Goal: Task Accomplishment & Management: Use online tool/utility

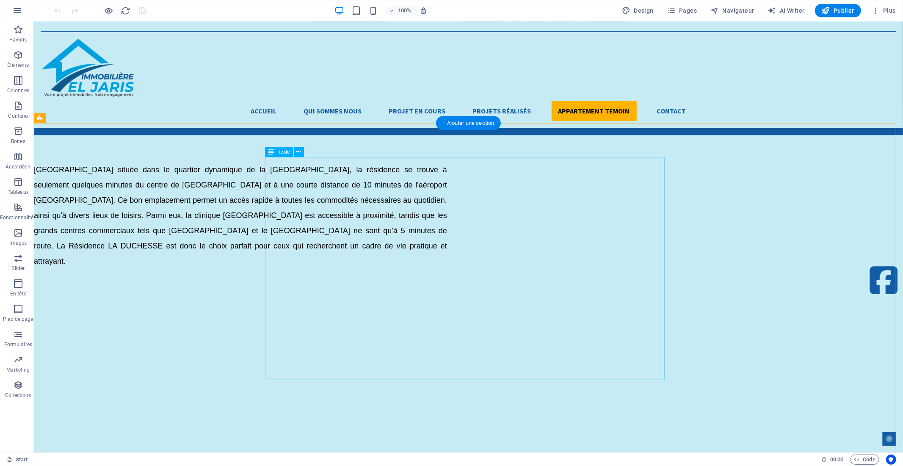
scroll to position [2023, 0]
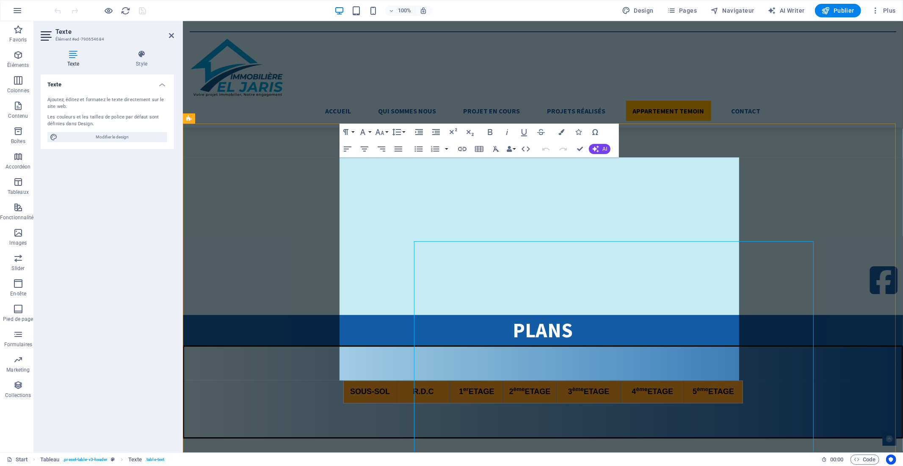
scroll to position [1856, 0]
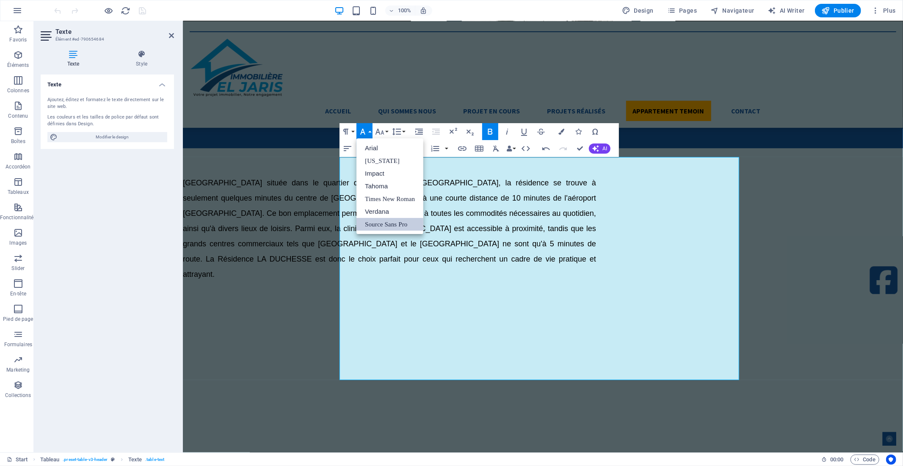
scroll to position [0, 0]
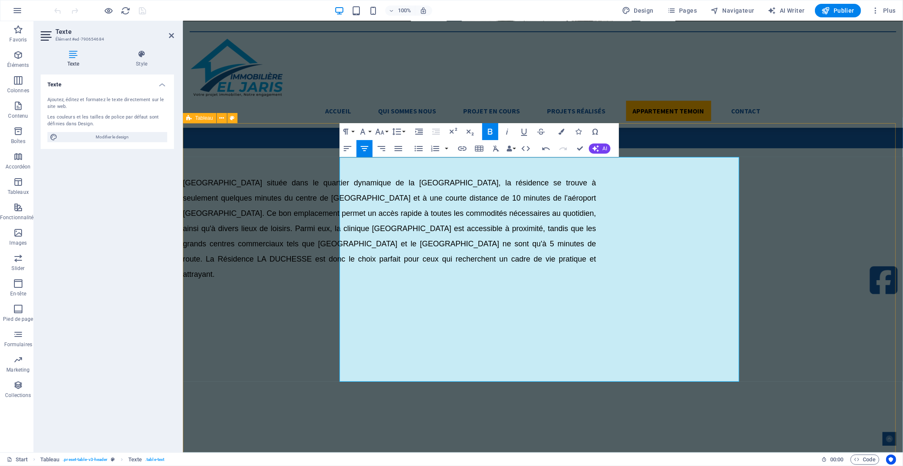
drag, startPoint x: 817, startPoint y: 180, endPoint x: 961, endPoint y: 179, distance: 143.2
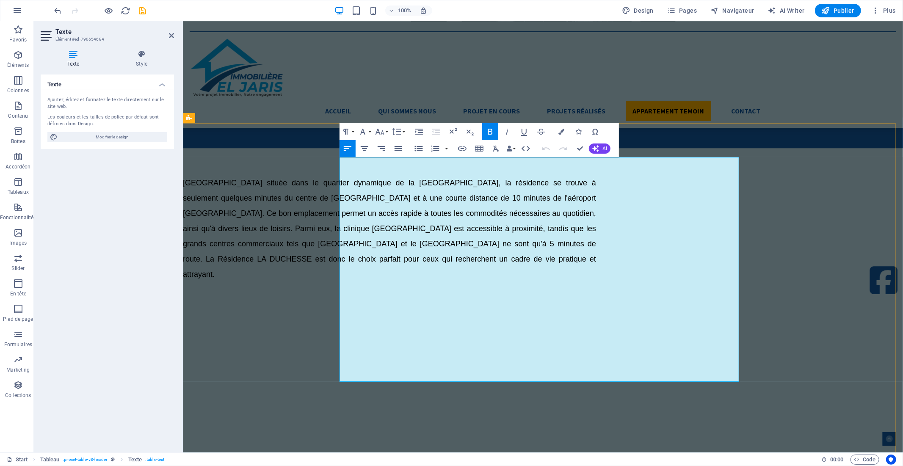
click at [590, 180] on icon "button" at bounding box center [589, 179] width 10 height 10
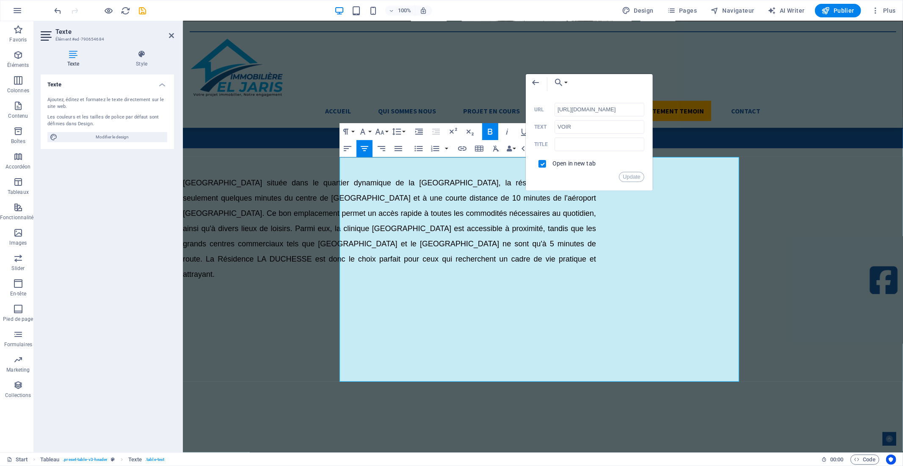
scroll to position [0, 125]
click at [590, 108] on input "[URL][DOMAIN_NAME]" at bounding box center [600, 110] width 90 height 14
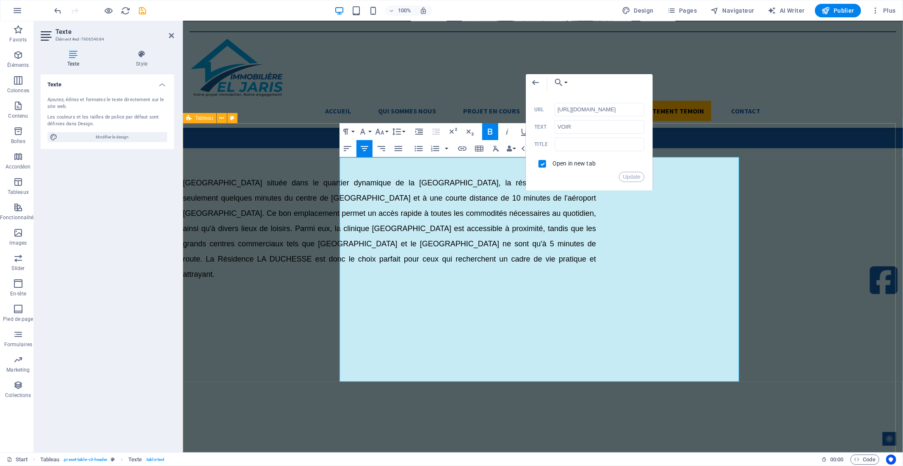
scroll to position [0, 0]
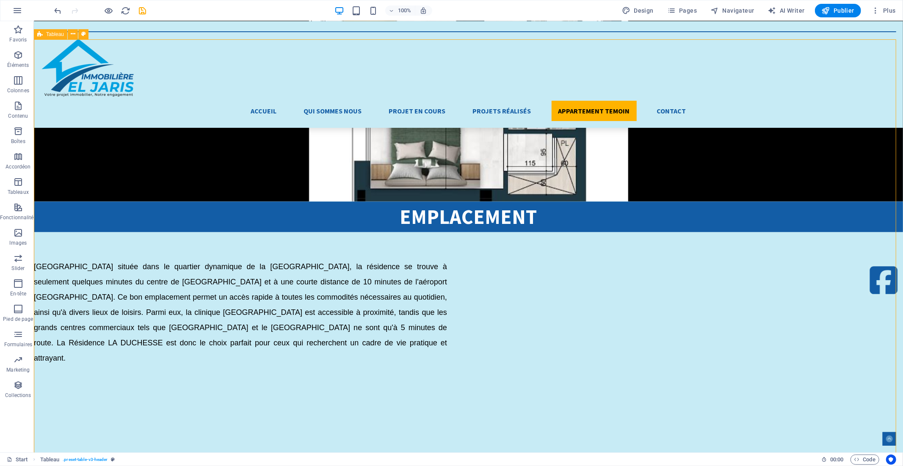
scroll to position [2023, 0]
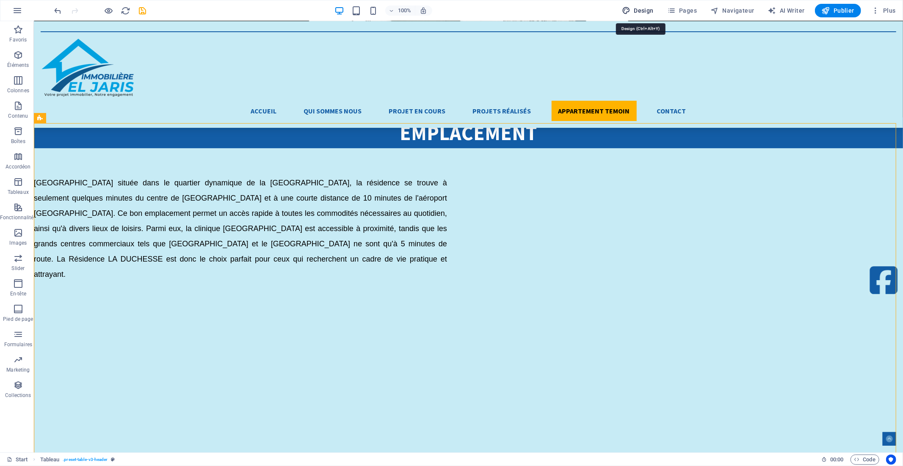
click at [634, 9] on span "Design" at bounding box center [638, 10] width 32 height 8
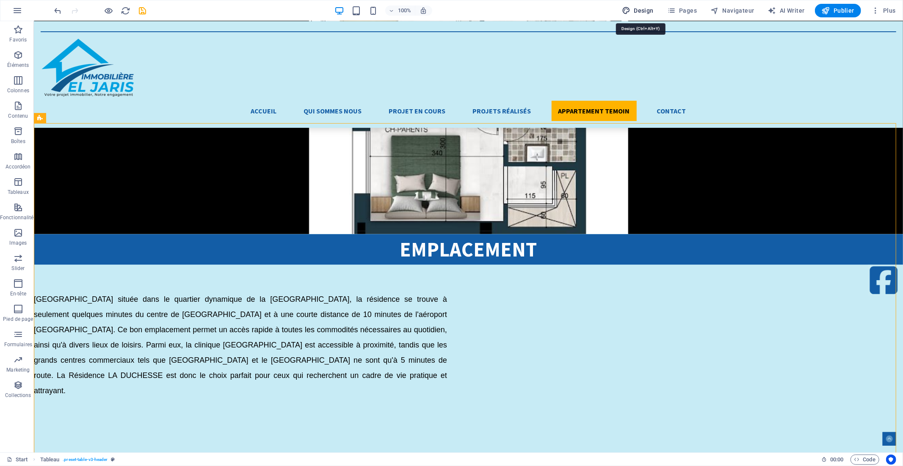
select select "px"
select select "300"
select select "px"
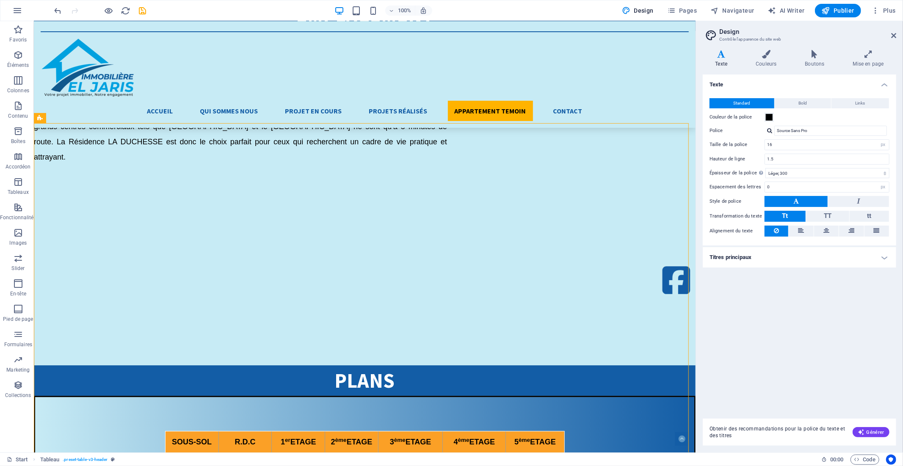
scroll to position [1790, 0]
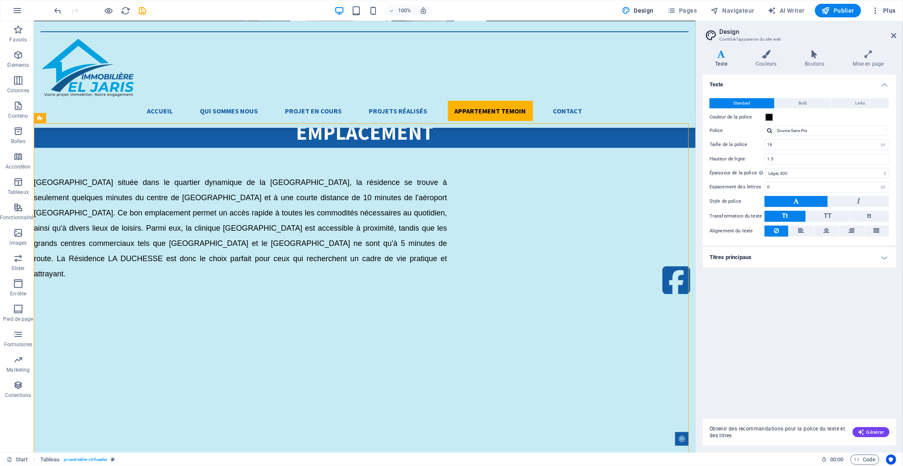
click at [874, 10] on icon "button" at bounding box center [876, 10] width 8 height 8
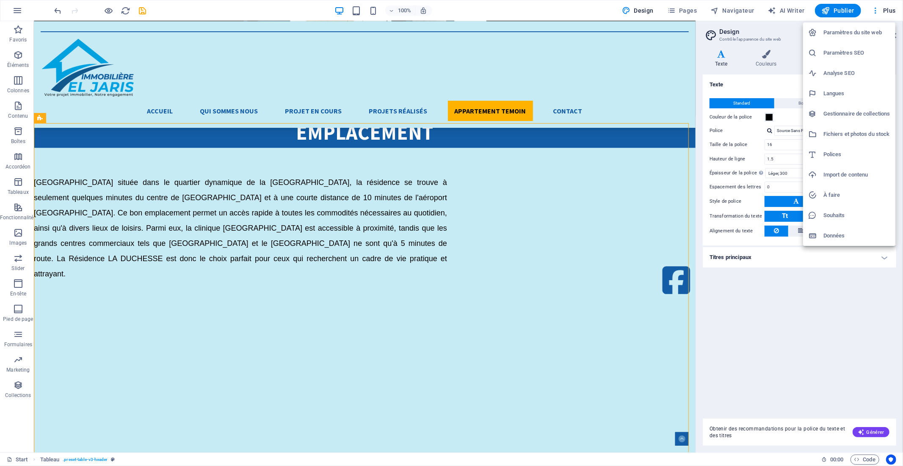
click at [841, 133] on h6 "Fichiers et photos du stock" at bounding box center [857, 134] width 67 height 10
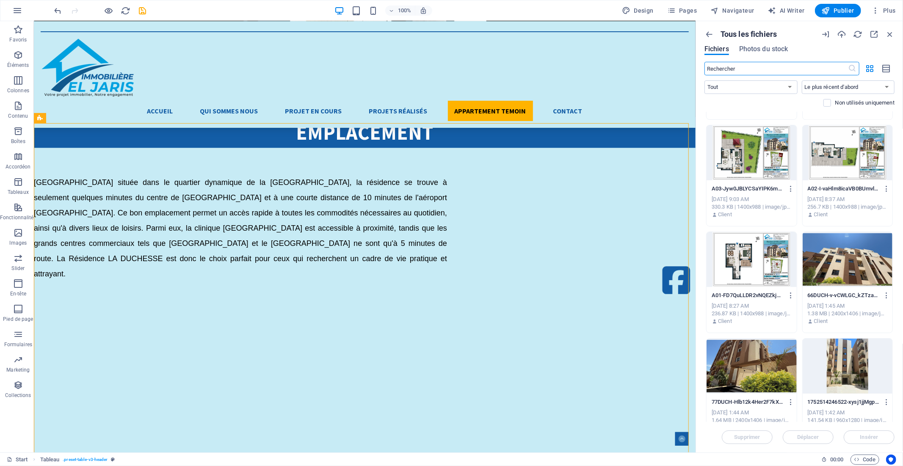
scroll to position [4659, 0]
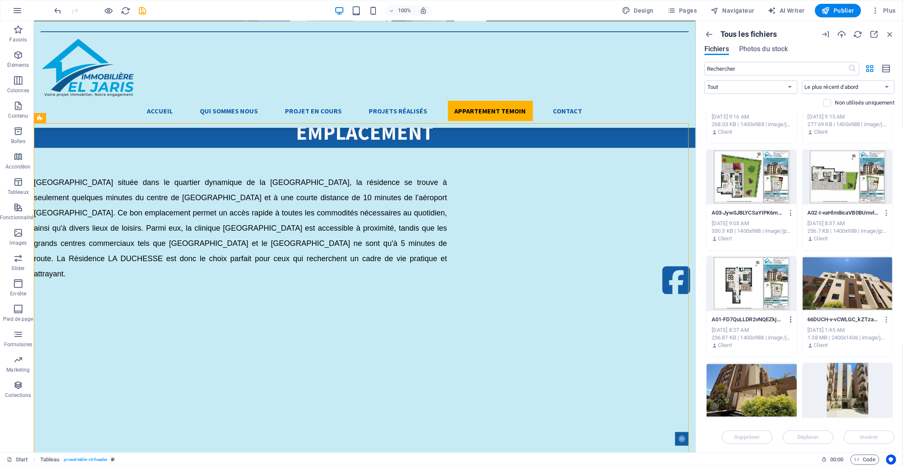
click at [788, 322] on icon "button" at bounding box center [791, 320] width 8 height 8
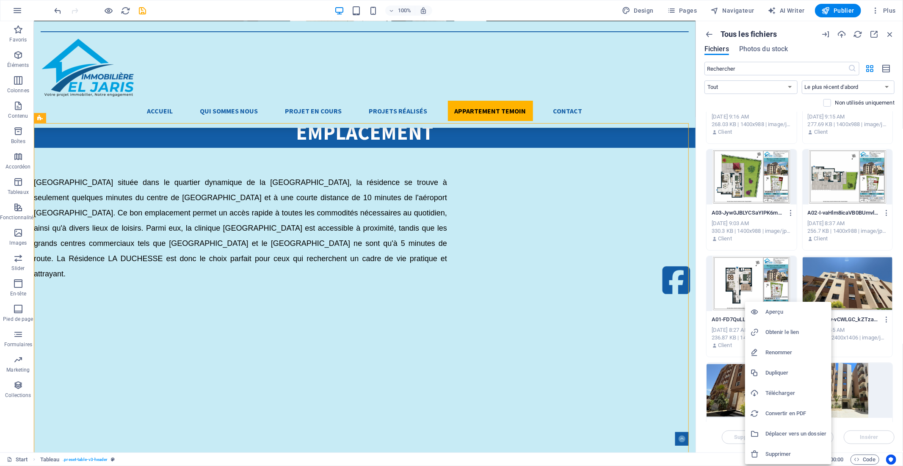
click at [782, 332] on h6 "Obtenir le lien" at bounding box center [796, 332] width 61 height 10
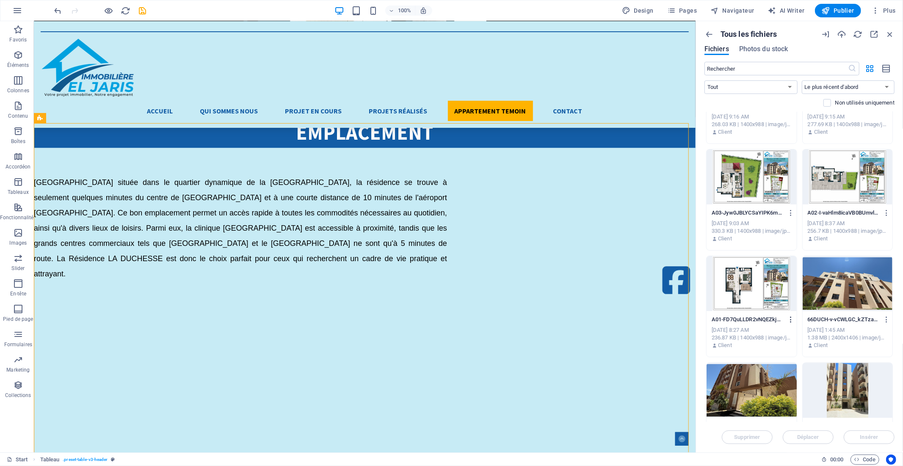
click at [790, 320] on icon "button" at bounding box center [791, 320] width 8 height 8
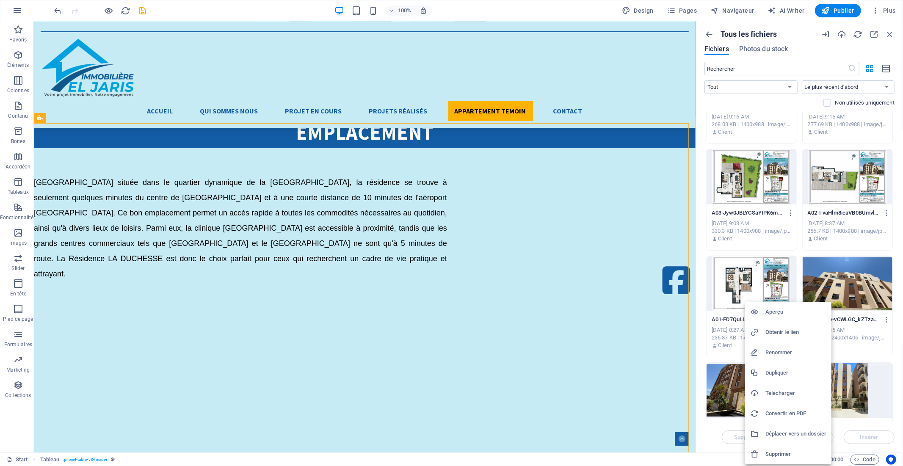
click at [784, 333] on h6 "Obtenir le lien" at bounding box center [796, 332] width 61 height 10
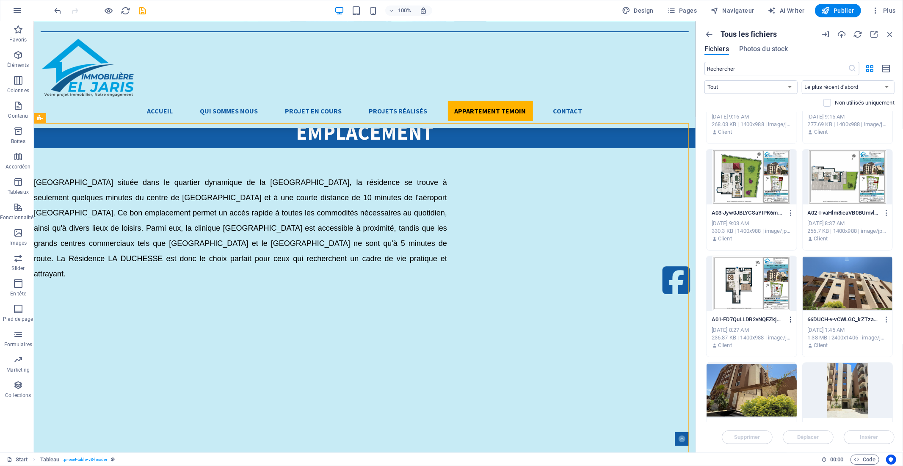
click at [788, 319] on icon "button" at bounding box center [791, 320] width 8 height 8
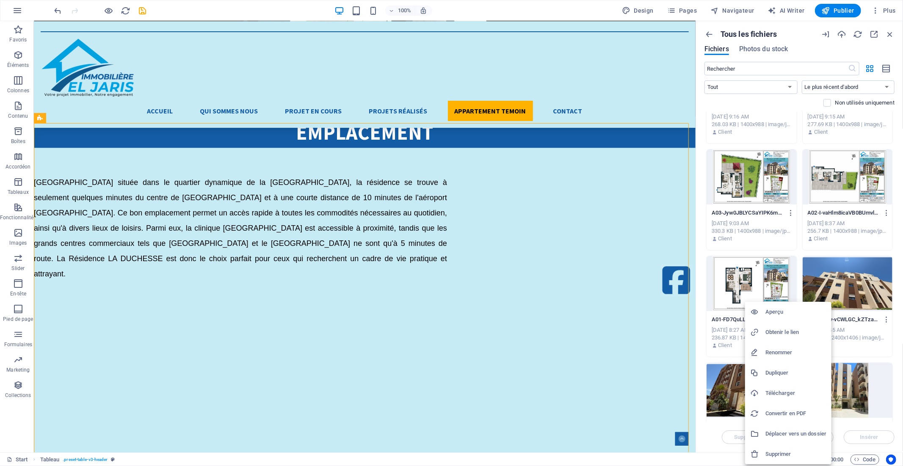
click at [773, 313] on h6 "Aperçu" at bounding box center [796, 312] width 61 height 10
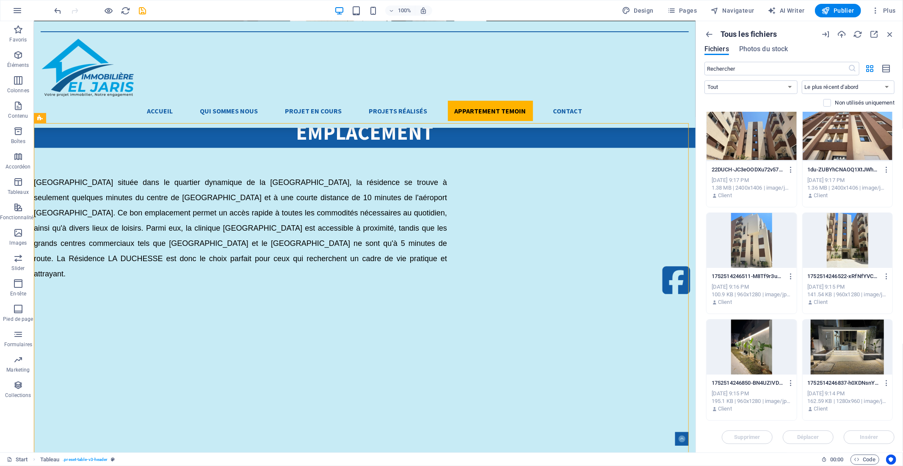
scroll to position [5553, 0]
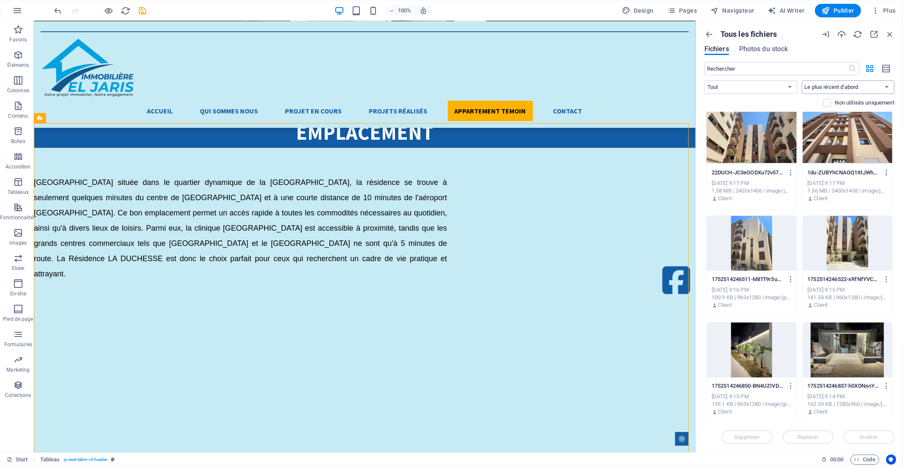
click at [816, 86] on select "Le plus récent d'abord Le plus ancien d'abord Nom (A-Z) Nom (Z-A) Taille (0-9) …" at bounding box center [848, 87] width 93 height 14
click at [840, 34] on icon "button" at bounding box center [841, 34] width 9 height 9
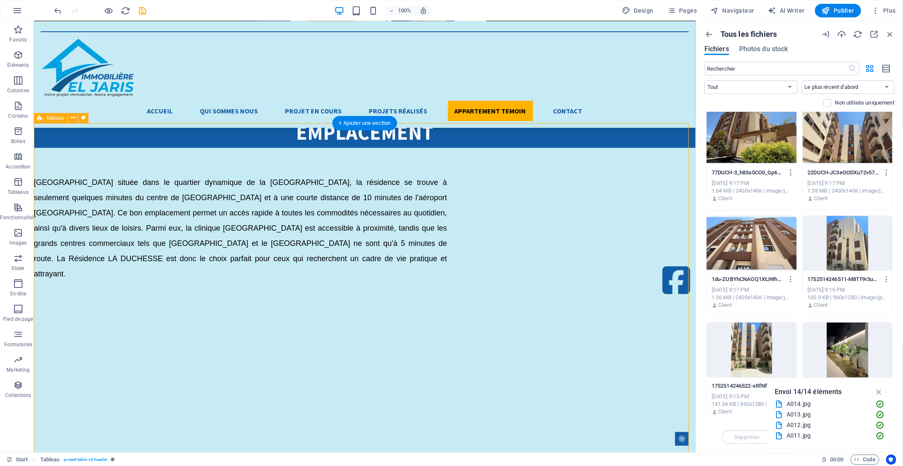
scroll to position [6300, 0]
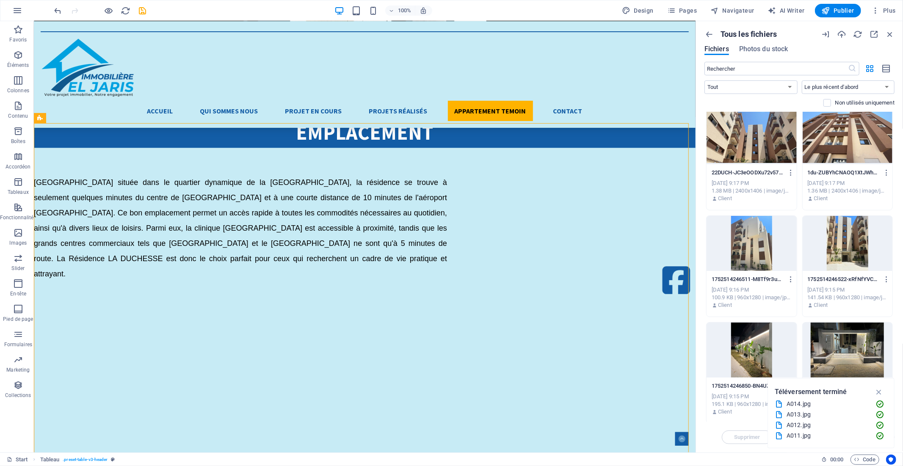
click at [888, 412] on div "Téléversement terminé A014.jpg A013.jpg A012.jpg A011.jpg A010.jpg A09.jpg A08.…" at bounding box center [831, 413] width 127 height 70
click at [789, 434] on div "A01.jpg" at bounding box center [828, 436] width 82 height 10
click at [816, 438] on div "A01.jpg" at bounding box center [828, 436] width 82 height 10
click at [802, 438] on div "A01.jpg" at bounding box center [828, 436] width 82 height 10
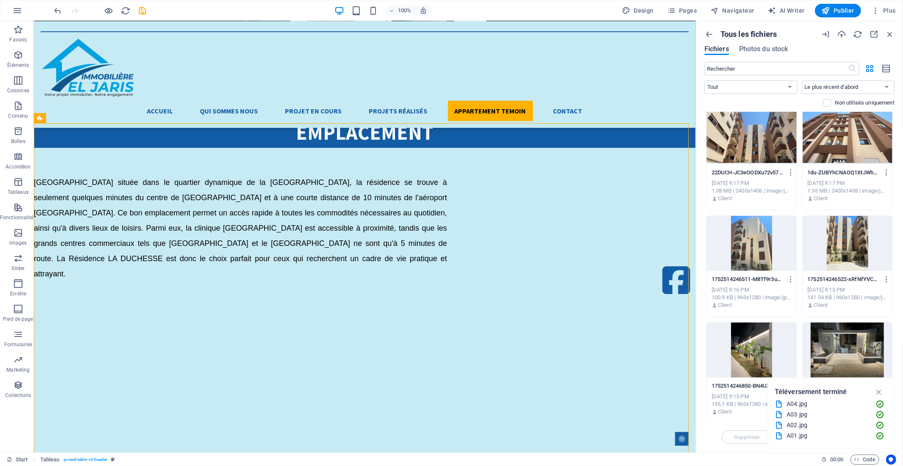
click at [802, 438] on div "A01.jpg" at bounding box center [828, 436] width 82 height 10
click at [798, 434] on div "A01.jpg" at bounding box center [828, 436] width 82 height 10
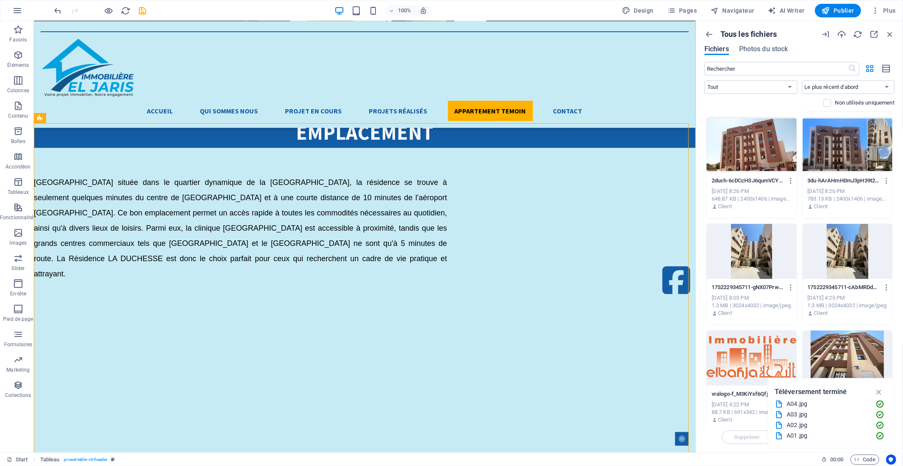
scroll to position [7947, 0]
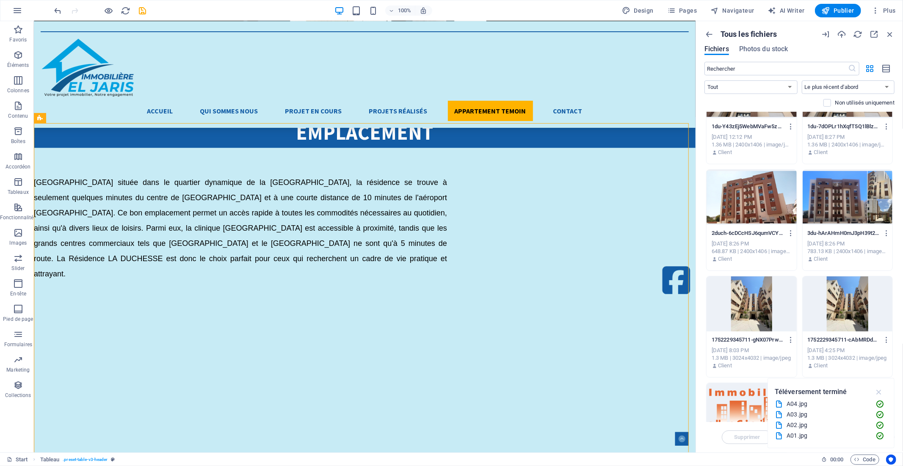
click at [880, 393] on icon "button" at bounding box center [880, 392] width 10 height 9
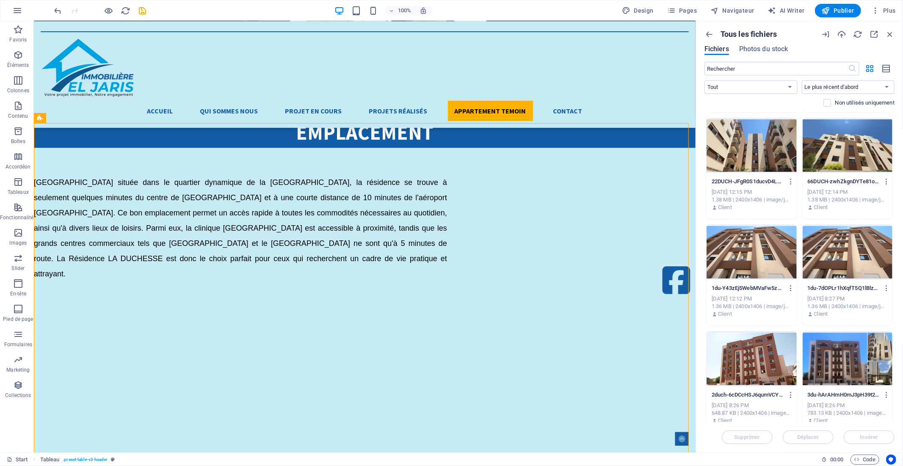
scroll to position [7665, 0]
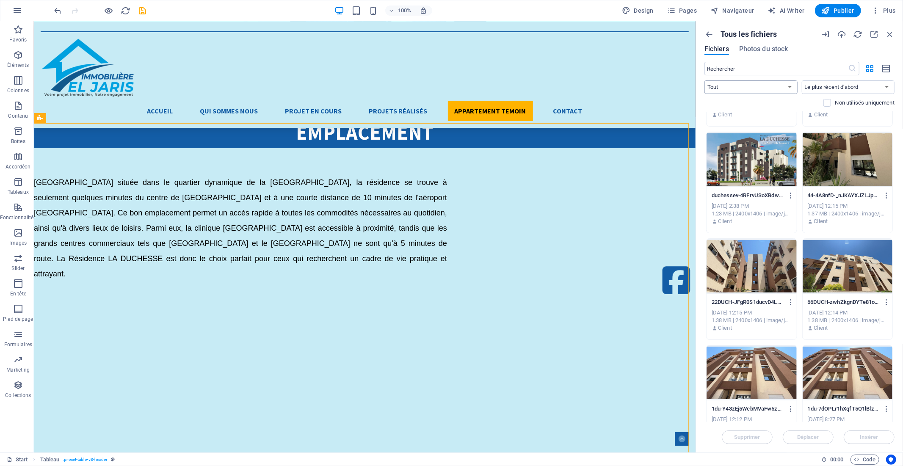
click at [744, 88] on select "Tout Images Documents Audio VIdéo Vecteur Autre" at bounding box center [751, 87] width 93 height 14
select select "image"
click at [705, 80] on select "Tout Images Documents Audio VIdéo Vecteur Autre" at bounding box center [751, 87] width 93 height 14
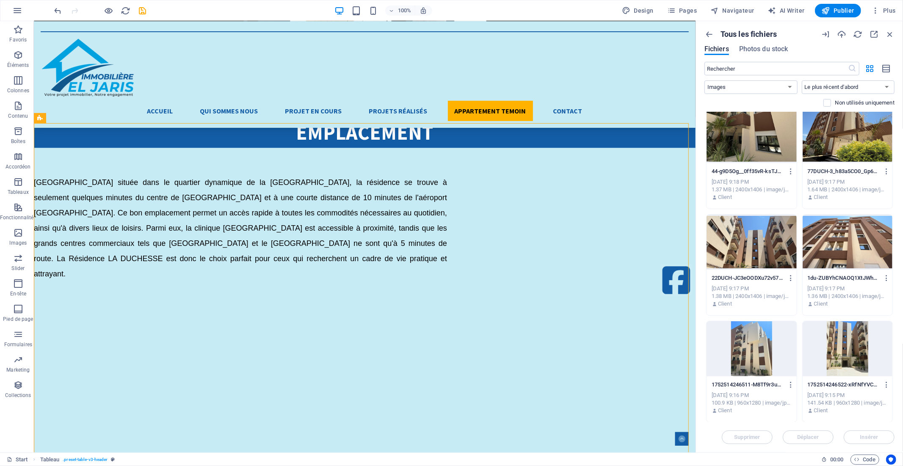
scroll to position [7451, 0]
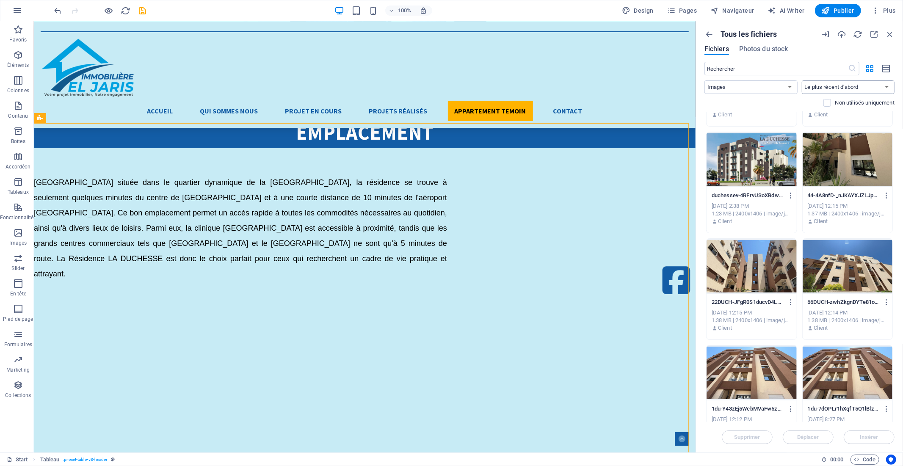
click at [816, 88] on select "Le plus récent d'abord Le plus ancien d'abord Nom (A-Z) Nom (Z-A) Taille (0-9) …" at bounding box center [848, 87] width 93 height 14
click at [815, 86] on select "Le plus récent d'abord Le plus ancien d'abord Nom (A-Z) Nom (Z-A) Taille (0-9) …" at bounding box center [848, 87] width 93 height 14
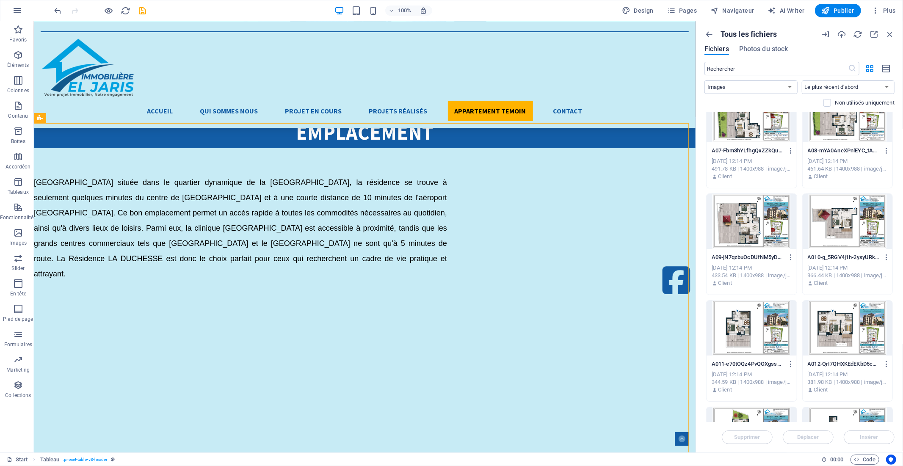
scroll to position [0, 0]
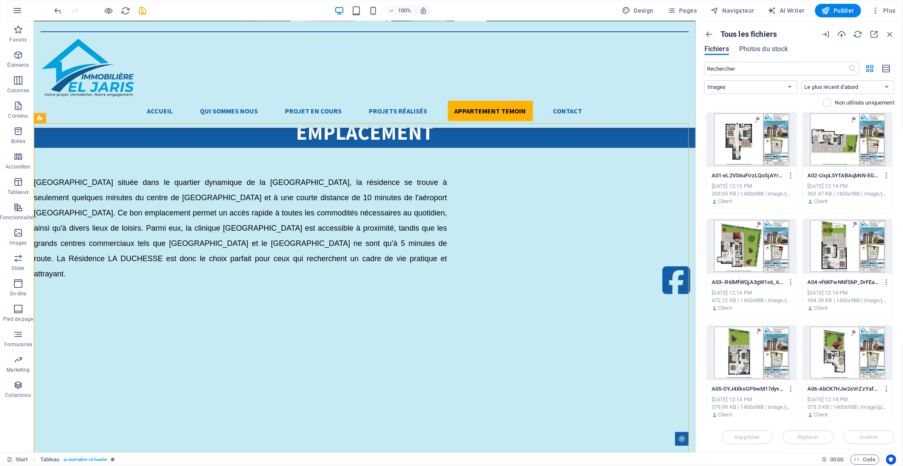
click at [757, 159] on div at bounding box center [752, 139] width 90 height 55
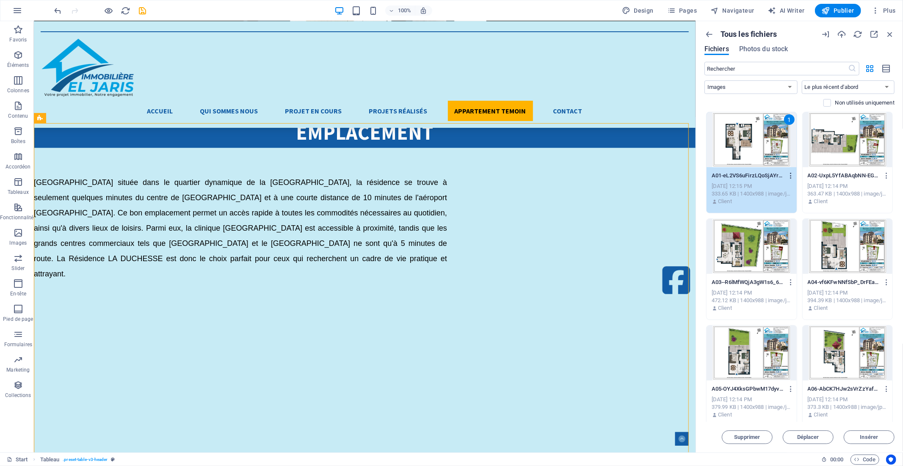
click at [789, 175] on icon "button" at bounding box center [791, 176] width 8 height 8
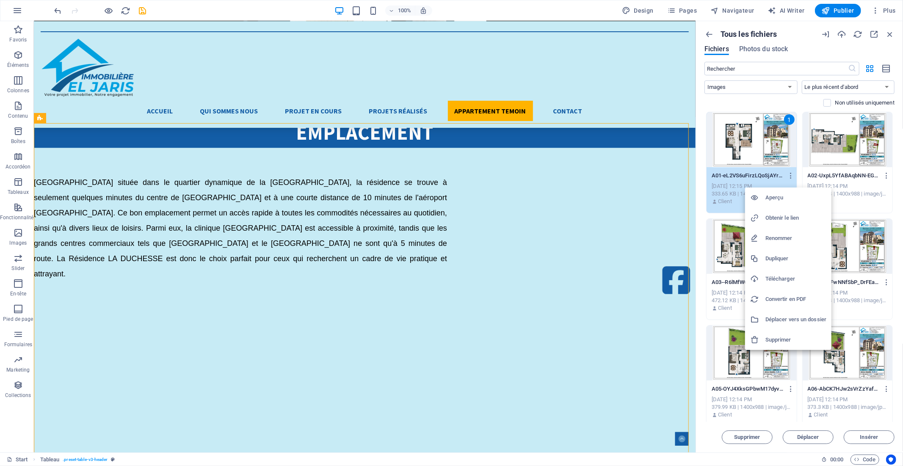
click at [768, 216] on h6 "Obtenir le lien" at bounding box center [796, 218] width 61 height 10
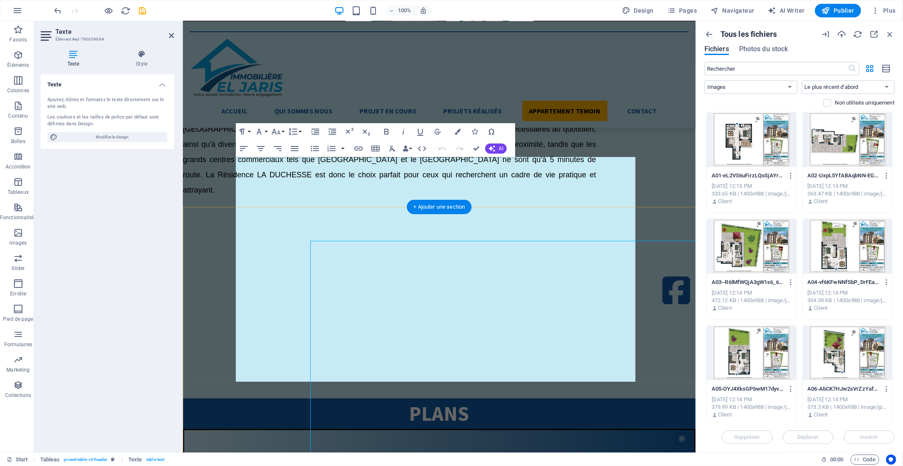
scroll to position [1622, 0]
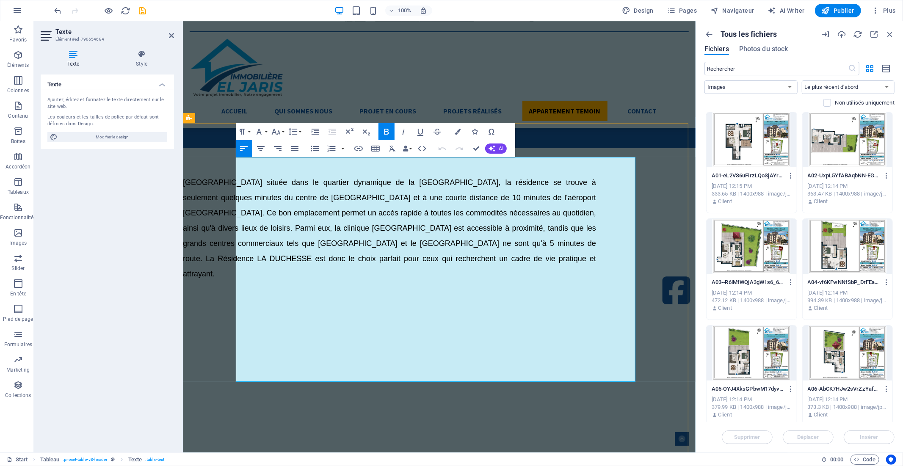
click at [487, 183] on icon "button" at bounding box center [486, 182] width 10 height 10
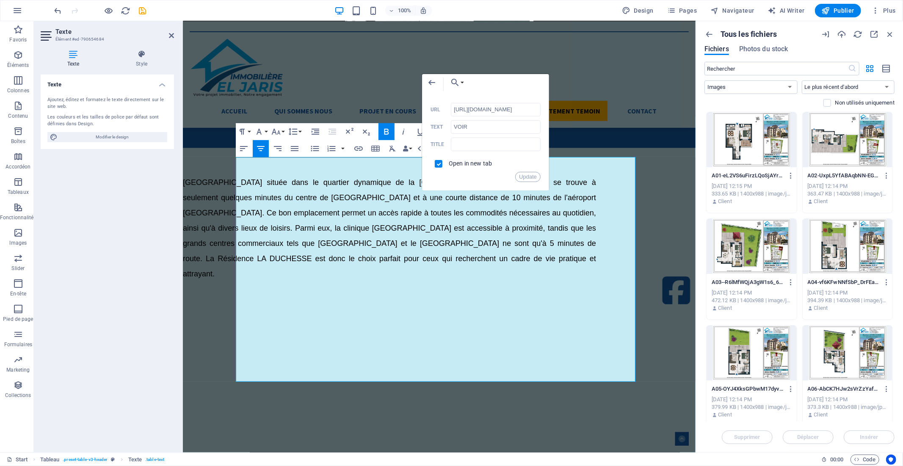
scroll to position [0, 125]
click at [479, 108] on input "[URL][DOMAIN_NAME]" at bounding box center [496, 110] width 90 height 14
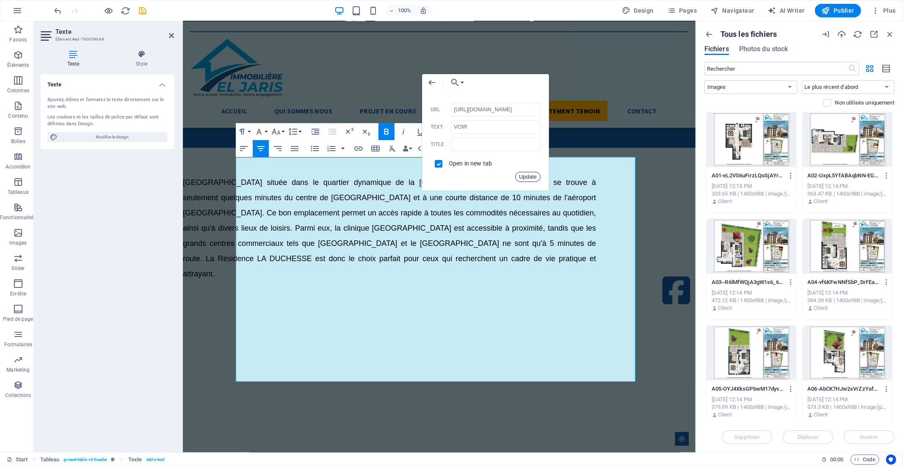
click at [532, 176] on button "Update" at bounding box center [527, 177] width 25 height 10
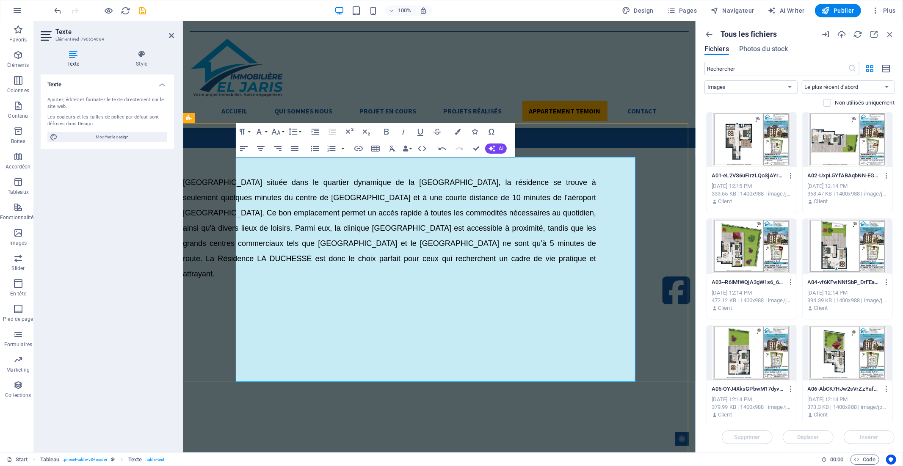
scroll to position [0, 0]
click at [848, 142] on div at bounding box center [848, 139] width 90 height 55
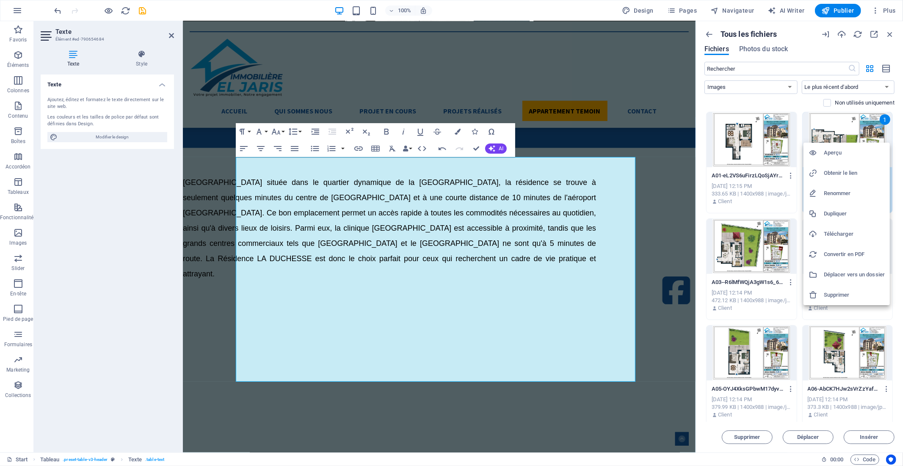
click at [837, 170] on h6 "Obtenir le lien" at bounding box center [854, 173] width 61 height 10
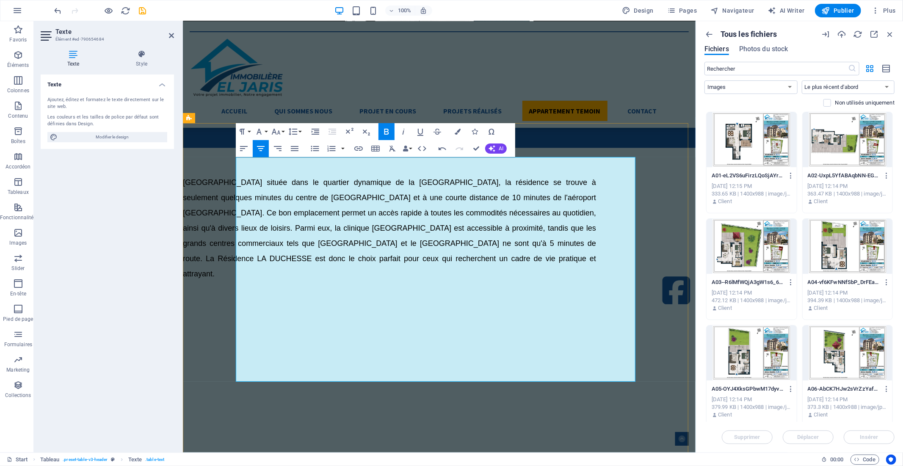
click at [485, 192] on icon "button" at bounding box center [486, 194] width 6 height 6
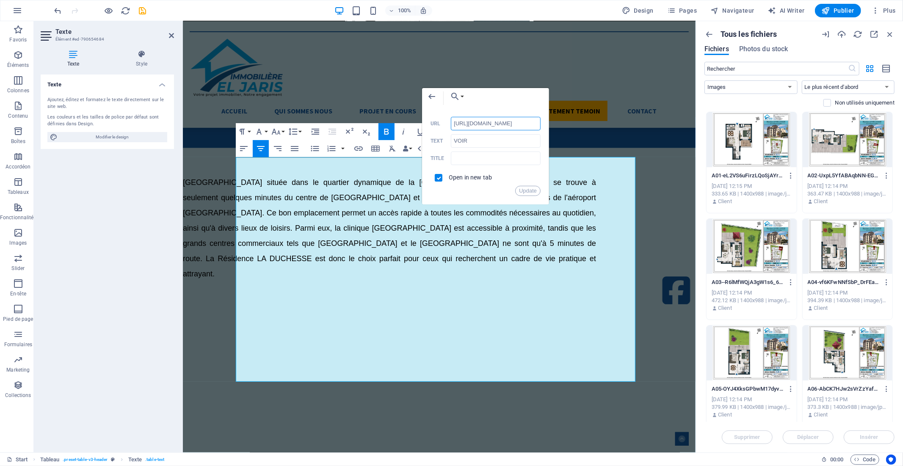
scroll to position [0, 116]
click at [484, 124] on input "[URL][DOMAIN_NAME]" at bounding box center [496, 124] width 90 height 14
type input "[URL][DOMAIN_NAME]"
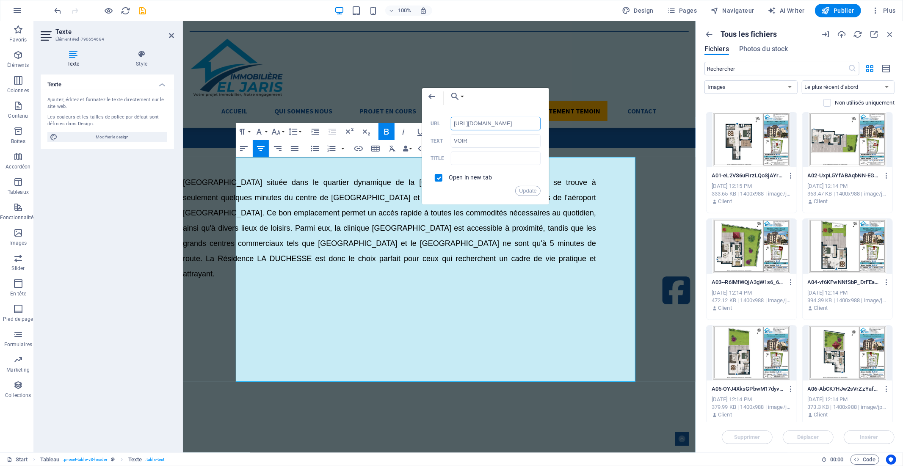
scroll to position [0, 122]
click at [523, 192] on button "Update" at bounding box center [527, 191] width 25 height 10
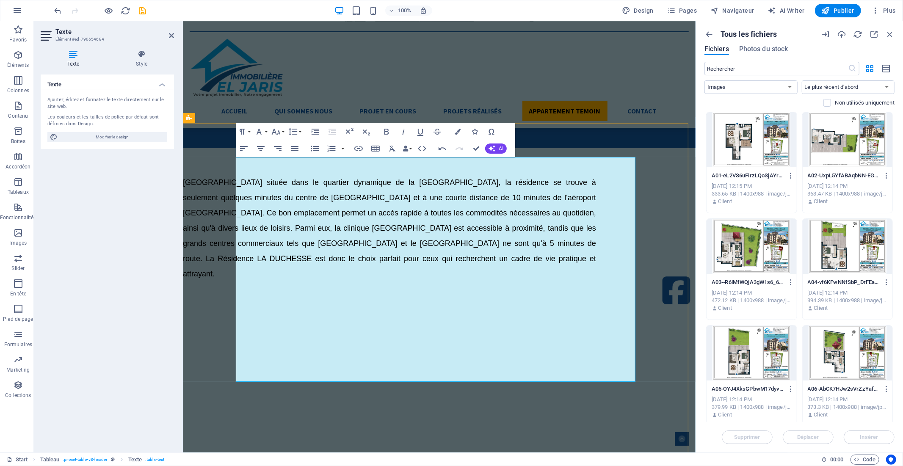
scroll to position [0, 0]
click at [496, 415] on icon "button" at bounding box center [499, 418] width 7 height 7
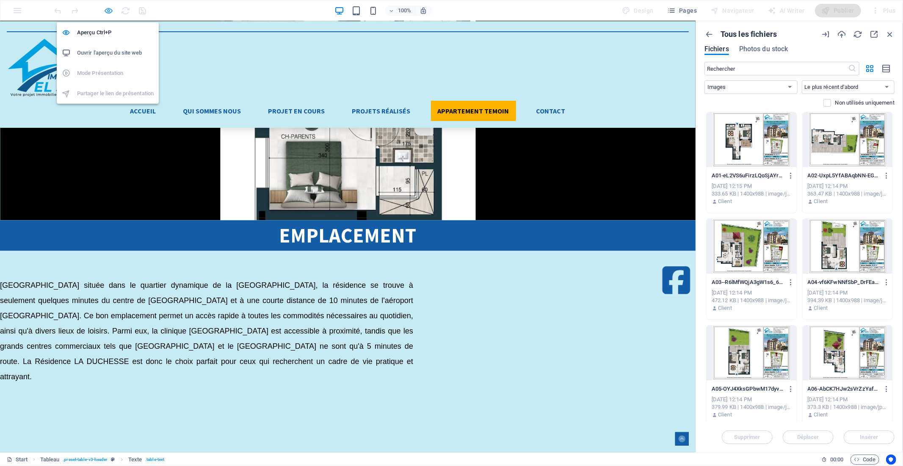
scroll to position [1828, 0]
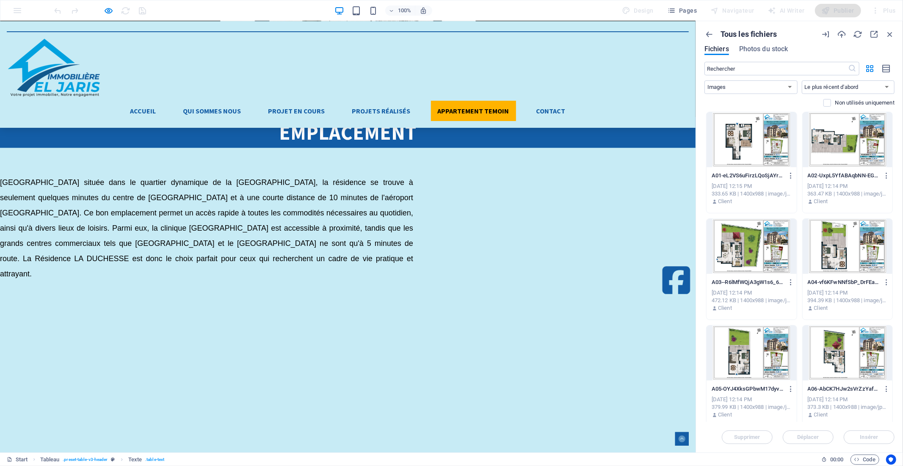
click at [742, 242] on div at bounding box center [752, 246] width 90 height 55
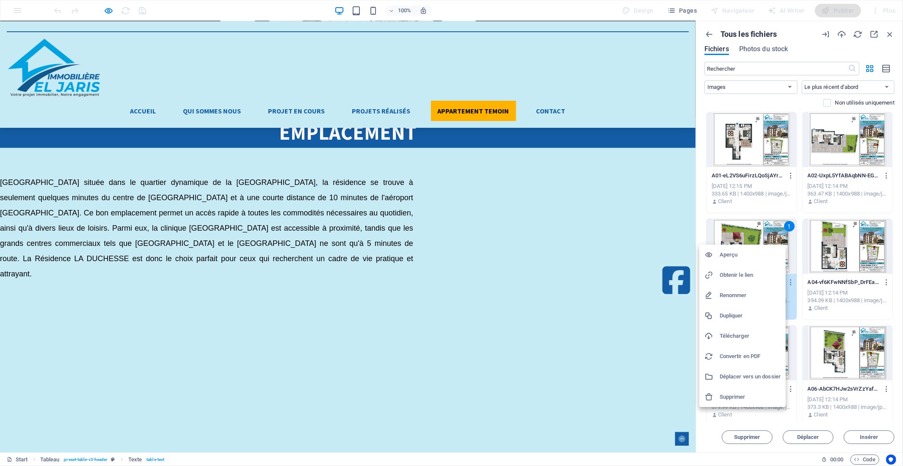
click at [730, 275] on h6 "Obtenir le lien" at bounding box center [750, 275] width 61 height 10
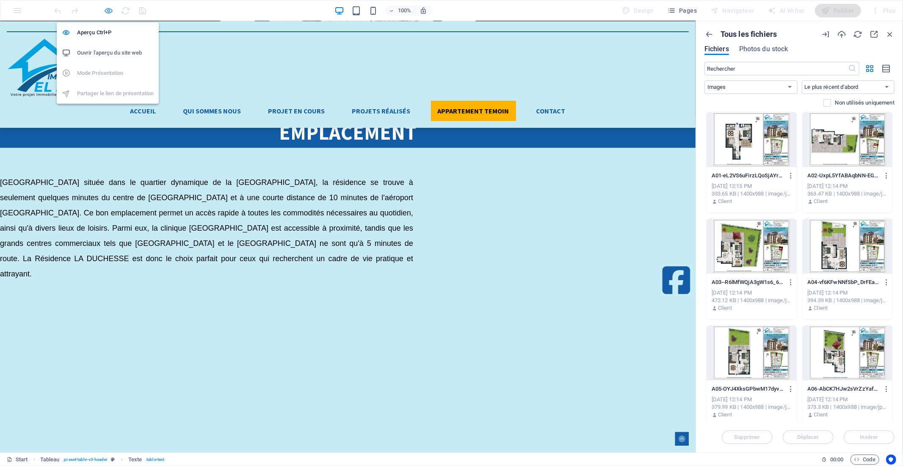
click at [679, 415] on icon "button" at bounding box center [682, 418] width 7 height 7
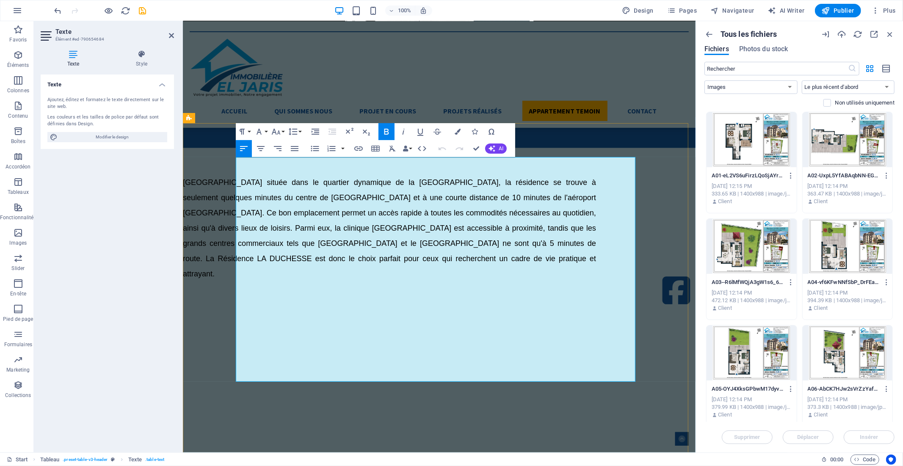
click at [486, 202] on icon "button" at bounding box center [486, 207] width 10 height 10
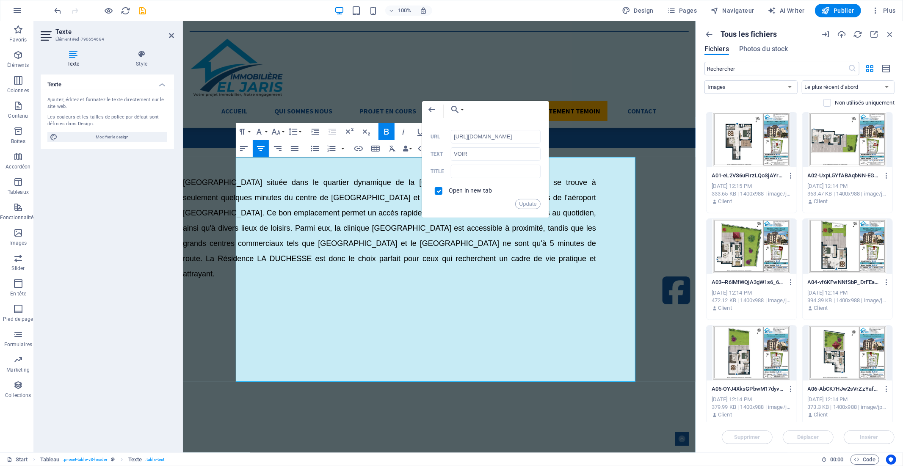
scroll to position [0, 126]
click at [480, 138] on input "[URL][DOMAIN_NAME]" at bounding box center [496, 137] width 90 height 14
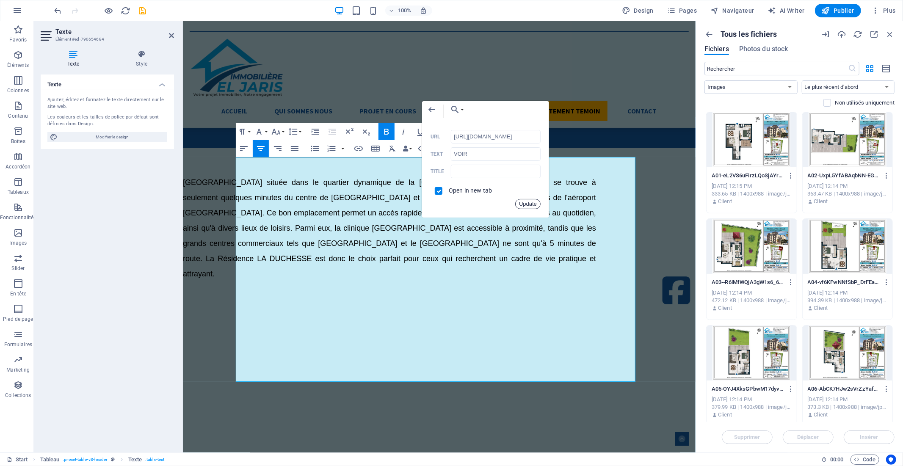
click at [525, 202] on button "Update" at bounding box center [527, 204] width 25 height 10
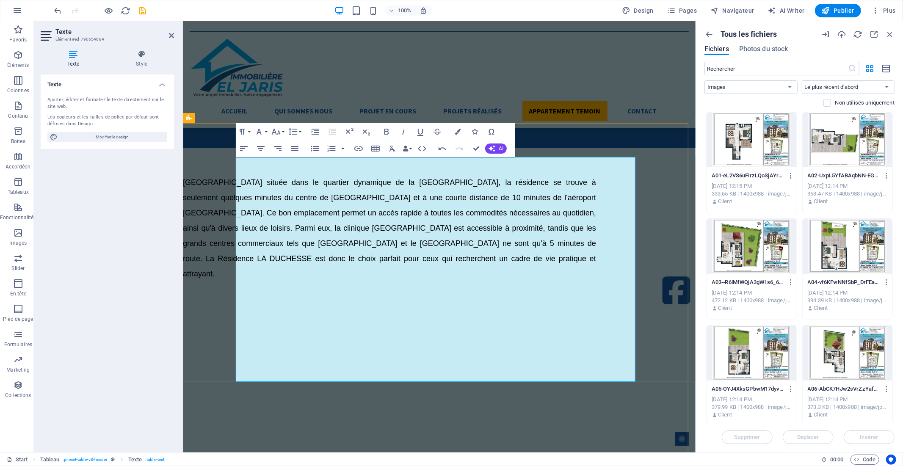
scroll to position [0, 0]
click at [884, 282] on icon "button" at bounding box center [887, 283] width 8 height 8
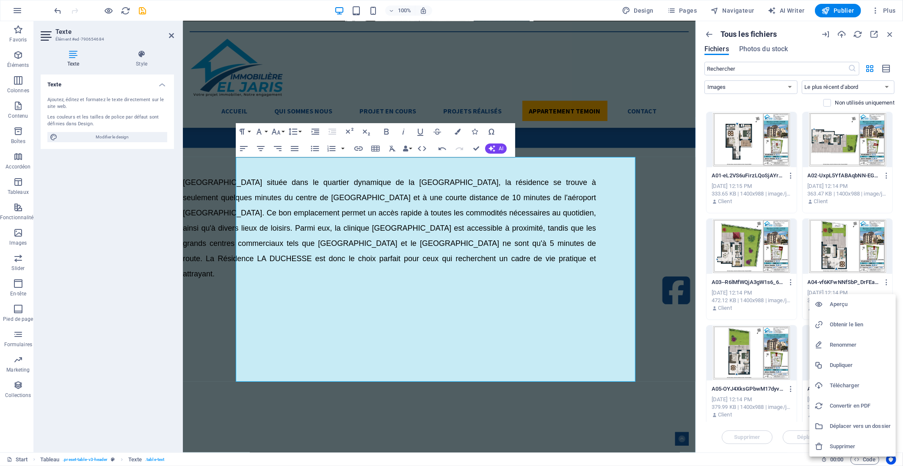
click at [853, 253] on div at bounding box center [451, 233] width 903 height 466
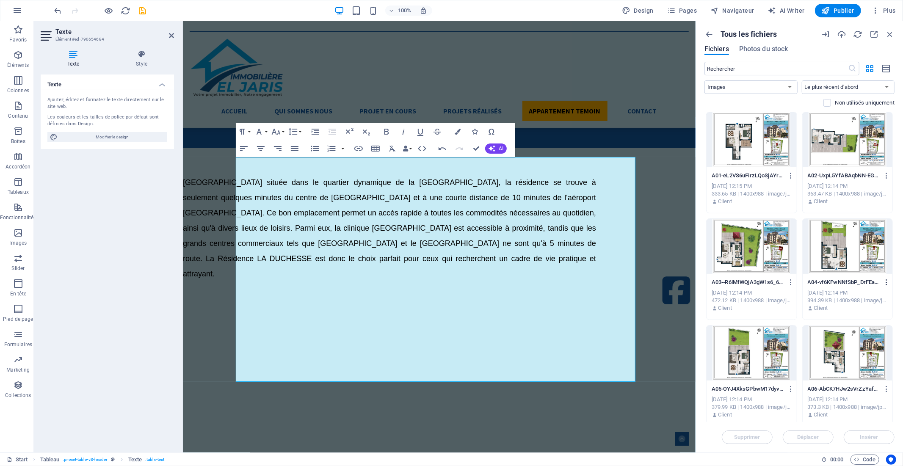
click at [884, 282] on icon "button" at bounding box center [887, 283] width 8 height 8
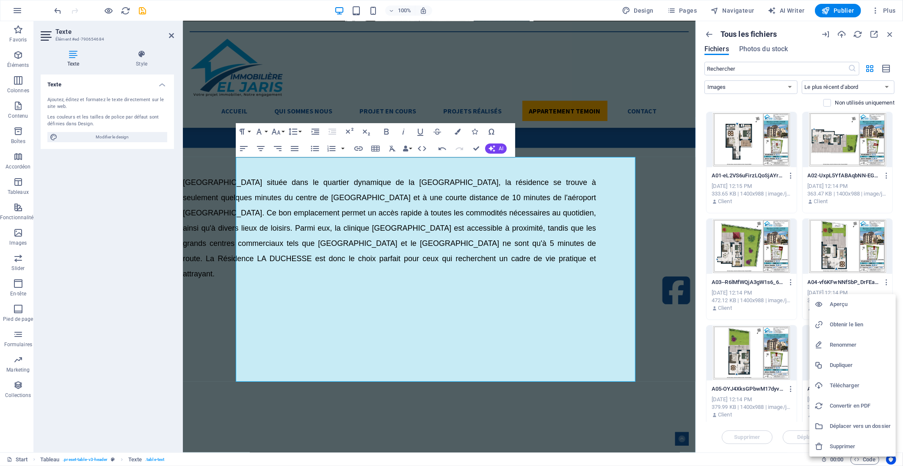
click at [852, 320] on h6 "Obtenir le lien" at bounding box center [860, 325] width 61 height 10
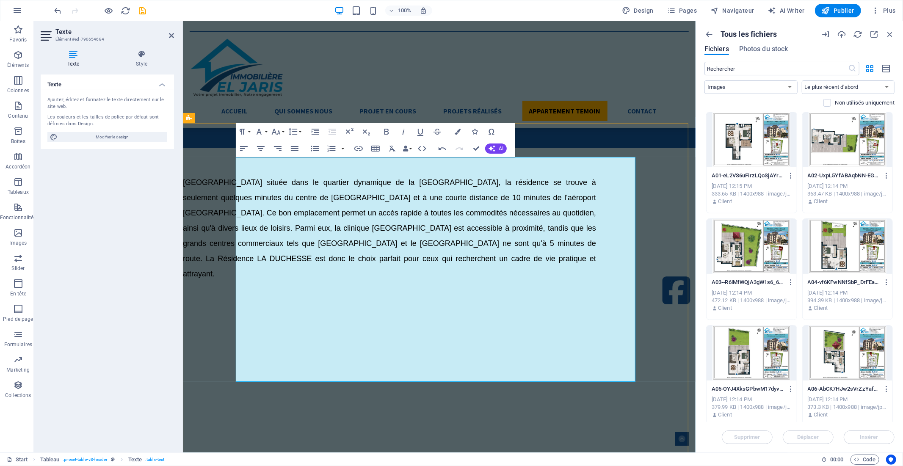
click at [483, 218] on icon "button" at bounding box center [486, 220] width 10 height 10
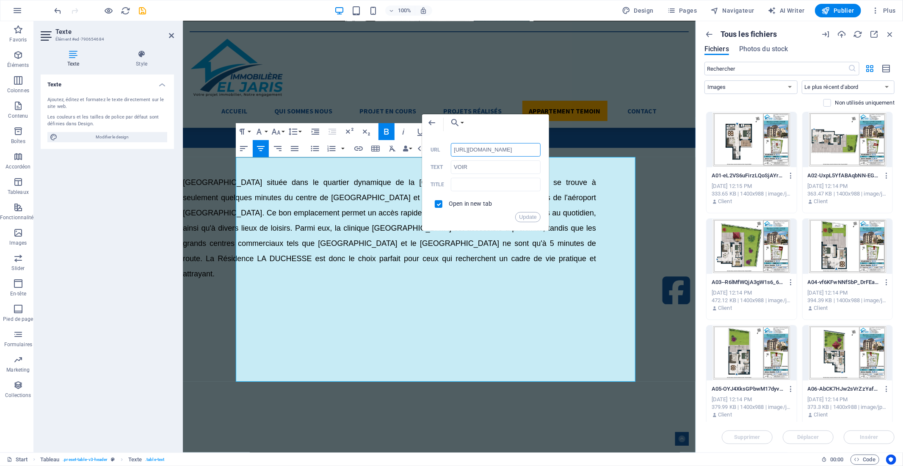
scroll to position [0, 114]
click at [472, 147] on input "[URL][DOMAIN_NAME]" at bounding box center [496, 150] width 90 height 14
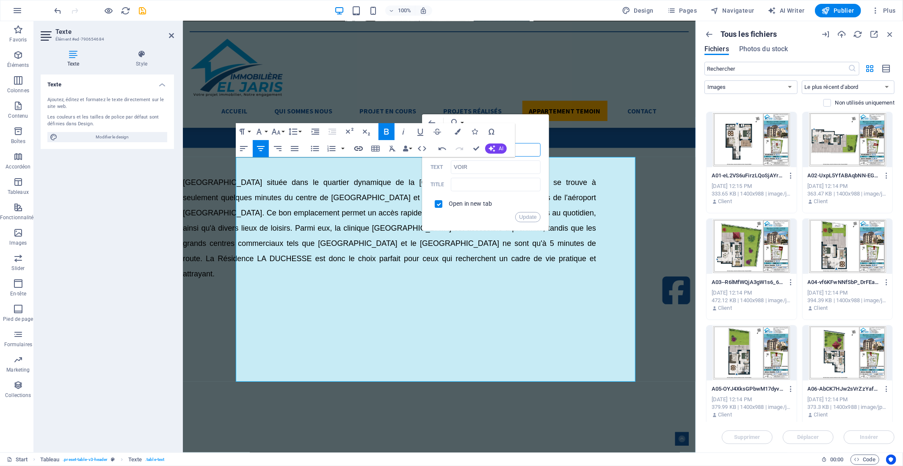
drag, startPoint x: 471, startPoint y: 145, endPoint x: 354, endPoint y: 147, distance: 117.3
drag, startPoint x: 529, startPoint y: 219, endPoint x: 345, endPoint y: 193, distance: 186.5
click at [529, 219] on button "Update" at bounding box center [527, 217] width 25 height 10
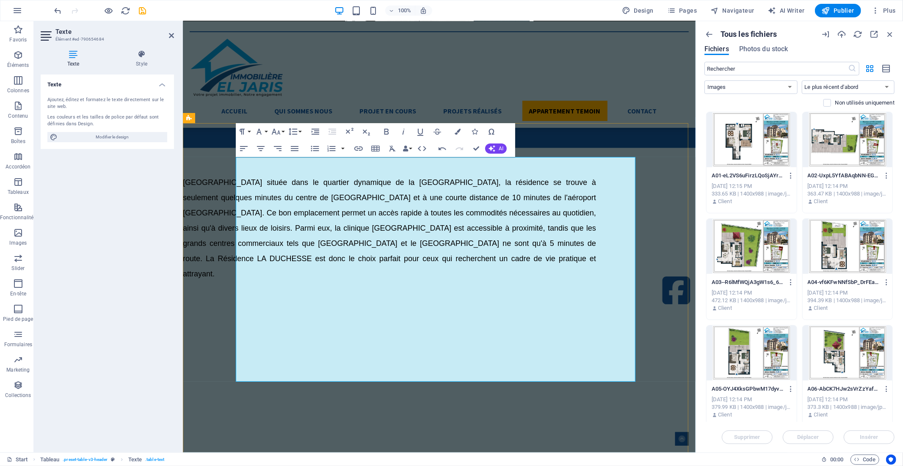
click at [748, 353] on div at bounding box center [752, 353] width 90 height 55
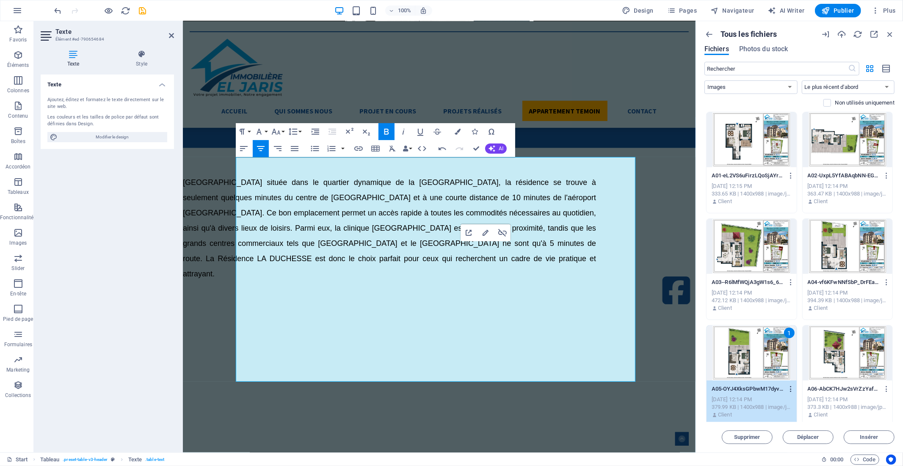
click at [789, 391] on icon "button" at bounding box center [791, 389] width 8 height 8
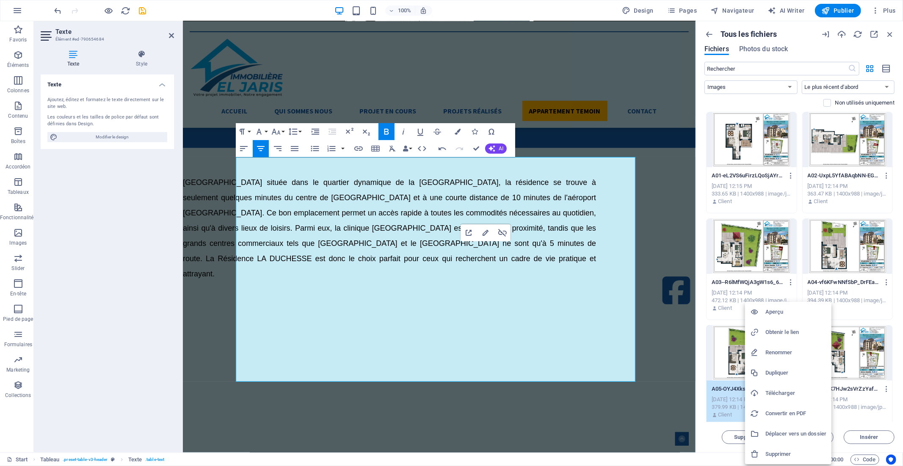
click at [789, 333] on h6 "Obtenir le lien" at bounding box center [796, 332] width 61 height 10
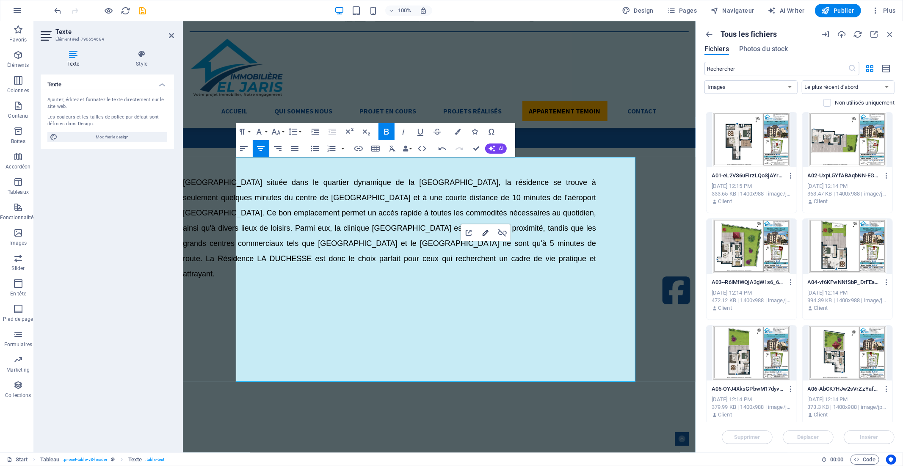
click at [485, 231] on icon "button" at bounding box center [486, 233] width 10 height 10
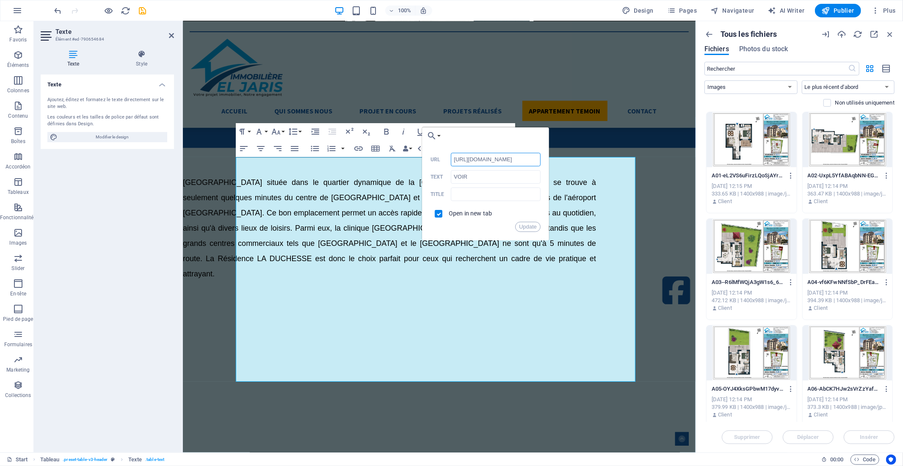
drag, startPoint x: 480, startPoint y: 159, endPoint x: 438, endPoint y: 159, distance: 41.9
click at [438, 159] on div "[URL][DOMAIN_NAME] URL" at bounding box center [486, 160] width 110 height 14
click at [454, 157] on input "[URL][DOMAIN_NAME]" at bounding box center [496, 160] width 90 height 14
click at [455, 157] on input "[URL][DOMAIN_NAME]" at bounding box center [496, 160] width 90 height 14
click at [454, 160] on input "[URL][DOMAIN_NAME]" at bounding box center [496, 160] width 90 height 14
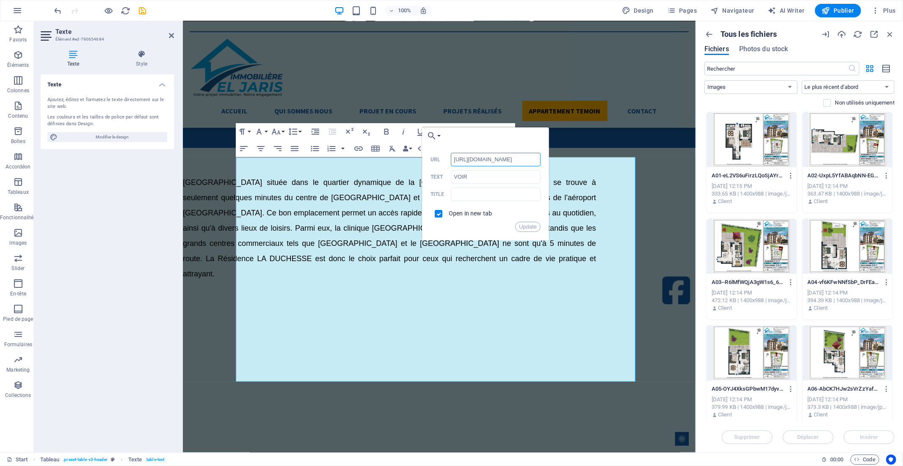
scroll to position [0, 124]
drag, startPoint x: 454, startPoint y: 160, endPoint x: 504, endPoint y: 166, distance: 50.4
click at [504, 166] on div "[URL][DOMAIN_NAME] URL" at bounding box center [486, 160] width 110 height 14
drag, startPoint x: 483, startPoint y: 157, endPoint x: 488, endPoint y: 157, distance: 5.1
click at [489, 157] on input "[URL][DOMAIN_NAME]" at bounding box center [496, 160] width 90 height 14
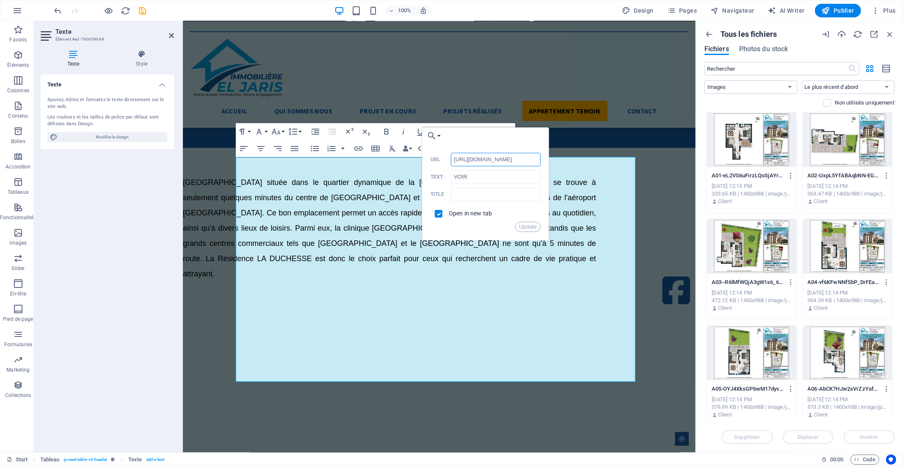
click at [489, 157] on input "[URL][DOMAIN_NAME]" at bounding box center [496, 160] width 90 height 14
click at [535, 224] on button "Update" at bounding box center [527, 227] width 25 height 10
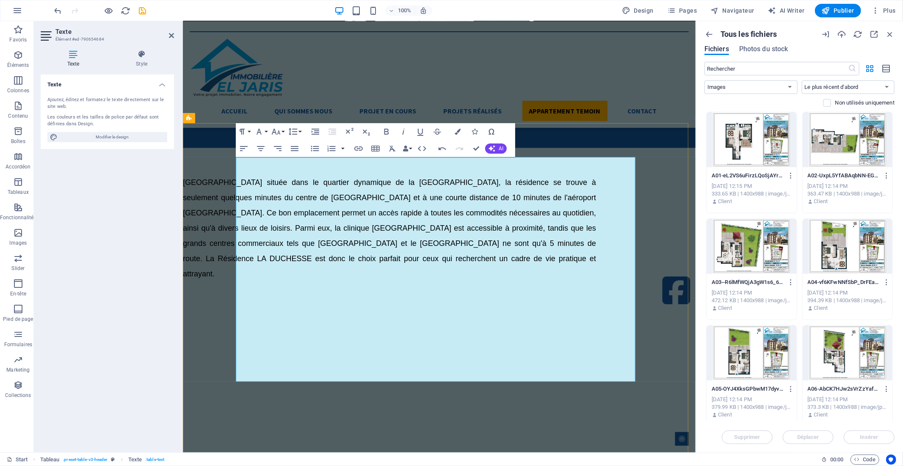
click at [488, 246] on icon "button" at bounding box center [486, 246] width 10 height 10
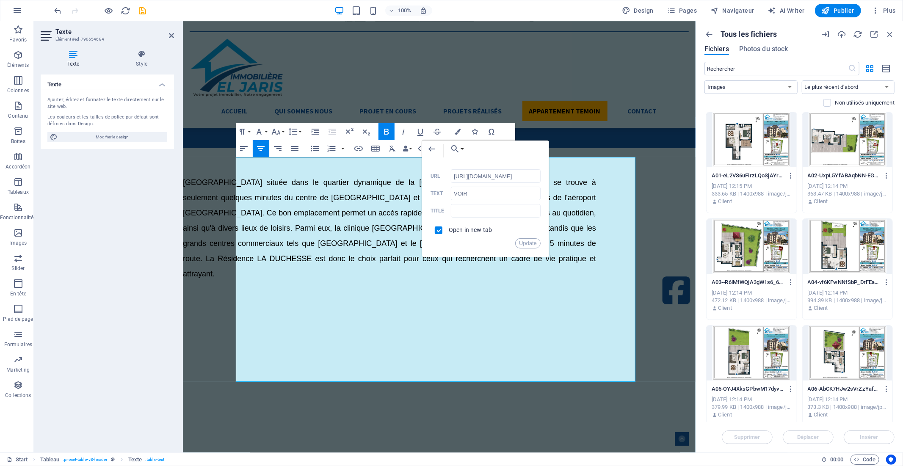
click at [842, 360] on div at bounding box center [848, 353] width 90 height 55
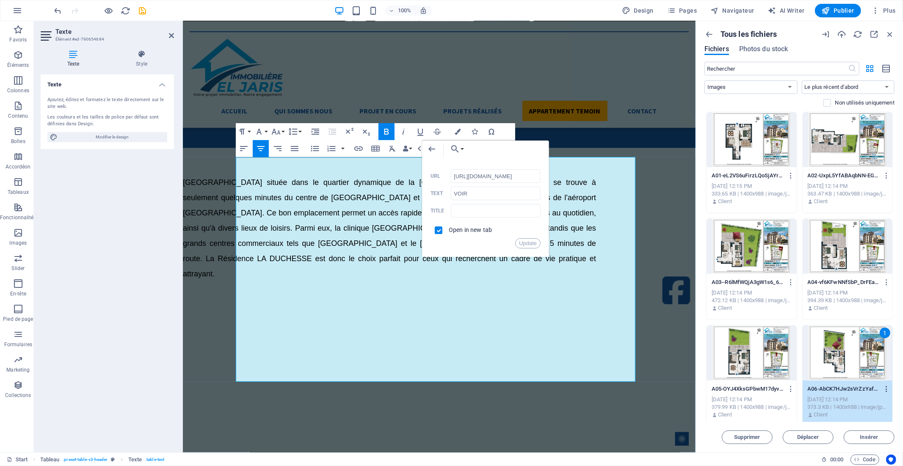
click at [886, 386] on icon "button" at bounding box center [887, 389] width 8 height 8
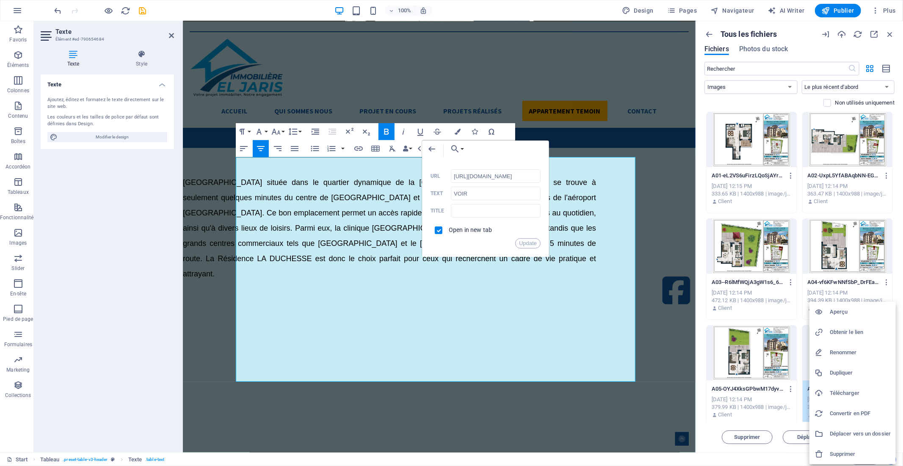
click at [858, 332] on h6 "Obtenir le lien" at bounding box center [860, 332] width 61 height 10
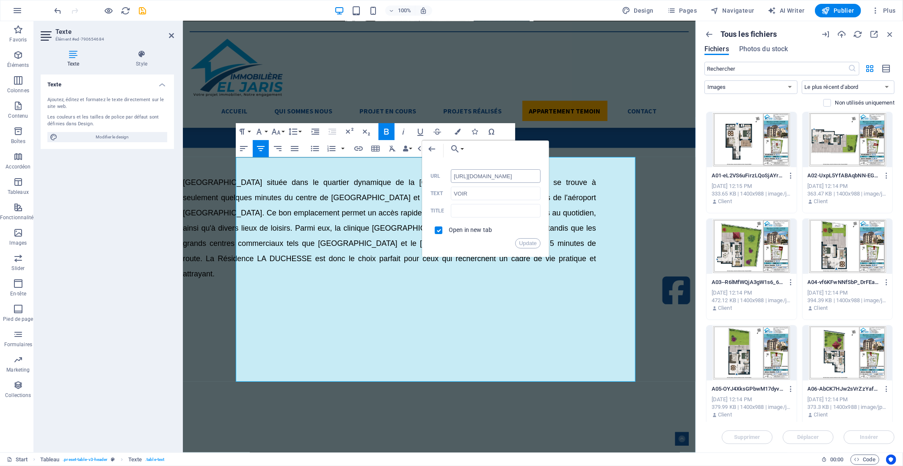
click at [487, 175] on input "[URL][DOMAIN_NAME]" at bounding box center [496, 176] width 90 height 14
paste input "8989488/A06-AbCK7HJw2sVrZzYafA-6OQ"
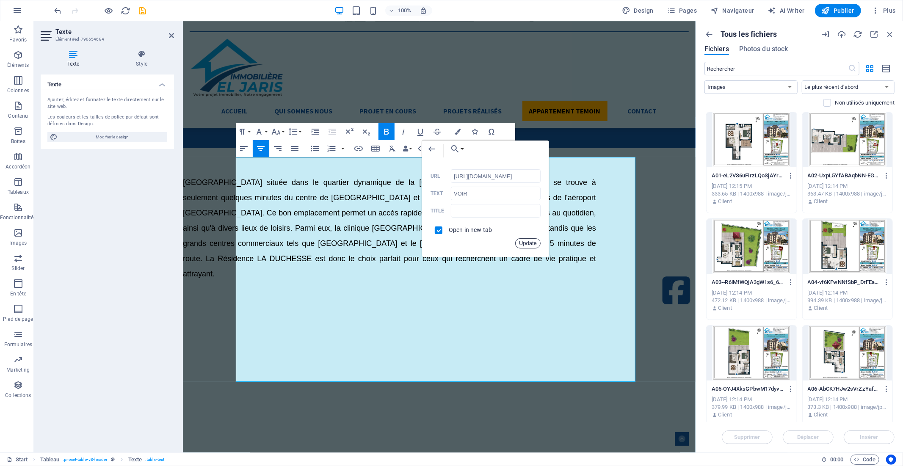
click at [531, 243] on button "Update" at bounding box center [527, 243] width 25 height 10
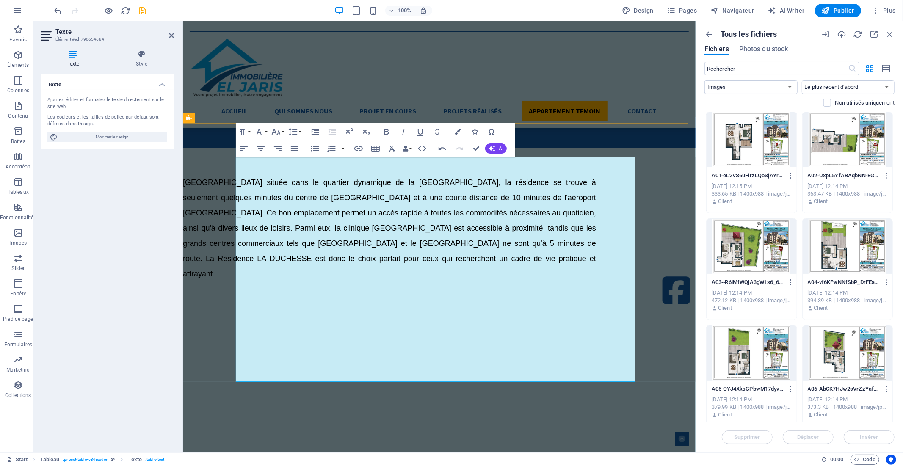
click at [484, 259] on icon "button" at bounding box center [486, 259] width 10 height 10
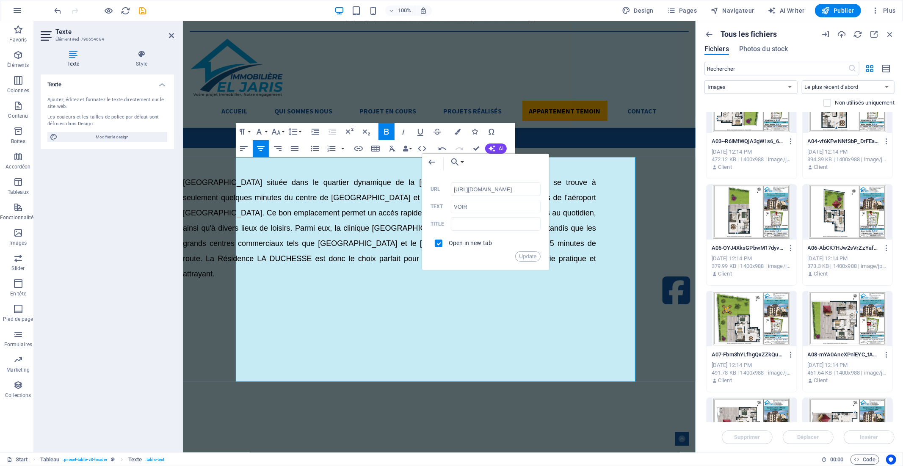
click at [752, 321] on div at bounding box center [752, 318] width 90 height 55
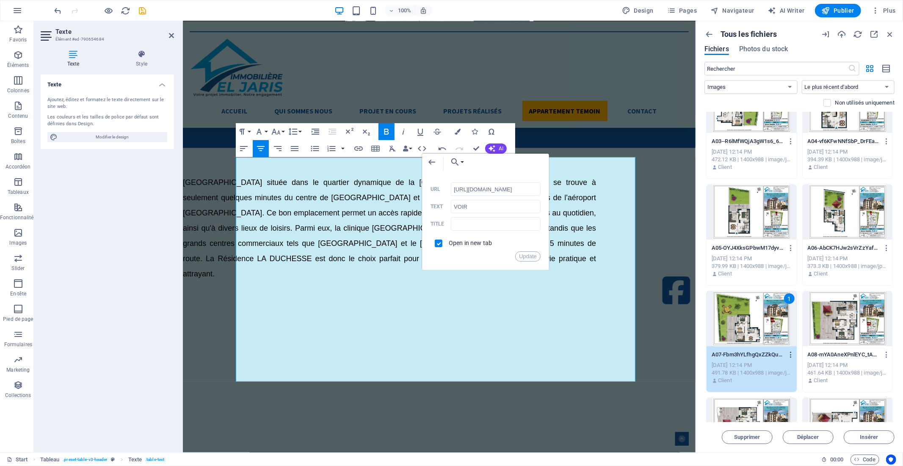
click at [790, 352] on icon "button" at bounding box center [791, 355] width 8 height 8
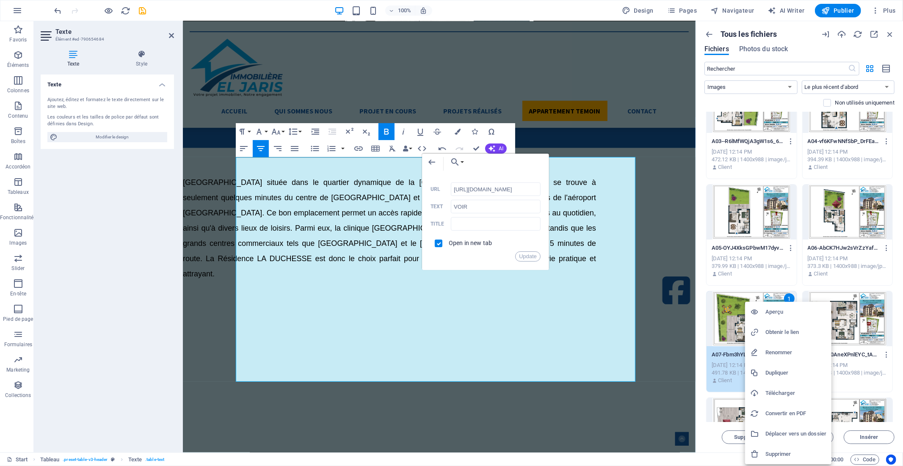
click at [787, 332] on h6 "Obtenir le lien" at bounding box center [796, 332] width 61 height 10
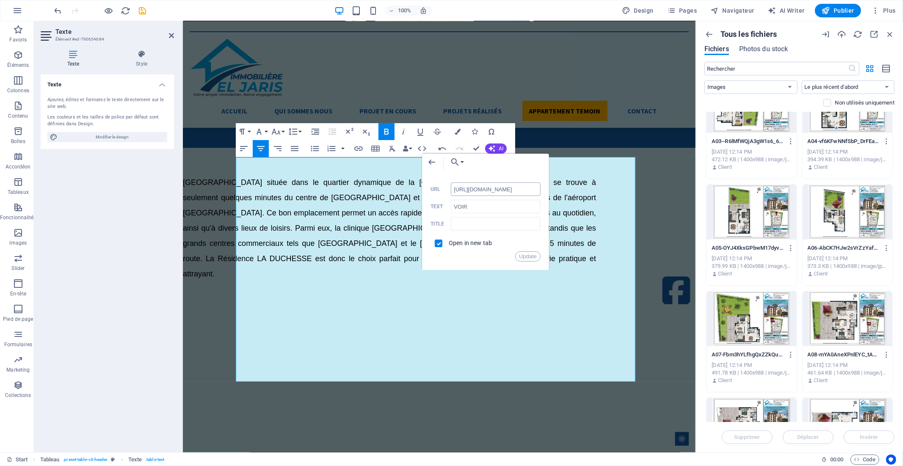
click at [464, 189] on input "[URL][DOMAIN_NAME]" at bounding box center [496, 190] width 90 height 14
paste input "8989485/A07-Fbm3hYLfhgQxZZkQudTI-Q"
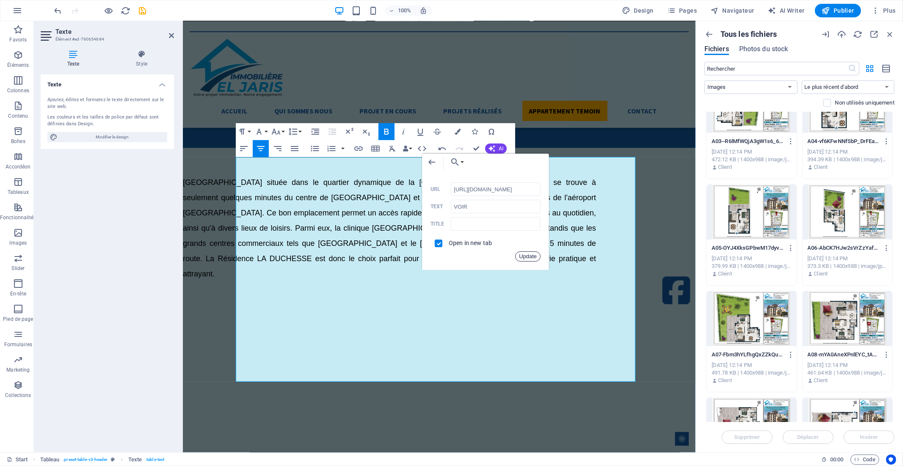
click at [532, 255] on button "Update" at bounding box center [527, 257] width 25 height 10
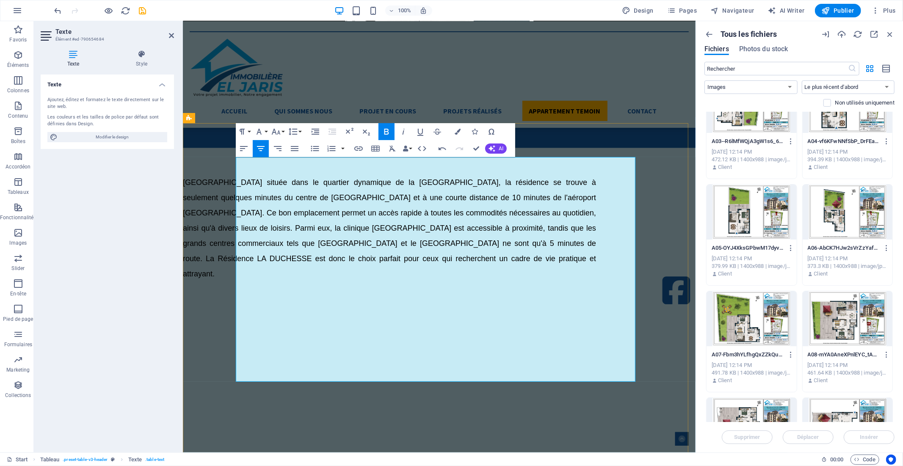
scroll to position [0, 0]
click at [482, 274] on icon "button" at bounding box center [486, 272] width 10 height 10
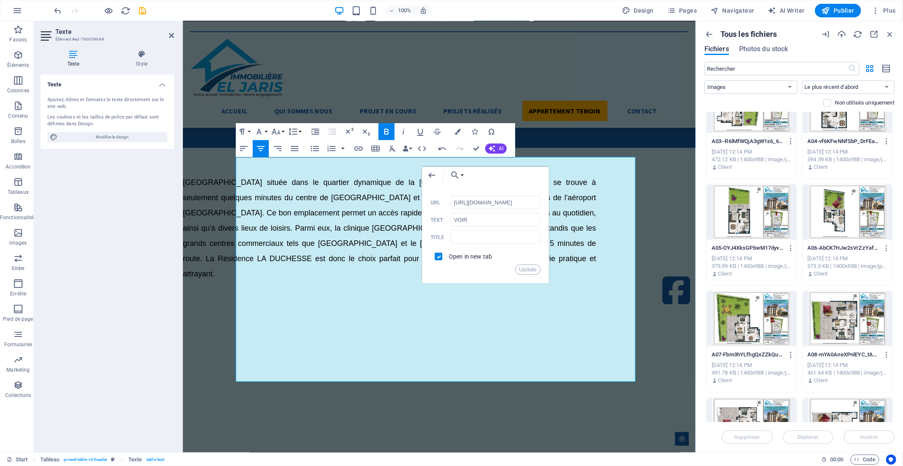
click at [831, 321] on div at bounding box center [848, 318] width 90 height 55
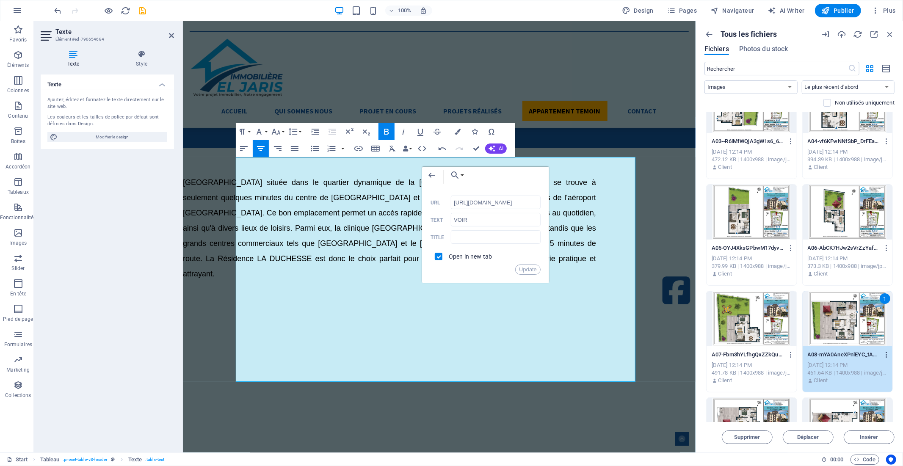
click at [886, 355] on icon "button" at bounding box center [887, 355] width 8 height 8
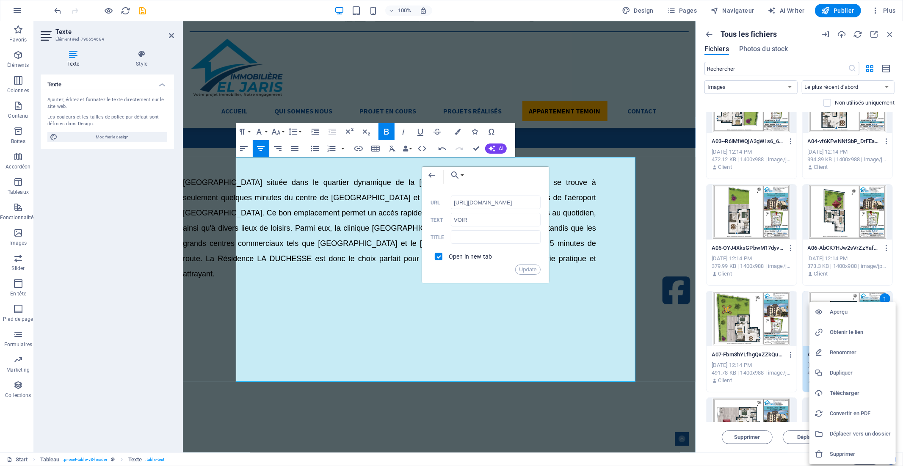
click at [841, 335] on h6 "Obtenir le lien" at bounding box center [860, 332] width 61 height 10
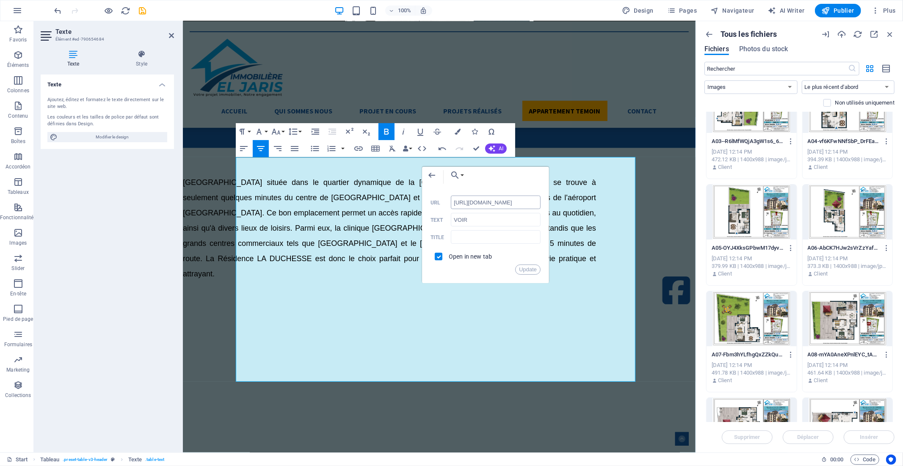
click at [469, 201] on input "[URL][DOMAIN_NAME]" at bounding box center [496, 203] width 90 height 14
paste input "8989483/A08-mYA0AneXPnlEYC_tASIG5A"
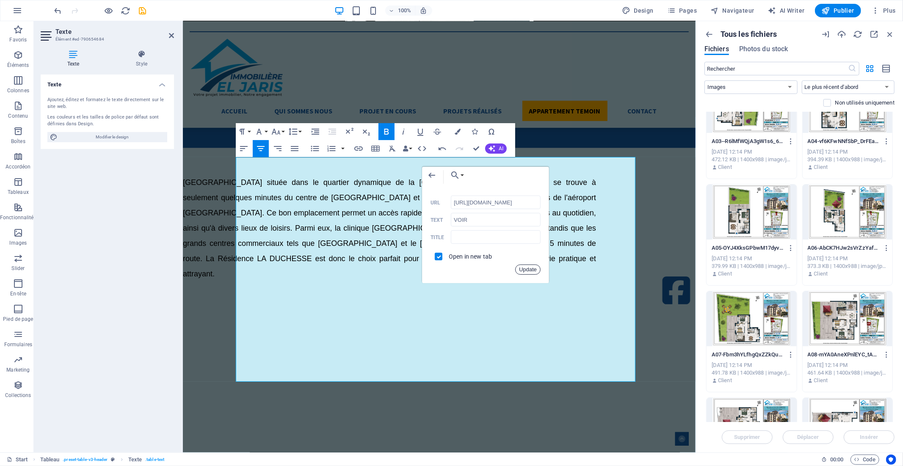
click at [531, 268] on button "Update" at bounding box center [527, 270] width 25 height 10
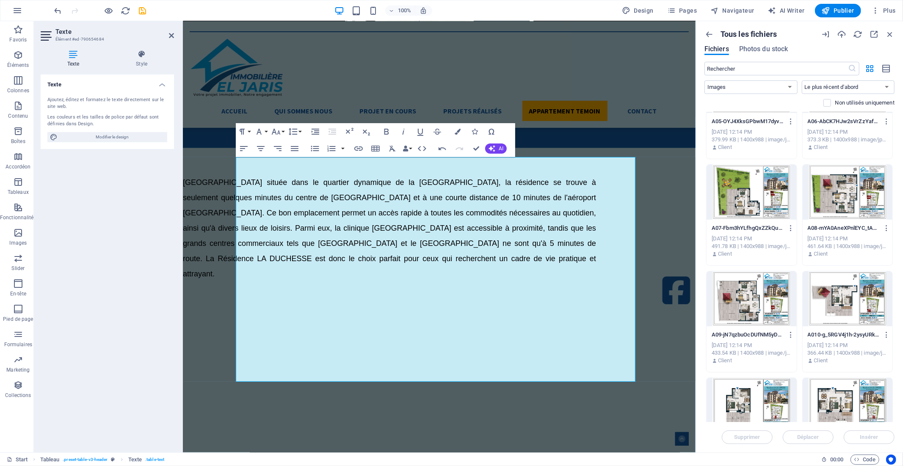
scroll to position [282, 0]
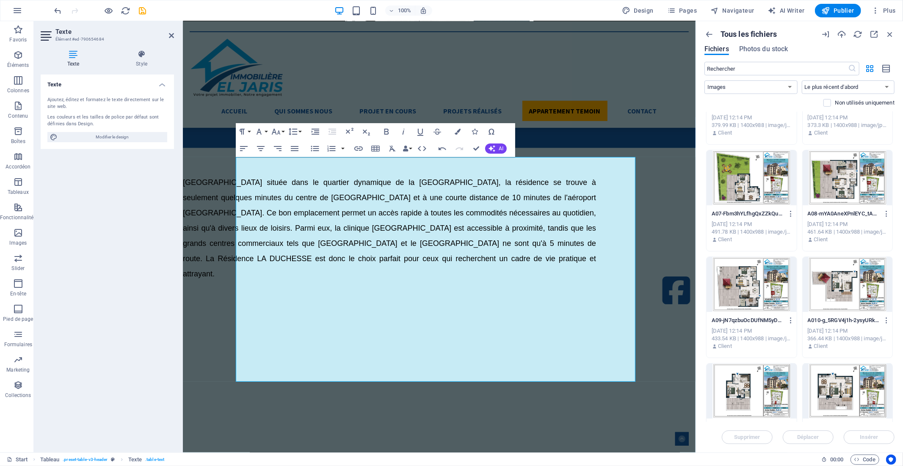
click at [757, 288] on div at bounding box center [752, 284] width 90 height 55
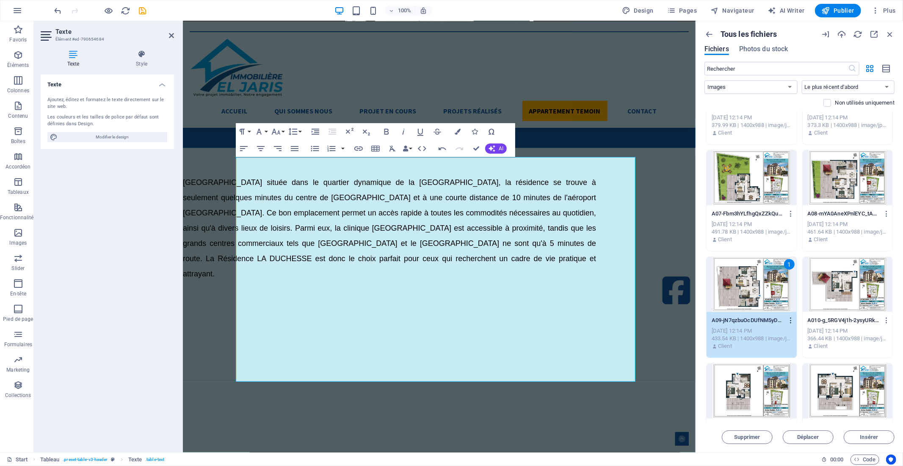
click at [790, 319] on icon "button" at bounding box center [791, 321] width 8 height 8
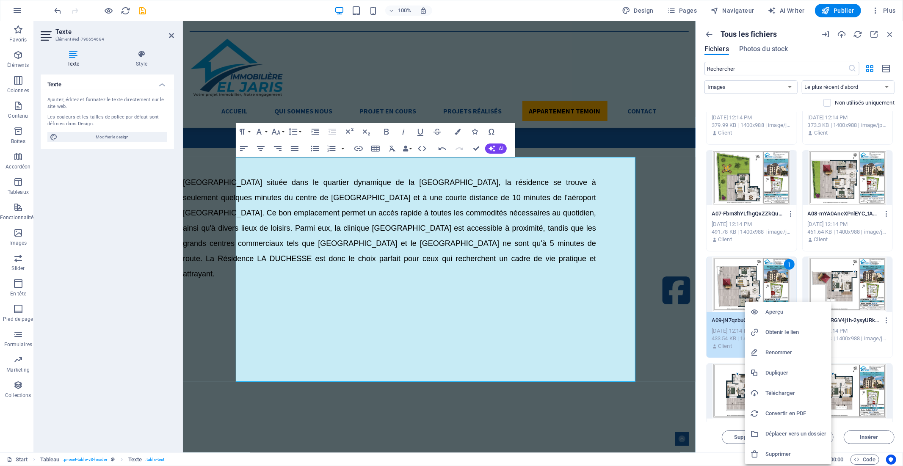
click at [784, 332] on h6 "Obtenir le lien" at bounding box center [796, 332] width 61 height 10
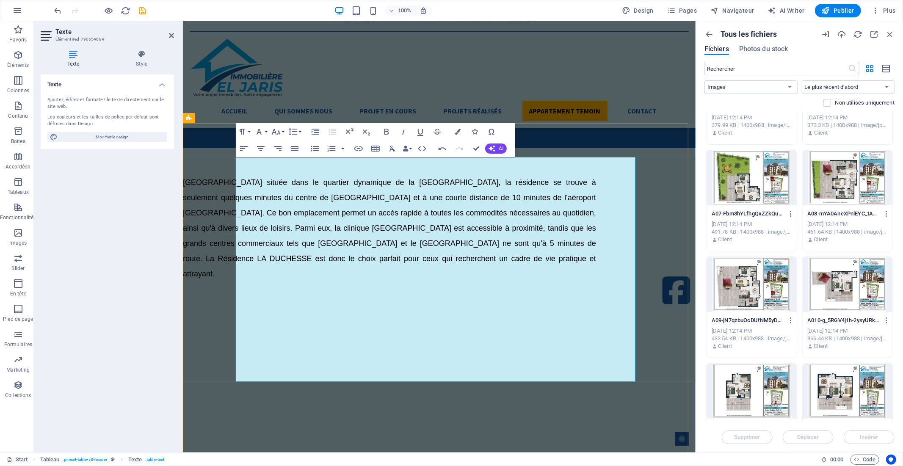
click at [481, 285] on icon "button" at bounding box center [486, 285] width 10 height 10
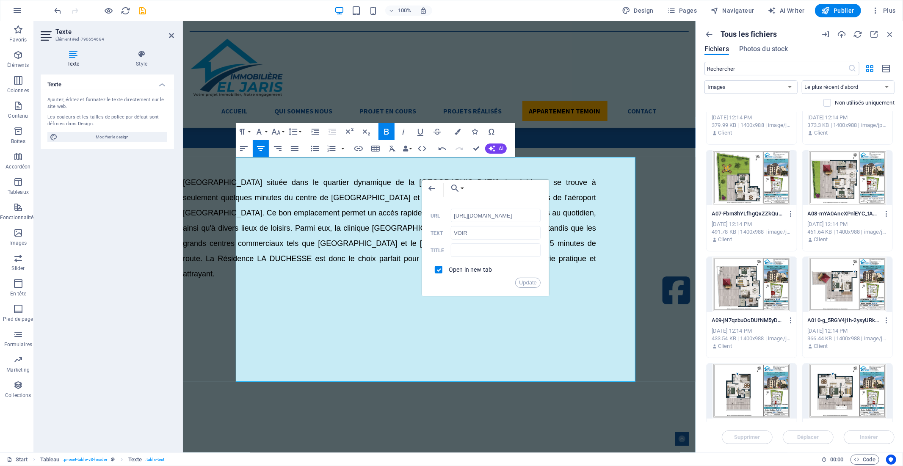
scroll to position [0, 117]
click at [481, 218] on input "[URL][DOMAIN_NAME]" at bounding box center [496, 216] width 90 height 14
type input "[URL][DOMAIN_NAME]"
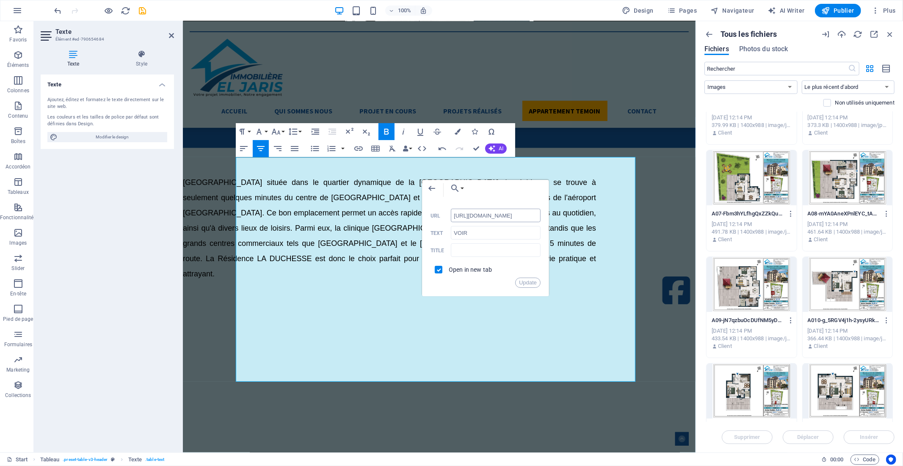
scroll to position [0, 122]
click at [529, 285] on button "Update" at bounding box center [527, 283] width 25 height 10
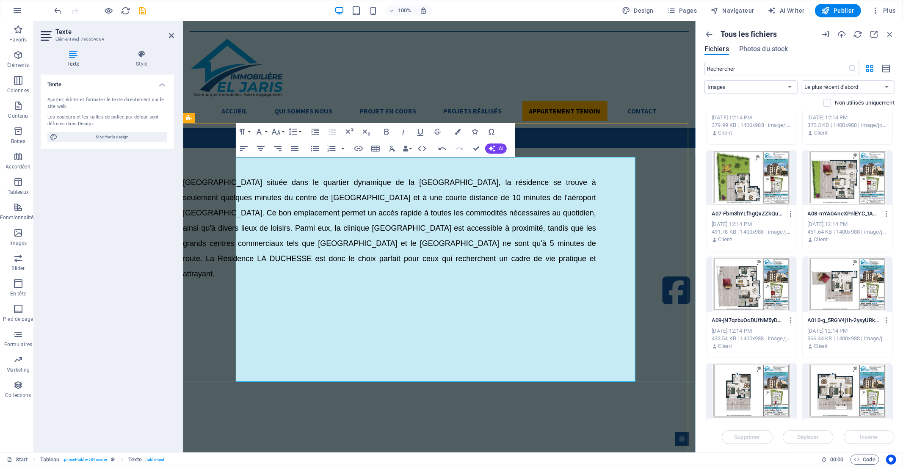
scroll to position [0, 0]
click at [137, 154] on icon "save" at bounding box center [206, 207] width 413 height 107
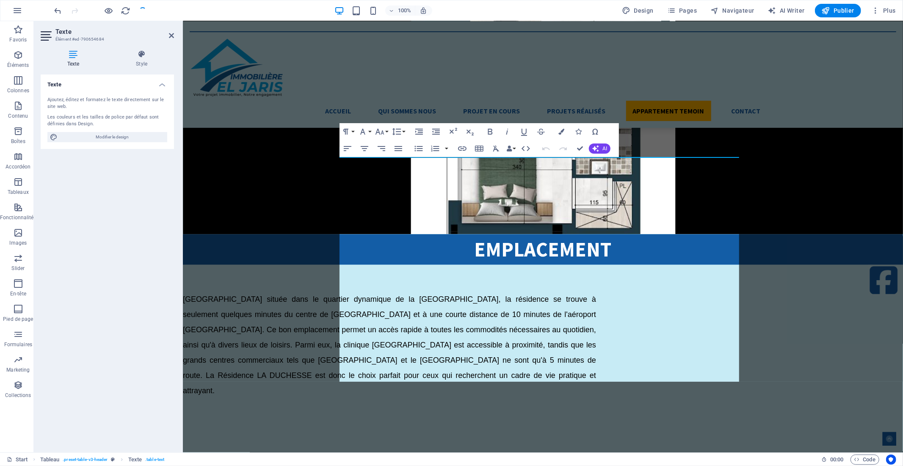
scroll to position [1856, 0]
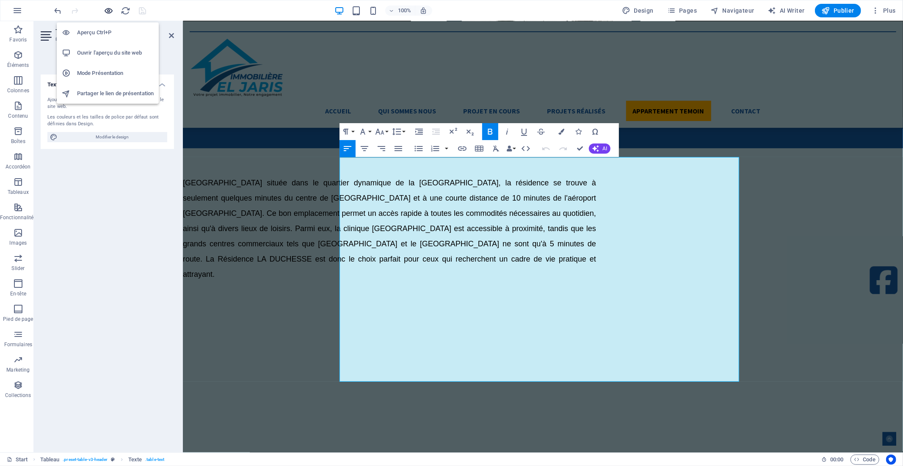
click at [704, 415] on icon "button" at bounding box center [707, 418] width 7 height 7
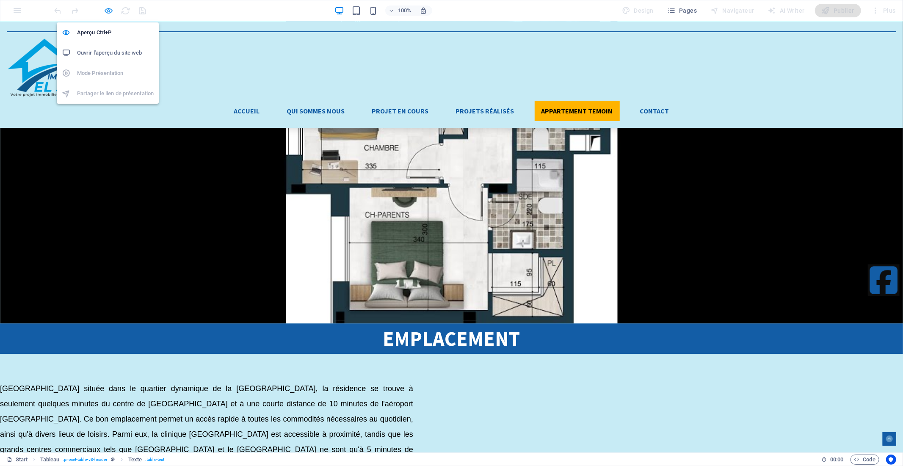
scroll to position [2061, 0]
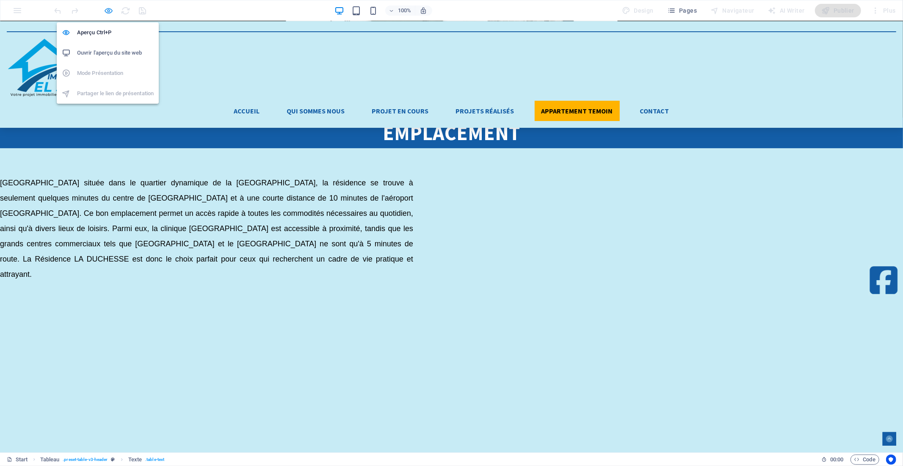
click at [886, 415] on icon "button" at bounding box center [889, 418] width 7 height 7
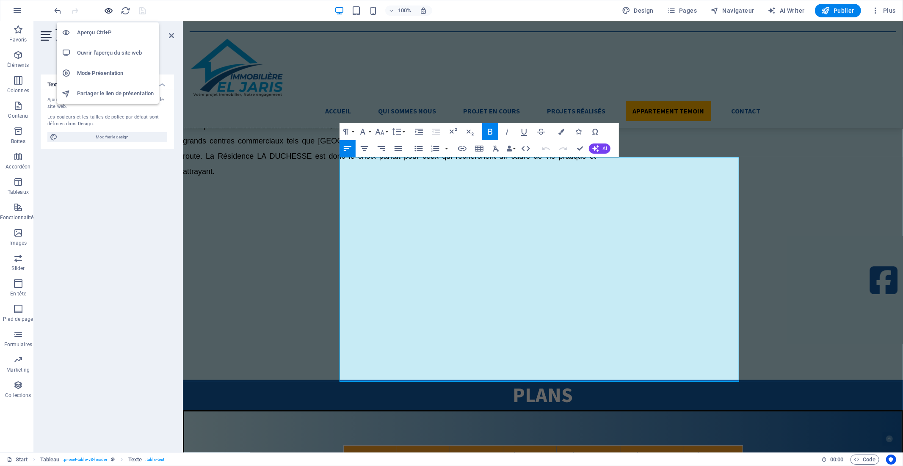
scroll to position [1856, 0]
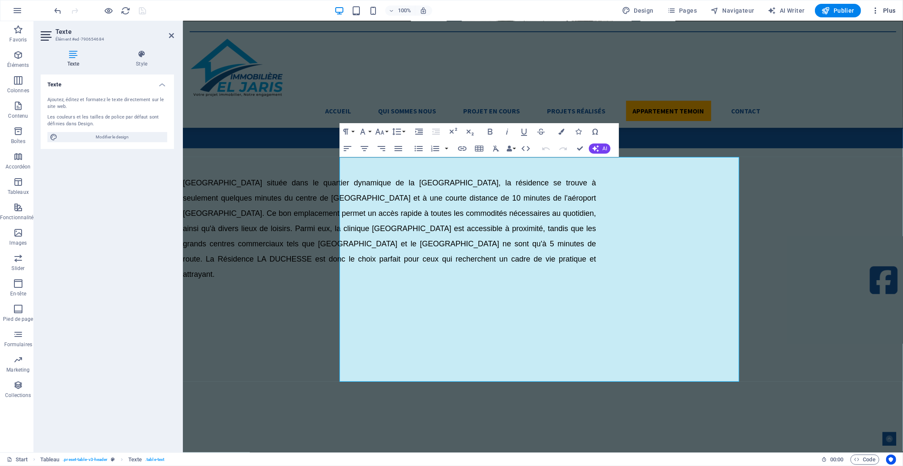
click at [891, 9] on span "Plus" at bounding box center [884, 10] width 25 height 8
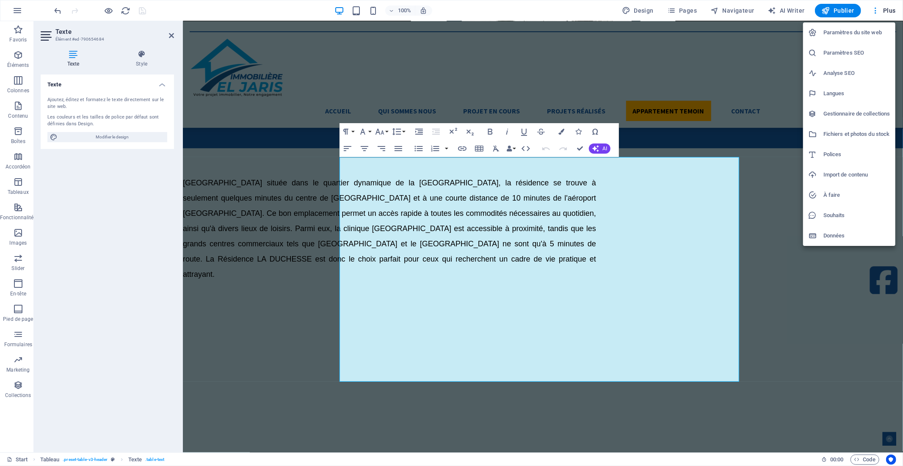
click at [840, 130] on h6 "Fichiers et photos du stock" at bounding box center [857, 134] width 67 height 10
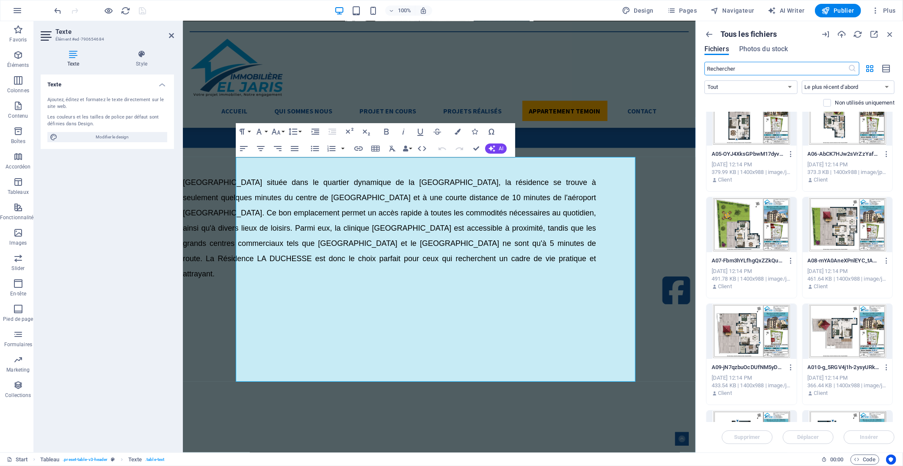
scroll to position [282, 0]
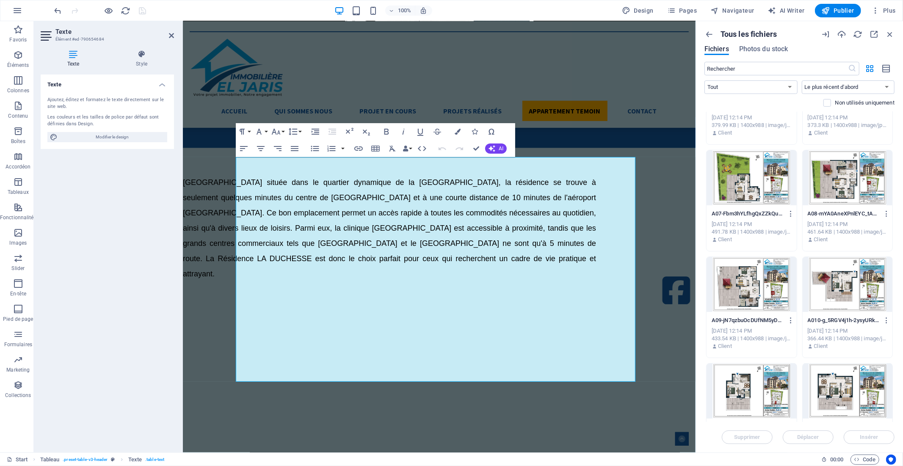
click at [840, 281] on div at bounding box center [848, 284] width 90 height 55
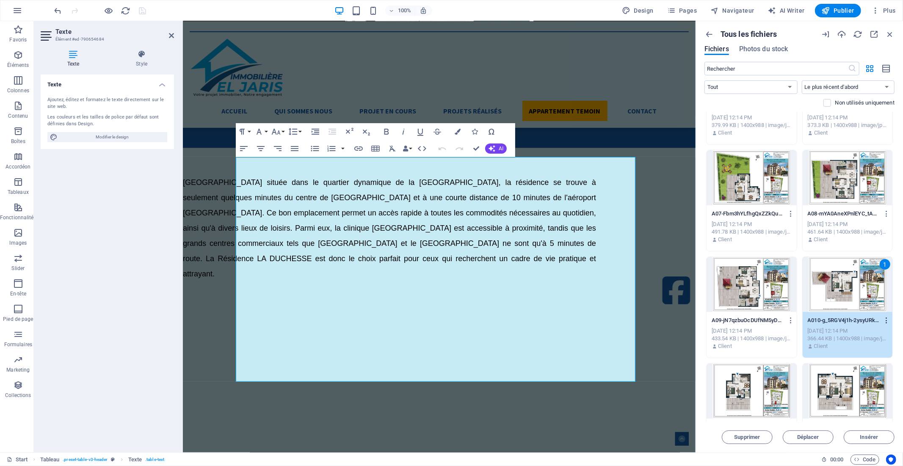
click at [886, 321] on icon "button" at bounding box center [887, 321] width 8 height 8
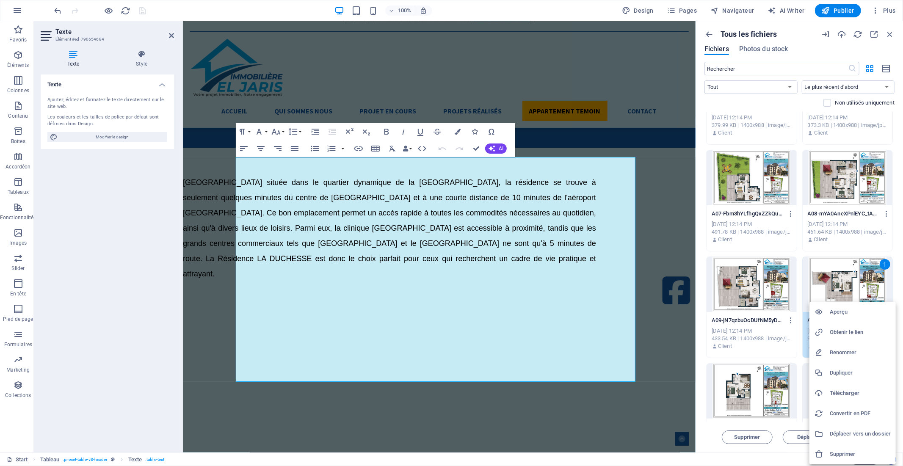
click at [849, 330] on h6 "Obtenir le lien" at bounding box center [860, 332] width 61 height 10
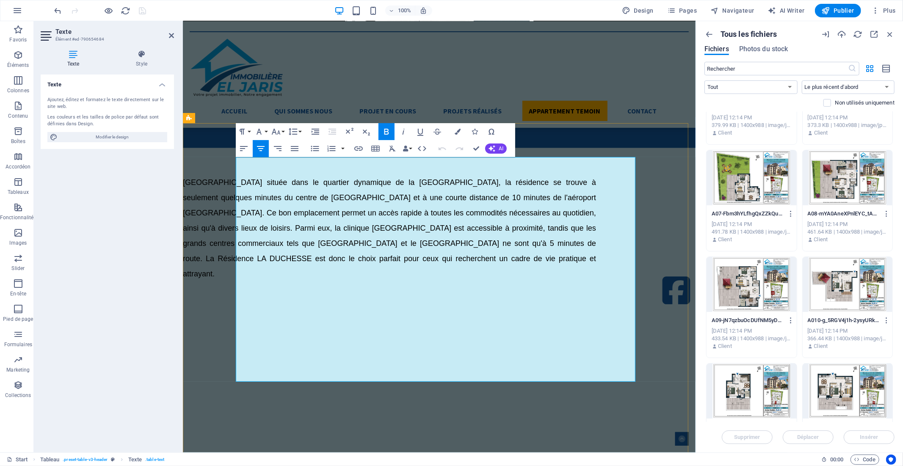
click at [485, 298] on icon "button" at bounding box center [486, 299] width 6 height 6
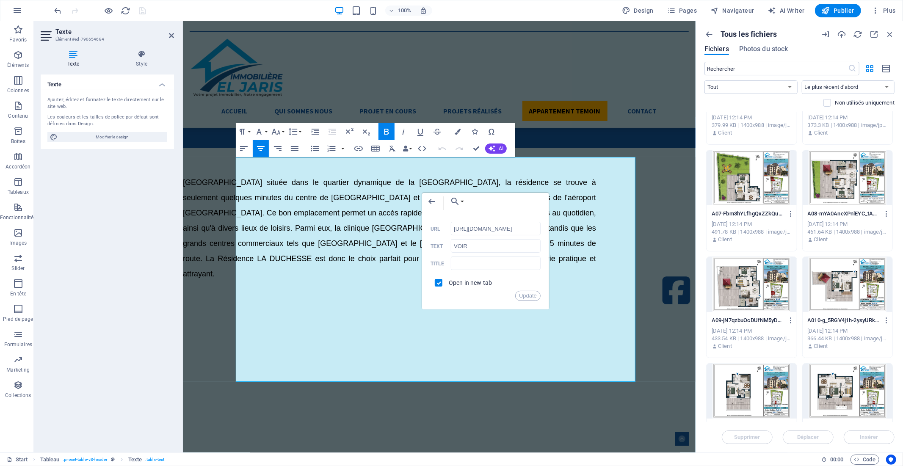
scroll to position [0, 121]
click at [477, 227] on input "[URL][DOMAIN_NAME]" at bounding box center [496, 229] width 90 height 14
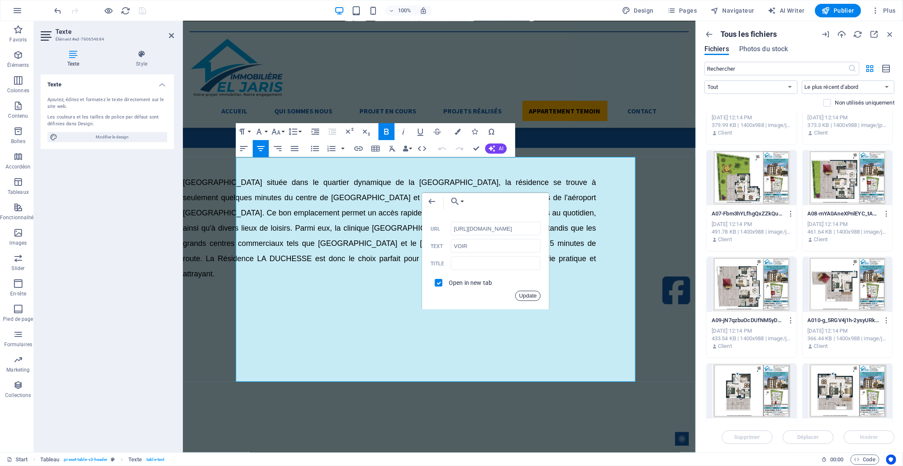
click at [528, 297] on button "Update" at bounding box center [527, 296] width 25 height 10
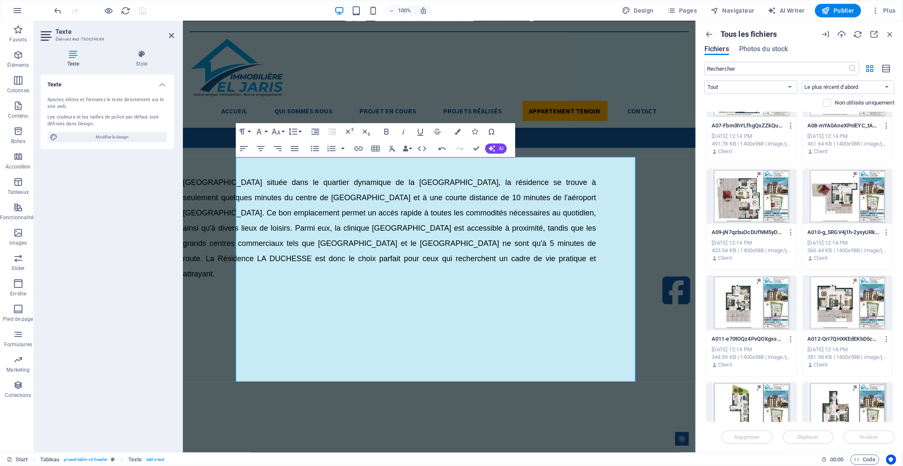
scroll to position [376, 0]
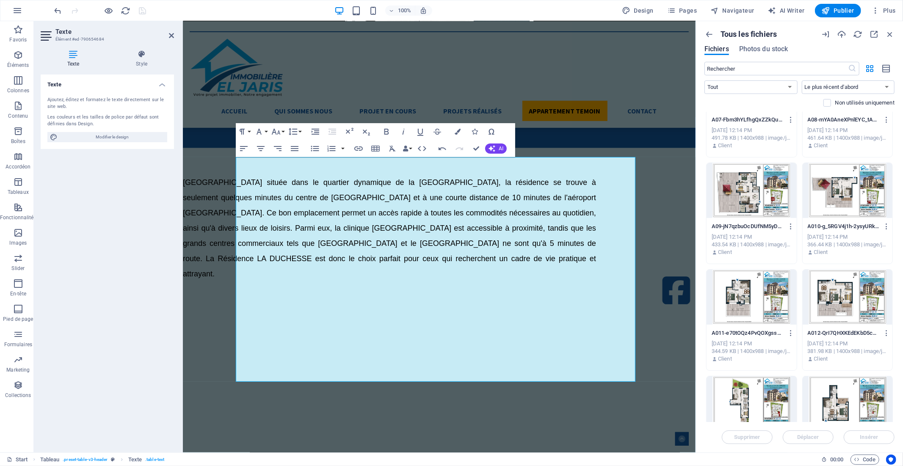
click at [773, 299] on div at bounding box center [752, 297] width 90 height 55
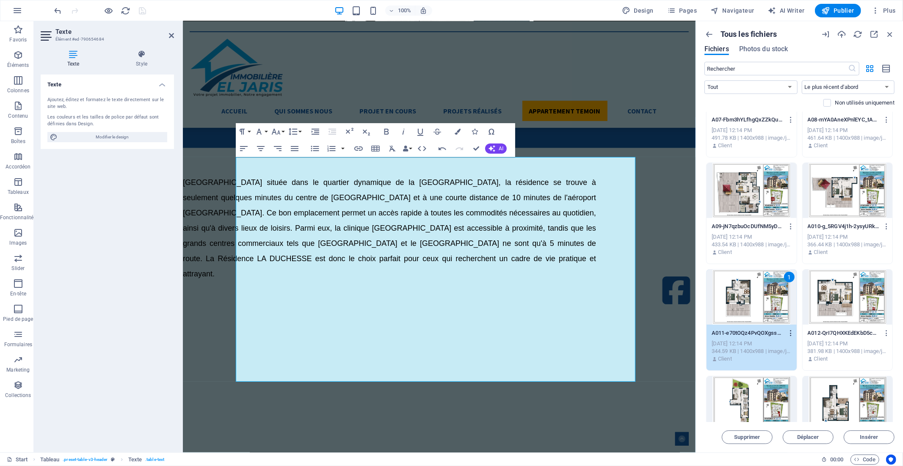
click at [792, 336] on icon "button" at bounding box center [791, 334] width 8 height 8
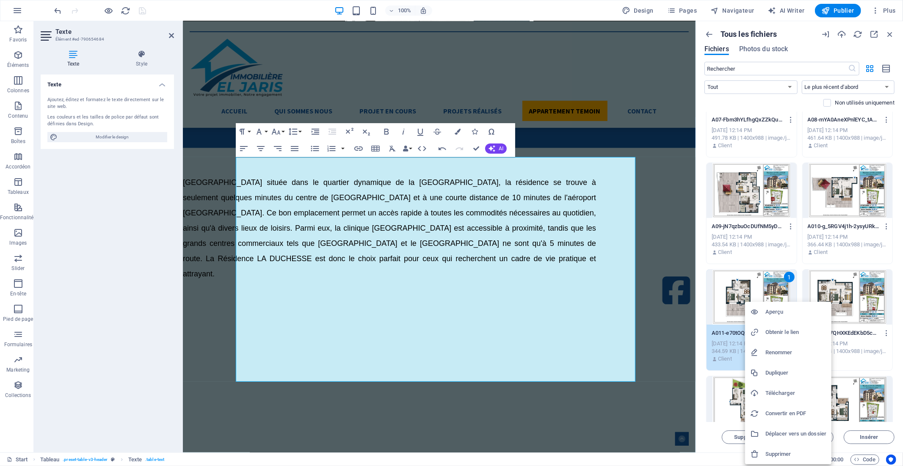
click at [791, 330] on h6 "Obtenir le lien" at bounding box center [796, 332] width 61 height 10
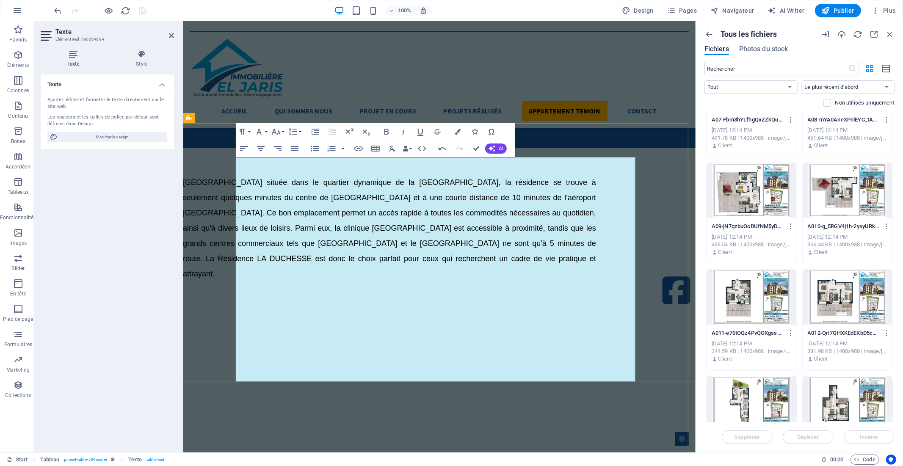
click at [483, 312] on icon "button" at bounding box center [486, 312] width 10 height 10
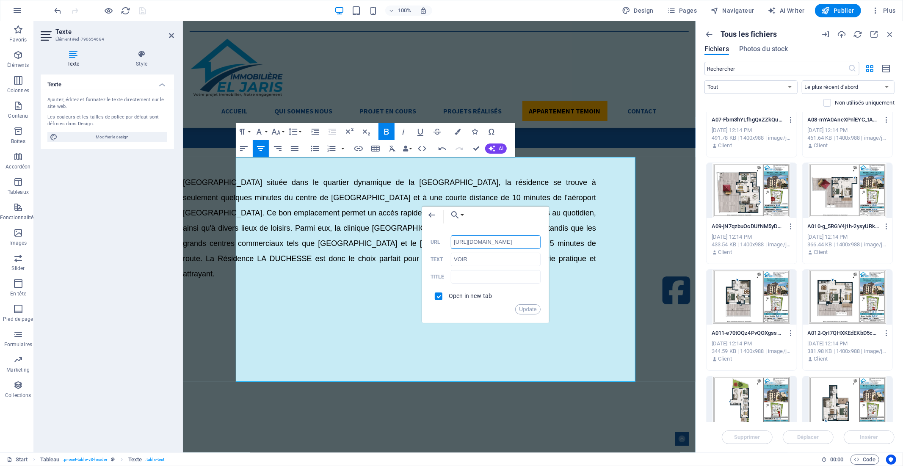
click at [481, 244] on input "[URL][DOMAIN_NAME]" at bounding box center [496, 242] width 90 height 14
click at [526, 306] on button "Update" at bounding box center [527, 310] width 25 height 10
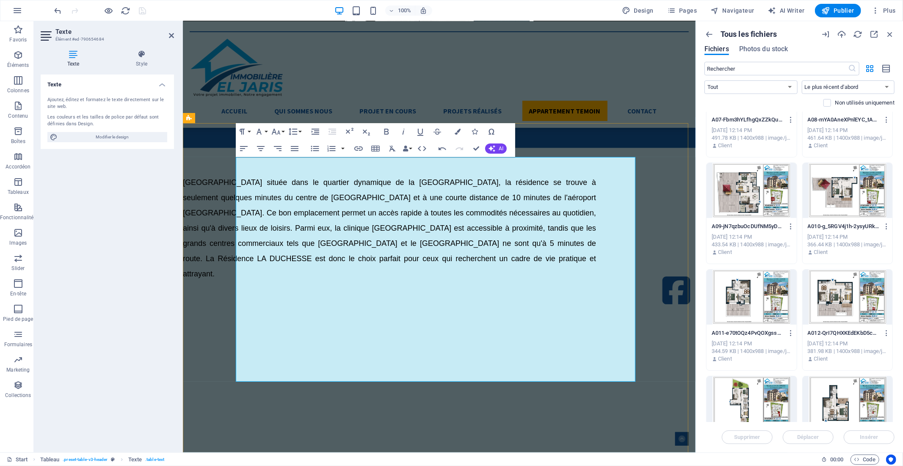
scroll to position [0, 0]
drag, startPoint x: 300, startPoint y: 325, endPoint x: 483, endPoint y: 328, distance: 183.0
click at [483, 328] on icon "button" at bounding box center [486, 325] width 6 height 6
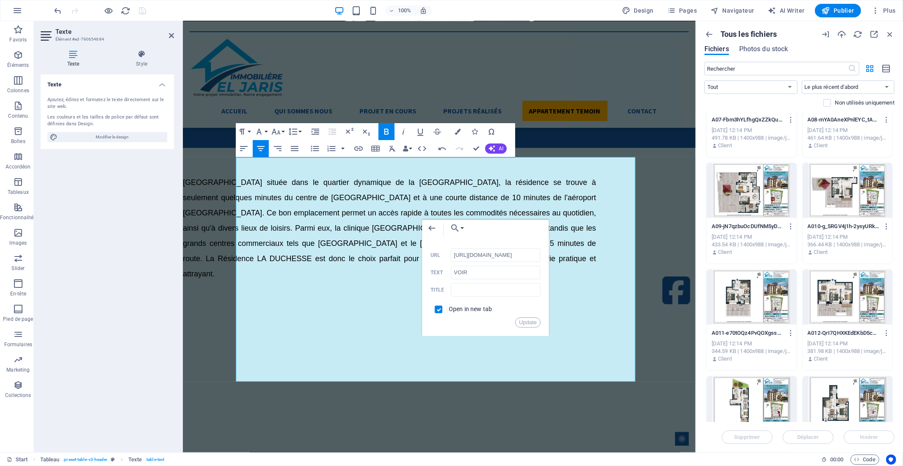
click at [852, 298] on div at bounding box center [848, 297] width 90 height 55
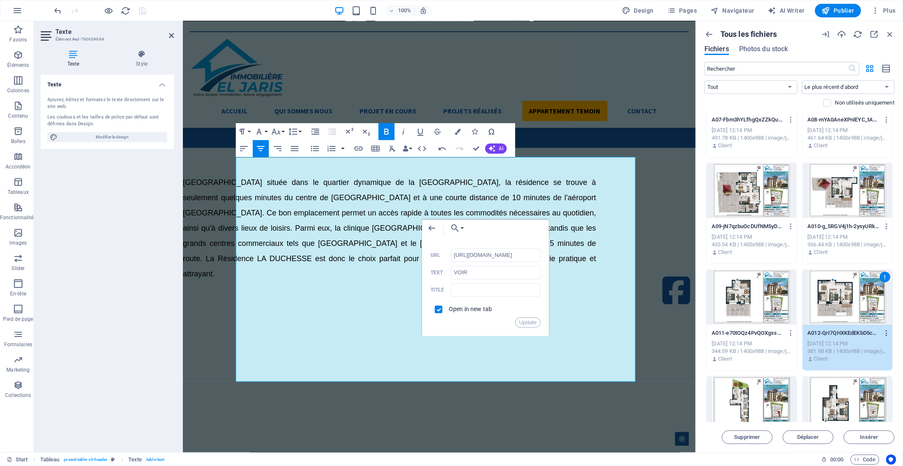
click at [887, 334] on icon "button" at bounding box center [887, 334] width 8 height 8
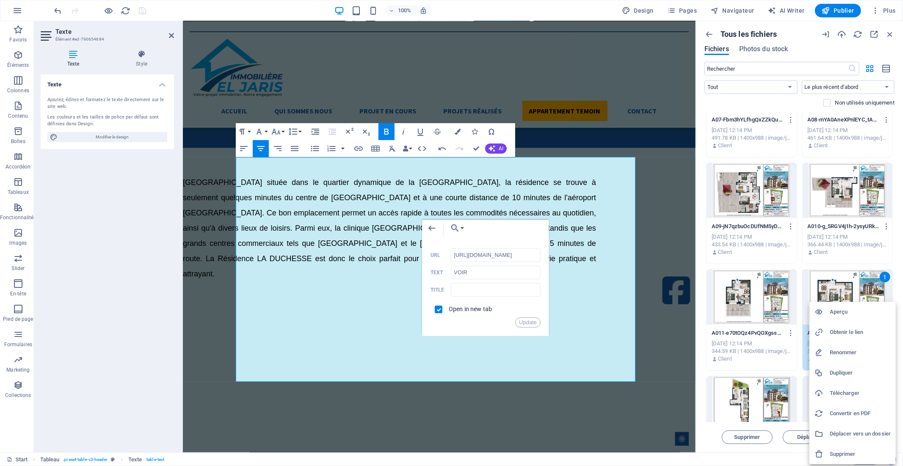
click at [869, 334] on h6 "Obtenir le lien" at bounding box center [860, 332] width 61 height 10
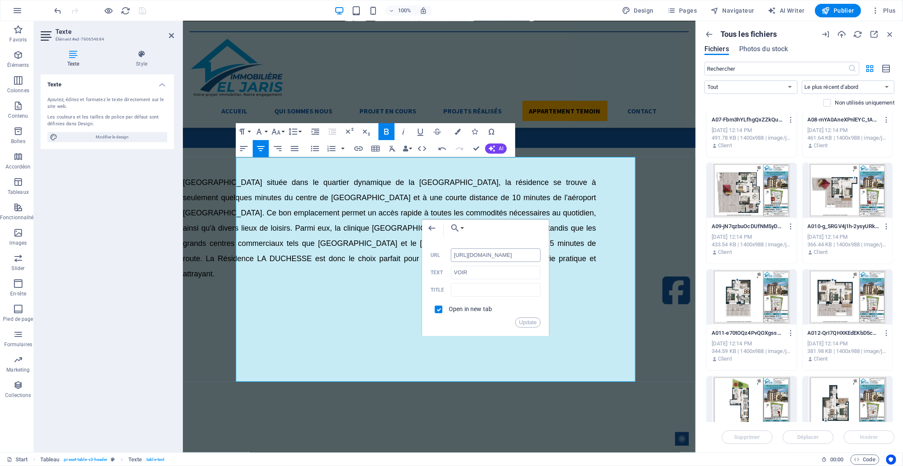
click at [478, 259] on input "[URL][DOMAIN_NAME]" at bounding box center [496, 256] width 90 height 14
paste input "8989474/A012-QrI7QHXKEdEKbD5cgZVYBQ"
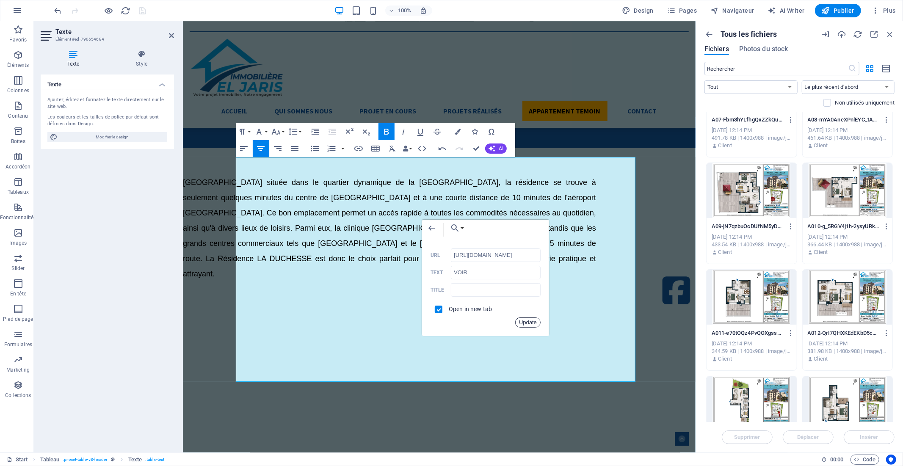
click at [524, 322] on button "Update" at bounding box center [527, 323] width 25 height 10
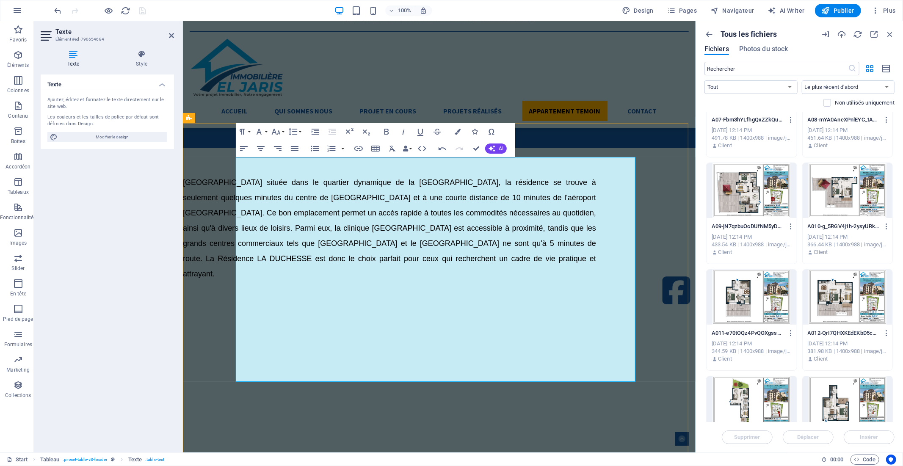
click at [484, 337] on icon "button" at bounding box center [486, 338] width 10 height 10
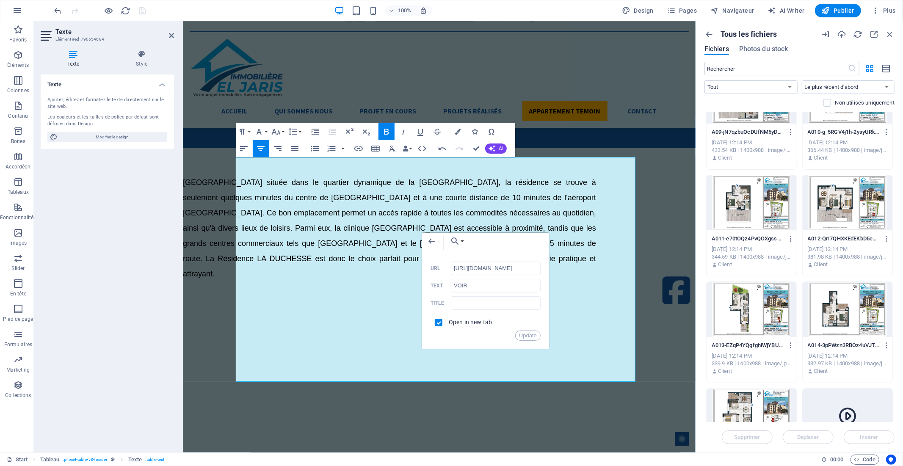
click at [778, 310] on div at bounding box center [752, 309] width 90 height 55
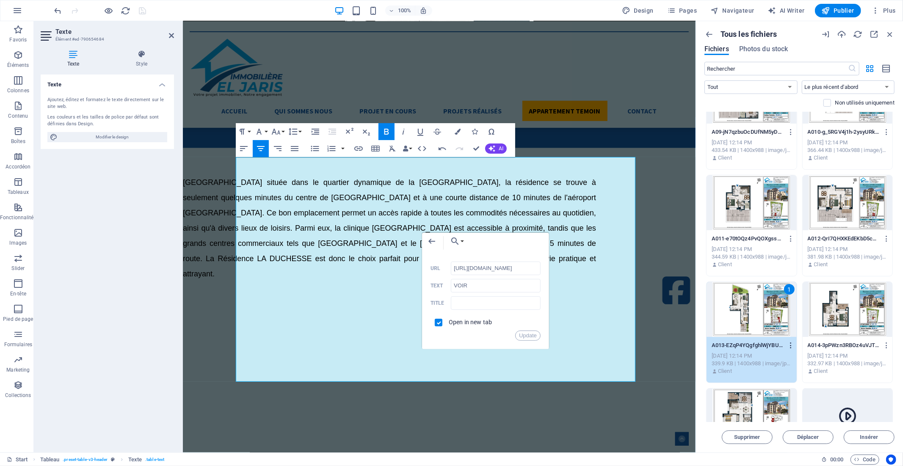
click at [788, 345] on icon "button" at bounding box center [791, 346] width 8 height 8
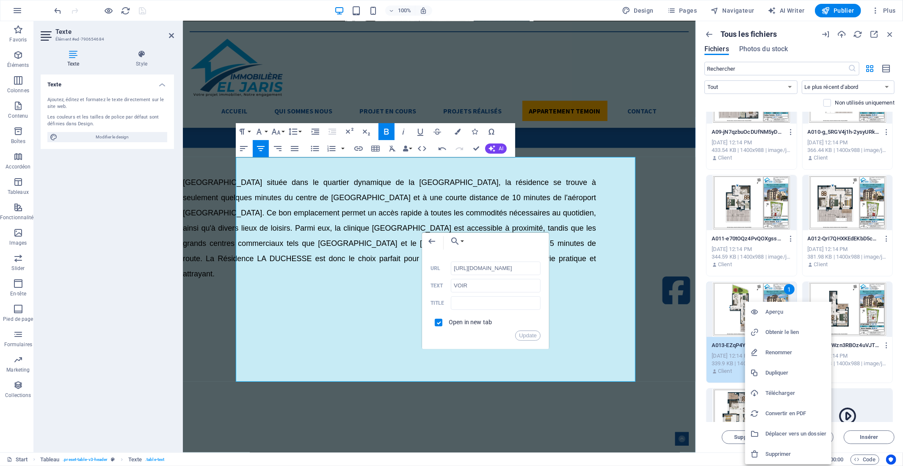
click at [785, 331] on h6 "Obtenir le lien" at bounding box center [796, 332] width 61 height 10
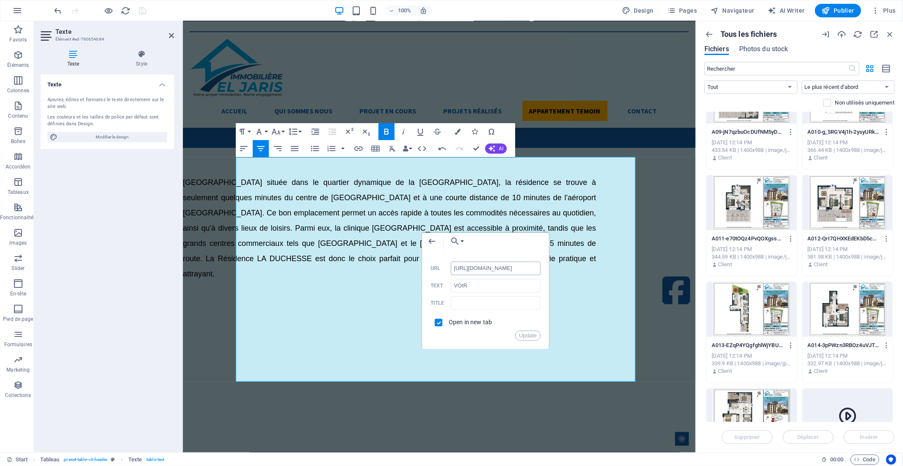
click at [465, 268] on input "[URL][DOMAIN_NAME]" at bounding box center [496, 269] width 90 height 14
paste input "8989470/A013-EZqP4YQgfghlWjYBU3XjT"
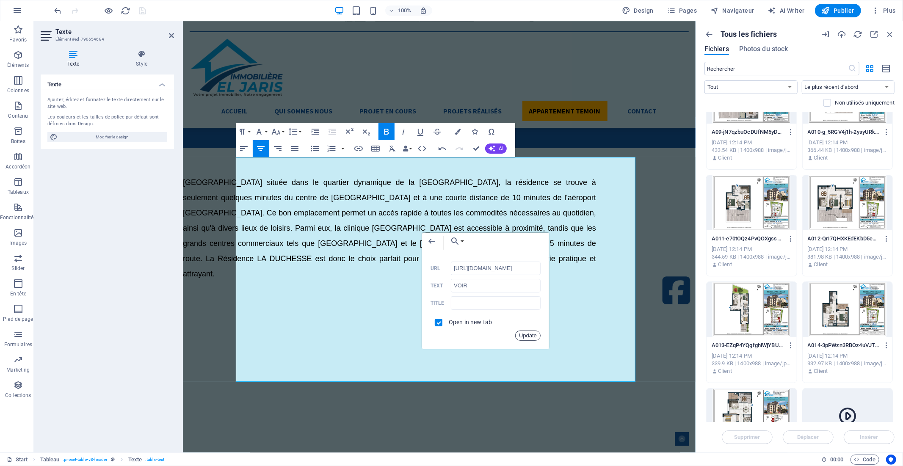
click at [524, 331] on button "Update" at bounding box center [527, 336] width 25 height 10
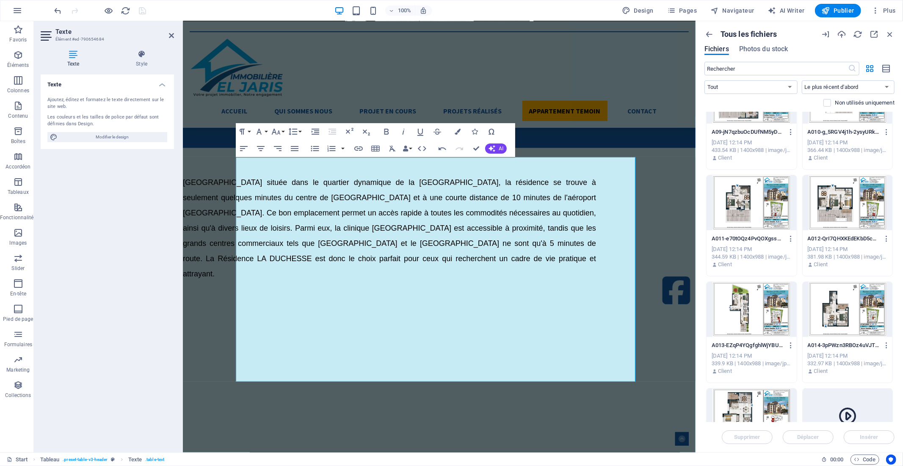
click at [831, 310] on div at bounding box center [848, 309] width 90 height 55
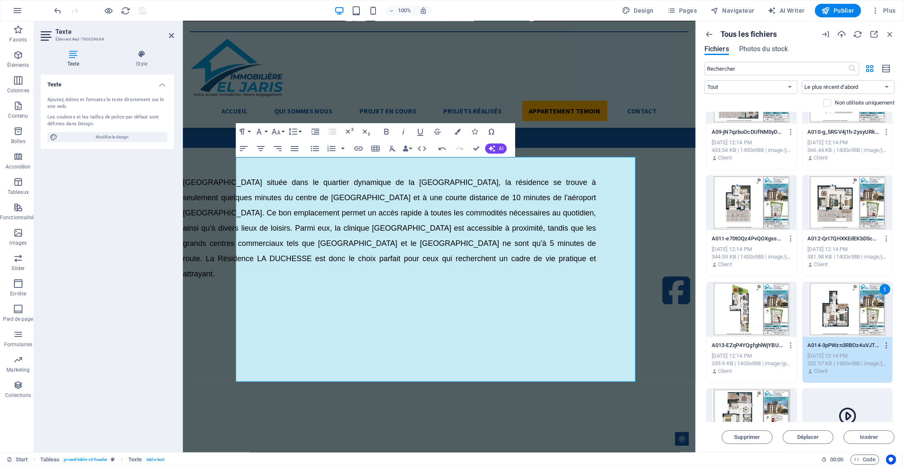
click at [884, 343] on icon "button" at bounding box center [887, 346] width 8 height 8
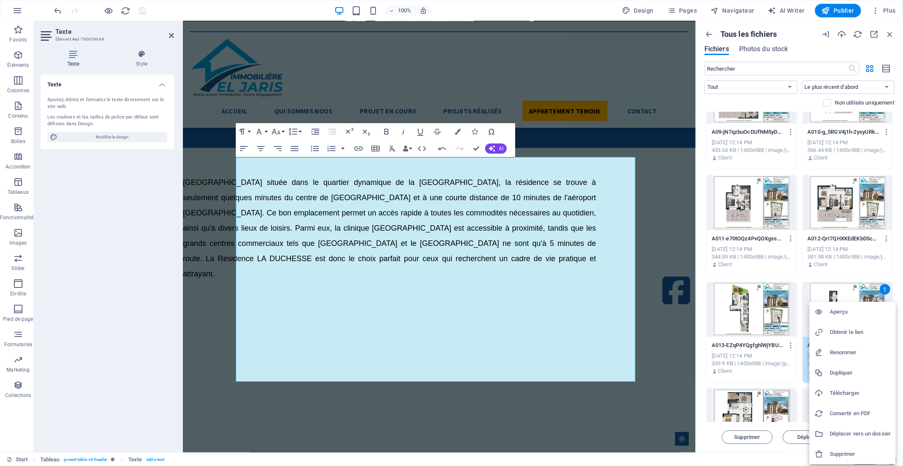
click at [858, 335] on h6 "Obtenir le lien" at bounding box center [860, 332] width 61 height 10
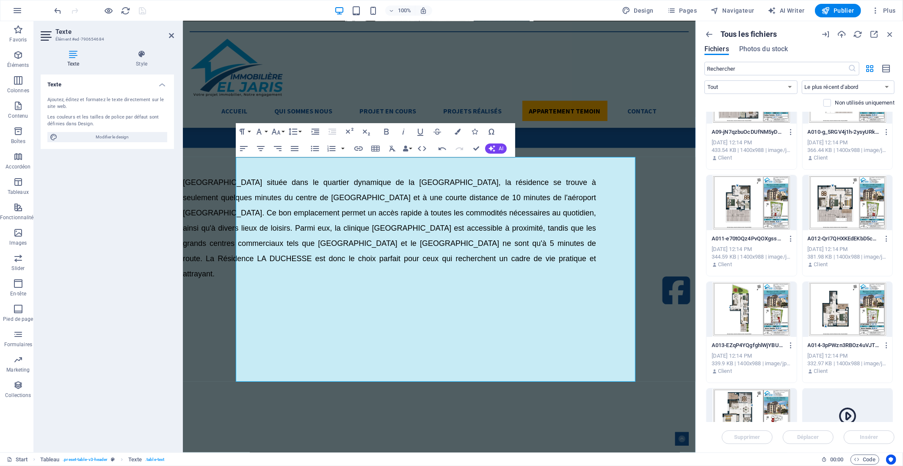
scroll to position [518, 0]
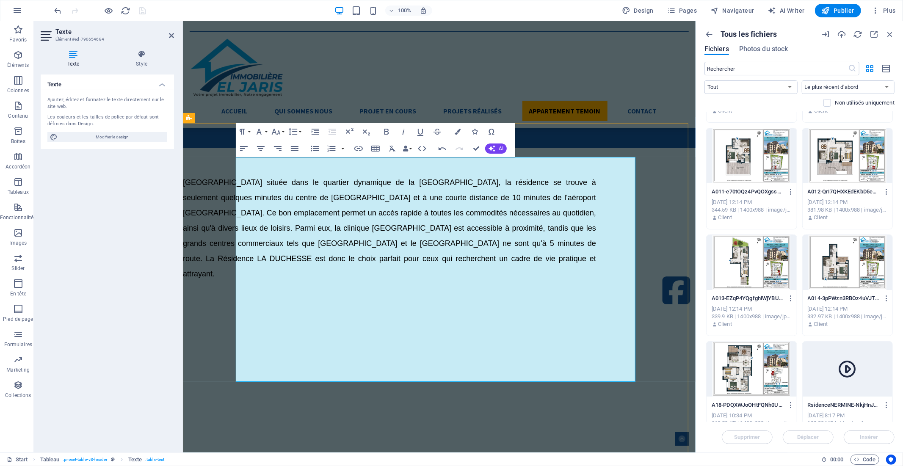
click at [486, 352] on icon "button" at bounding box center [486, 352] width 6 height 6
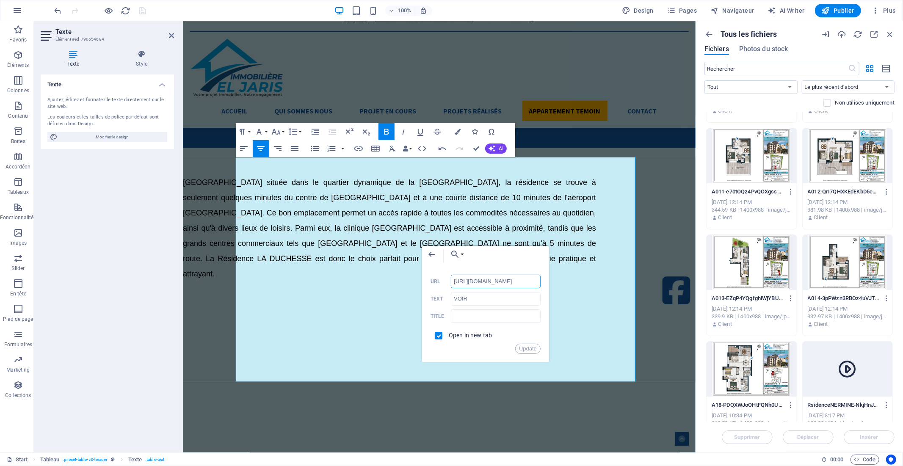
scroll to position [0, 119]
click at [479, 285] on input "[URL][DOMAIN_NAME]" at bounding box center [496, 282] width 90 height 14
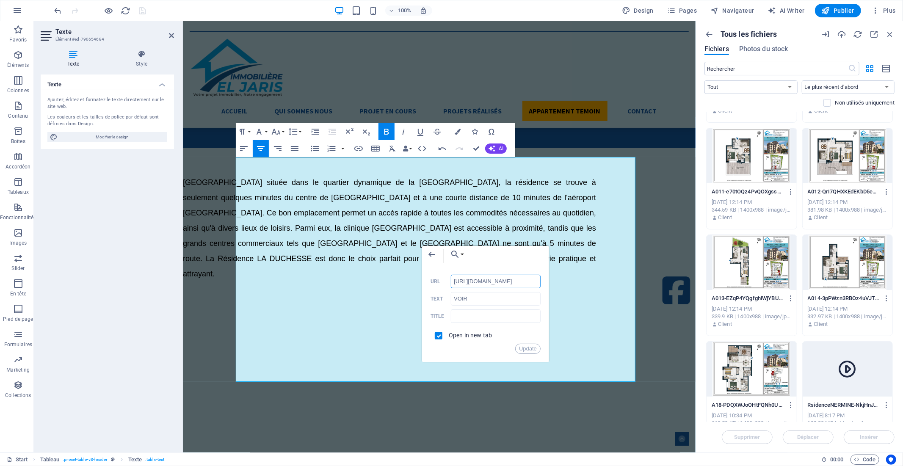
drag, startPoint x: 479, startPoint y: 285, endPoint x: 435, endPoint y: 285, distance: 44.0
click at [435, 285] on div "[URL][DOMAIN_NAME] URL" at bounding box center [486, 282] width 110 height 14
type input "[URL][DOMAIN_NAME]"
click at [435, 285] on div "[URL][DOMAIN_NAME] URL" at bounding box center [486, 282] width 110 height 14
click at [531, 351] on button "Update" at bounding box center [527, 349] width 25 height 10
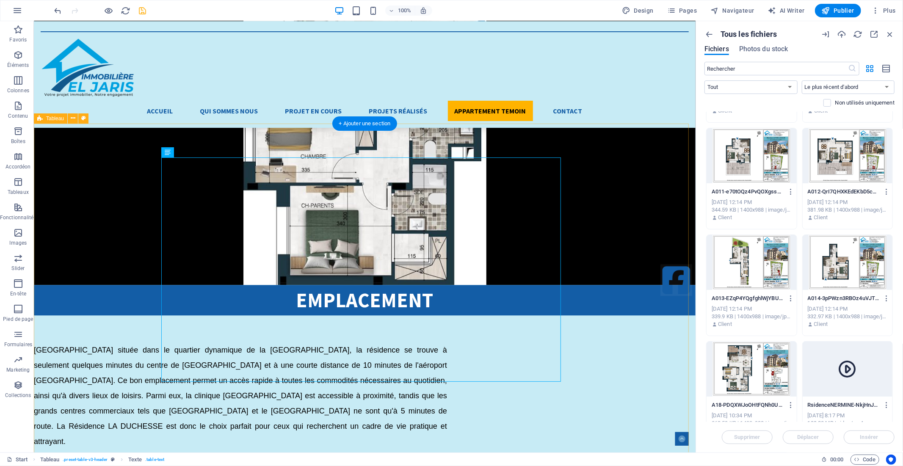
scroll to position [1790, 0]
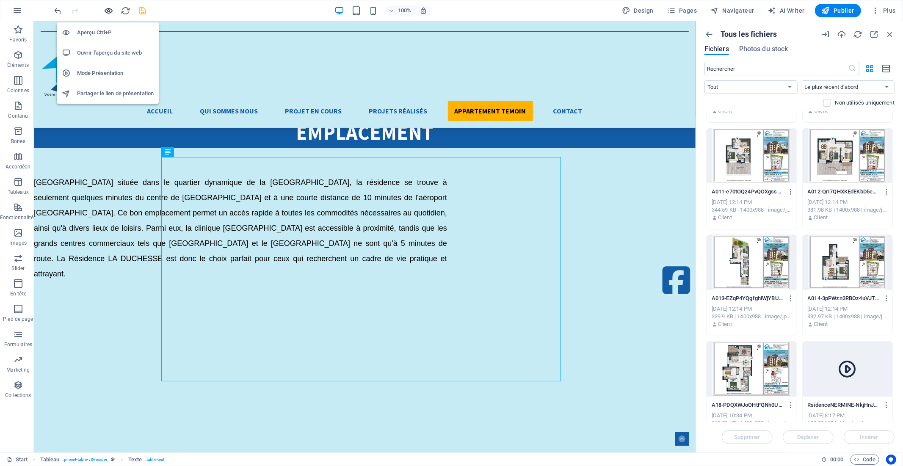
click at [645, 415] on icon "button" at bounding box center [648, 418] width 7 height 7
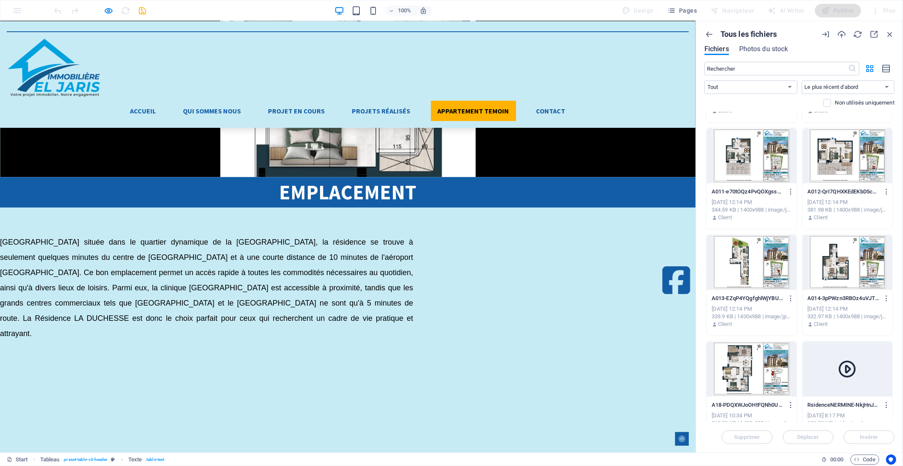
scroll to position [1781, 0]
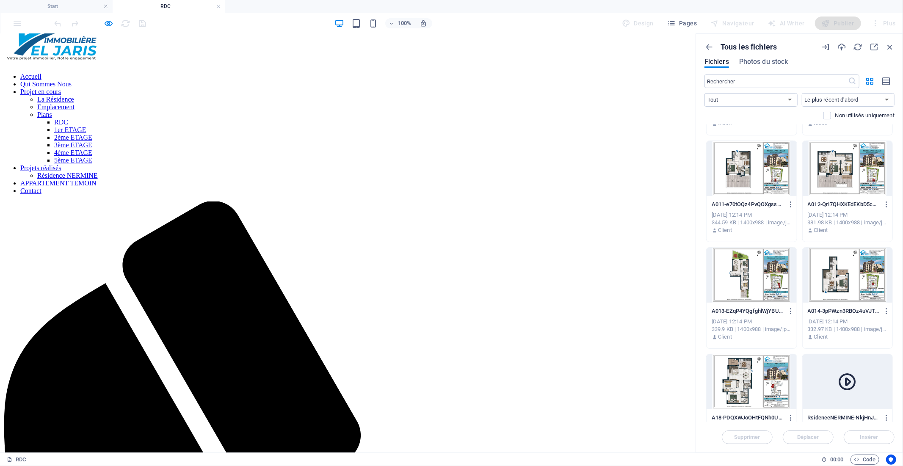
scroll to position [47, 0]
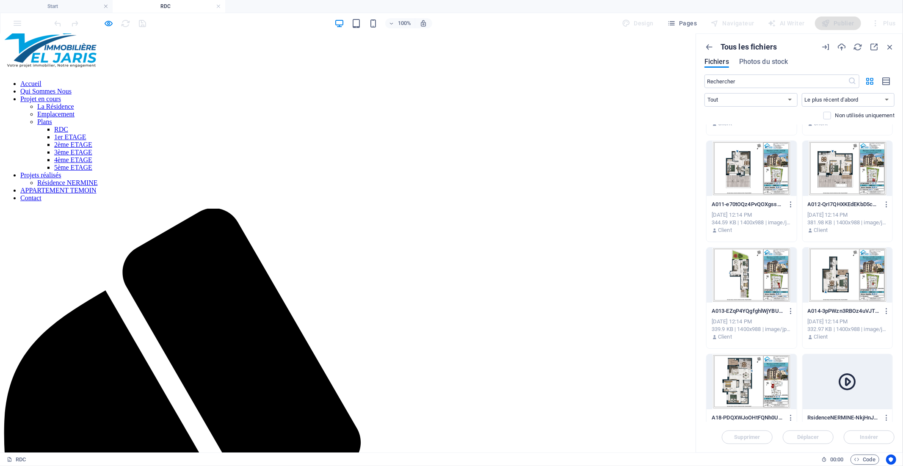
click at [109, 19] on icon "button" at bounding box center [109, 24] width 10 height 10
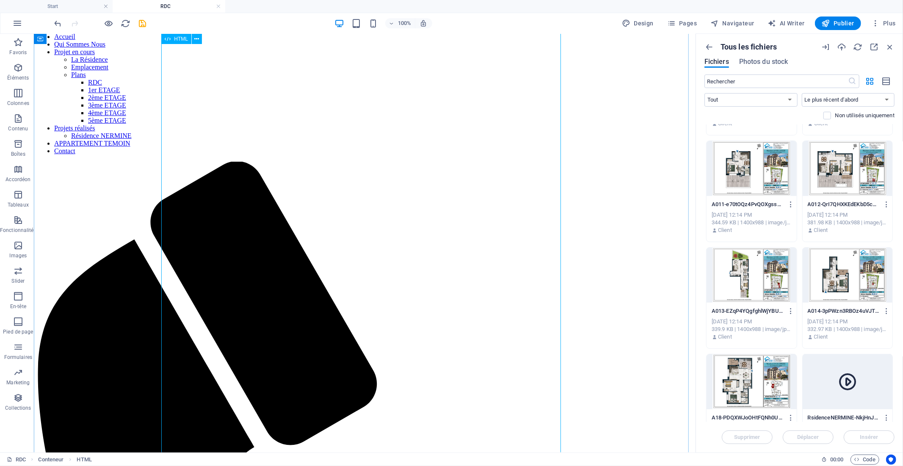
scroll to position [0, 0]
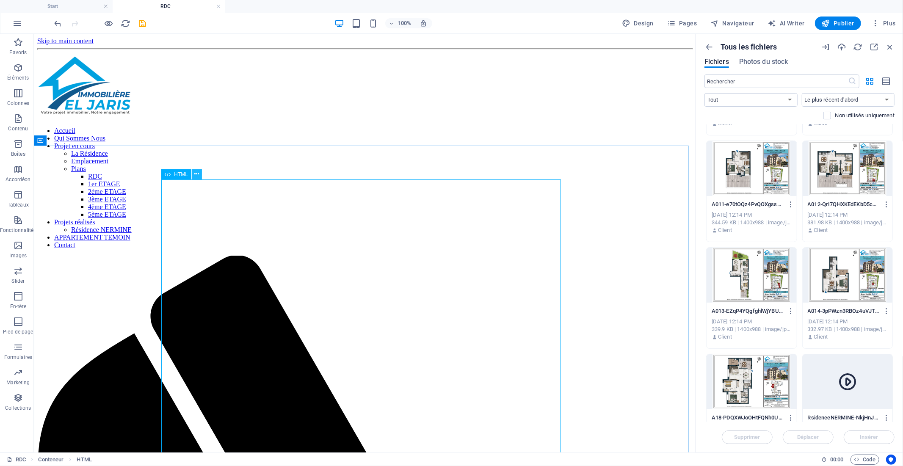
click at [197, 174] on icon at bounding box center [196, 174] width 5 height 9
click at [183, 175] on span "HTML" at bounding box center [181, 174] width 14 height 5
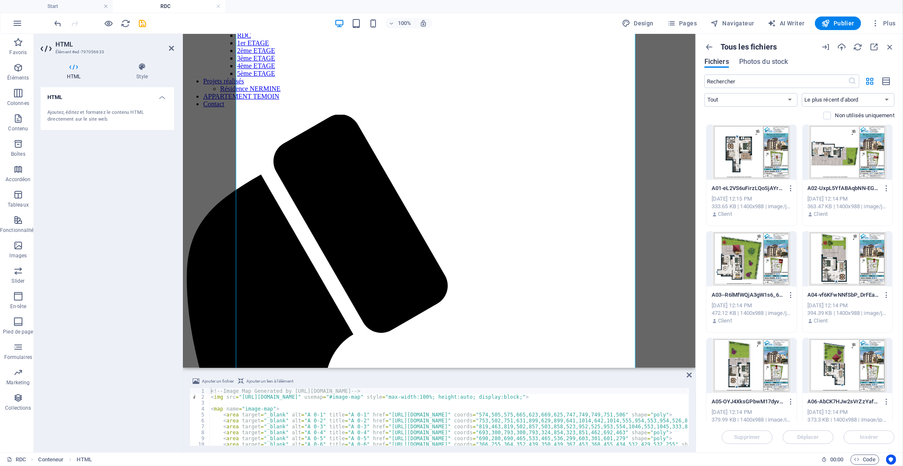
click at [762, 159] on div at bounding box center [752, 152] width 90 height 55
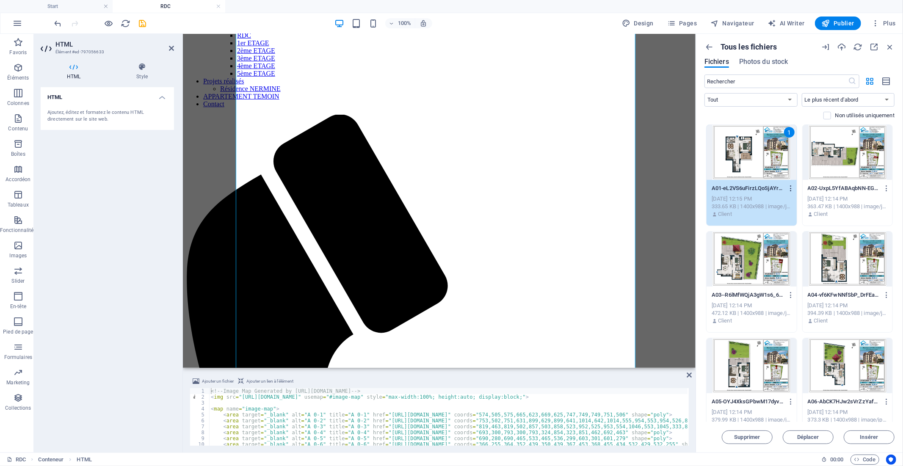
click at [790, 191] on icon "button" at bounding box center [791, 189] width 8 height 8
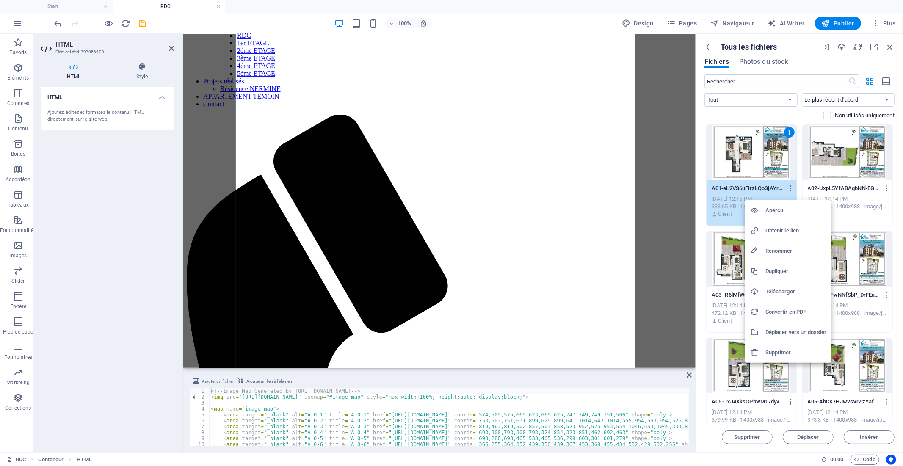
click at [773, 227] on h6 "Obtenir le lien" at bounding box center [796, 231] width 61 height 10
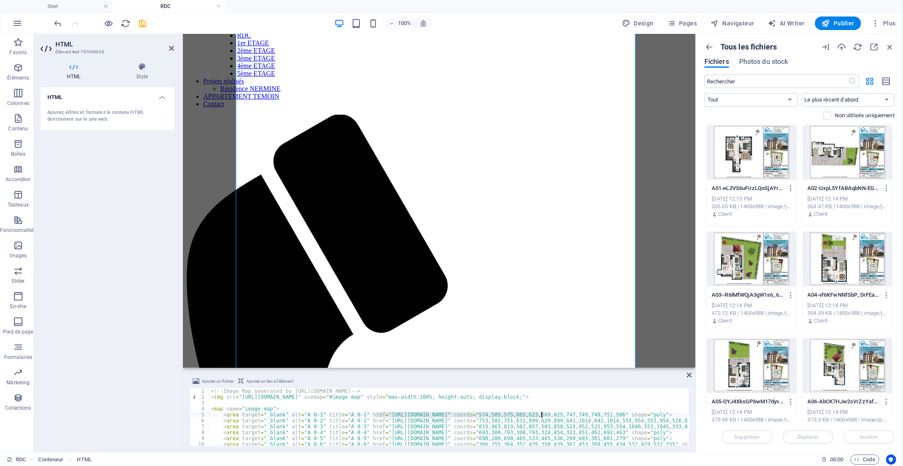
drag, startPoint x: 376, startPoint y: 415, endPoint x: 541, endPoint y: 414, distance: 165.2
click at [541, 414] on div "<!-- Image Map Generated by [URL][DOMAIN_NAME] --> < img src = "[URL][DOMAIN_NA…" at bounding box center [583, 422] width 748 height 68
drag, startPoint x: 566, startPoint y: 414, endPoint x: 376, endPoint y: 416, distance: 190.6
click at [376, 416] on div "<!-- Image Map Generated by [URL][DOMAIN_NAME] --> < img src = "[URL][DOMAIN_NA…" at bounding box center [583, 422] width 748 height 68
paste textarea "[DOMAIN_NAME][URL]"
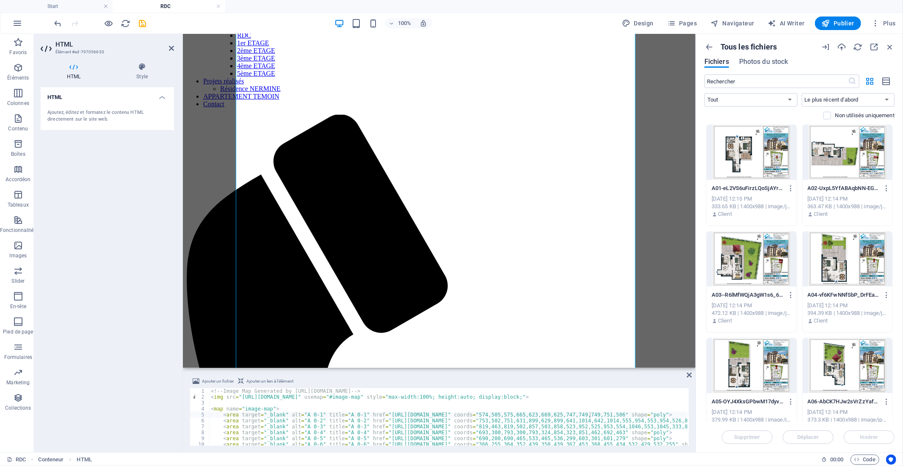
click at [827, 153] on div at bounding box center [848, 152] width 90 height 55
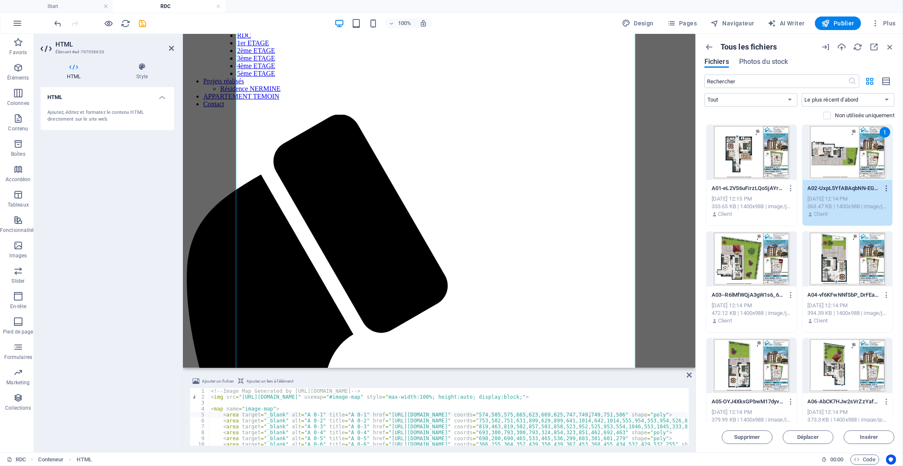
click at [886, 189] on icon "button" at bounding box center [887, 189] width 8 height 8
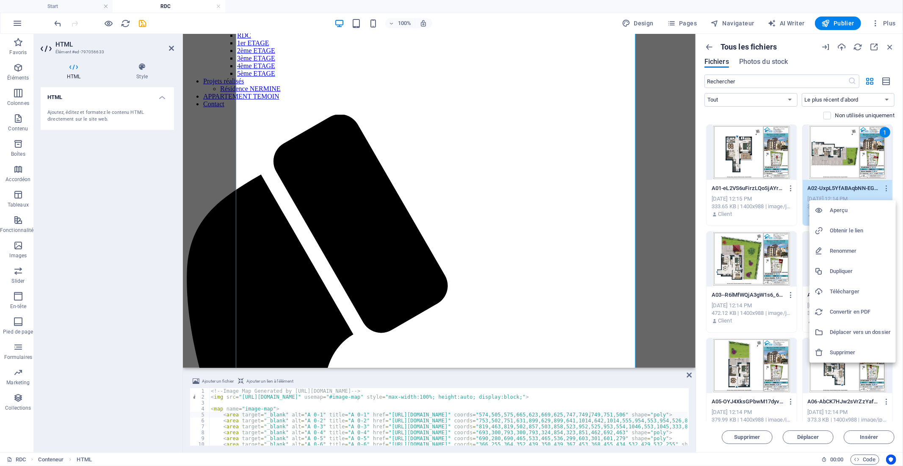
click at [856, 228] on h6 "Obtenir le lien" at bounding box center [860, 231] width 61 height 10
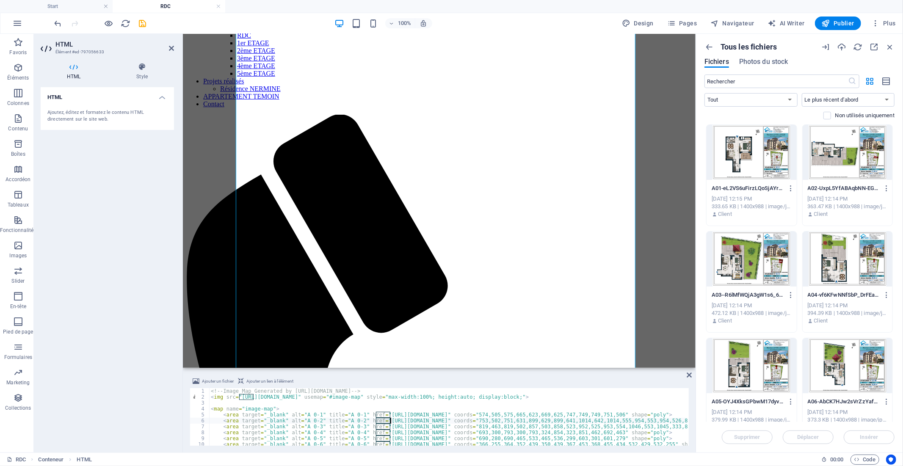
drag, startPoint x: 376, startPoint y: 422, endPoint x: 391, endPoint y: 421, distance: 14.8
click at [391, 421] on div "<!-- Image Map Generated by [URL][DOMAIN_NAME] --> < img src = "[URL][DOMAIN_NA…" at bounding box center [583, 422] width 748 height 68
click at [390, 420] on div "<!-- Image Map Generated by [URL][DOMAIN_NAME] --> < img src = "[URL][DOMAIN_NA…" at bounding box center [448, 417] width 479 height 58
drag, startPoint x: 377, startPoint y: 421, endPoint x: 569, endPoint y: 424, distance: 191.9
click at [569, 424] on div "<!-- Image Map Generated by [URL][DOMAIN_NAME] --> < img src = "[URL][DOMAIN_NA…" at bounding box center [583, 422] width 748 height 68
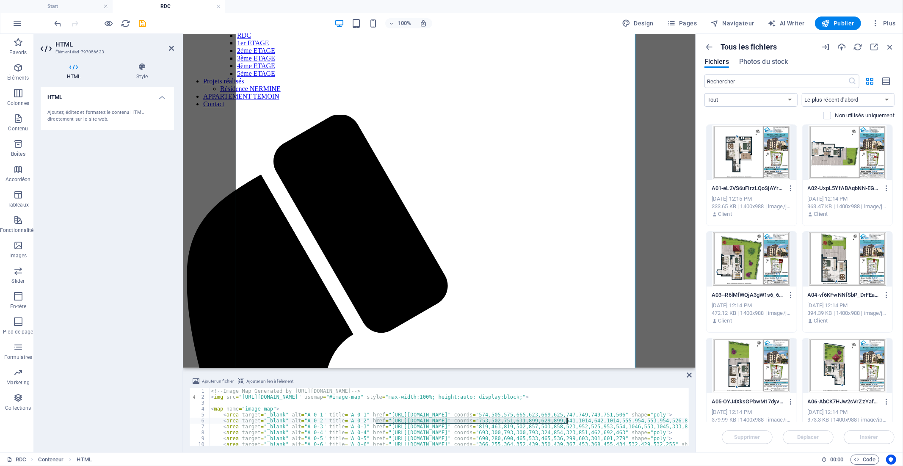
paste textarea "[DOMAIN_NAME][URL]"
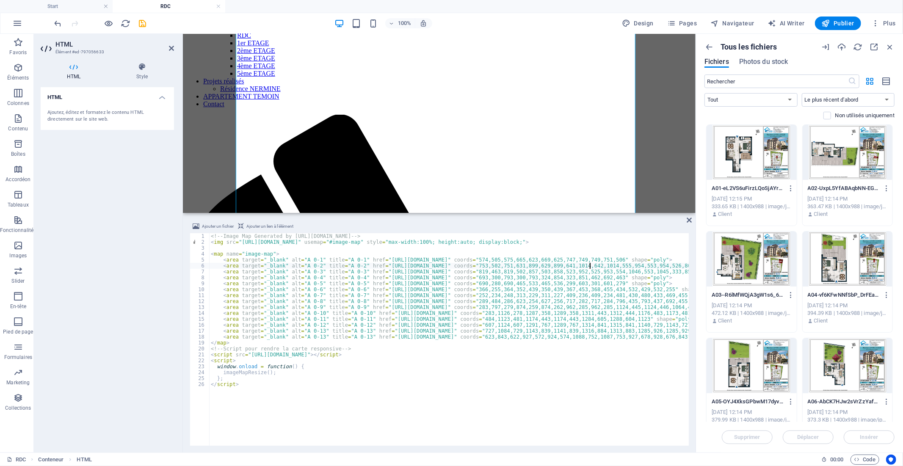
drag, startPoint x: 328, startPoint y: 369, endPoint x: 324, endPoint y: 213, distance: 156.8
click at [324, 213] on div at bounding box center [439, 214] width 513 height 2
click at [772, 255] on div at bounding box center [752, 259] width 90 height 55
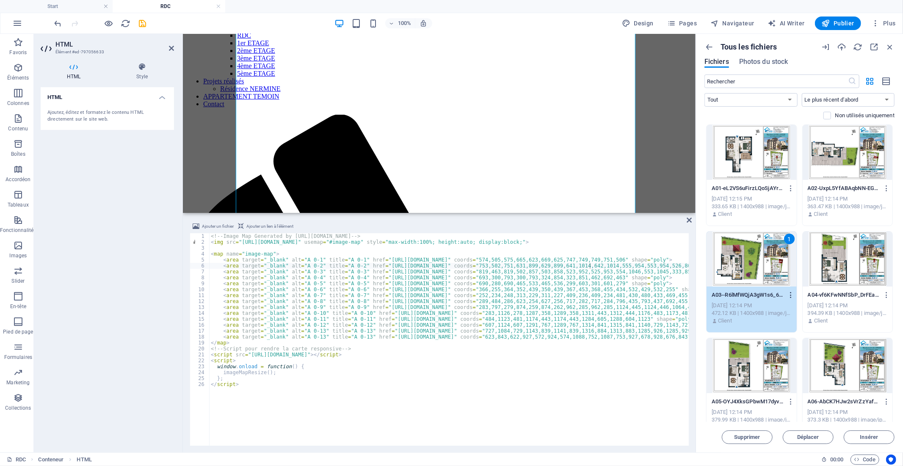
click at [789, 293] on icon "button" at bounding box center [791, 295] width 8 height 8
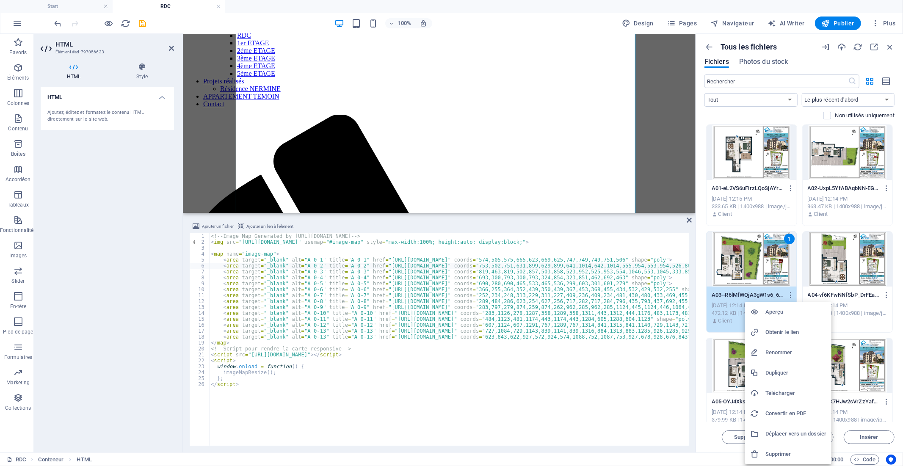
click at [784, 328] on h6 "Obtenir le lien" at bounding box center [796, 332] width 61 height 10
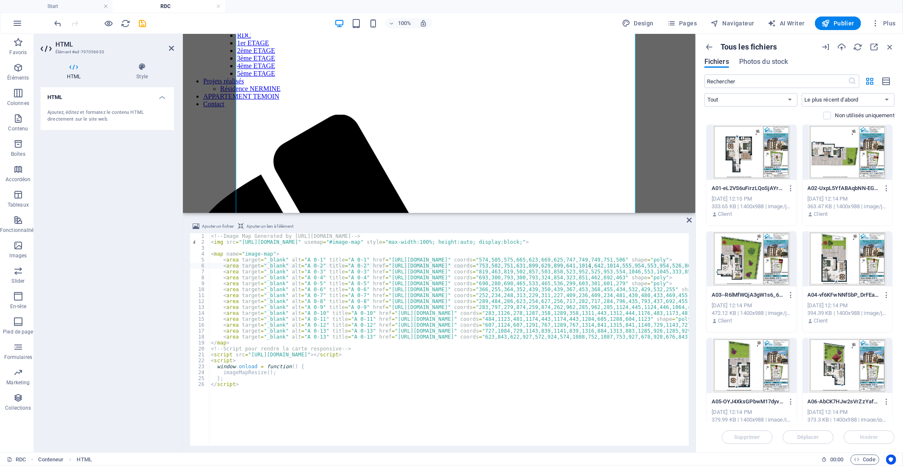
type textarea "<area target="_blank" alt="A 0-3" title="A 0-3" href="[URL][DOMAIN_NAME]" coord…"
drag, startPoint x: 376, startPoint y: 271, endPoint x: 568, endPoint y: 271, distance: 192.3
click at [568, 271] on div "<!-- Image Map Generated by [URL][DOMAIN_NAME] --> < img src = "[URL][DOMAIN_NA…" at bounding box center [583, 344] width 748 height 223
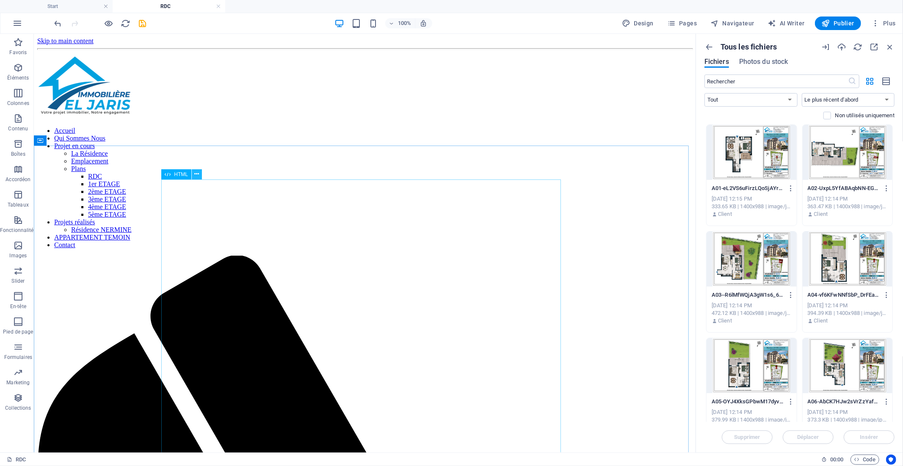
click at [196, 177] on icon at bounding box center [196, 174] width 5 height 9
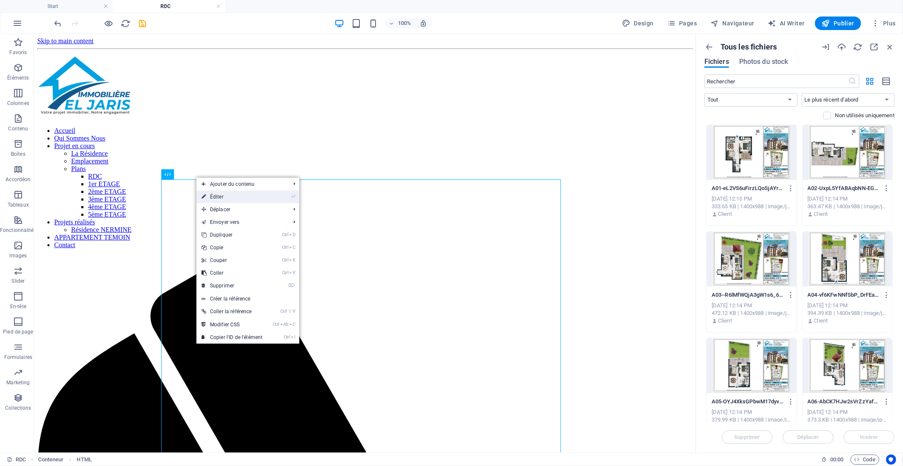
drag, startPoint x: 214, startPoint y: 198, endPoint x: 32, endPoint y: 164, distance: 185.7
click at [214, 198] on link "⏎ Éditer" at bounding box center [232, 197] width 71 height 13
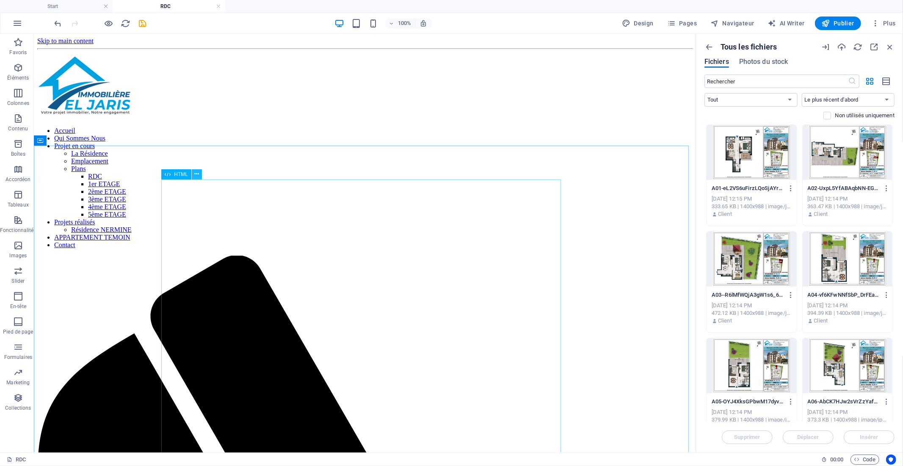
click at [197, 175] on icon at bounding box center [196, 174] width 5 height 9
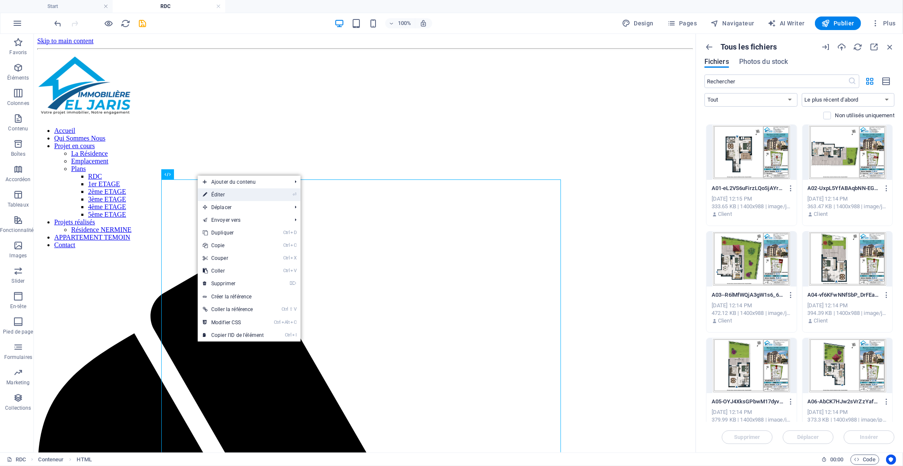
click at [226, 192] on link "⏎ Éditer" at bounding box center [233, 194] width 71 height 13
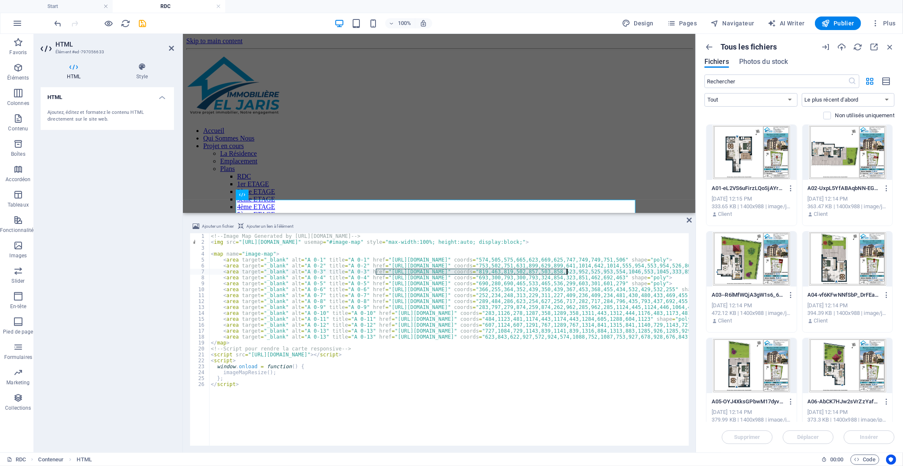
paste textarea "[DOMAIN_NAME][URL]"
click at [851, 269] on div at bounding box center [848, 259] width 90 height 55
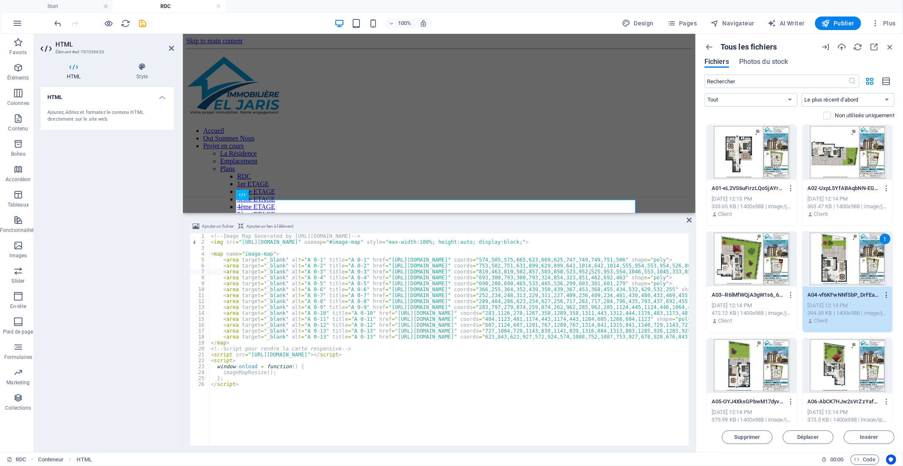
click at [884, 294] on icon "button" at bounding box center [887, 295] width 8 height 8
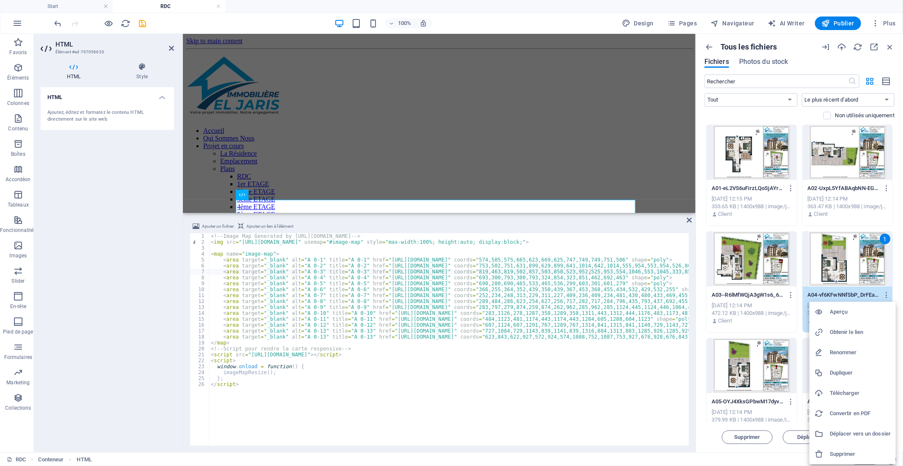
click at [855, 334] on h6 "Obtenir le lien" at bounding box center [860, 332] width 61 height 10
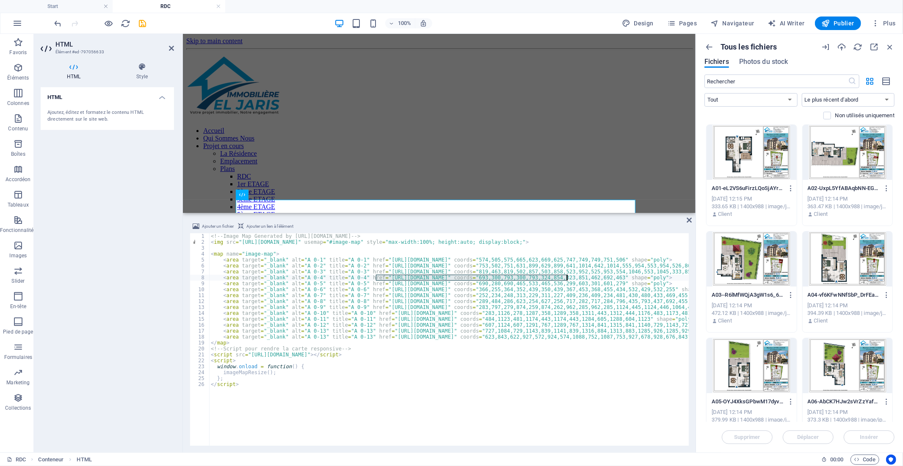
drag, startPoint x: 376, startPoint y: 278, endPoint x: 568, endPoint y: 279, distance: 192.3
click at [568, 279] on div "<!-- Image Map Generated by [URL][DOMAIN_NAME] --> < img src = "[URL][DOMAIN_NA…" at bounding box center [583, 344] width 748 height 223
paste textarea "[DOMAIN_NAME][URL]"
click at [761, 354] on div at bounding box center [752, 365] width 90 height 55
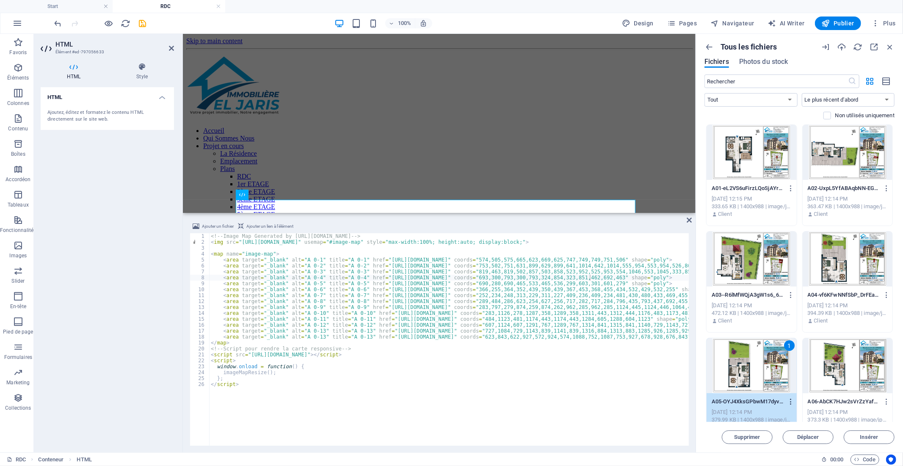
click at [789, 403] on icon "button" at bounding box center [791, 402] width 8 height 8
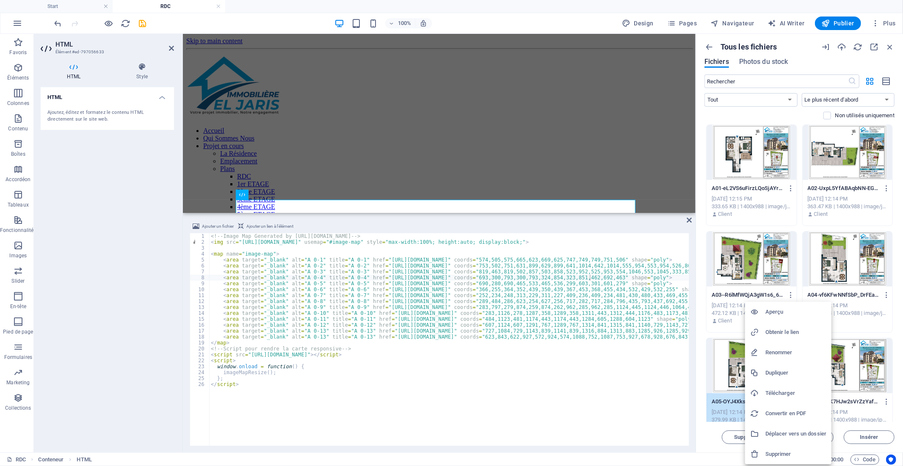
click at [775, 332] on h6 "Obtenir le lien" at bounding box center [796, 332] width 61 height 10
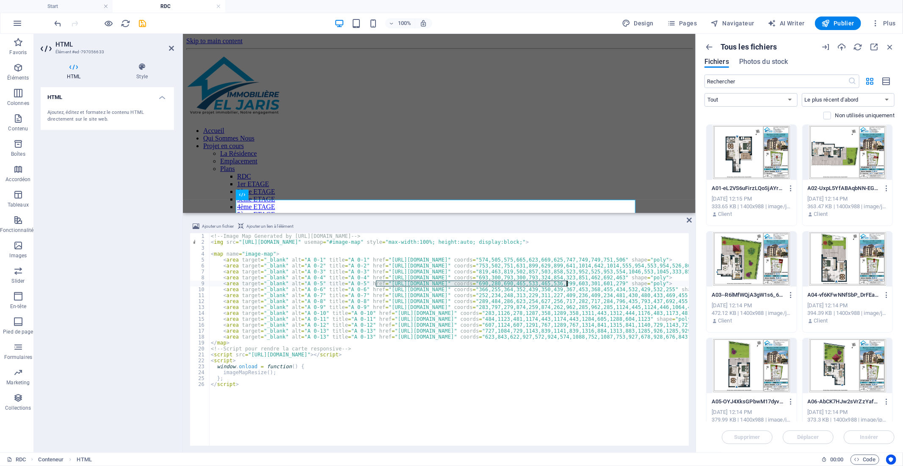
drag, startPoint x: 376, startPoint y: 284, endPoint x: 567, endPoint y: 284, distance: 191.0
click at [567, 284] on div "<!-- Image Map Generated by [URL][DOMAIN_NAME] --> < img src = "[URL][DOMAIN_NA…" at bounding box center [583, 344] width 748 height 223
paste textarea "[DOMAIN_NAME][URL]"
click at [849, 367] on div at bounding box center [848, 365] width 90 height 55
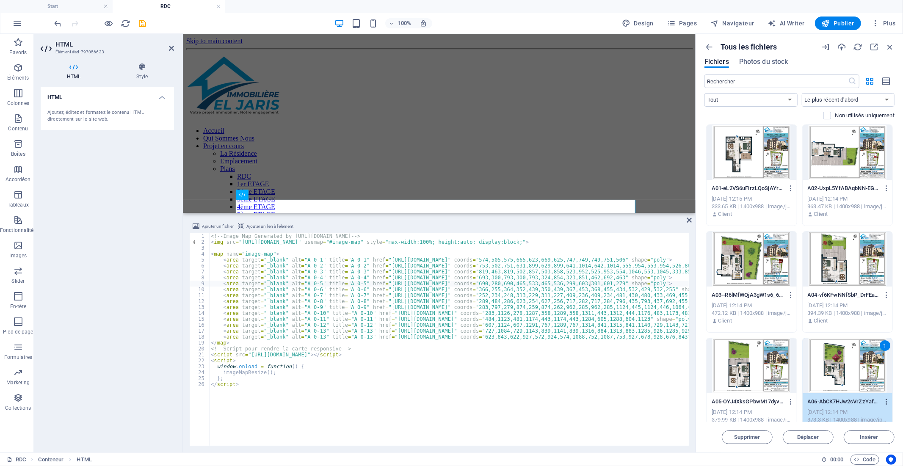
click at [884, 401] on icon "button" at bounding box center [887, 402] width 8 height 8
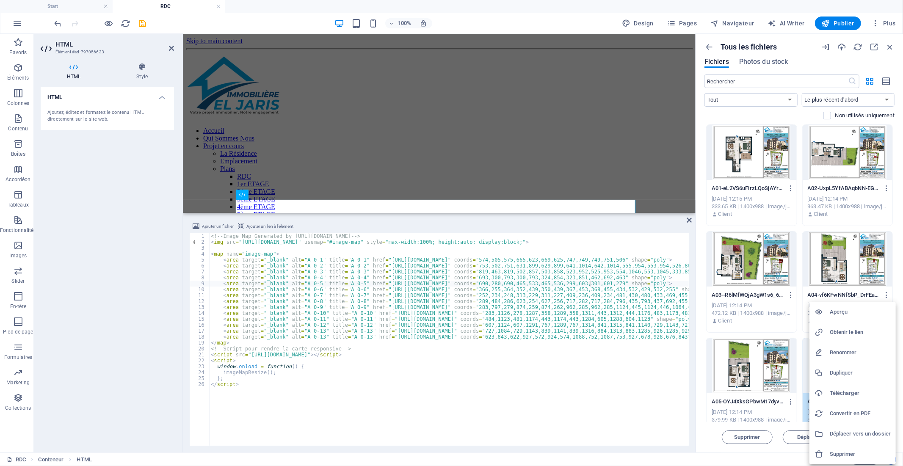
click at [856, 335] on h6 "Obtenir le lien" at bounding box center [860, 332] width 61 height 10
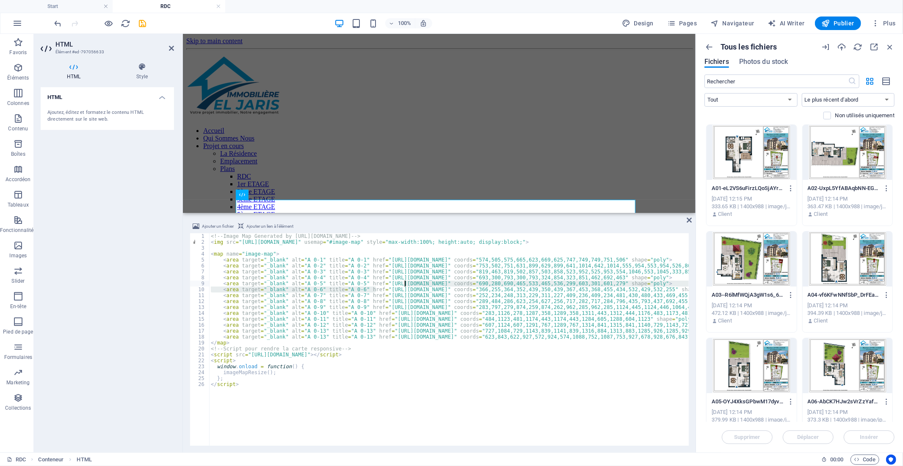
drag, startPoint x: 376, startPoint y: 287, endPoint x: 406, endPoint y: 287, distance: 29.7
click at [406, 287] on div "<!-- Image Map Generated by [URL][DOMAIN_NAME] --> < img src = "[URL][DOMAIN_NA…" at bounding box center [583, 344] width 748 height 223
click at [379, 291] on div "<!-- Image Map Generated by [URL][DOMAIN_NAME] --> < img src = "[URL][DOMAIN_NA…" at bounding box center [583, 344] width 748 height 223
drag, startPoint x: 376, startPoint y: 288, endPoint x: 568, endPoint y: 288, distance: 191.9
click at [568, 288] on div "<!-- Image Map Generated by [URL][DOMAIN_NAME] --> < img src = "[URL][DOMAIN_NA…" at bounding box center [583, 344] width 748 height 223
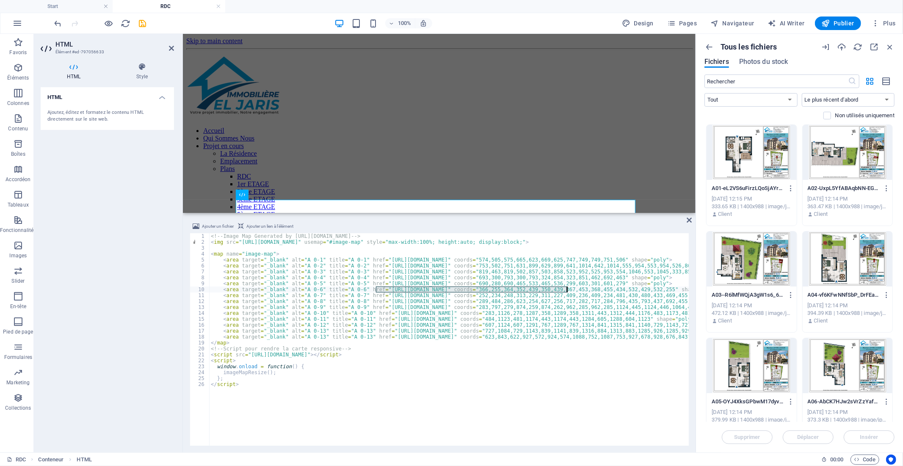
paste textarea "[DOMAIN_NAME][URL]"
click at [376, 297] on div "<!-- Image Map Generated by [URL][DOMAIN_NAME] --> < img src = "[URL][DOMAIN_NA…" at bounding box center [583, 344] width 748 height 223
click at [566, 296] on div "<!-- Image Map Generated by [URL][DOMAIN_NAME] --> < img src = "[URL][DOMAIN_NA…" at bounding box center [583, 344] width 748 height 223
click at [567, 297] on div "<!-- Image Map Generated by [URL][DOMAIN_NAME] --> < img src = "[URL][DOMAIN_NA…" at bounding box center [583, 344] width 748 height 223
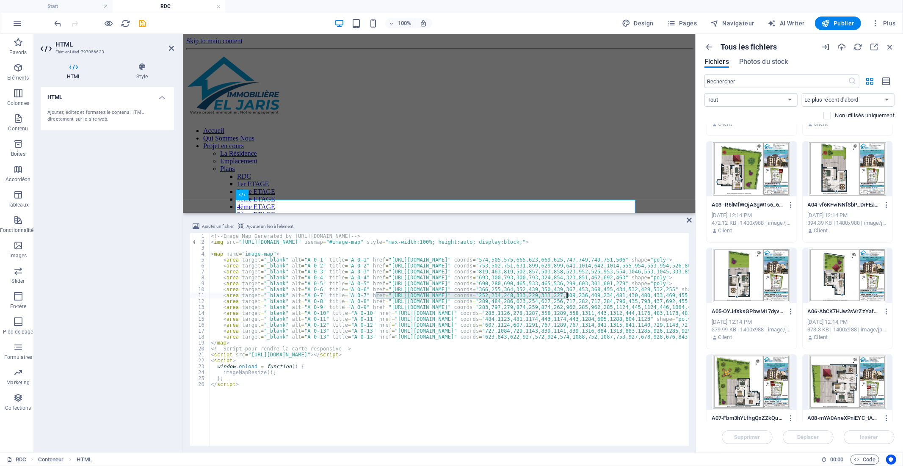
scroll to position [94, 0]
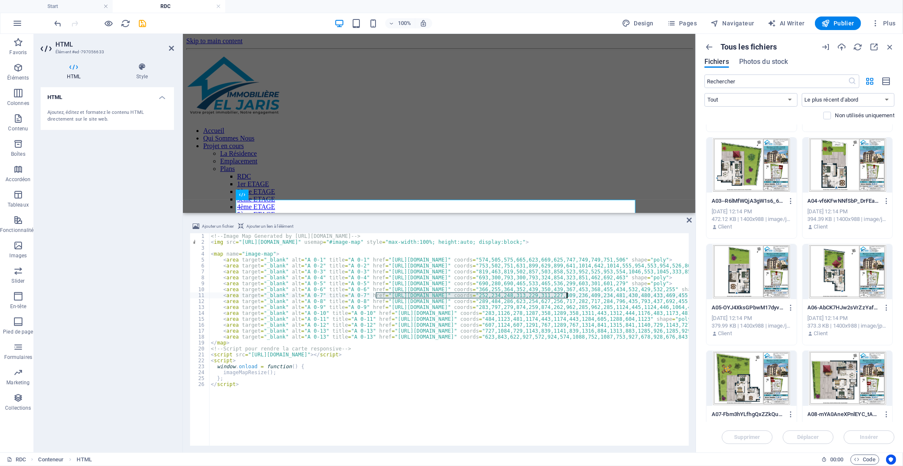
click at [773, 371] on div at bounding box center [752, 378] width 90 height 55
click at [789, 412] on icon "button" at bounding box center [791, 415] width 8 height 8
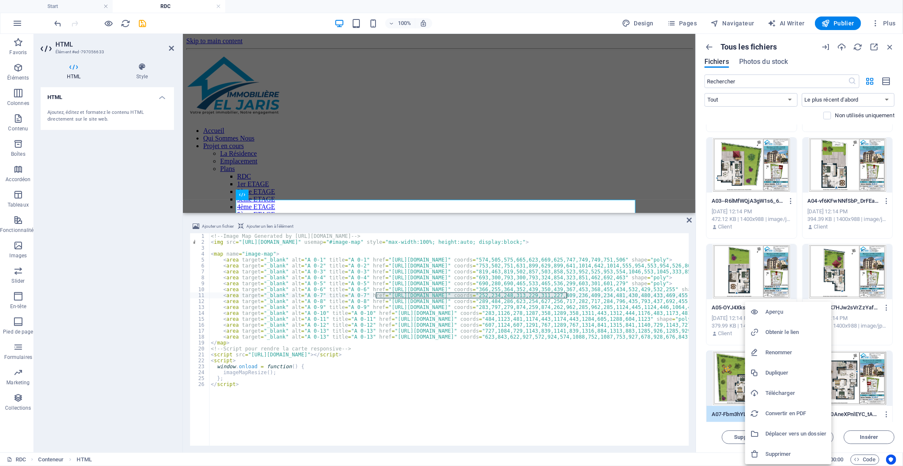
click at [795, 334] on h6 "Obtenir le lien" at bounding box center [796, 332] width 61 height 10
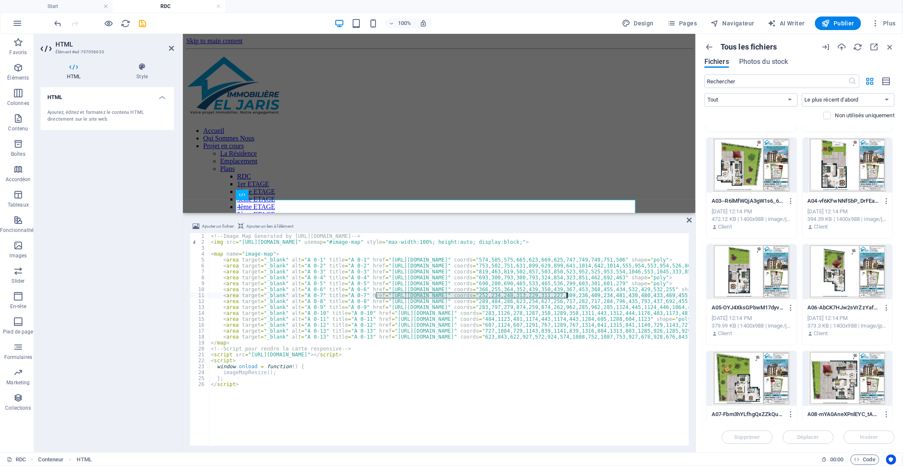
paste textarea "[DOMAIN_NAME][URL]"
click at [853, 393] on div at bounding box center [848, 378] width 90 height 55
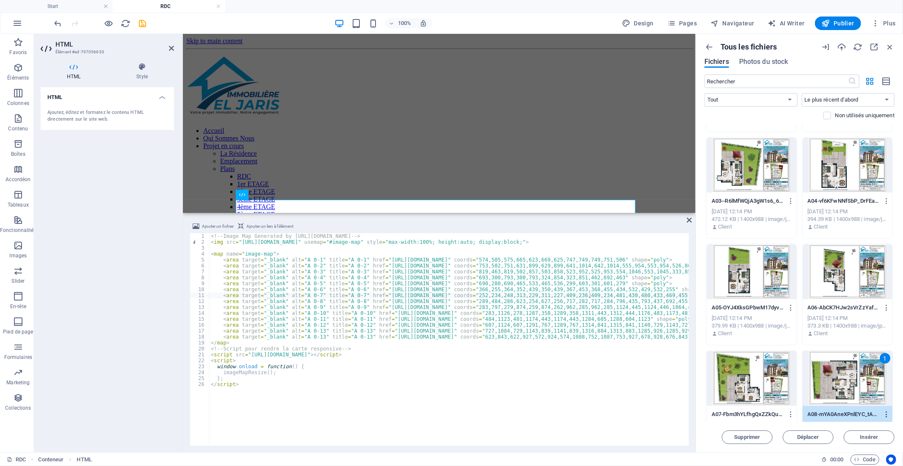
click at [887, 413] on icon "button" at bounding box center [887, 415] width 8 height 8
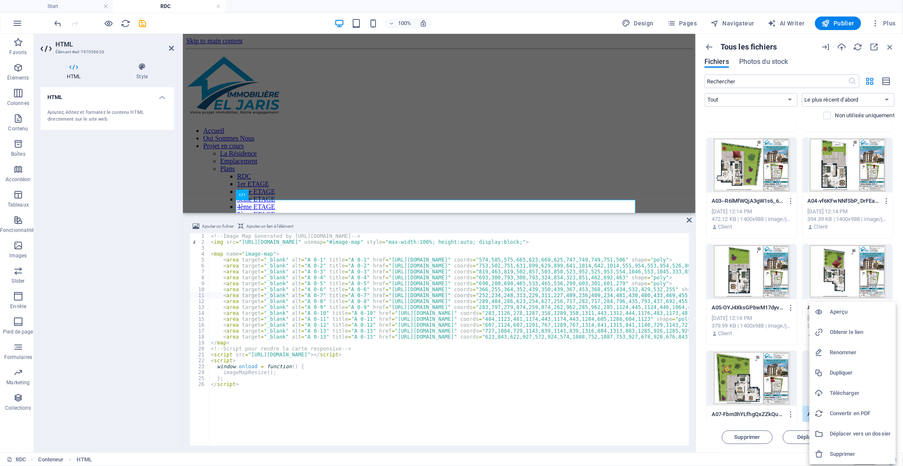
click at [851, 332] on h6 "Obtenir le lien" at bounding box center [860, 332] width 61 height 10
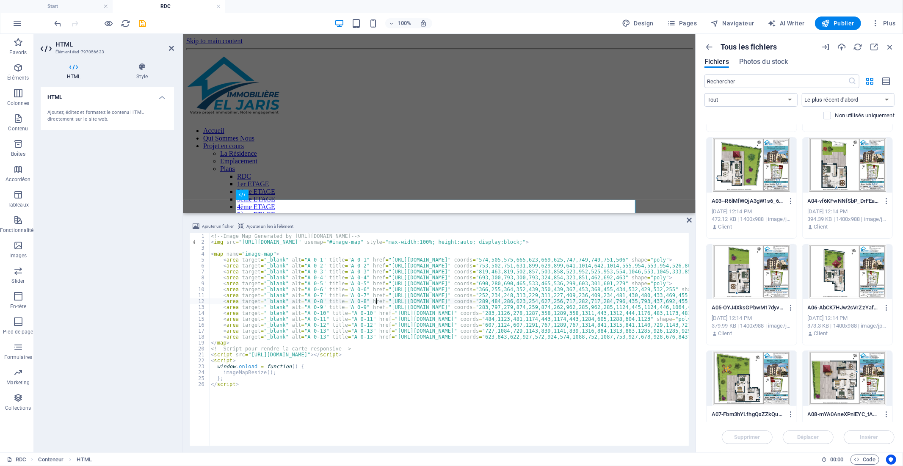
click at [376, 302] on div "<!-- Image Map Generated by [URL][DOMAIN_NAME] --> < img src = "[URL][DOMAIN_NA…" at bounding box center [594, 344] width 770 height 223
click at [566, 299] on div "<!-- Image Map Generated by [URL][DOMAIN_NAME] --> < img src = "[URL][DOMAIN_NA…" at bounding box center [594, 344] width 770 height 223
paste textarea "[DOMAIN_NAME][URL]"
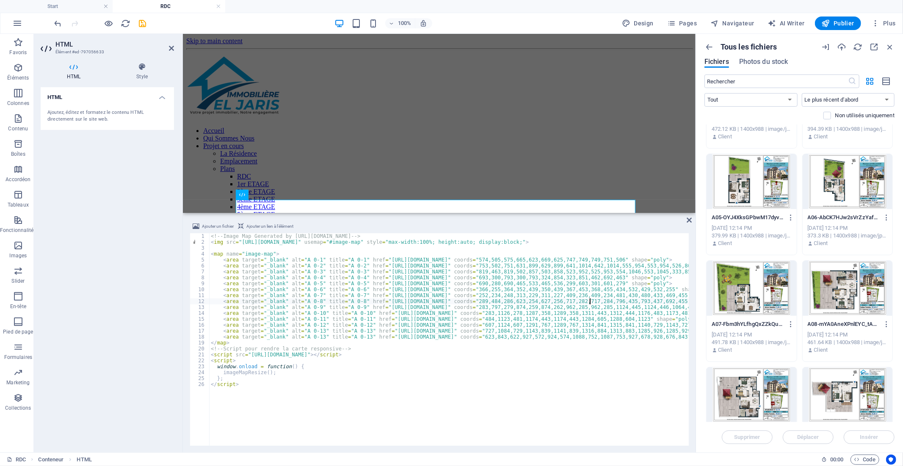
scroll to position [235, 0]
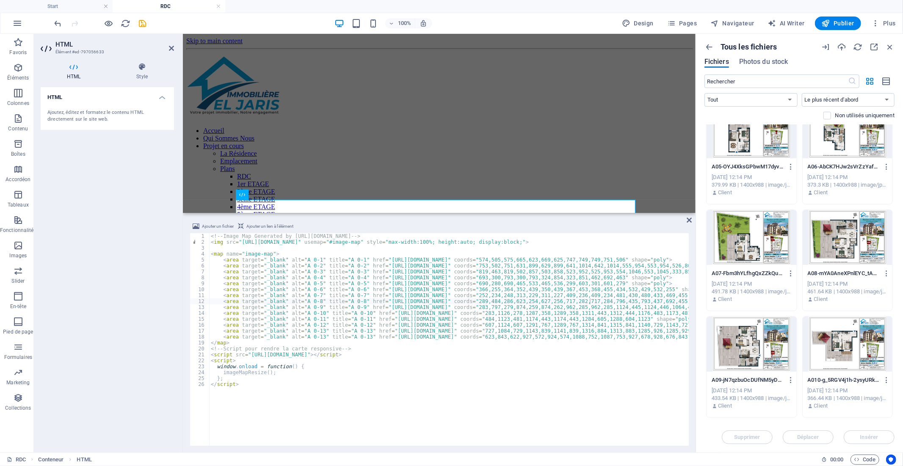
click at [780, 359] on div at bounding box center [752, 344] width 90 height 55
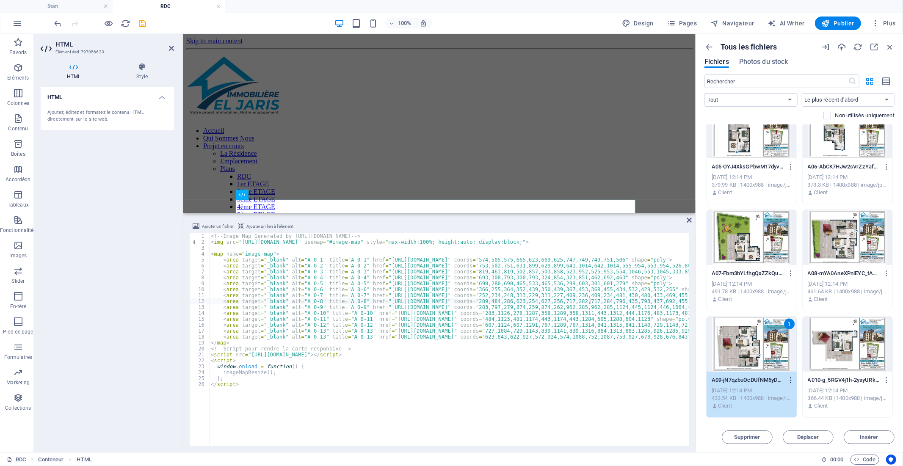
click at [789, 377] on icon "button" at bounding box center [791, 381] width 8 height 8
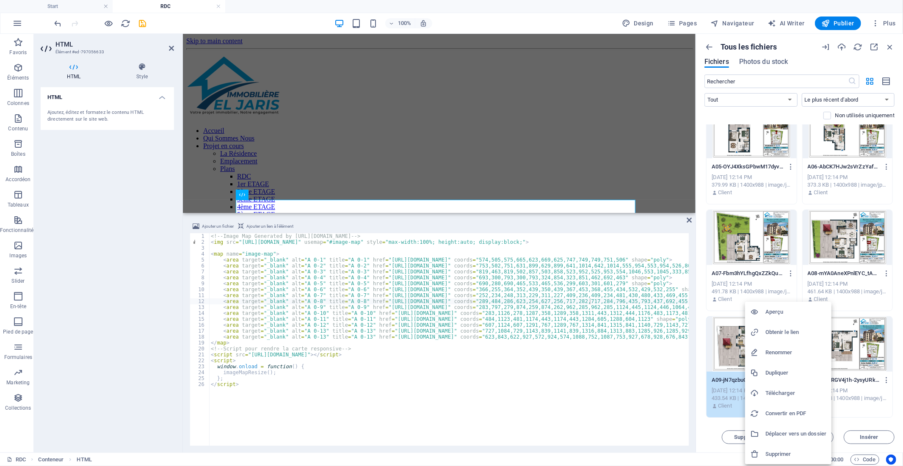
click at [790, 333] on h6 "Obtenir le lien" at bounding box center [796, 332] width 61 height 10
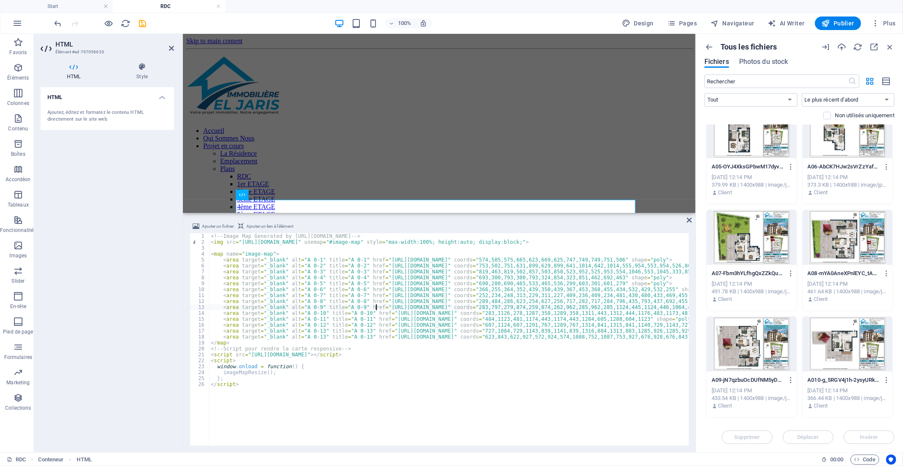
click at [377, 307] on div "<!-- Image Map Generated by [URL][DOMAIN_NAME] --> < img src = "[URL][DOMAIN_NA…" at bounding box center [594, 344] width 770 height 223
click at [567, 310] on div "<!-- Image Map Generated by [URL][DOMAIN_NAME] --> < img src = "[URL][DOMAIN_NA…" at bounding box center [594, 344] width 770 height 223
paste textarea "[DOMAIN_NAME][URL]"
click at [839, 359] on div at bounding box center [848, 344] width 90 height 55
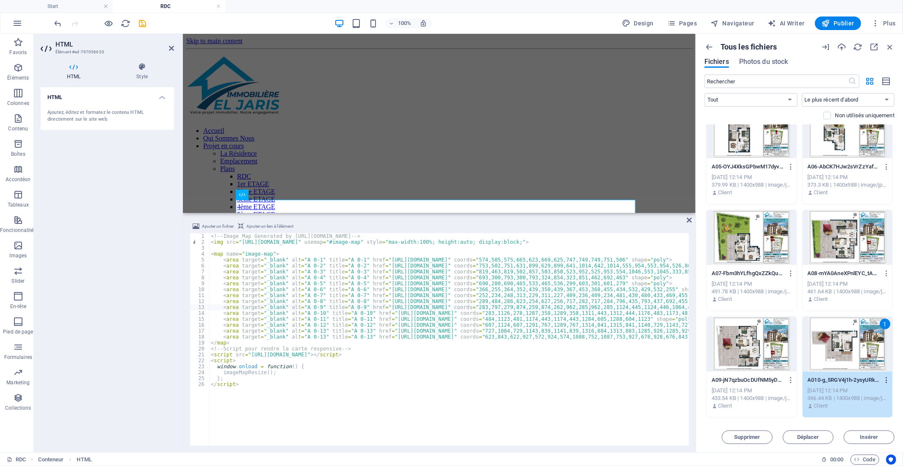
click at [888, 380] on icon "button" at bounding box center [887, 381] width 8 height 8
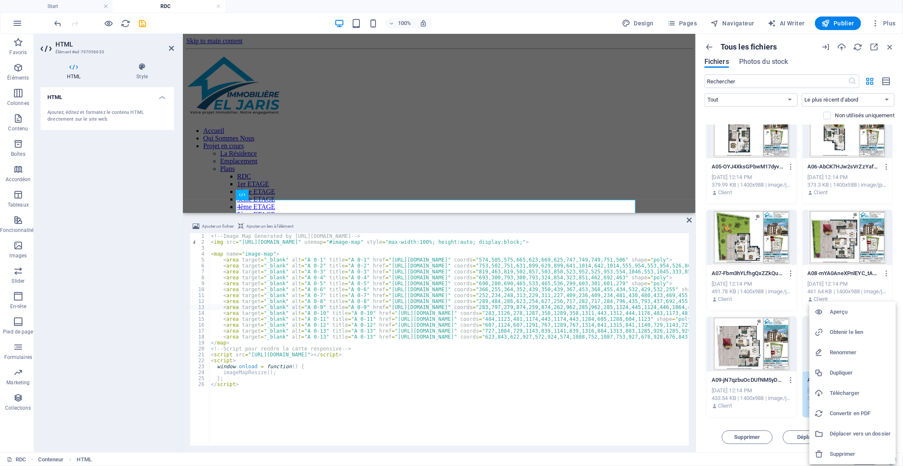
click at [864, 332] on h6 "Obtenir le lien" at bounding box center [860, 332] width 61 height 10
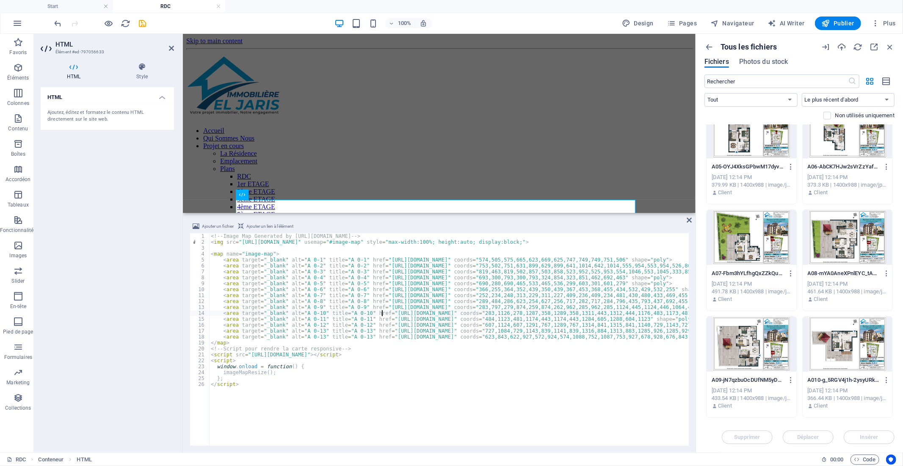
click at [382, 313] on div "<!-- Image Map Generated by [URL][DOMAIN_NAME] --> < img src = "[URL][DOMAIN_NA…" at bounding box center [594, 344] width 770 height 223
click at [573, 313] on div "<!-- Image Map Generated by [URL][DOMAIN_NAME] --> < img src = "[URL][DOMAIN_NA…" at bounding box center [594, 344] width 770 height 223
paste textarea "[DOMAIN_NAME][URL]"
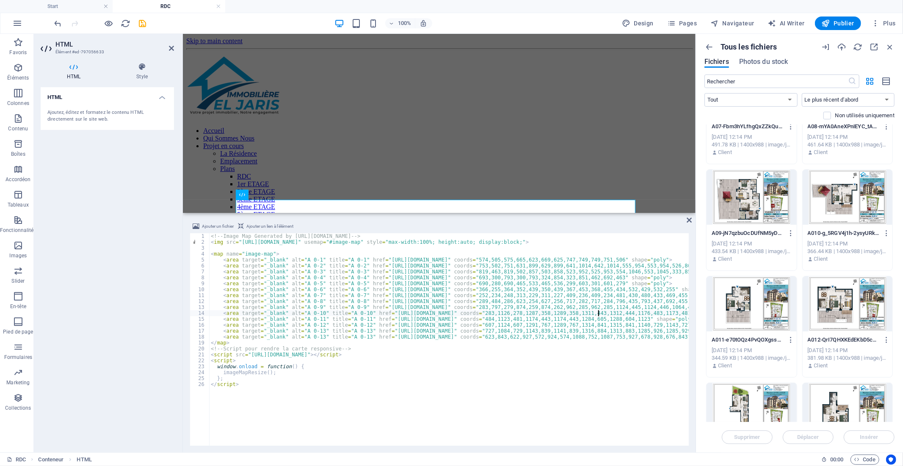
scroll to position [424, 0]
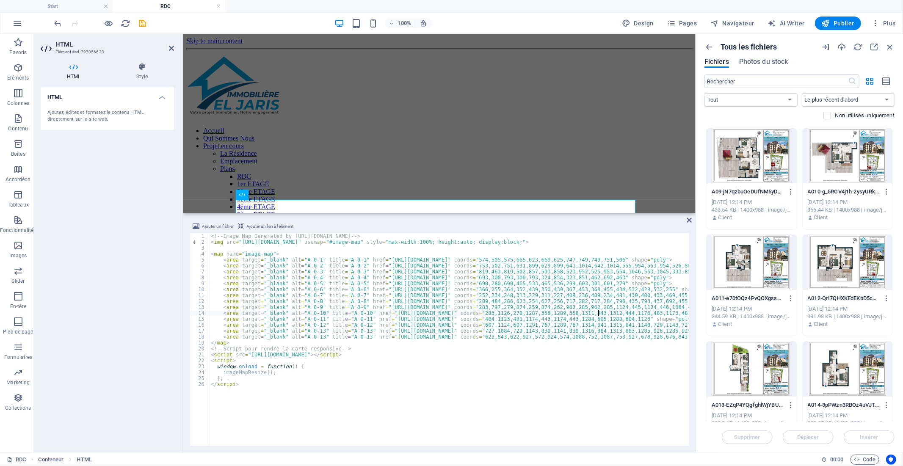
click at [769, 269] on div at bounding box center [752, 262] width 90 height 55
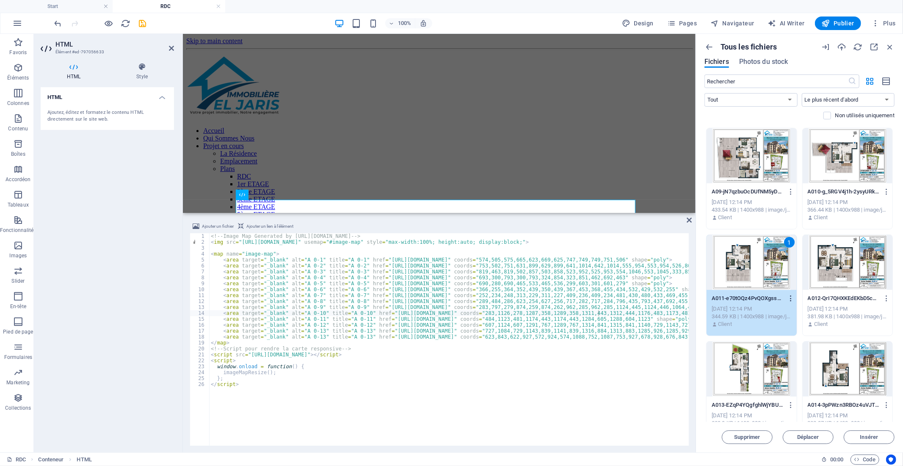
click at [790, 300] on icon "button" at bounding box center [791, 299] width 8 height 8
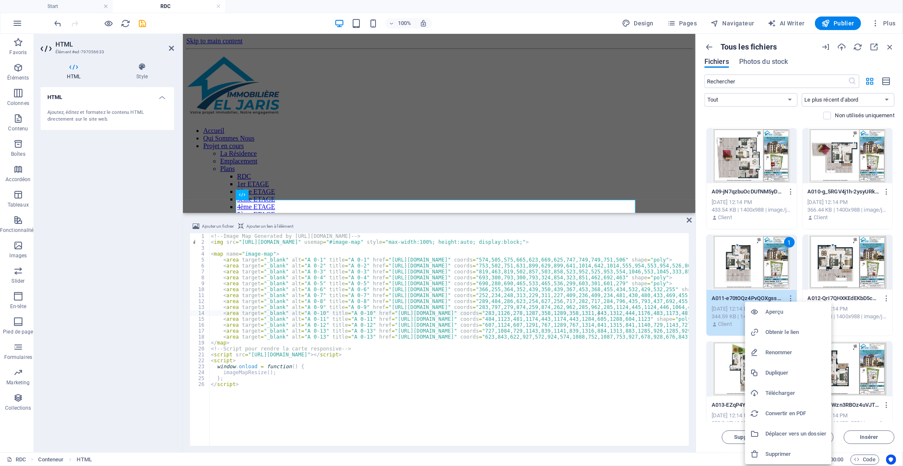
click at [785, 331] on h6 "Obtenir le lien" at bounding box center [796, 332] width 61 height 10
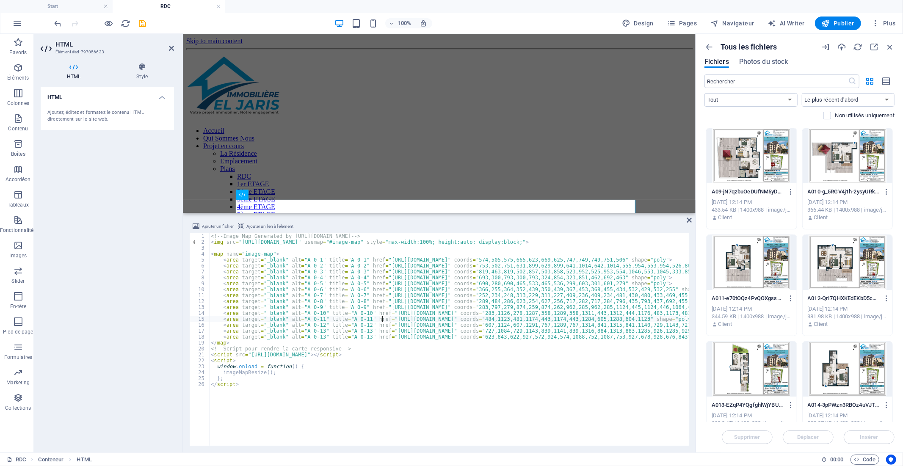
click at [381, 319] on div "<!-- Image Map Generated by [URL][DOMAIN_NAME] --> < img src = "[URL][DOMAIN_NA…" at bounding box center [594, 344] width 770 height 223
click at [573, 319] on div "<!-- Image Map Generated by [URL][DOMAIN_NAME] --> < img src = "[URL][DOMAIN_NA…" at bounding box center [594, 344] width 770 height 223
paste textarea "[DOMAIN_NAME][URL]"
click at [846, 267] on div at bounding box center [848, 262] width 90 height 55
click at [886, 298] on icon "button" at bounding box center [887, 299] width 8 height 8
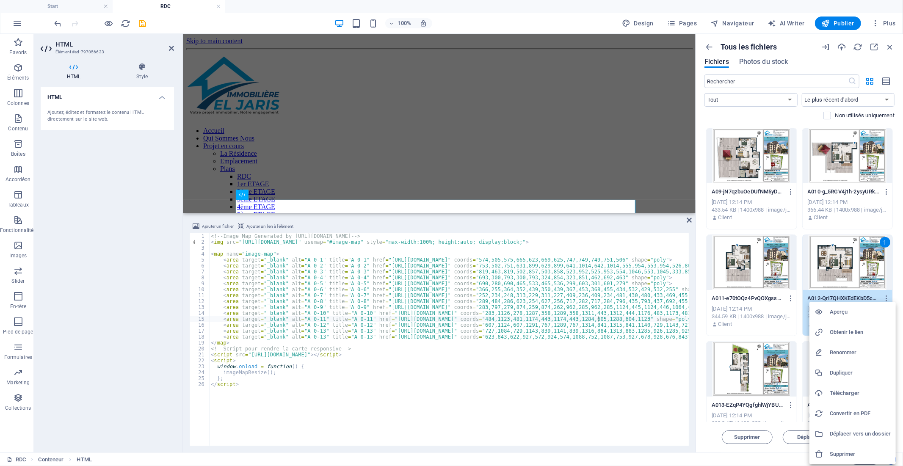
click at [852, 331] on h6 "Obtenir le lien" at bounding box center [860, 332] width 61 height 10
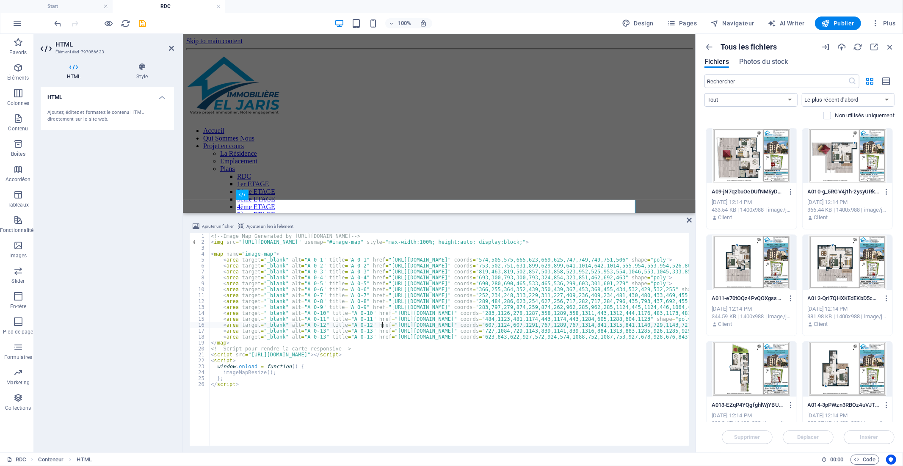
click at [381, 325] on div "<!-- Image Map Generated by [URL][DOMAIN_NAME] --> < img src = "[URL][DOMAIN_NA…" at bounding box center [594, 344] width 770 height 223
click at [573, 324] on div "<!-- Image Map Generated by [URL][DOMAIN_NAME] --> < img src = "[URL][DOMAIN_NA…" at bounding box center [594, 344] width 770 height 223
paste textarea "[DOMAIN_NAME][URL]"
click at [763, 375] on div at bounding box center [752, 369] width 90 height 55
click at [791, 404] on icon "button" at bounding box center [791, 406] width 8 height 8
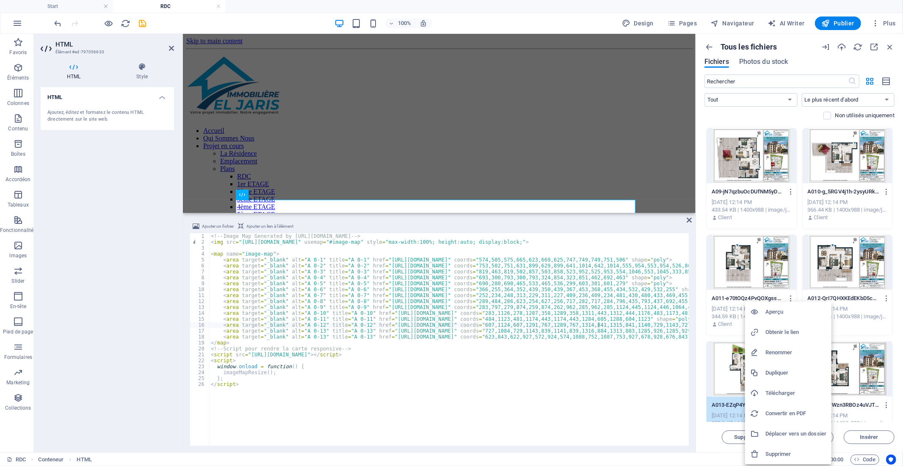
click at [784, 332] on h6 "Obtenir le lien" at bounding box center [796, 332] width 61 height 10
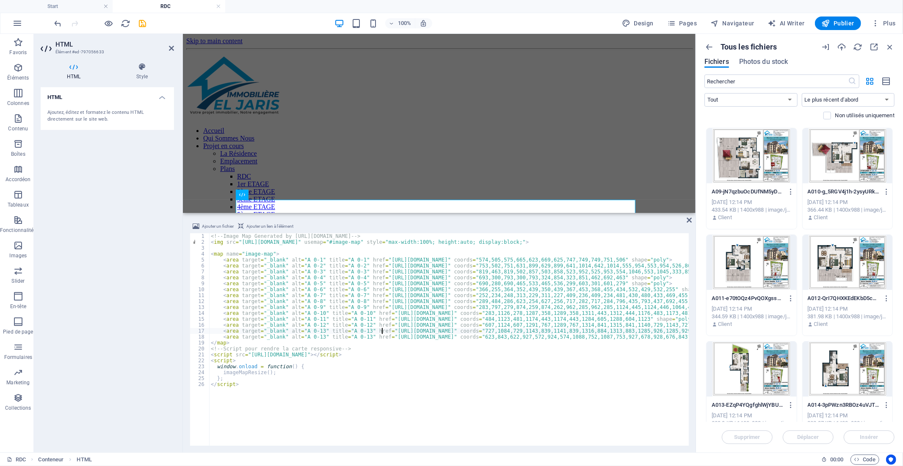
click at [381, 331] on div "<!-- Image Map Generated by [URL][DOMAIN_NAME] --> < img src = "[URL][DOMAIN_NA…" at bounding box center [594, 344] width 770 height 223
click at [576, 332] on div "<!-- Image Map Generated by [URL][DOMAIN_NAME] --> < img src = "[URL][DOMAIN_NA…" at bounding box center [594, 344] width 770 height 223
paste textarea "[DOMAIN_NAME][URL]"
click at [833, 382] on div at bounding box center [848, 369] width 90 height 55
click at [885, 404] on icon "button" at bounding box center [887, 406] width 8 height 8
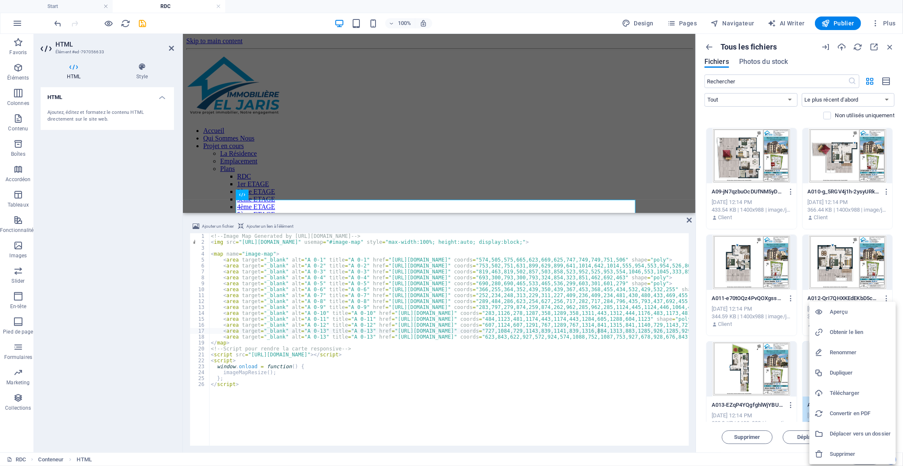
click at [857, 333] on h6 "Obtenir le lien" at bounding box center [860, 332] width 61 height 10
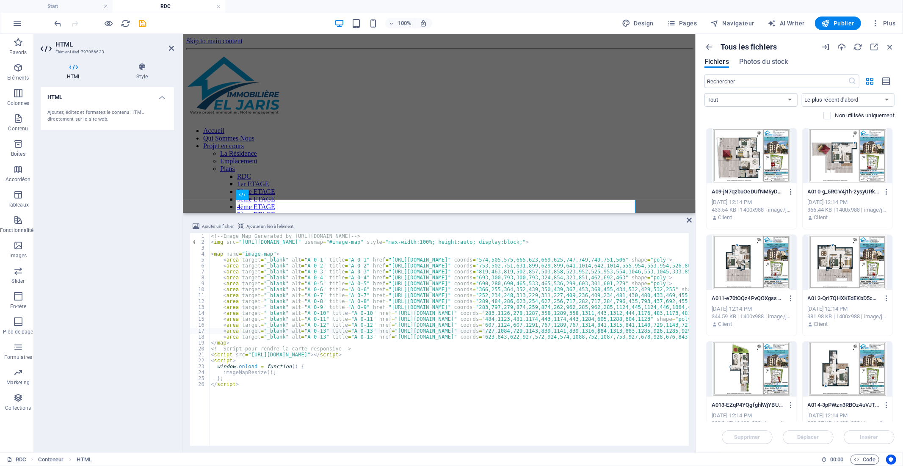
click at [382, 339] on div "<!-- Image Map Generated by [URL][DOMAIN_NAME] --> < img src = "[URL][DOMAIN_NA…" at bounding box center [594, 344] width 770 height 223
click at [573, 339] on div "<!-- Image Map Generated by [URL][DOMAIN_NAME] --> < img src = "[URL][DOMAIN_NA…" at bounding box center [594, 344] width 770 height 223
paste textarea "[DOMAIN_NAME][URL]"
type textarea "<area target="_blank" alt="A 0-13" title="A 0-13" href="[URL][DOMAIN_NAME]" coo…"
click at [144, 25] on icon "save" at bounding box center [143, 24] width 10 height 10
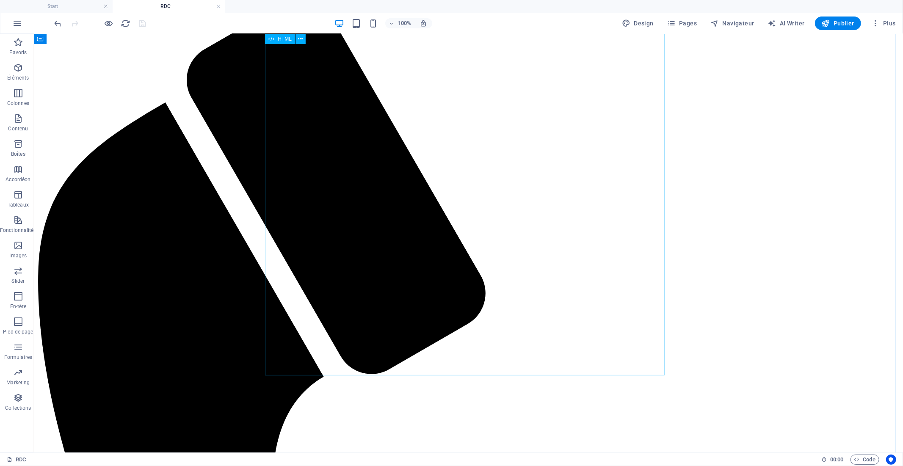
scroll to position [235, 0]
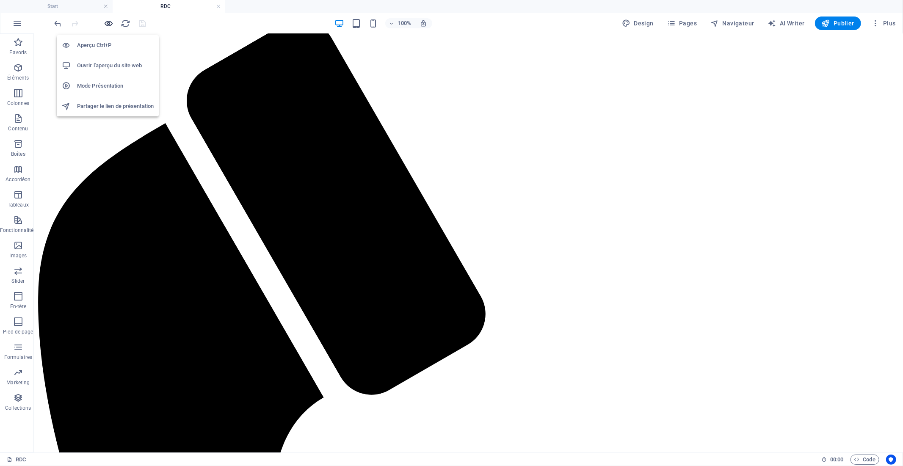
click at [108, 22] on icon "button" at bounding box center [109, 24] width 10 height 10
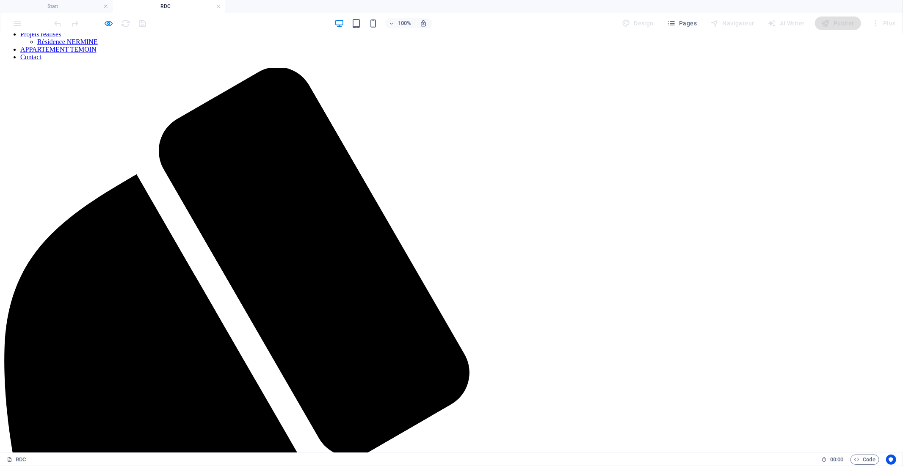
scroll to position [94, 0]
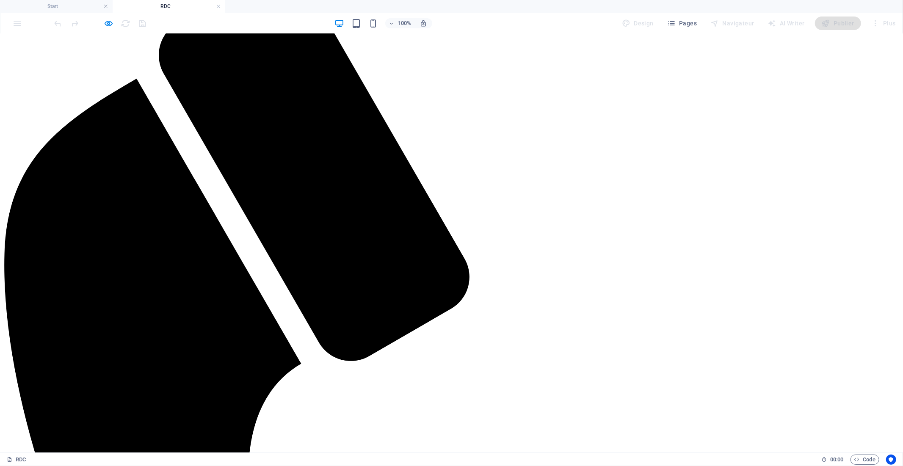
scroll to position [329, 0]
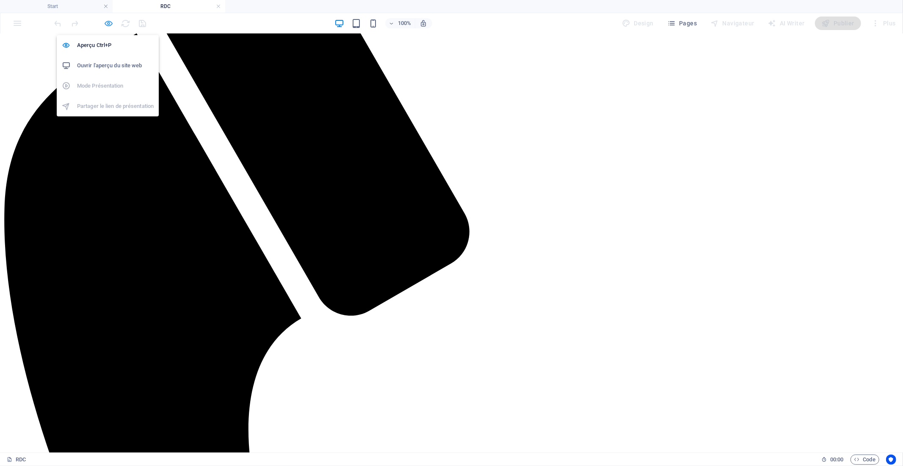
click at [110, 22] on icon "button" at bounding box center [109, 24] width 10 height 10
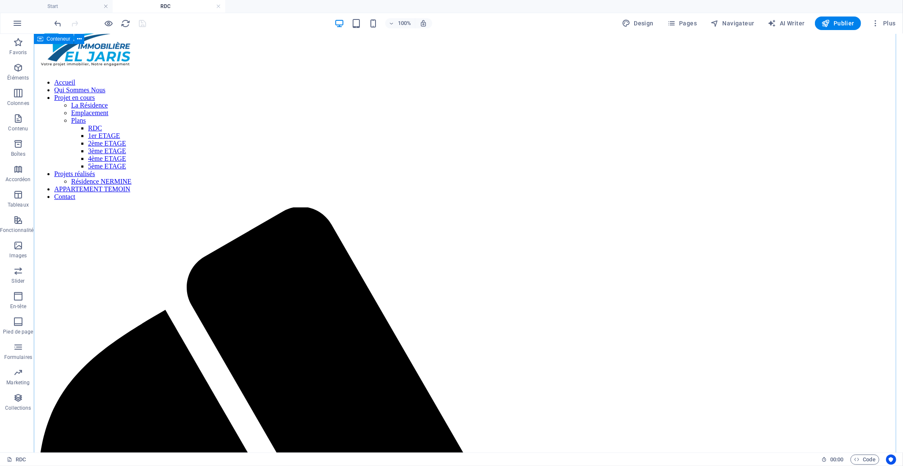
scroll to position [0, 0]
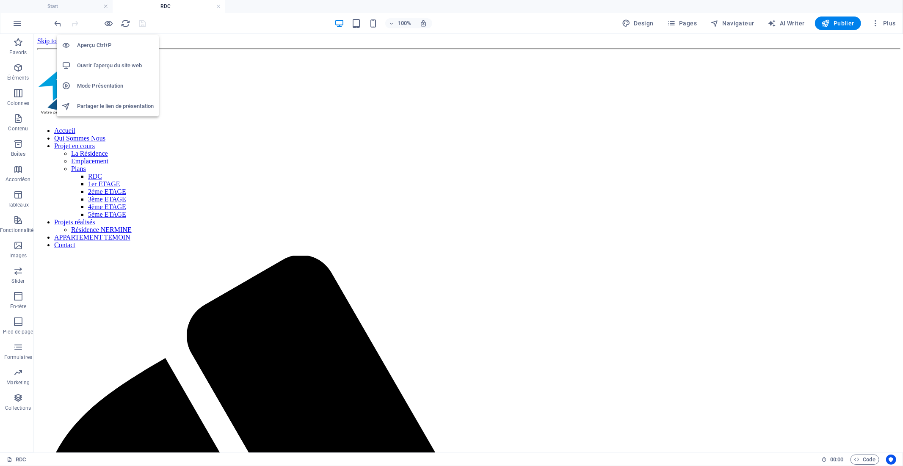
click at [87, 48] on h6 "Aperçu Ctrl+P" at bounding box center [115, 45] width 77 height 10
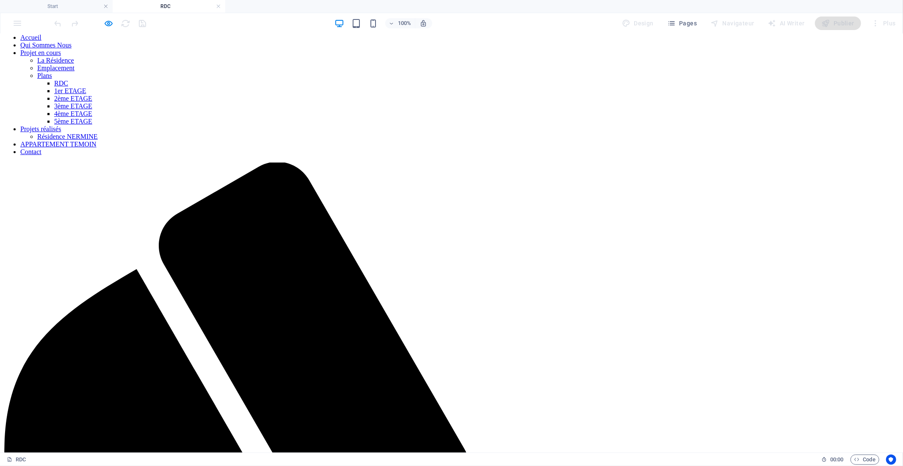
scroll to position [94, 0]
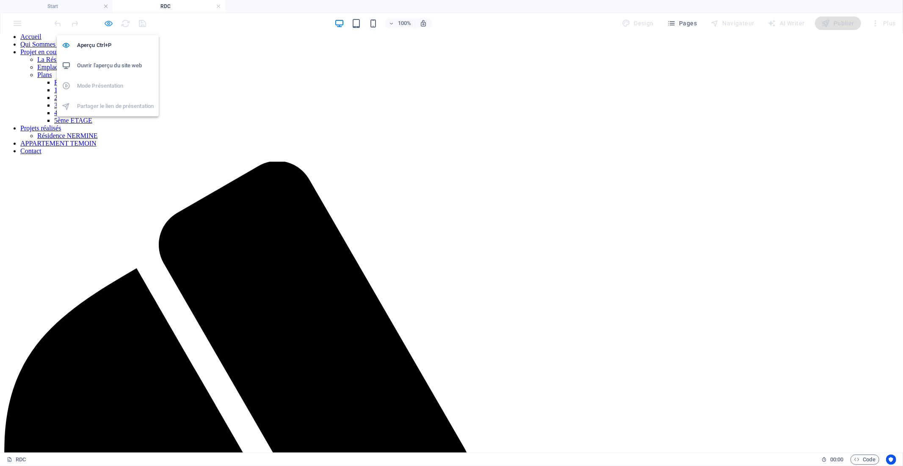
click at [110, 22] on icon "button" at bounding box center [109, 24] width 10 height 10
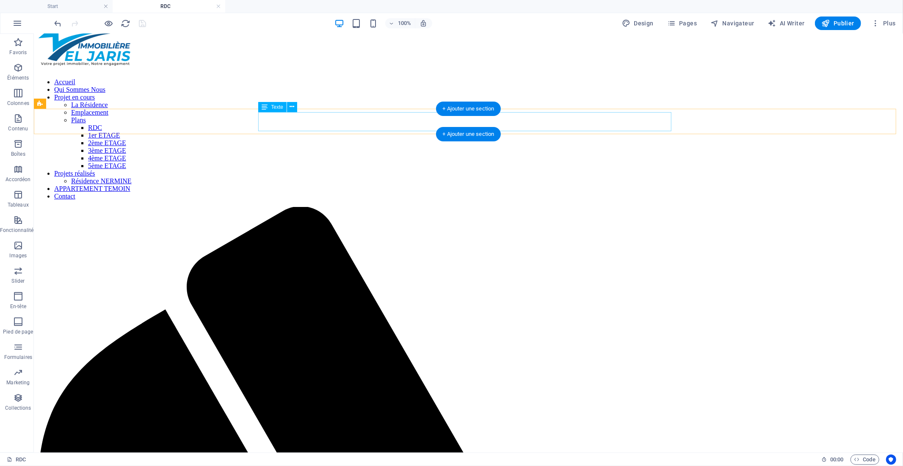
scroll to position [0, 0]
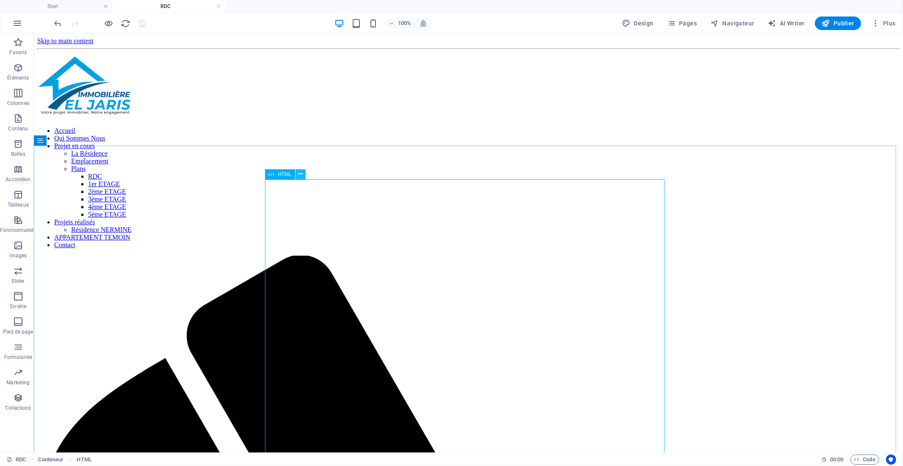
click at [299, 173] on icon at bounding box center [300, 174] width 5 height 9
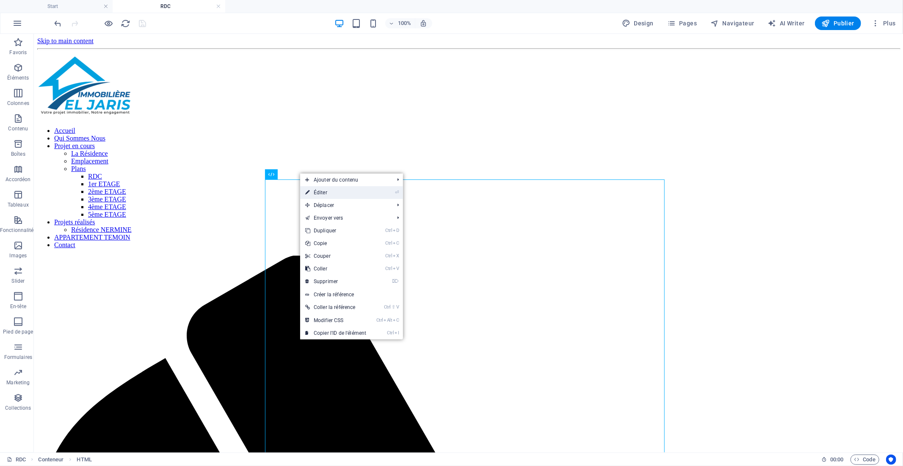
click at [318, 192] on link "⏎ Éditer" at bounding box center [335, 192] width 71 height 13
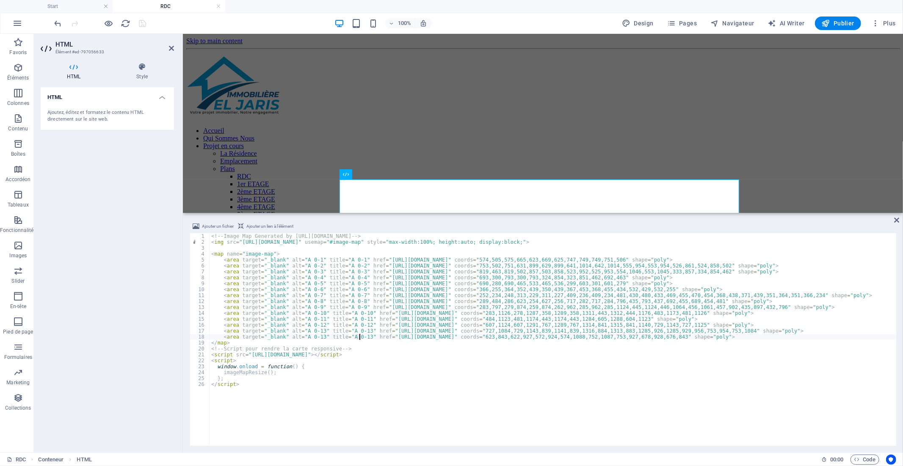
click at [358, 339] on div "<!-- Image Map Generated by [URL][DOMAIN_NAME] --> < img src = "[URL][DOMAIN_NA…" at bounding box center [595, 344] width 770 height 223
click at [399, 375] on div "<!-- Image Map Generated by [URL][DOMAIN_NAME] --> < img src = "[URL][DOMAIN_NA…" at bounding box center [595, 344] width 770 height 223
type textarea "imageMapResize();"
click at [898, 219] on icon at bounding box center [897, 220] width 5 height 7
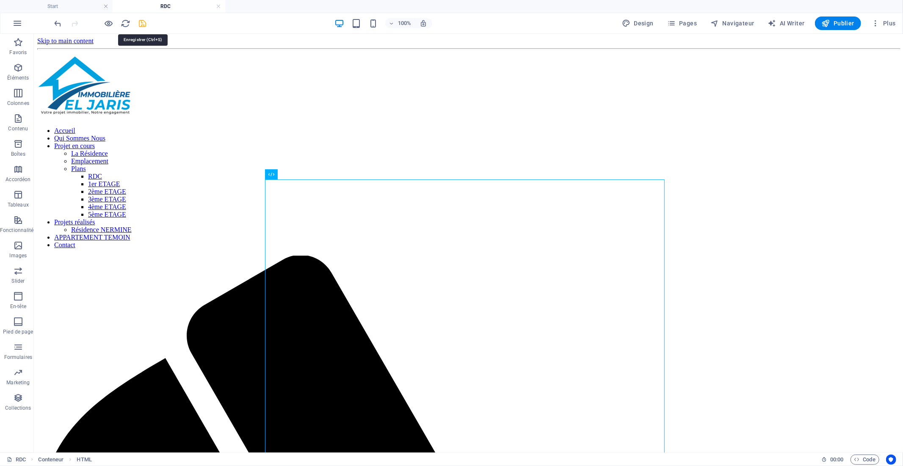
click at [143, 22] on icon "save" at bounding box center [143, 24] width 10 height 10
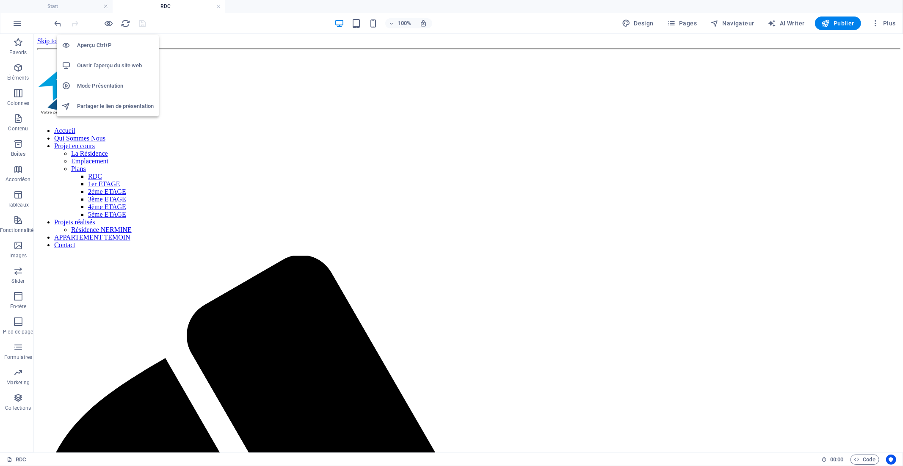
click at [104, 64] on h6 "Ouvrir l'aperçu du site web" at bounding box center [115, 66] width 77 height 10
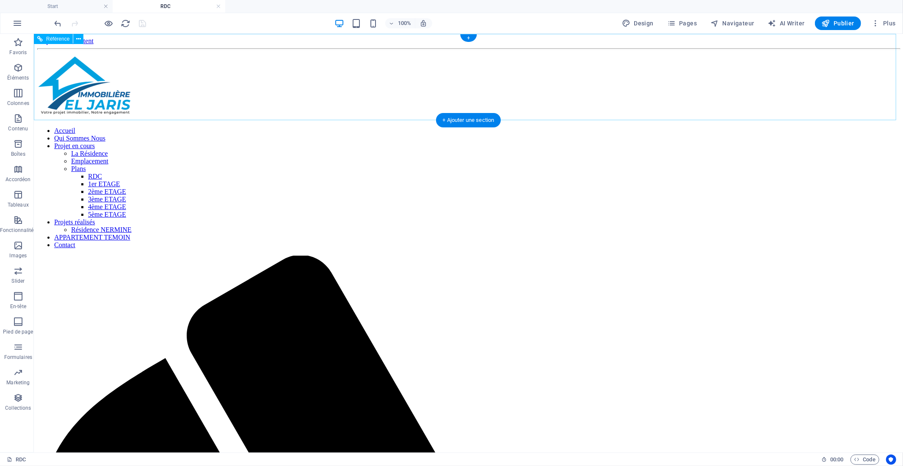
click at [630, 127] on nav "Accueil Qui Sommes Nous Projet en cours La Résidence Emplacement Plans RDC 1er …" at bounding box center [468, 188] width 863 height 122
click at [383, 127] on nav "Accueil Qui Sommes Nous Projet en cours La Résidence Emplacement Plans RDC 1er …" at bounding box center [468, 188] width 863 height 122
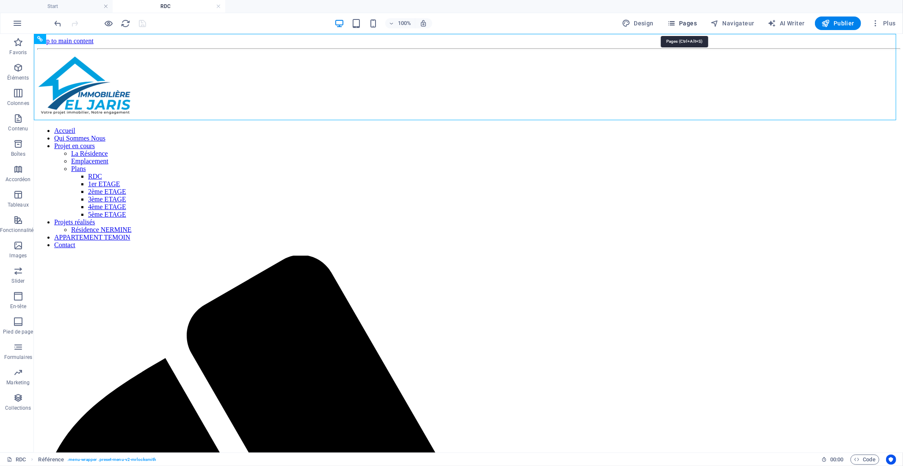
click at [690, 27] on span "Pages" at bounding box center [683, 23] width 30 height 8
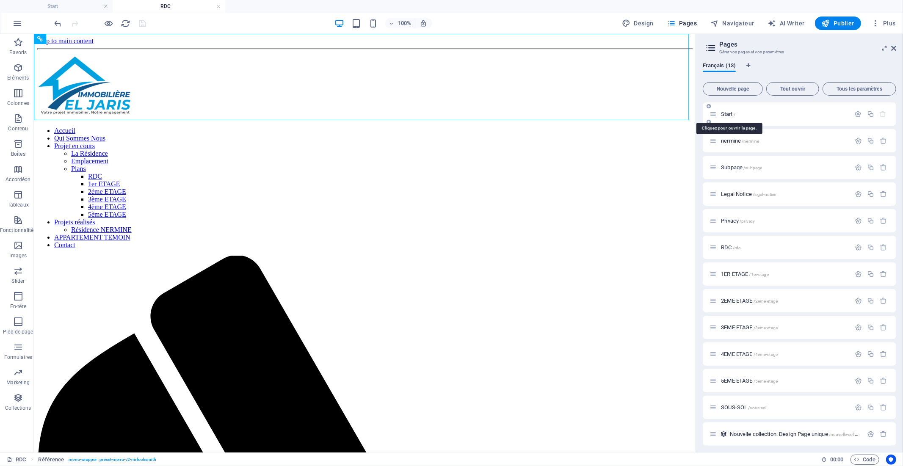
click at [730, 115] on span "Start /" at bounding box center [728, 114] width 14 height 6
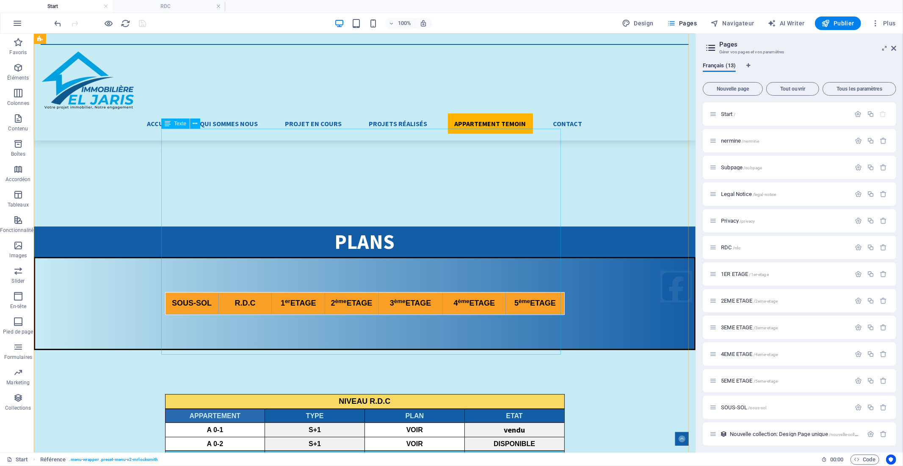
scroll to position [2055, 0]
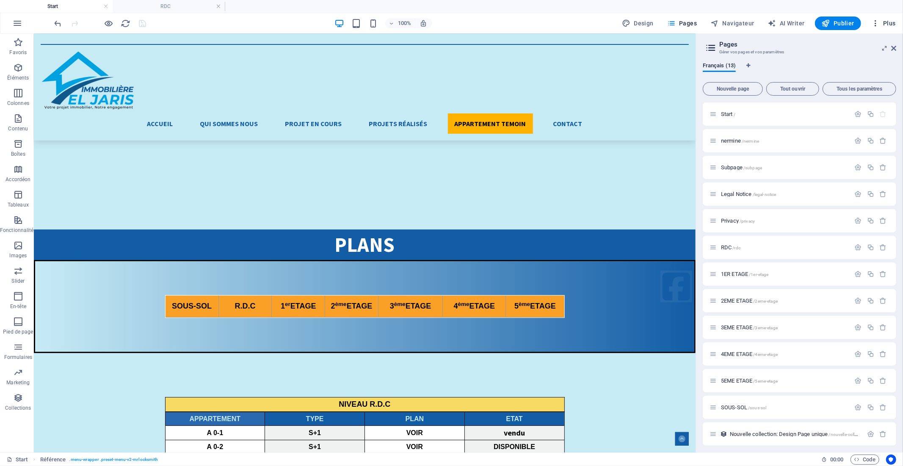
click at [891, 23] on span "Plus" at bounding box center [884, 23] width 25 height 8
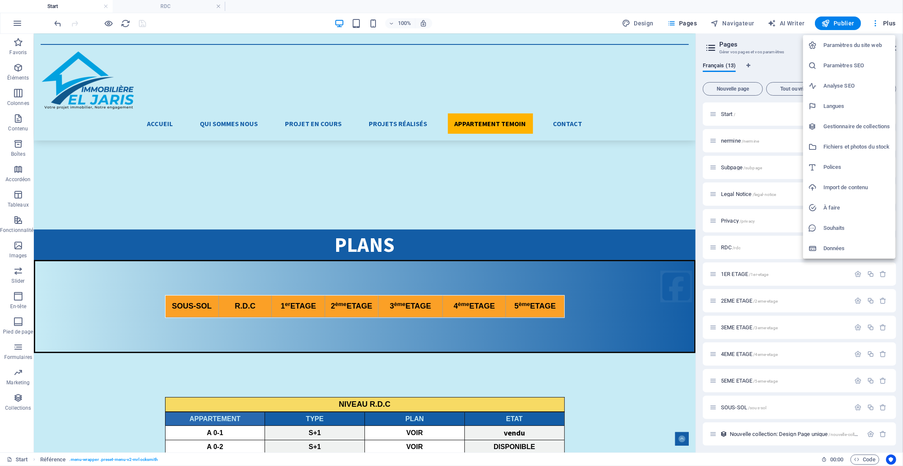
click at [837, 142] on h6 "Fichiers et photos du stock" at bounding box center [857, 147] width 67 height 10
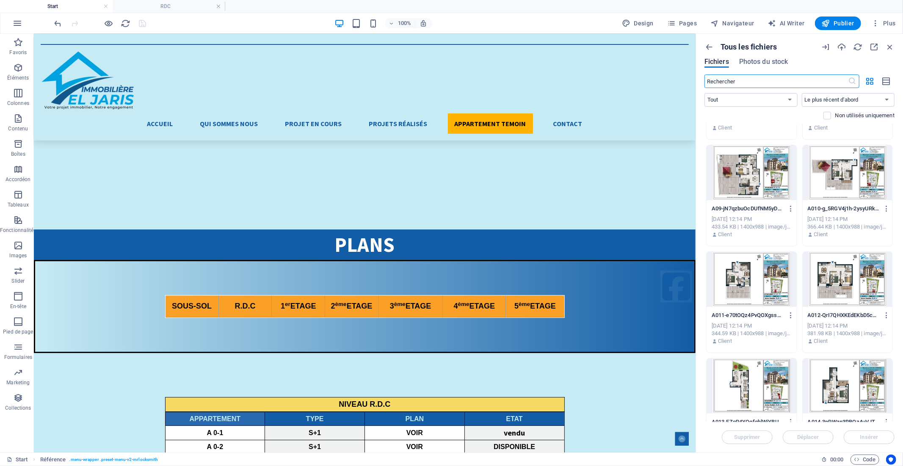
scroll to position [424, 0]
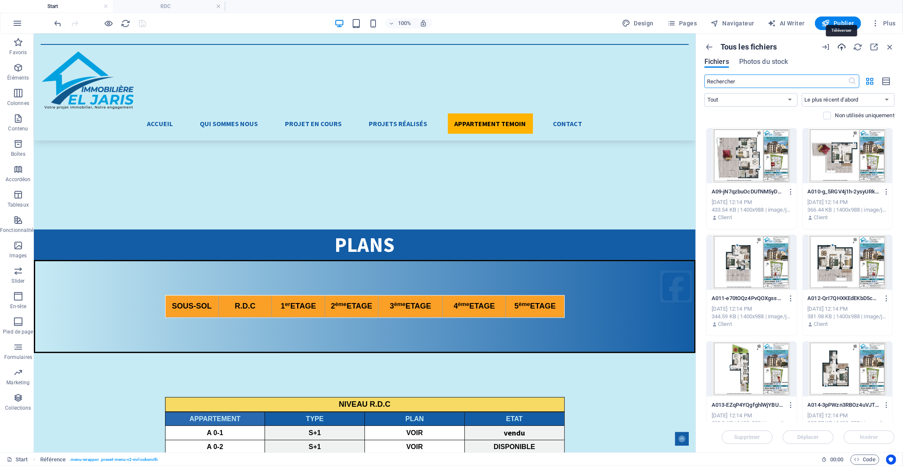
click at [842, 46] on icon "button" at bounding box center [841, 46] width 9 height 9
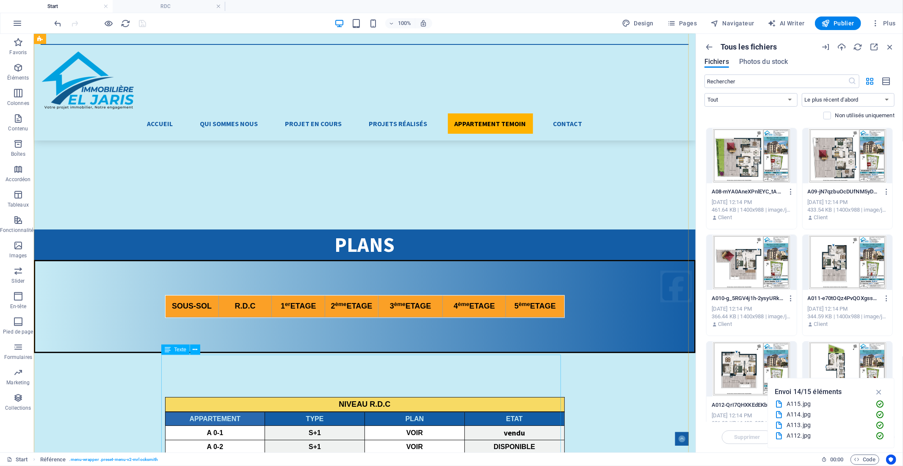
scroll to position [1171, 0]
click at [879, 394] on icon "button" at bounding box center [880, 392] width 10 height 9
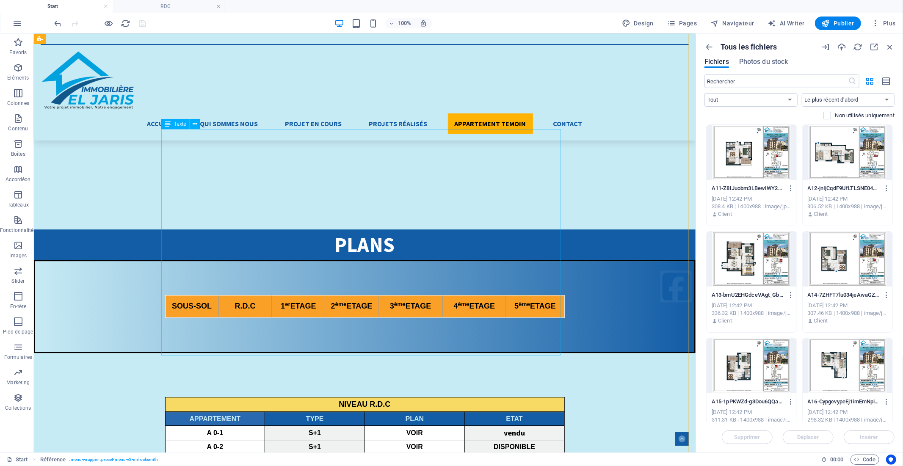
scroll to position [2008, 0]
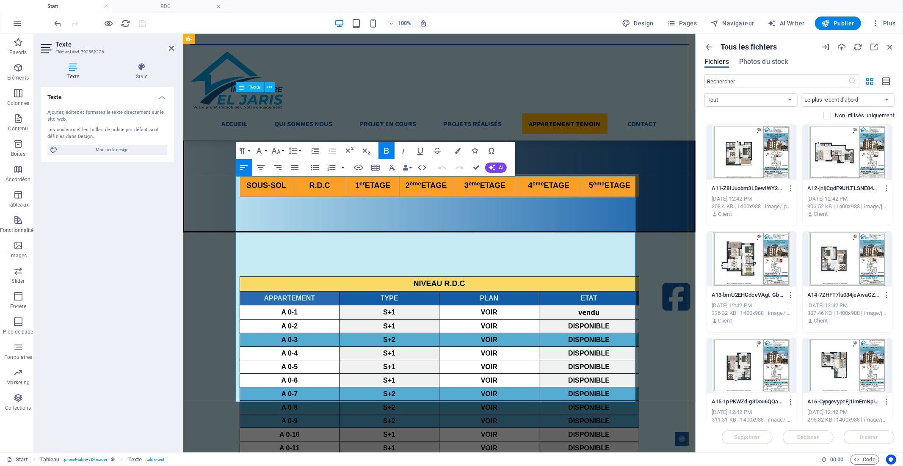
scroll to position [1840, 0]
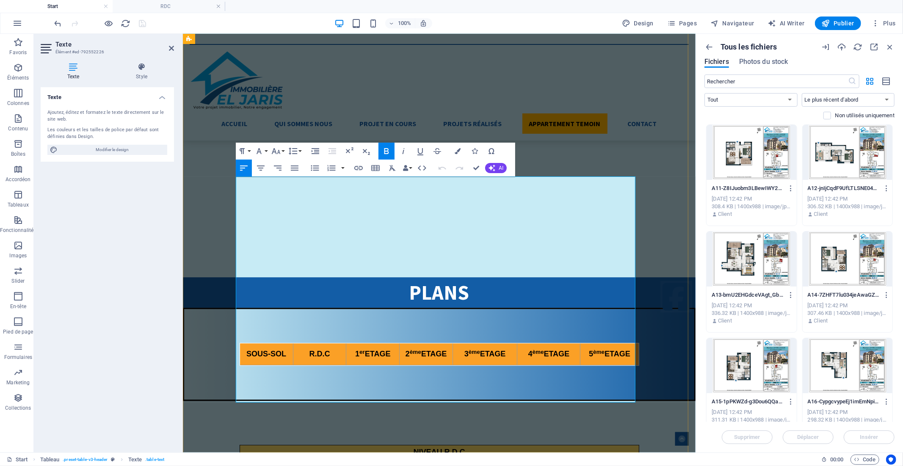
click at [484, 188] on icon "button" at bounding box center [486, 188] width 6 height 6
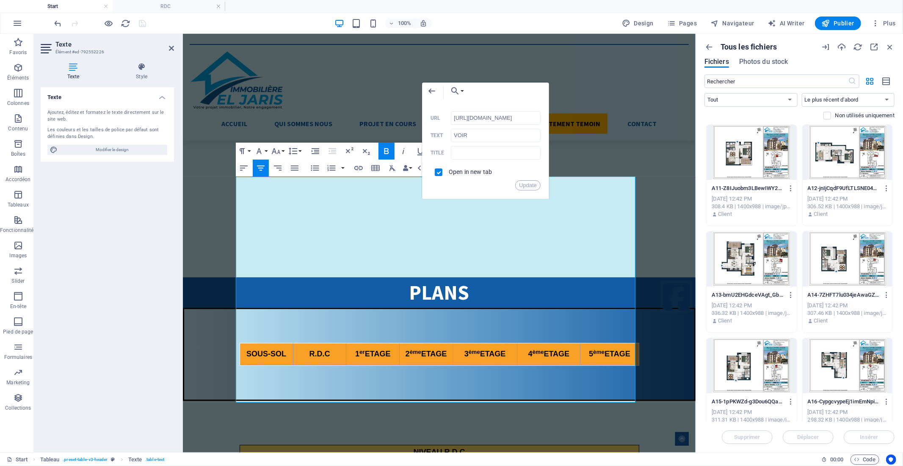
scroll to position [0, 0]
click at [763, 149] on div at bounding box center [752, 152] width 90 height 55
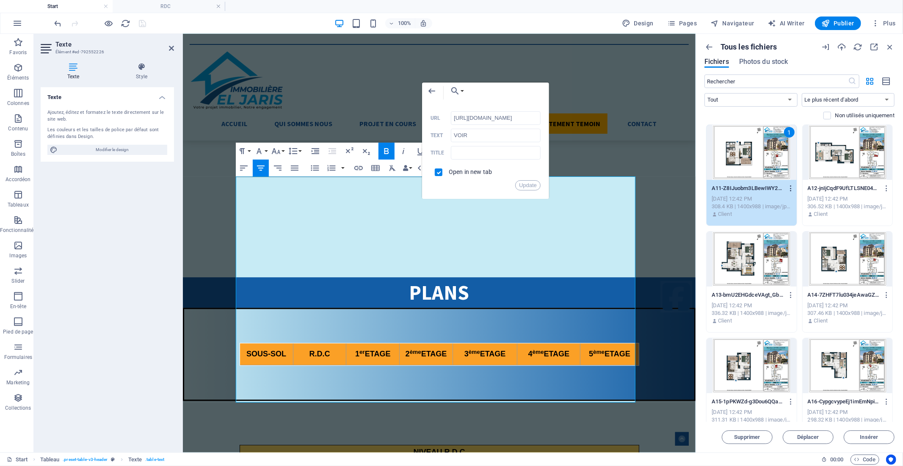
click at [790, 191] on icon "button" at bounding box center [791, 189] width 8 height 8
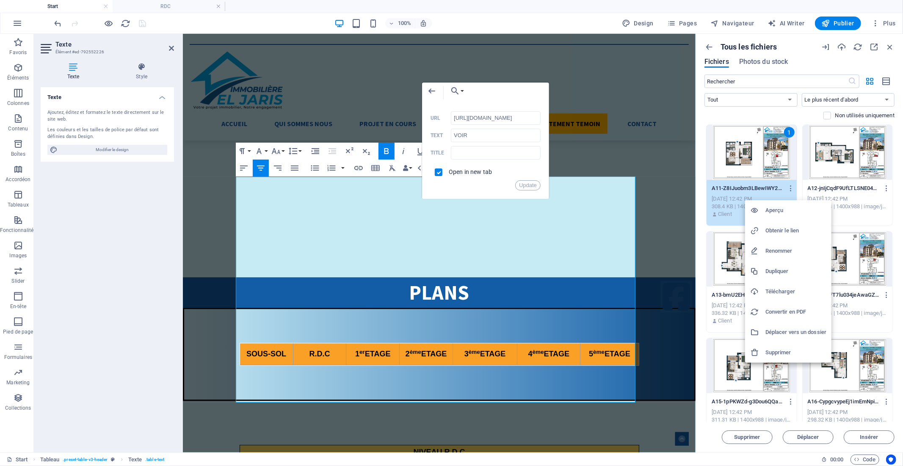
click at [784, 226] on h6 "Obtenir le lien" at bounding box center [796, 231] width 61 height 10
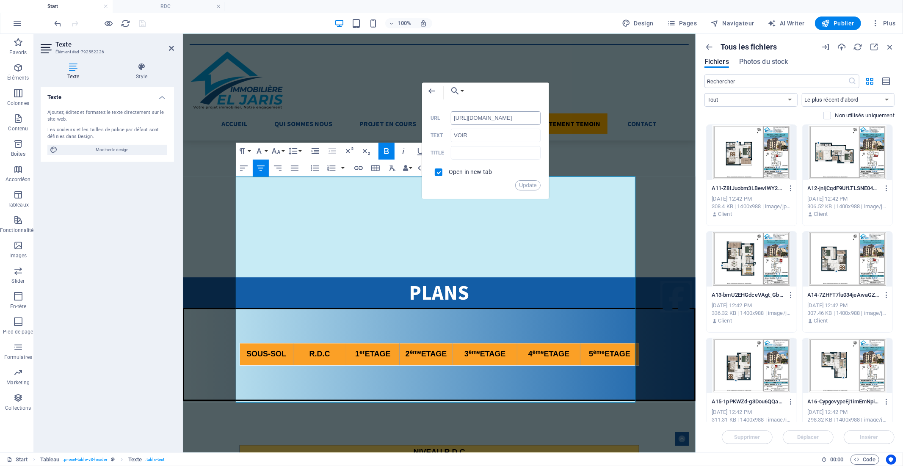
click at [479, 116] on input "[URL][DOMAIN_NAME]" at bounding box center [496, 118] width 90 height 14
paste input "8989999/A11-Z8IJuobm3LBewIWY2tvQu"
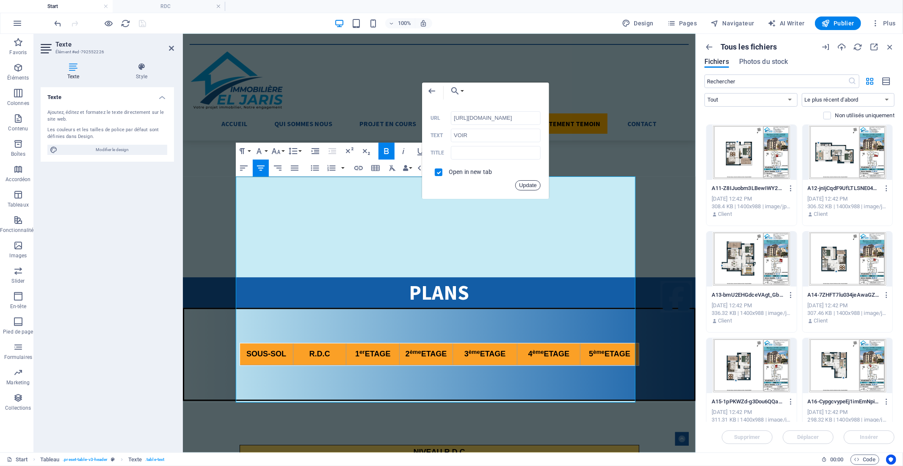
click at [531, 184] on button "Update" at bounding box center [527, 185] width 25 height 10
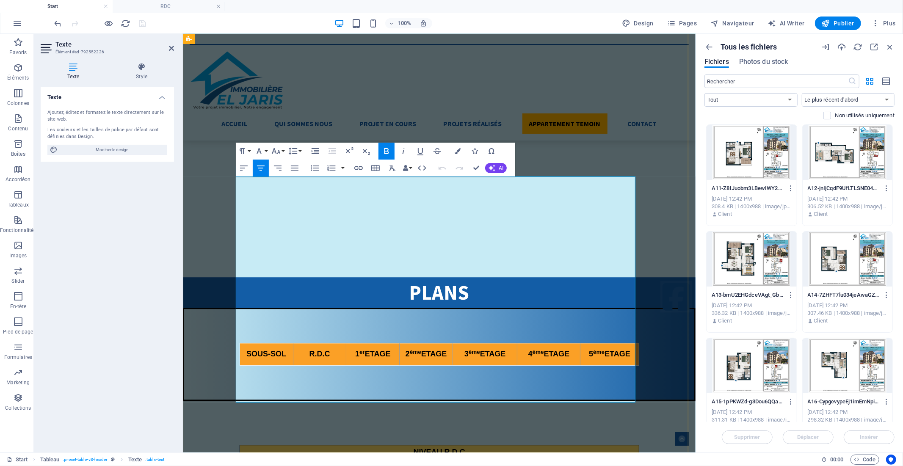
scroll to position [0, 0]
click at [487, 199] on icon "button" at bounding box center [486, 201] width 6 height 6
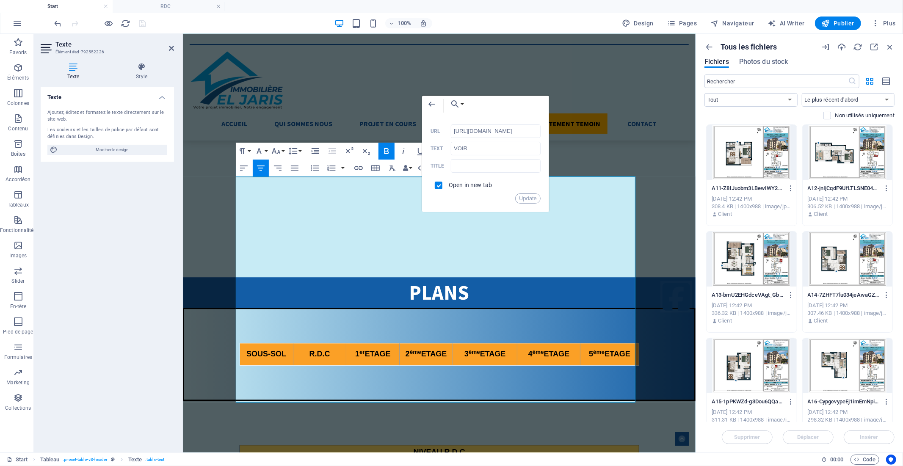
click at [837, 149] on div at bounding box center [848, 152] width 90 height 55
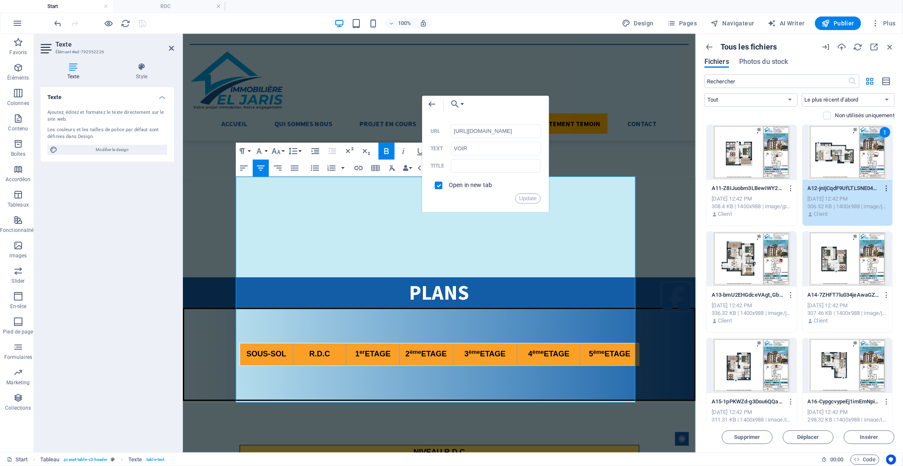
click at [887, 189] on icon "button" at bounding box center [887, 189] width 8 height 8
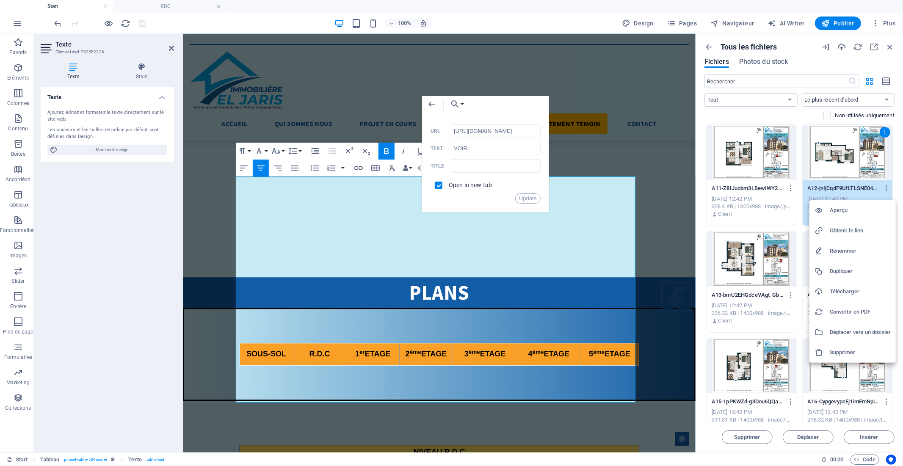
click at [849, 229] on h6 "Obtenir le lien" at bounding box center [860, 231] width 61 height 10
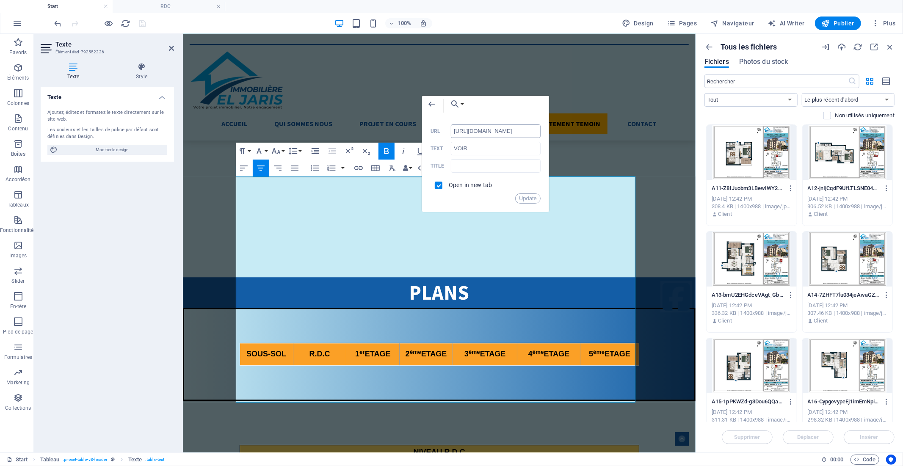
click at [481, 129] on input "[URL][DOMAIN_NAME]" at bounding box center [496, 132] width 90 height 14
paste input "8989998/A12-jnIjCqdF9UfLTLSNE04c"
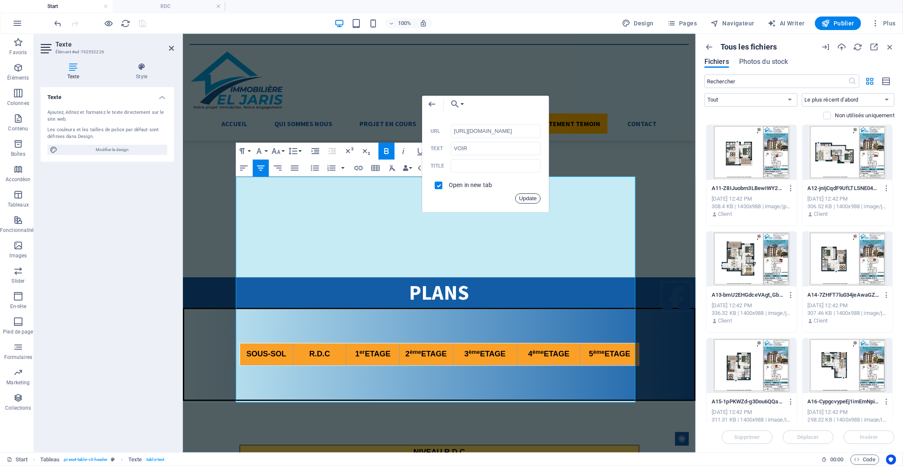
click at [524, 198] on button "Update" at bounding box center [527, 199] width 25 height 10
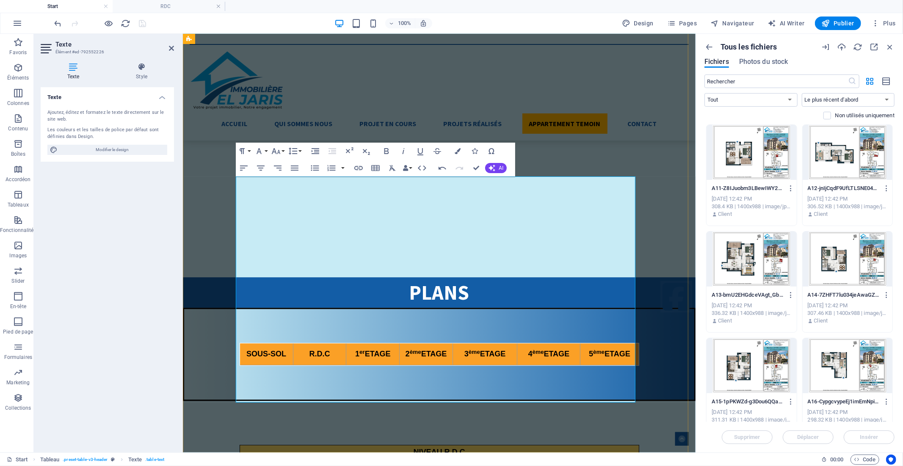
scroll to position [0, 0]
click at [730, 264] on div at bounding box center [752, 259] width 90 height 55
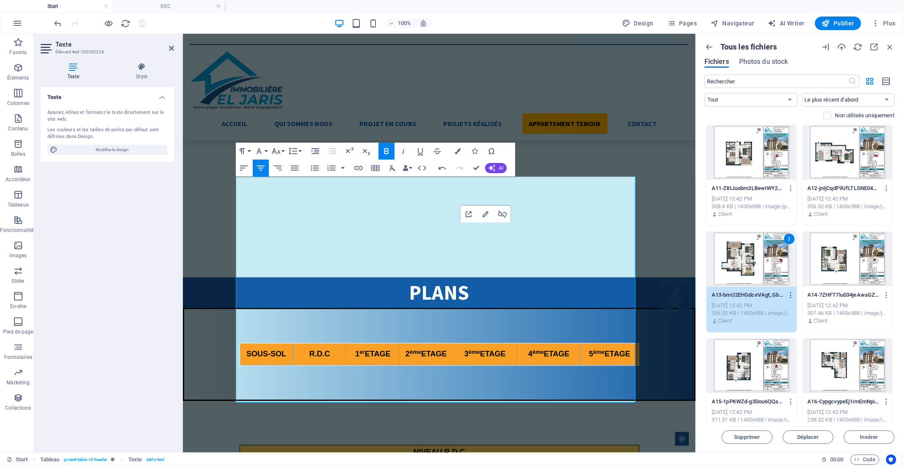
click at [789, 291] on icon "button" at bounding box center [791, 295] width 8 height 8
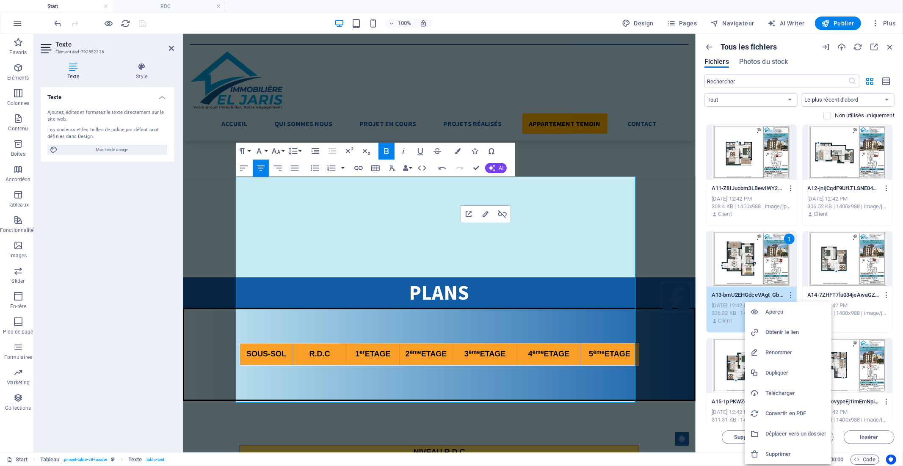
click at [779, 332] on h6 "Obtenir le lien" at bounding box center [796, 332] width 61 height 10
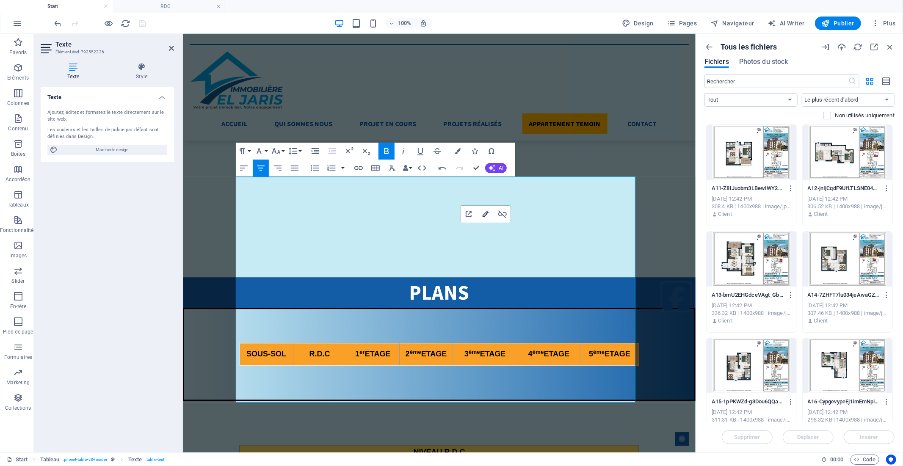
click at [486, 213] on icon "button" at bounding box center [486, 214] width 6 height 6
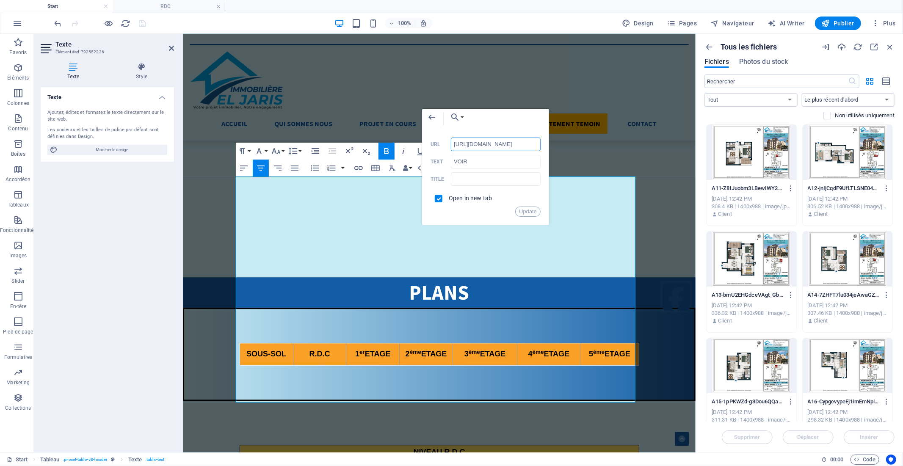
scroll to position [0, 121]
click at [490, 142] on input "[URL][DOMAIN_NAME]" at bounding box center [496, 141] width 90 height 14
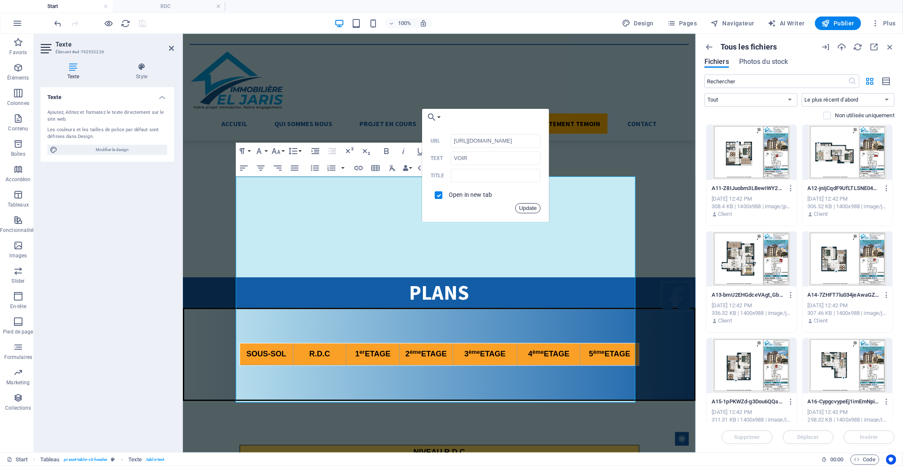
click at [530, 205] on button "Update" at bounding box center [527, 208] width 25 height 10
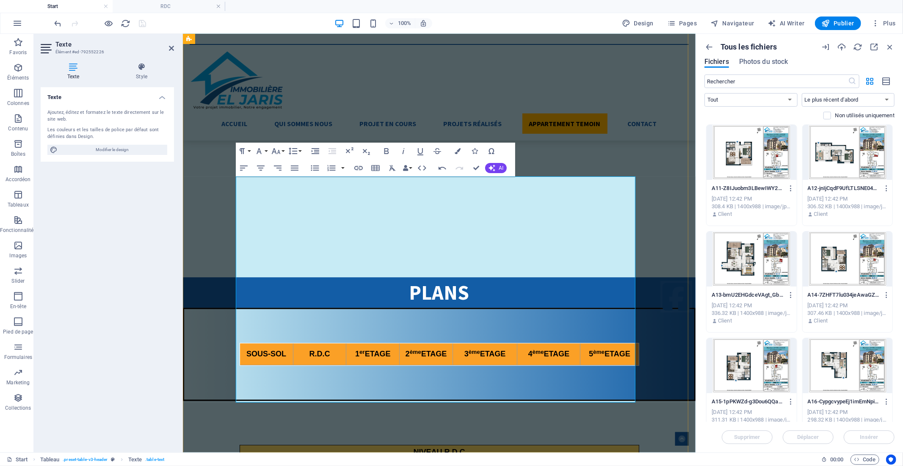
click at [486, 227] on icon "button" at bounding box center [486, 227] width 6 height 6
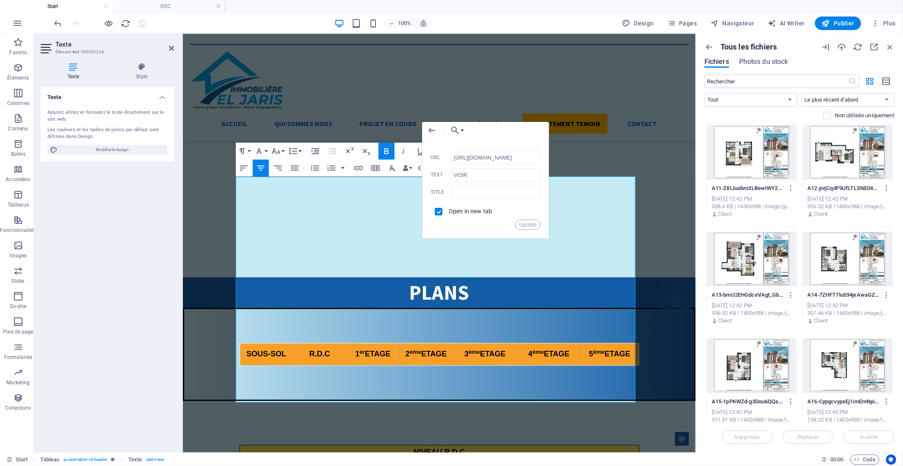
click at [841, 263] on div at bounding box center [848, 259] width 90 height 55
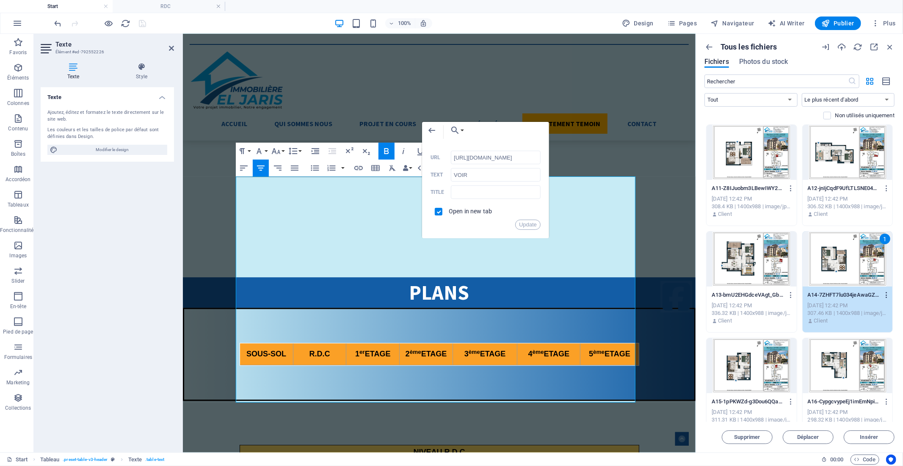
click at [884, 294] on icon "button" at bounding box center [887, 295] width 8 height 8
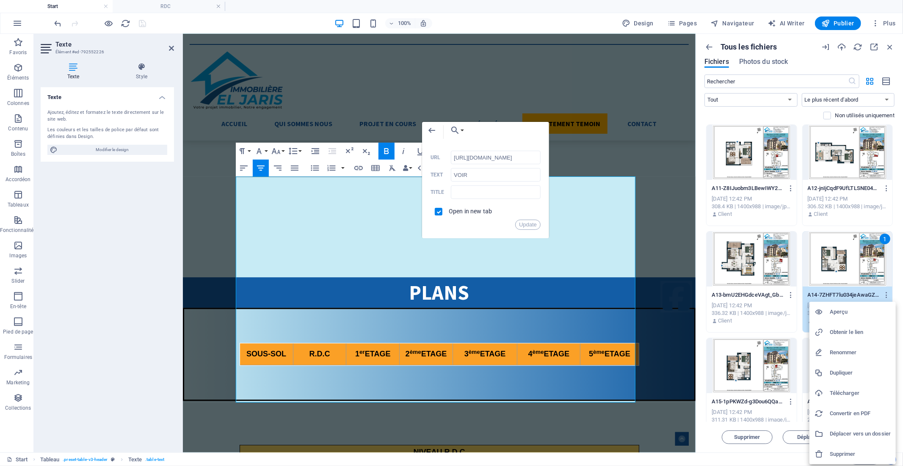
click at [844, 332] on h6 "Obtenir le lien" at bounding box center [860, 332] width 61 height 10
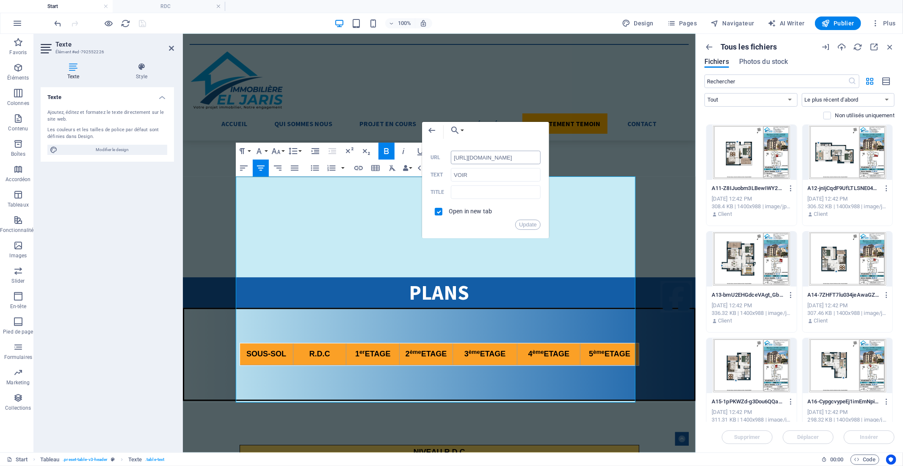
click at [467, 160] on input "[URL][DOMAIN_NAME]" at bounding box center [496, 158] width 90 height 14
paste input "8989994/A14-7ZHFT7lu034jeAwaGZpZvQ"
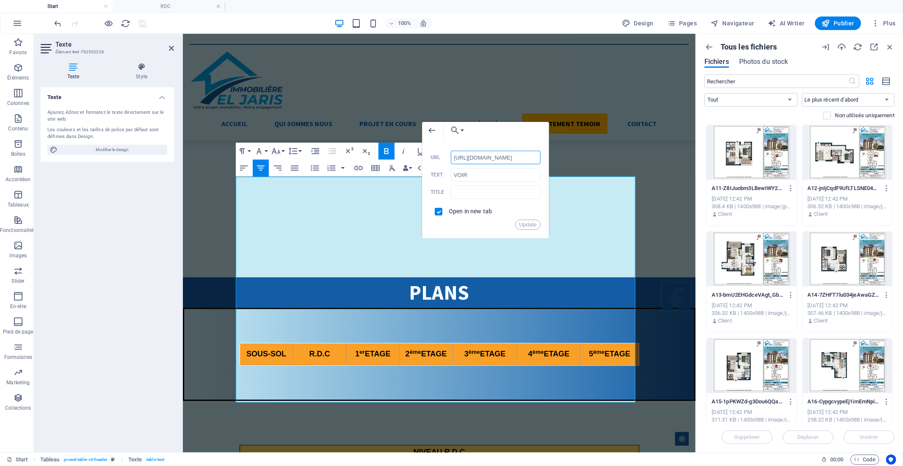
scroll to position [0, 121]
click at [528, 226] on button "Update" at bounding box center [527, 225] width 25 height 10
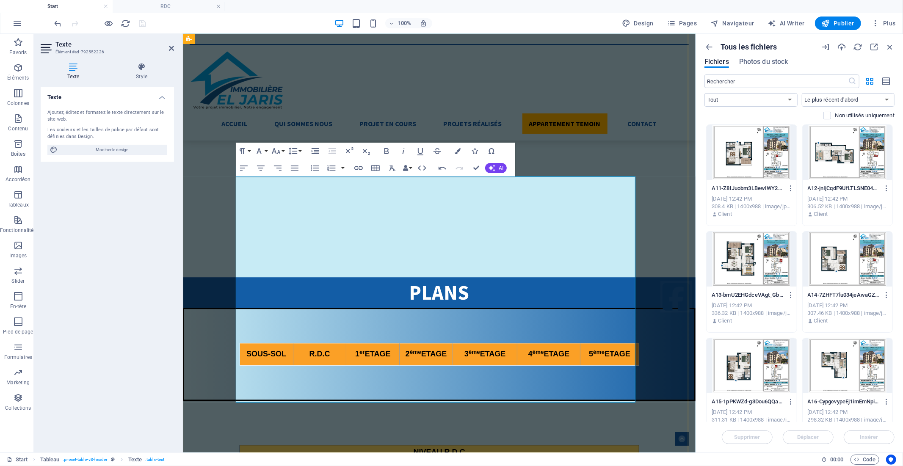
click at [485, 230] on icon "button" at bounding box center [486, 230] width 6 height 6
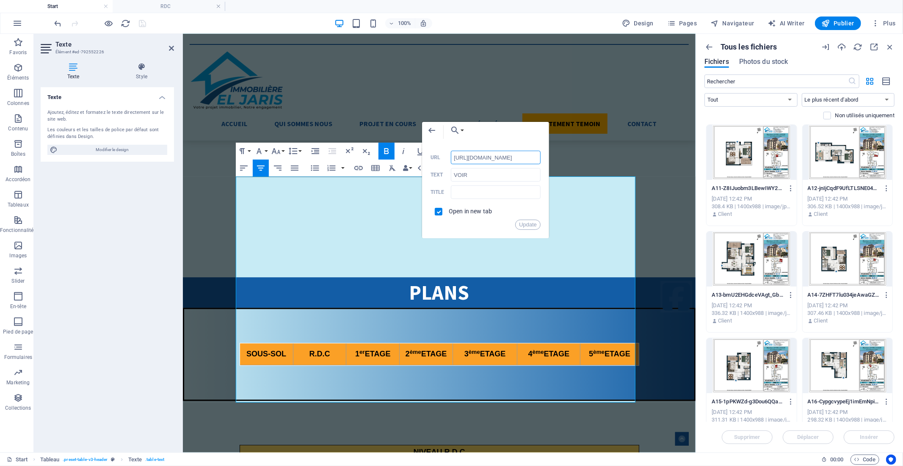
click at [479, 161] on input "[URL][DOMAIN_NAME]" at bounding box center [496, 158] width 90 height 14
click at [522, 226] on button "Update" at bounding box center [527, 225] width 25 height 10
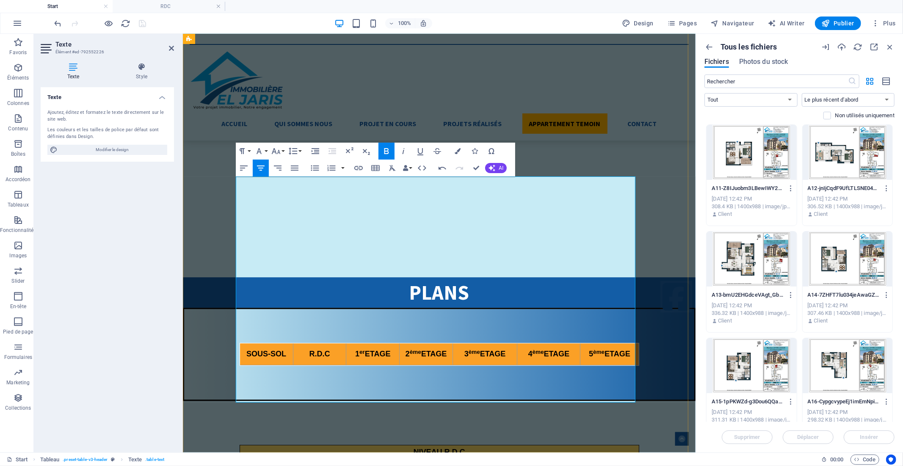
type input "[URL][DOMAIN_NAME]"
click at [490, 242] on icon "button" at bounding box center [486, 240] width 10 height 10
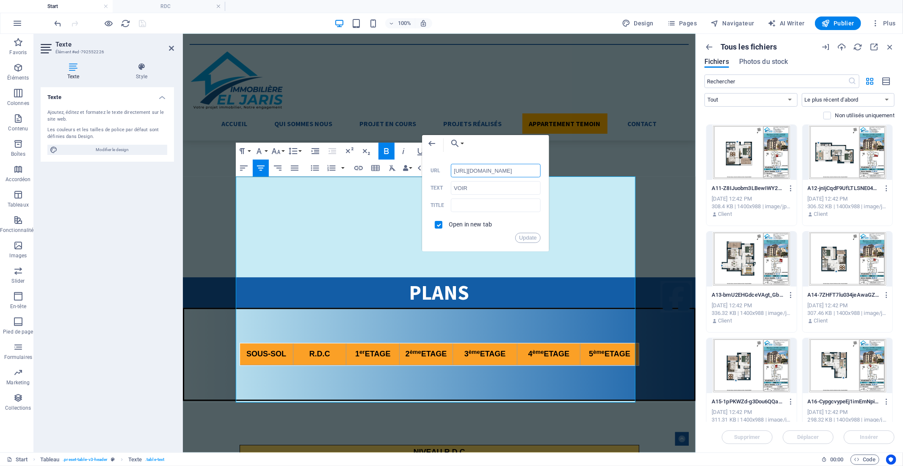
click at [431, 174] on div "[URL][DOMAIN_NAME] URL" at bounding box center [486, 171] width 110 height 14
click at [507, 170] on input "[URL][DOMAIN_NAME]" at bounding box center [496, 171] width 90 height 14
click at [829, 254] on div at bounding box center [848, 259] width 90 height 55
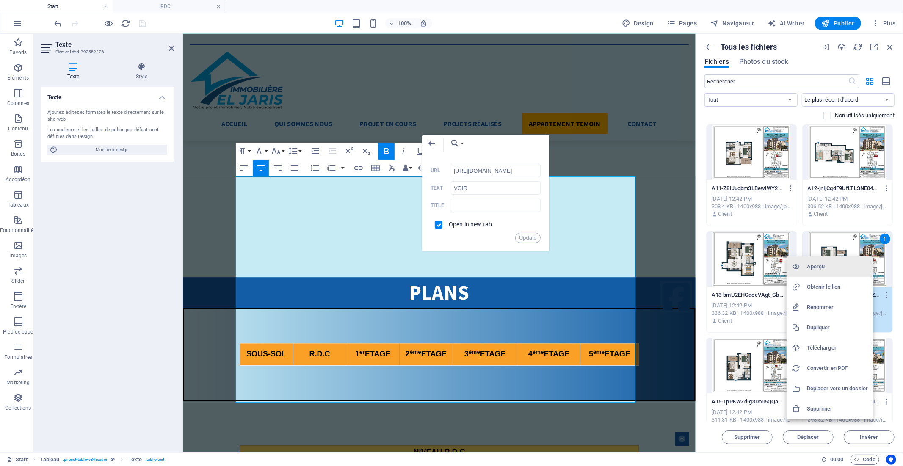
click at [823, 285] on h6 "Obtenir le lien" at bounding box center [837, 287] width 61 height 10
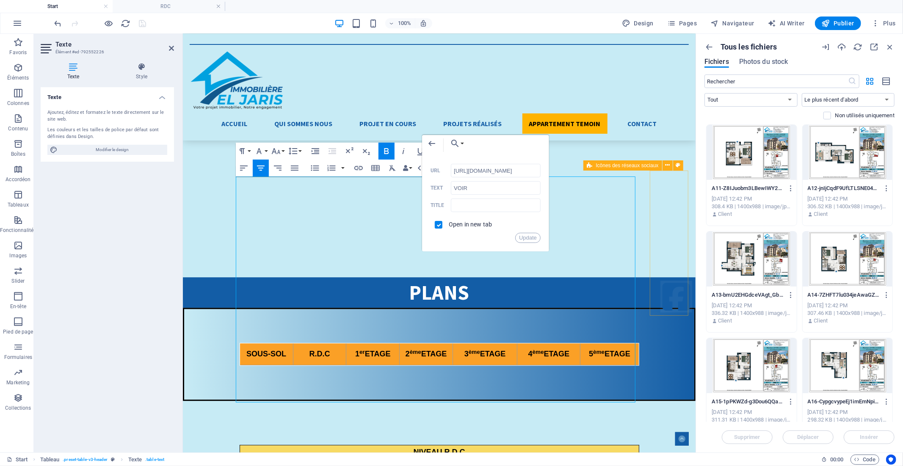
click at [659, 187] on div at bounding box center [676, 242] width 39 height 145
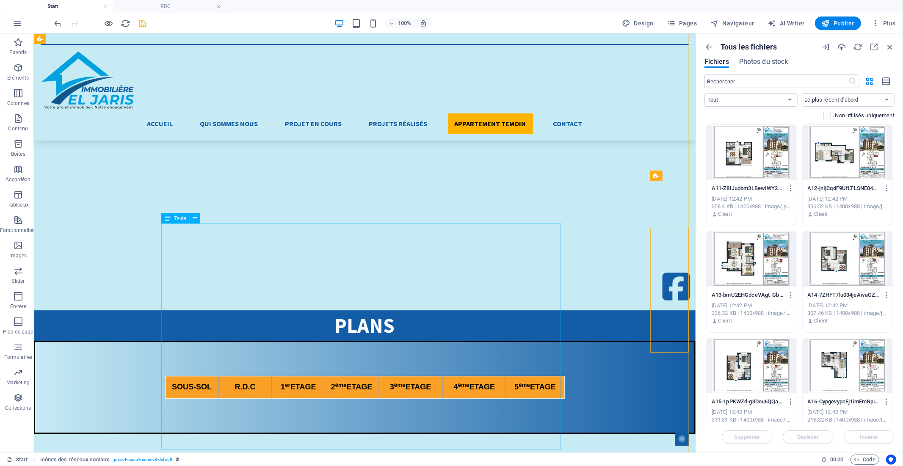
scroll to position [1961, 0]
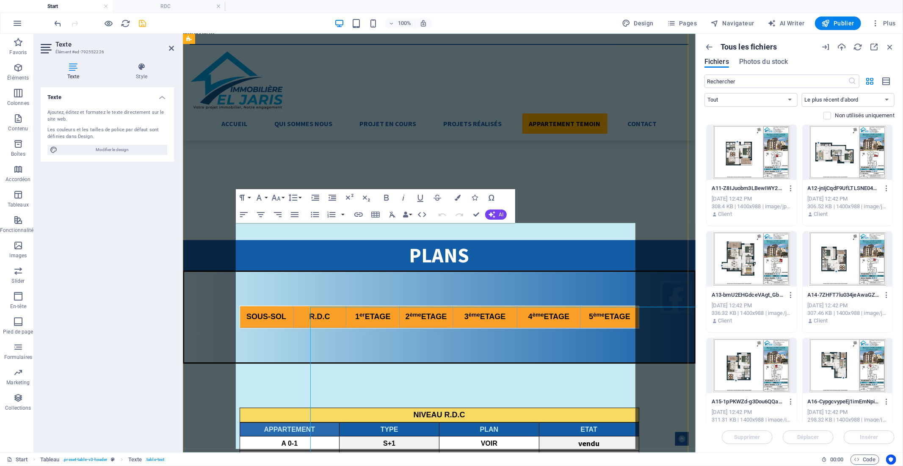
scroll to position [1793, 0]
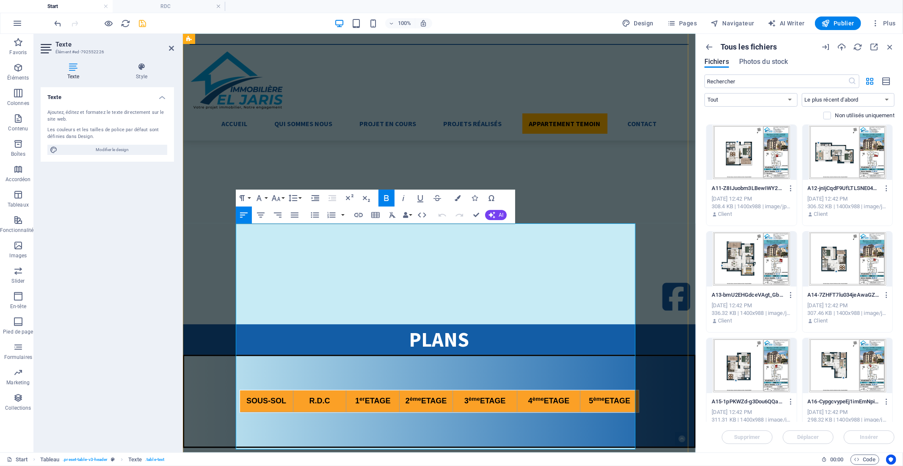
click at [488, 277] on icon "button" at bounding box center [486, 274] width 10 height 10
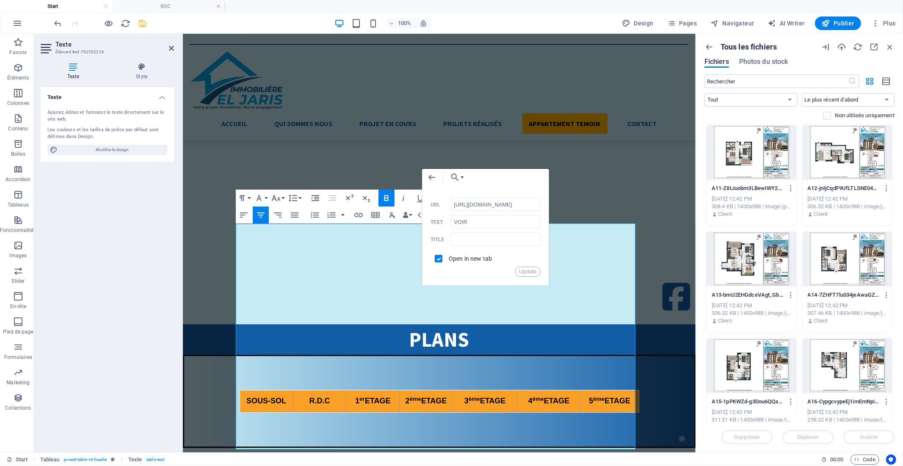
scroll to position [0, 121]
click at [469, 201] on input "[URL][DOMAIN_NAME]" at bounding box center [496, 205] width 90 height 14
click at [531, 274] on button "Update" at bounding box center [527, 272] width 25 height 10
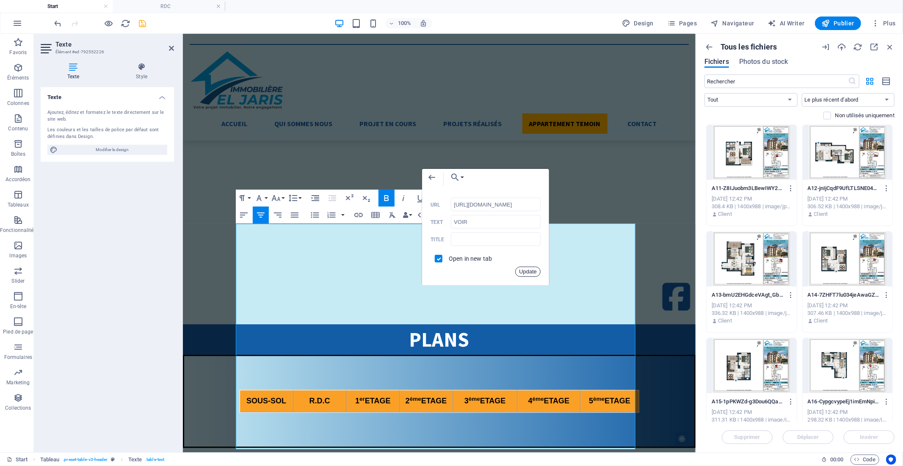
scroll to position [0, 0]
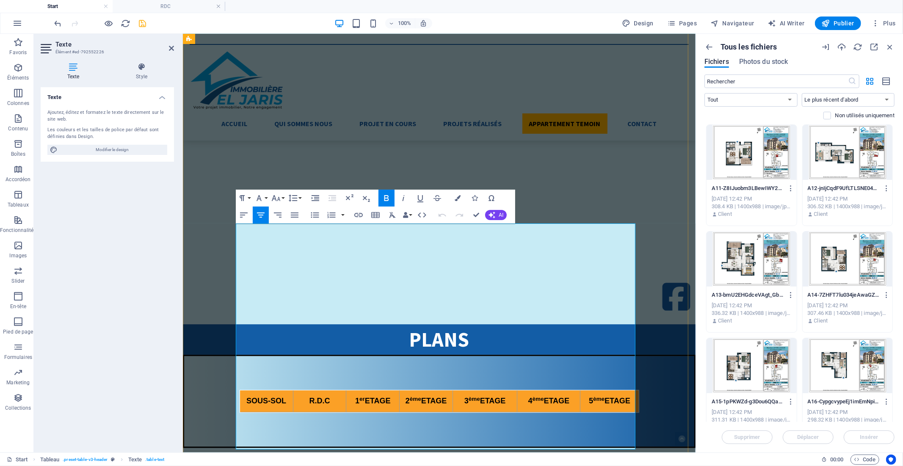
click at [486, 285] on icon "button" at bounding box center [486, 288] width 10 height 10
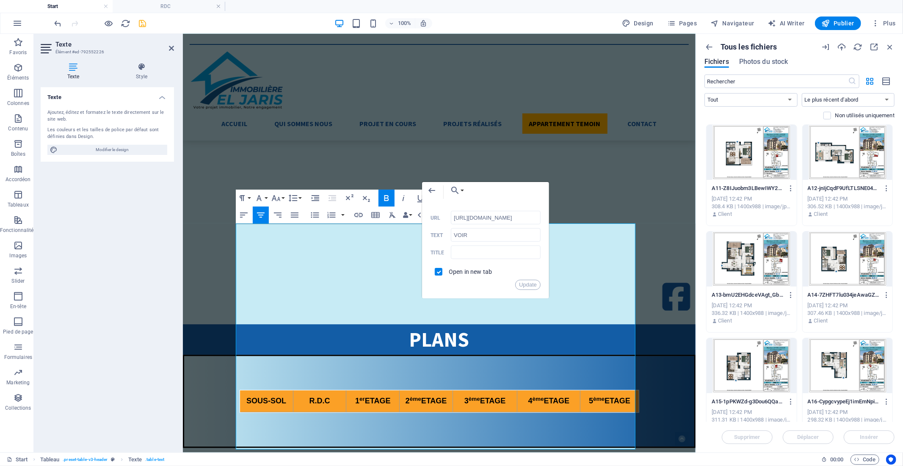
click at [748, 363] on div at bounding box center [752, 365] width 90 height 55
click at [790, 406] on button "button" at bounding box center [789, 402] width 11 height 14
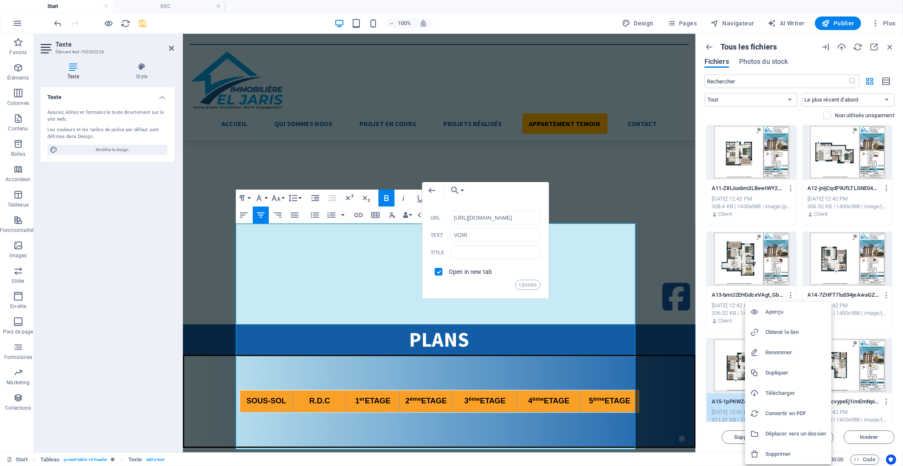
click at [780, 332] on h6 "Obtenir le lien" at bounding box center [796, 332] width 61 height 10
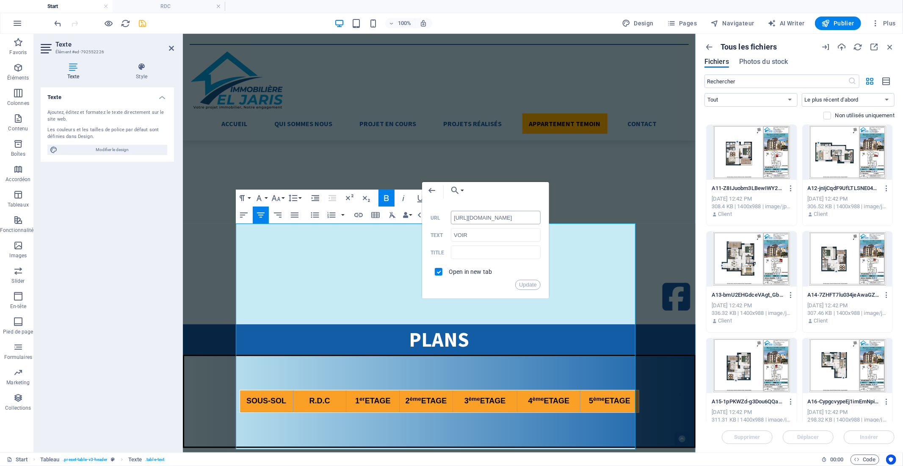
click at [479, 218] on input "[URL][DOMAIN_NAME]" at bounding box center [496, 218] width 90 height 14
paste input "8989993/A15-1pPKWZd-g3Dou6QQaMhvDQ"
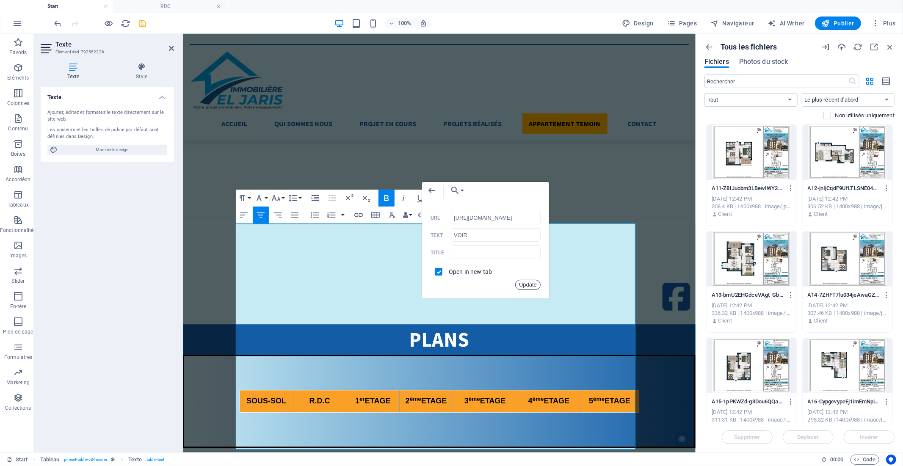
click at [532, 285] on button "Update" at bounding box center [527, 285] width 25 height 10
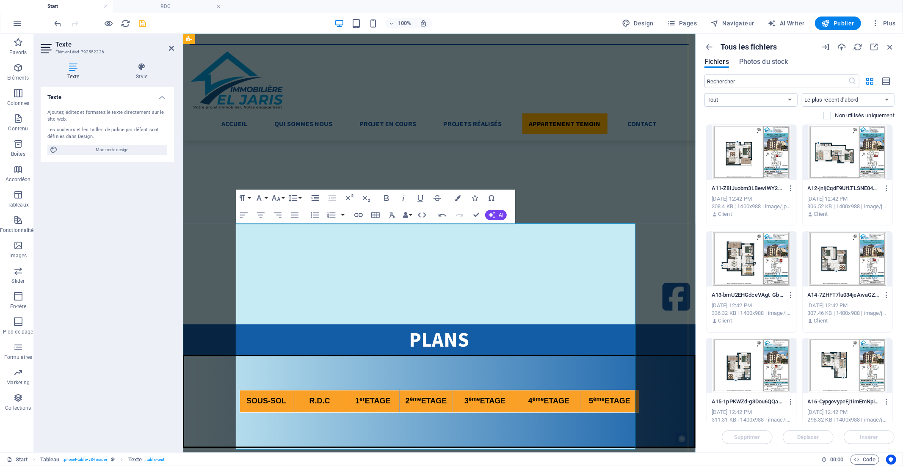
scroll to position [0, 0]
click at [488, 301] on icon "button" at bounding box center [486, 301] width 10 height 10
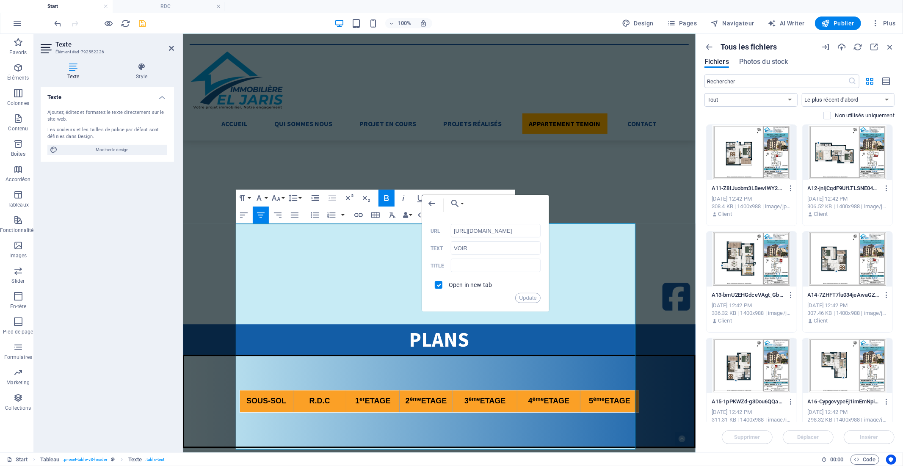
click at [846, 366] on div at bounding box center [848, 365] width 90 height 55
click at [886, 402] on icon "button" at bounding box center [887, 402] width 8 height 8
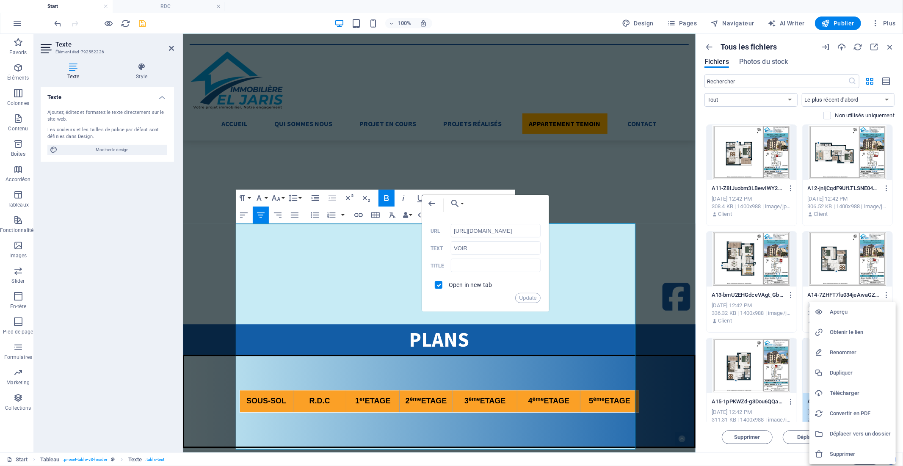
click at [848, 333] on h6 "Obtenir le lien" at bounding box center [860, 332] width 61 height 10
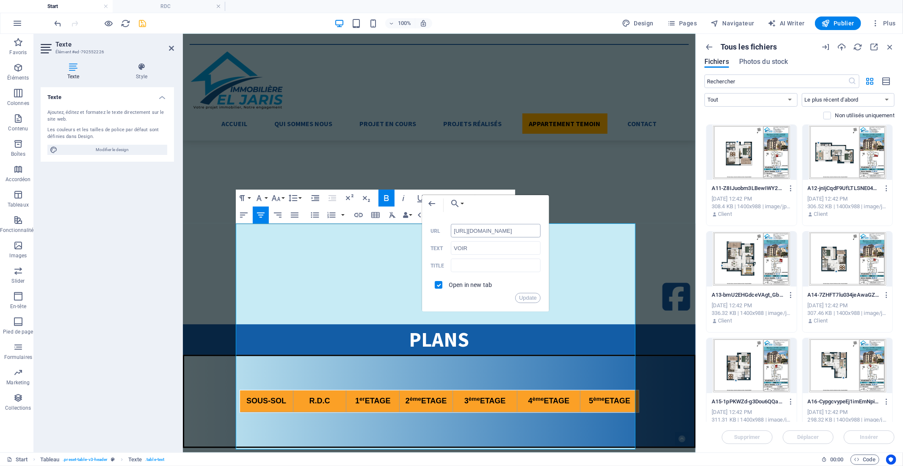
click at [472, 228] on input "[URL][DOMAIN_NAME]" at bounding box center [496, 231] width 90 height 14
paste input "8989992/A16-CypgcvypeEj1imEmNpisFQ"
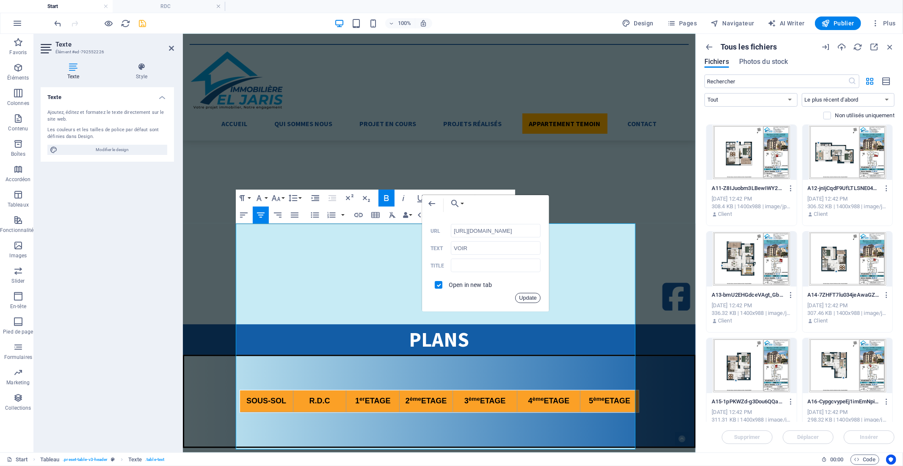
click at [530, 296] on button "Update" at bounding box center [527, 298] width 25 height 10
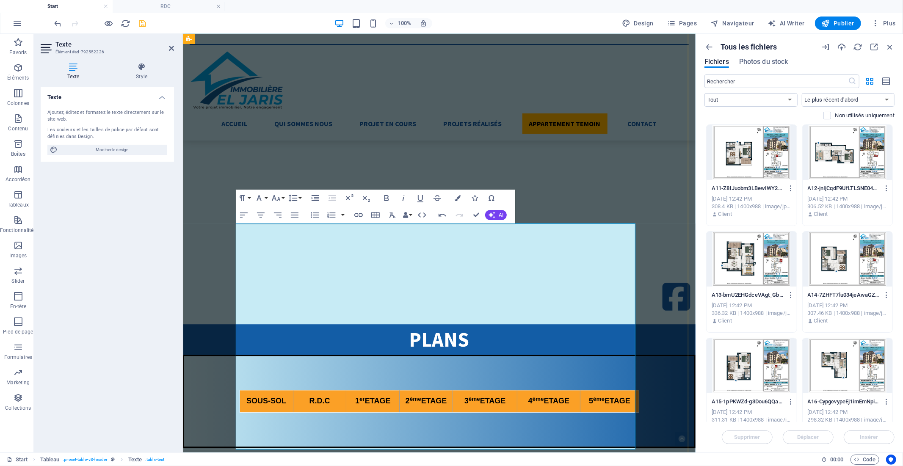
click at [485, 312] on icon "button" at bounding box center [486, 314] width 10 height 10
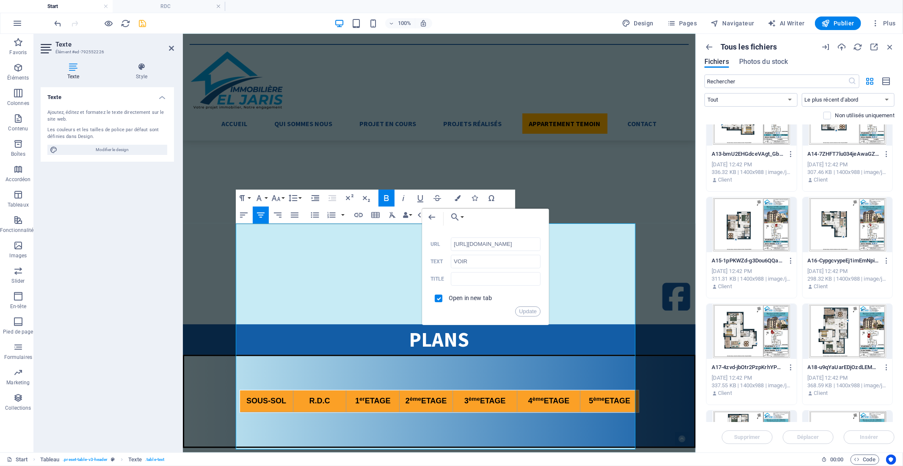
click at [770, 323] on div at bounding box center [752, 331] width 90 height 55
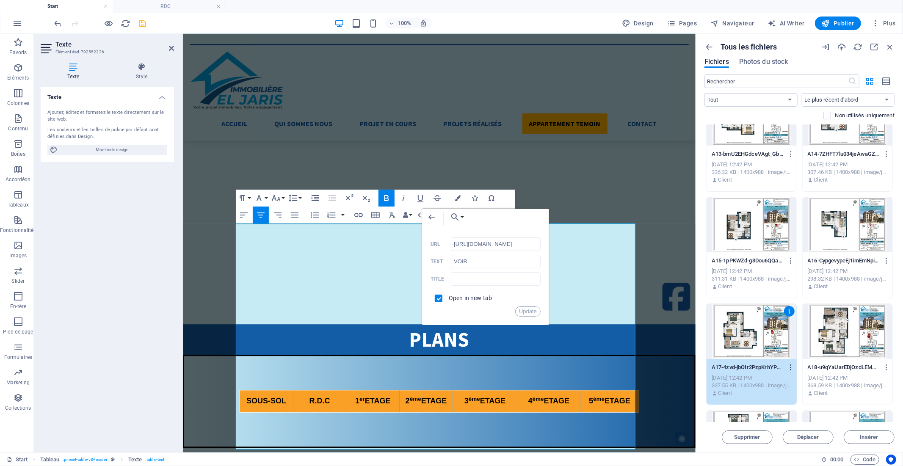
click at [788, 367] on icon "button" at bounding box center [791, 368] width 8 height 8
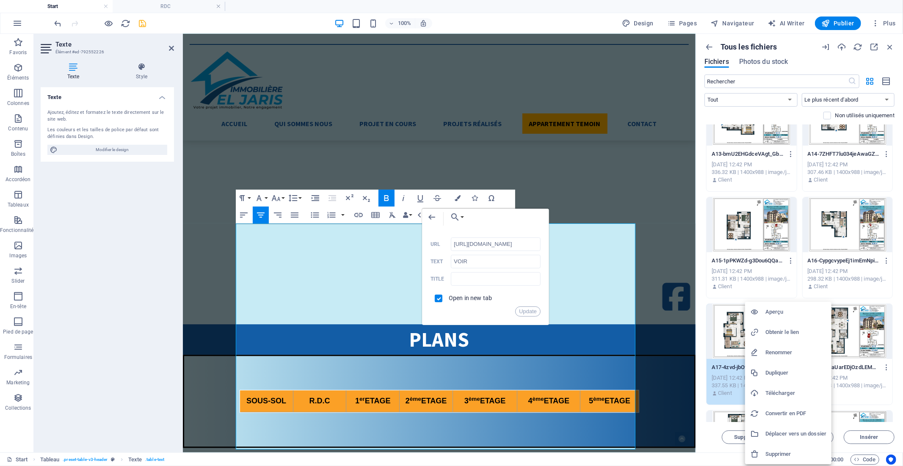
click at [786, 334] on h6 "Obtenir le lien" at bounding box center [796, 332] width 61 height 10
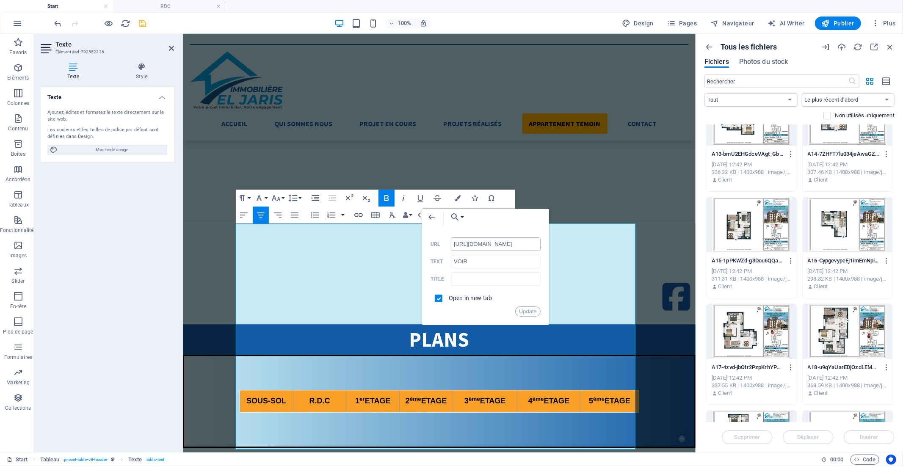
click at [473, 244] on input "[URL][DOMAIN_NAME]" at bounding box center [496, 245] width 90 height 14
paste input "8989991/A17-4zvd-jbOtr2PzpKrhYPF1Q"
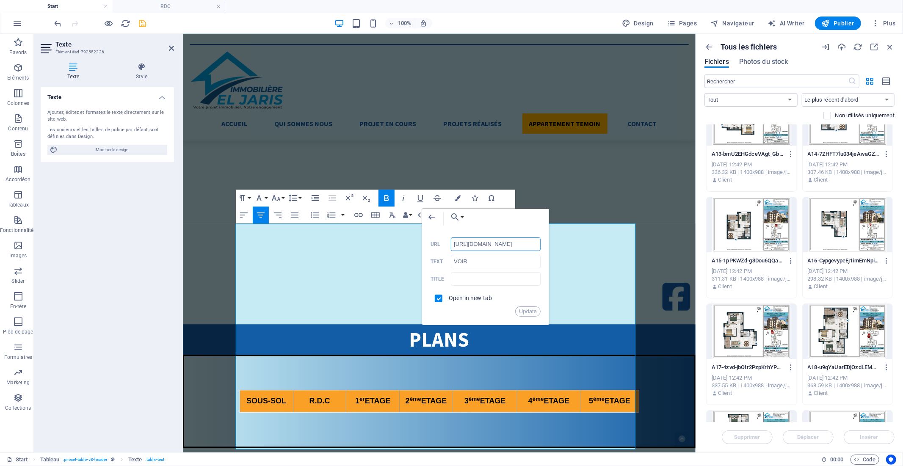
scroll to position [0, 116]
click at [526, 310] on button "Update" at bounding box center [527, 312] width 25 height 10
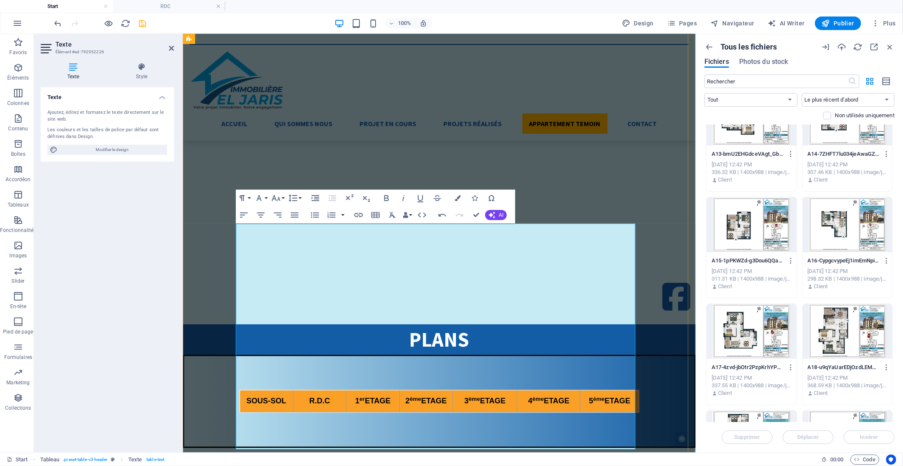
scroll to position [0, 0]
click at [828, 331] on div at bounding box center [848, 331] width 90 height 55
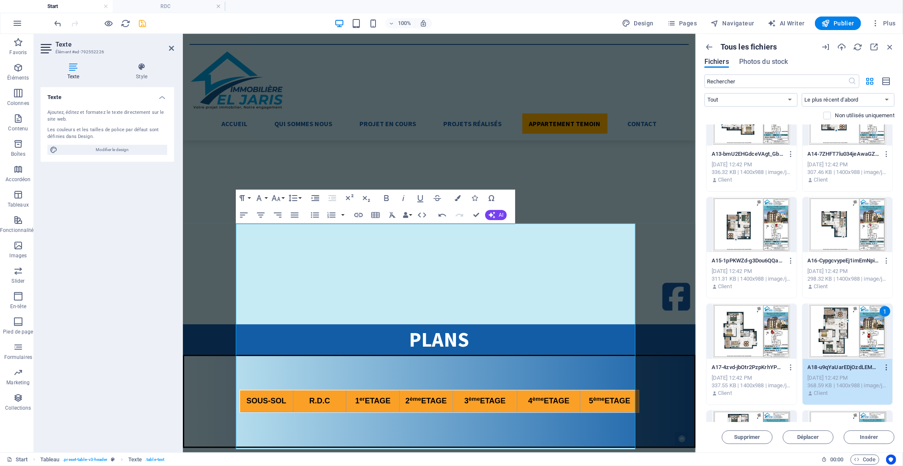
click at [886, 365] on icon "button" at bounding box center [887, 368] width 8 height 8
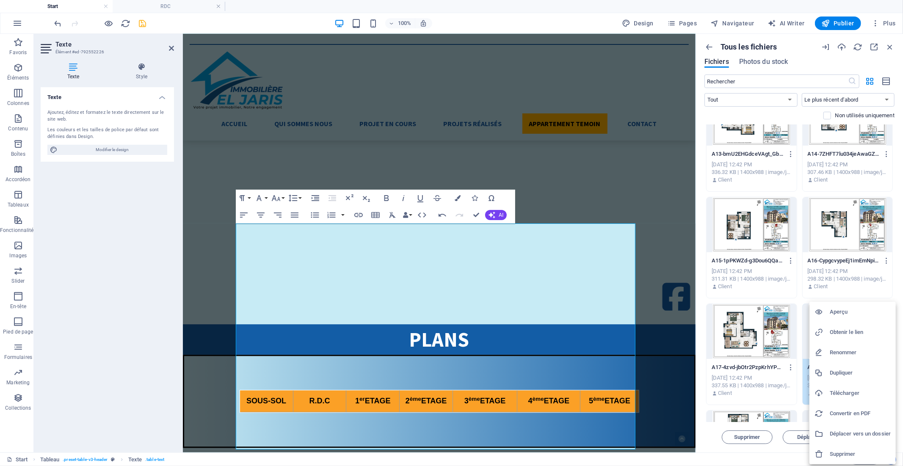
click at [858, 332] on h6 "Obtenir le lien" at bounding box center [860, 332] width 61 height 10
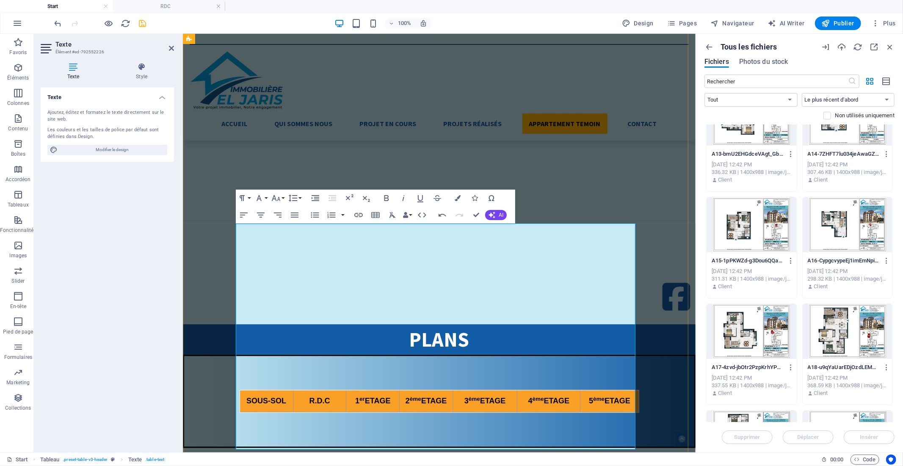
click at [485, 327] on icon "button" at bounding box center [486, 327] width 10 height 10
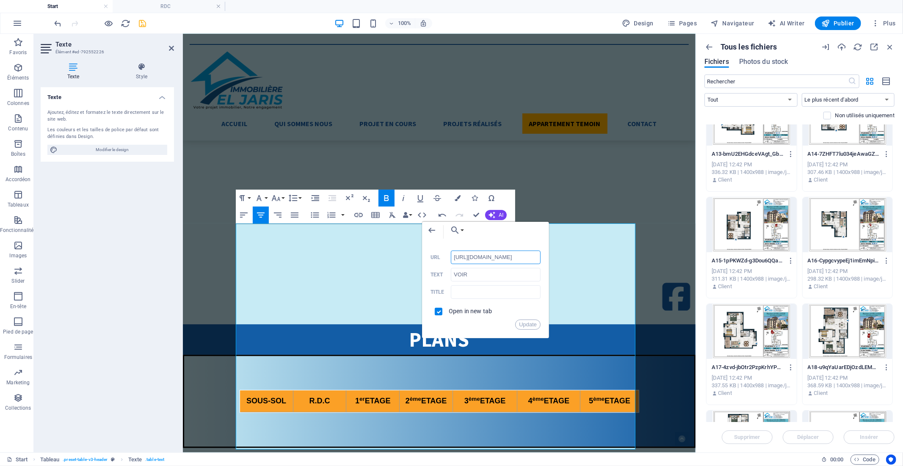
scroll to position [0, 131]
click at [479, 257] on input "[URL][DOMAIN_NAME]" at bounding box center [496, 258] width 90 height 14
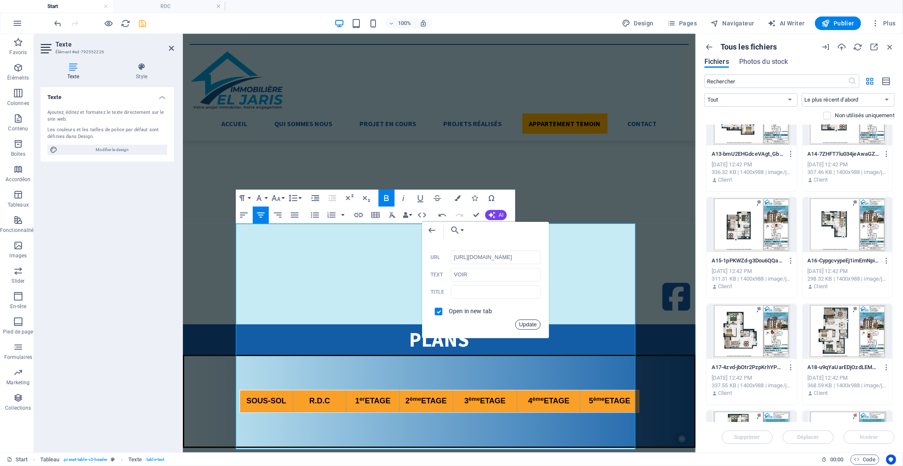
click at [530, 322] on button "Update" at bounding box center [527, 325] width 25 height 10
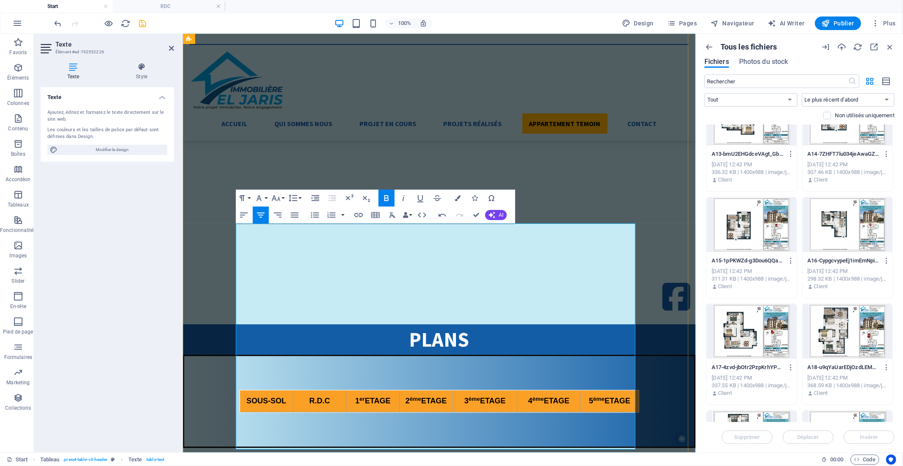
scroll to position [0, 0]
click at [485, 339] on icon "button" at bounding box center [486, 341] width 6 height 6
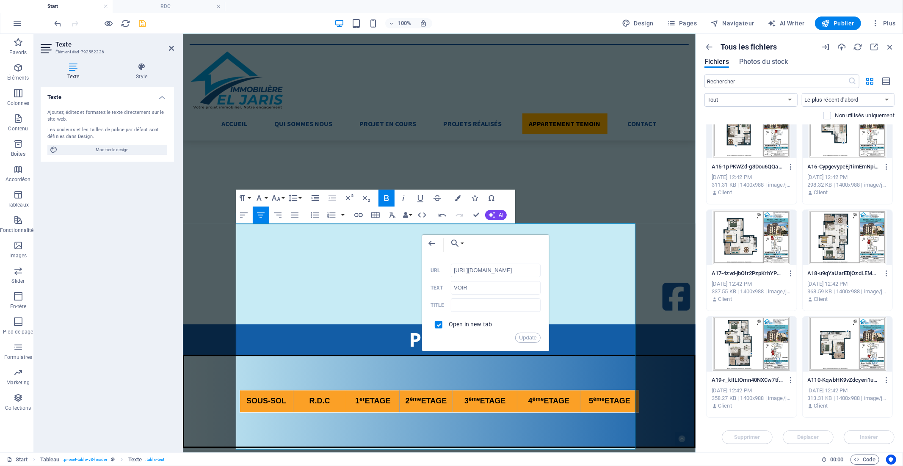
click at [762, 342] on div at bounding box center [752, 344] width 90 height 55
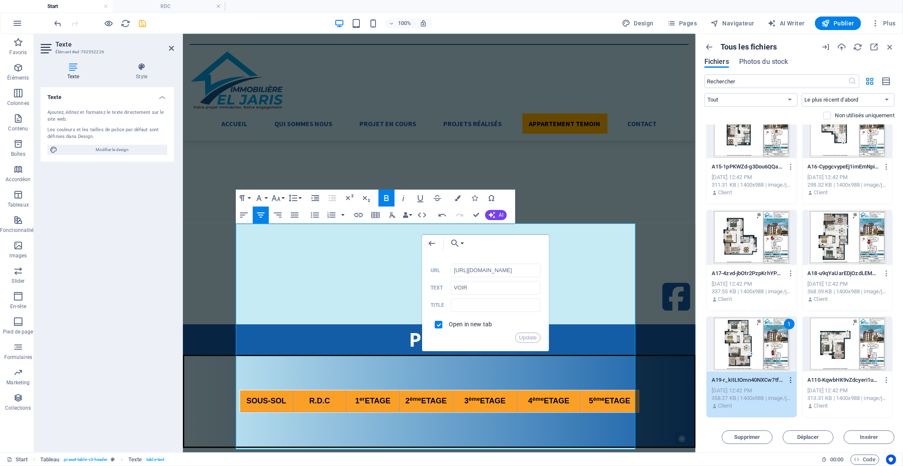
click at [791, 381] on icon "button" at bounding box center [791, 381] width 8 height 8
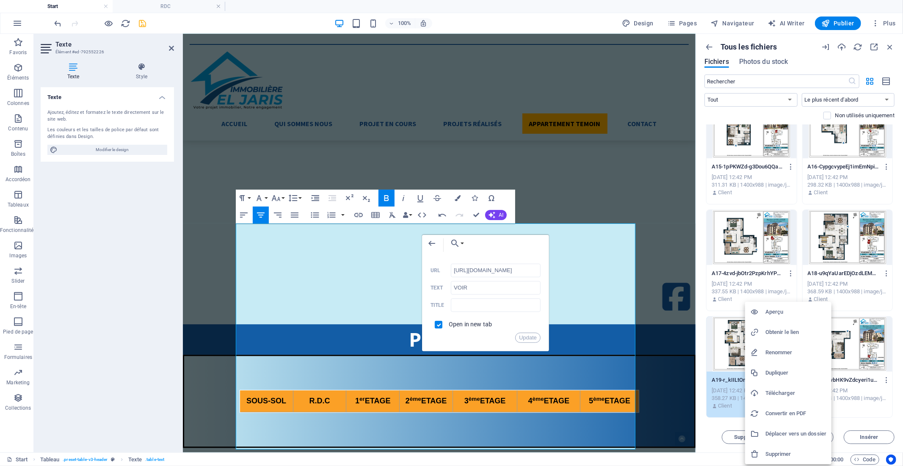
click at [782, 332] on h6 "Obtenir le lien" at bounding box center [796, 332] width 61 height 10
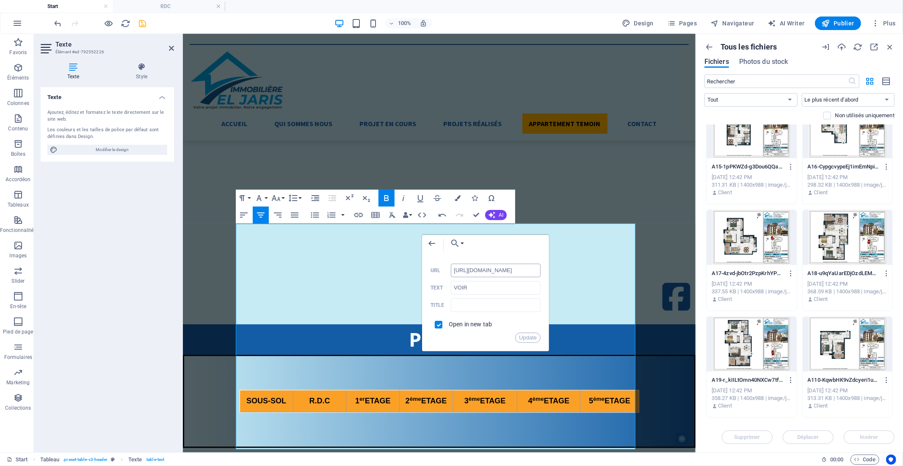
click at [480, 271] on input "[URL][DOMAIN_NAME]" at bounding box center [496, 271] width 90 height 14
paste input "8989985/A19-r_kIILtOmn40NXCw7tfjyg"
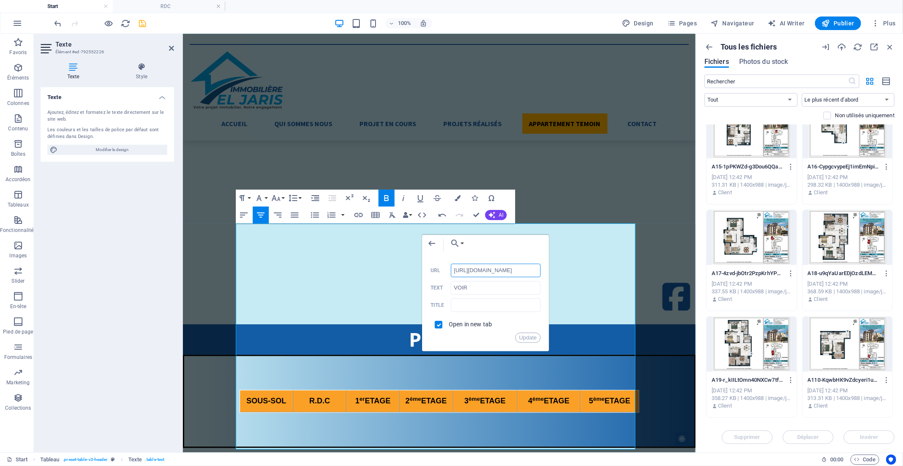
scroll to position [0, 113]
click at [525, 338] on button "Update" at bounding box center [527, 338] width 25 height 10
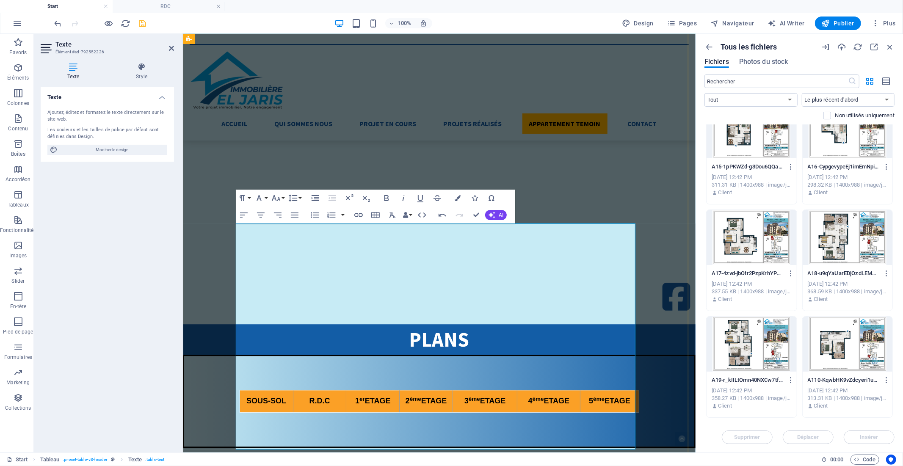
scroll to position [0, 0]
click at [487, 350] on icon "button" at bounding box center [486, 354] width 10 height 10
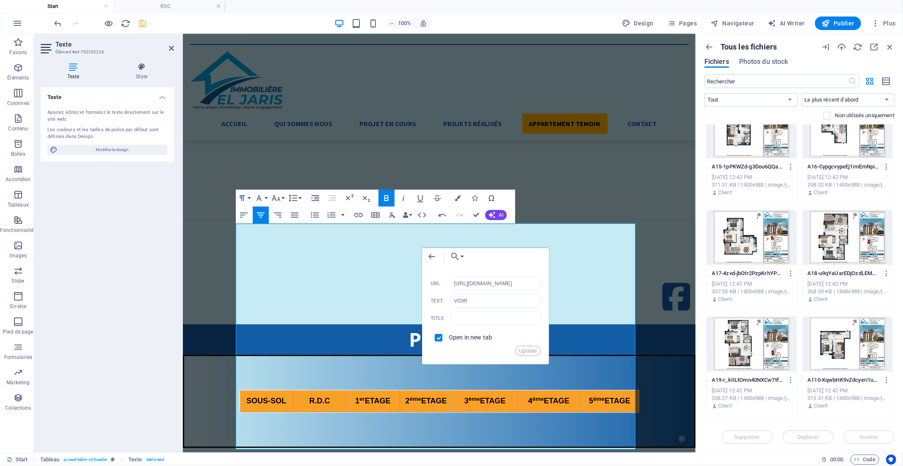
click at [833, 346] on div at bounding box center [848, 344] width 90 height 55
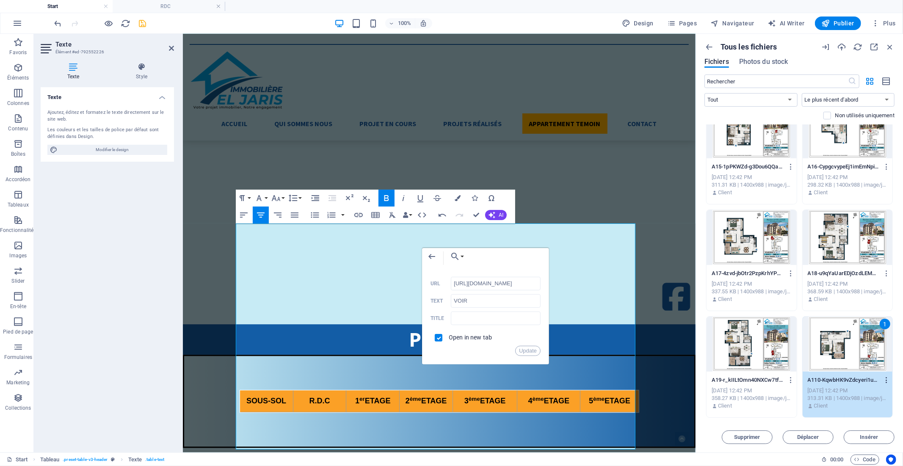
click at [887, 381] on icon "button" at bounding box center [887, 381] width 8 height 8
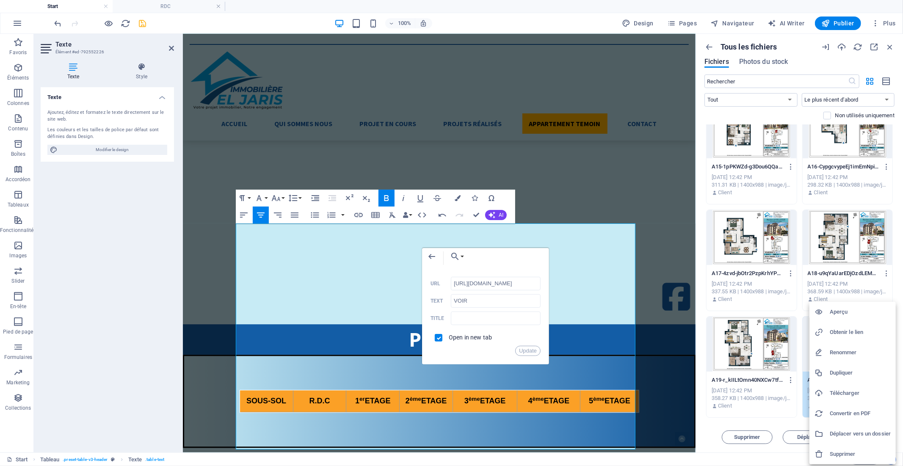
click at [846, 332] on h6 "Obtenir le lien" at bounding box center [860, 332] width 61 height 10
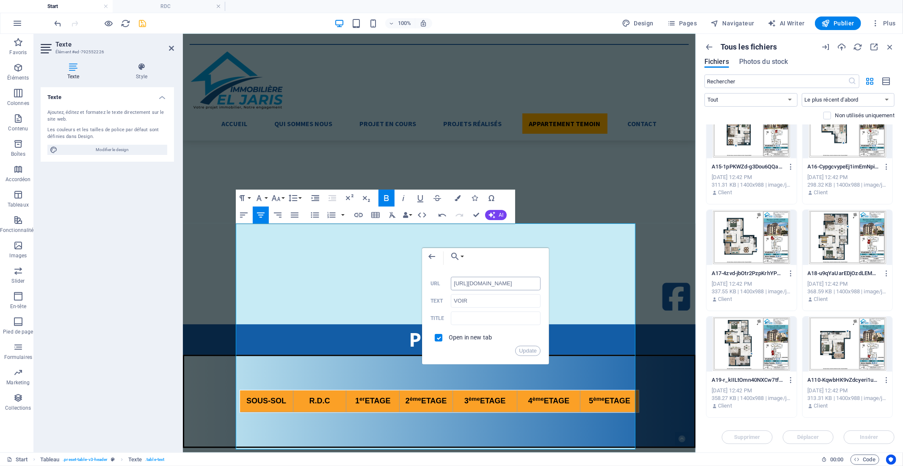
click at [496, 285] on input "[URL][DOMAIN_NAME]" at bounding box center [496, 284] width 90 height 14
paste input "8989982/A110-KqwbHK9vZdcyeri1uYzrlw"
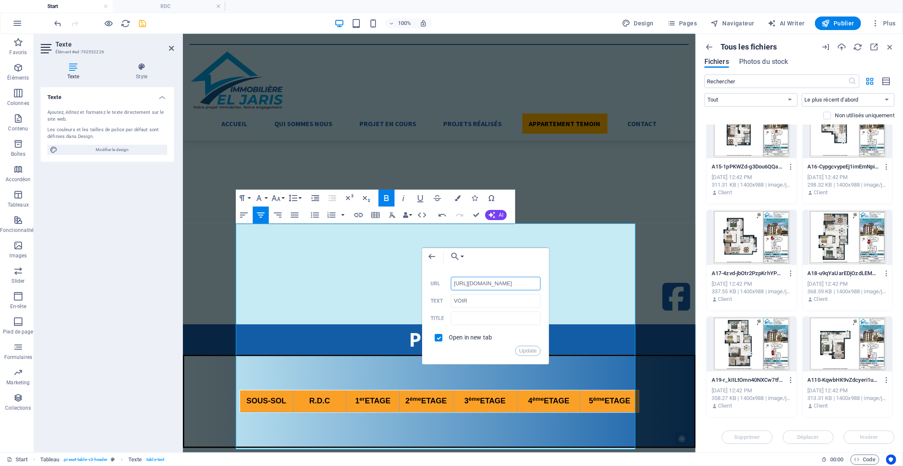
scroll to position [0, 119]
click at [529, 349] on button "Update" at bounding box center [527, 351] width 25 height 10
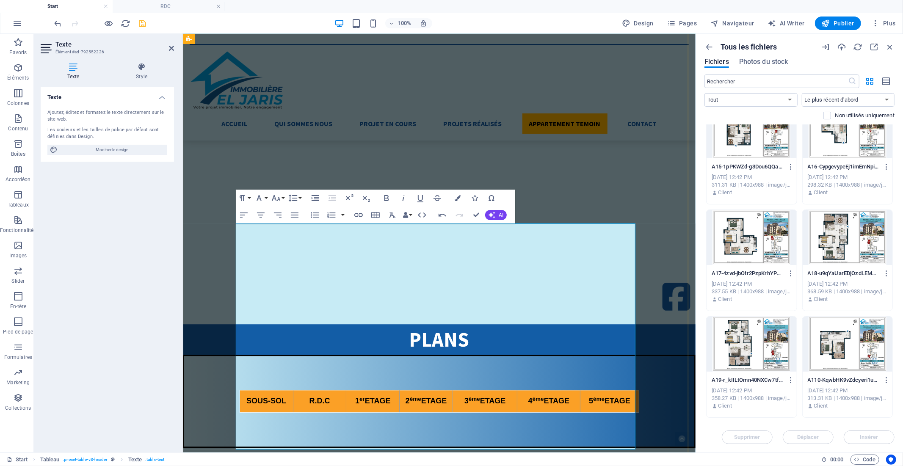
click at [487, 366] on icon "button" at bounding box center [486, 367] width 6 height 6
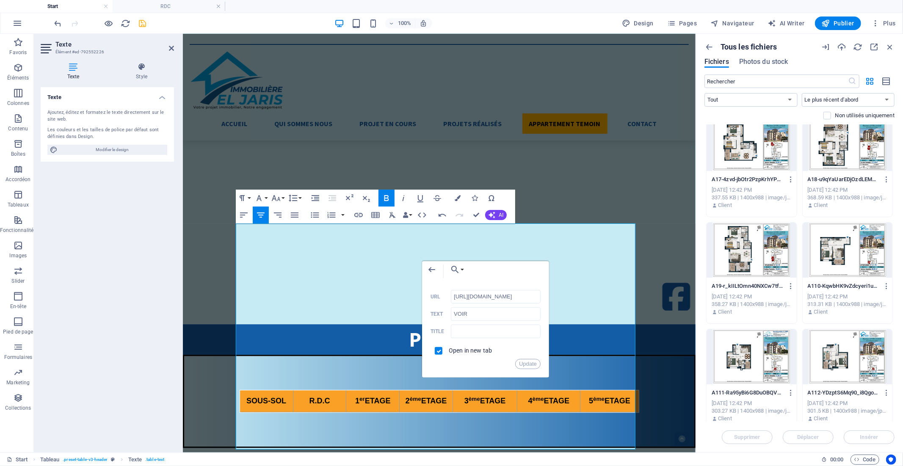
click at [767, 344] on div at bounding box center [752, 357] width 90 height 55
click at [789, 389] on icon "button" at bounding box center [791, 393] width 8 height 8
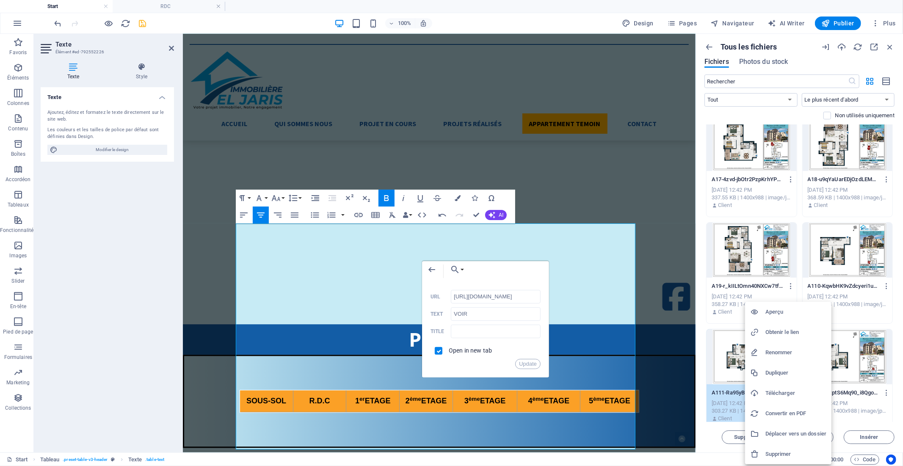
click at [788, 333] on h6 "Obtenir le lien" at bounding box center [796, 332] width 61 height 10
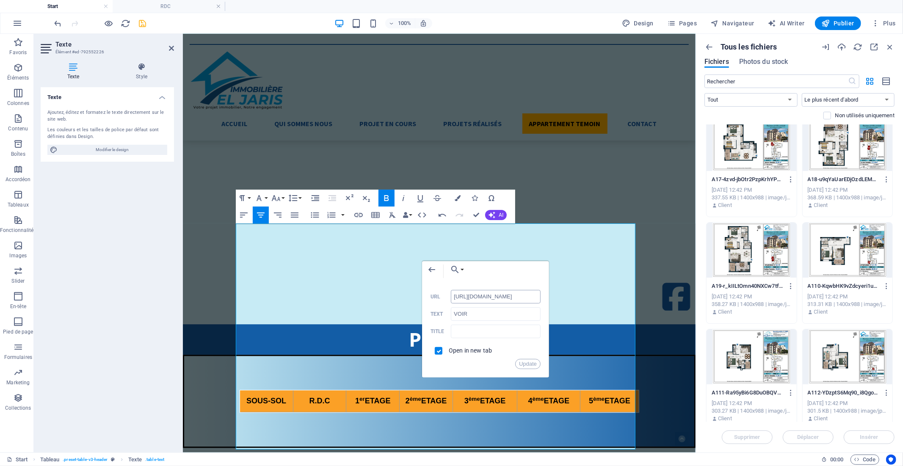
click at [479, 298] on input "[URL][DOMAIN_NAME]" at bounding box center [496, 297] width 90 height 14
paste input "8989979/A111-Ra95yBi6G8DuOBQVoEkRxw"
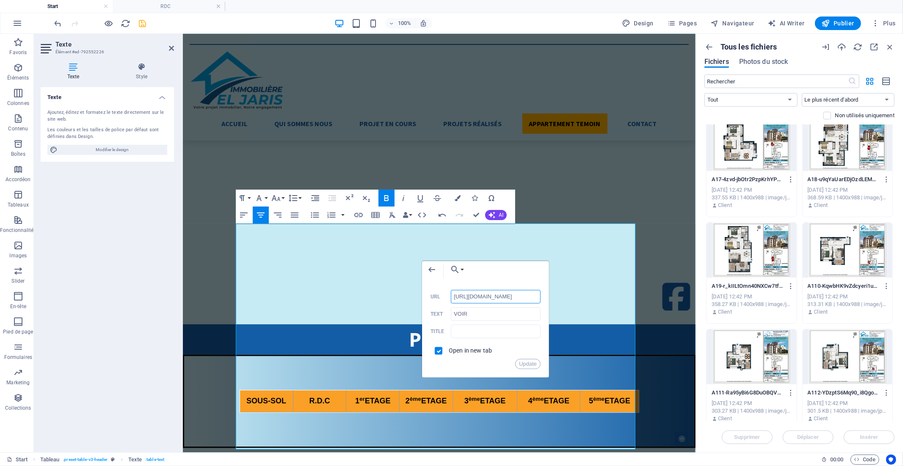
scroll to position [0, 127]
click at [530, 362] on button "Update" at bounding box center [527, 364] width 25 height 10
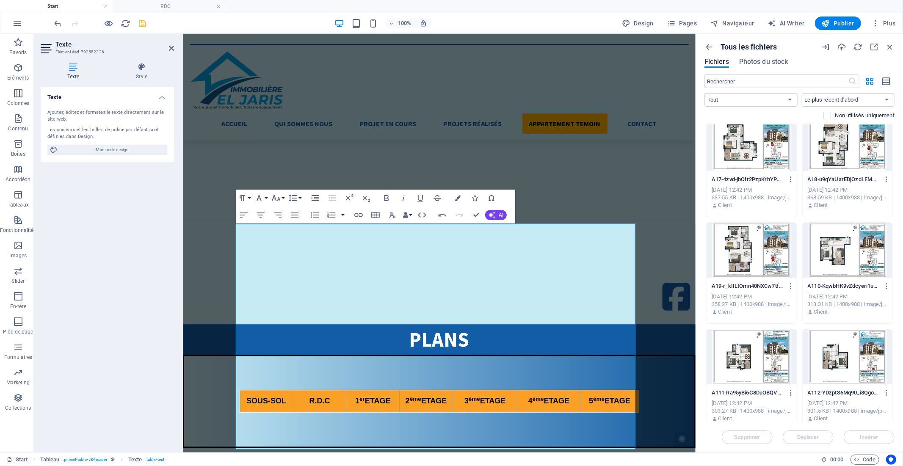
scroll to position [376, 0]
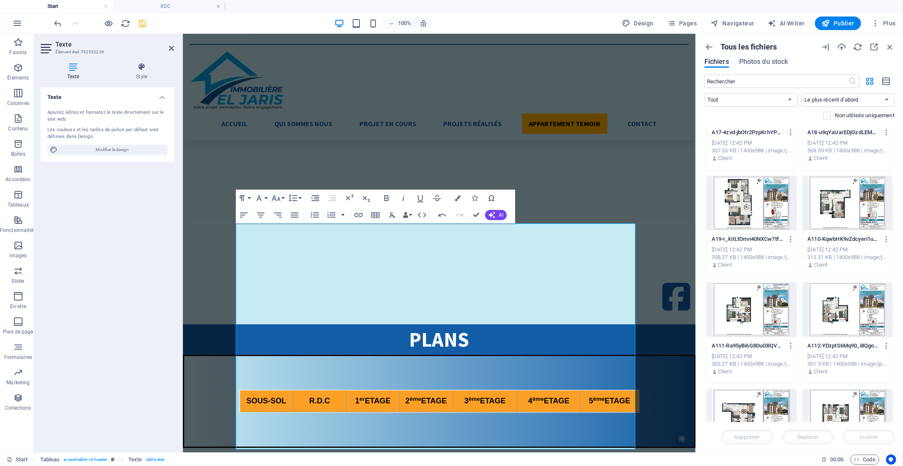
click at [833, 313] on div at bounding box center [848, 310] width 90 height 55
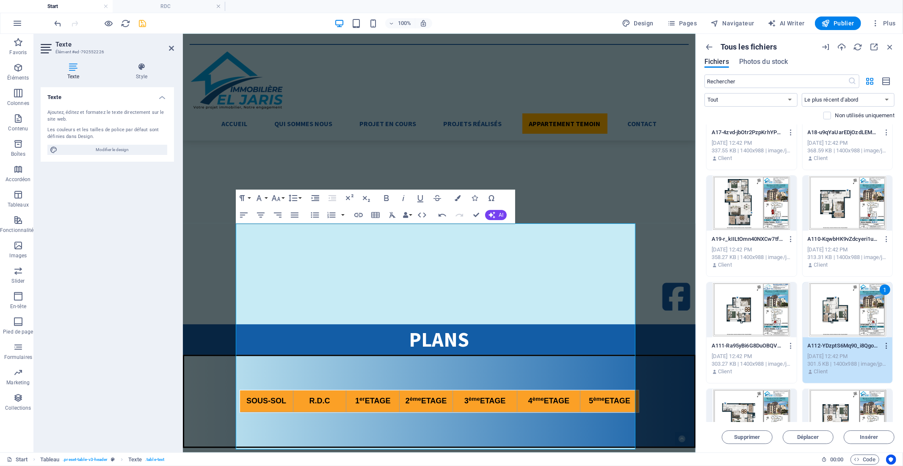
click at [886, 345] on icon "button" at bounding box center [887, 346] width 8 height 8
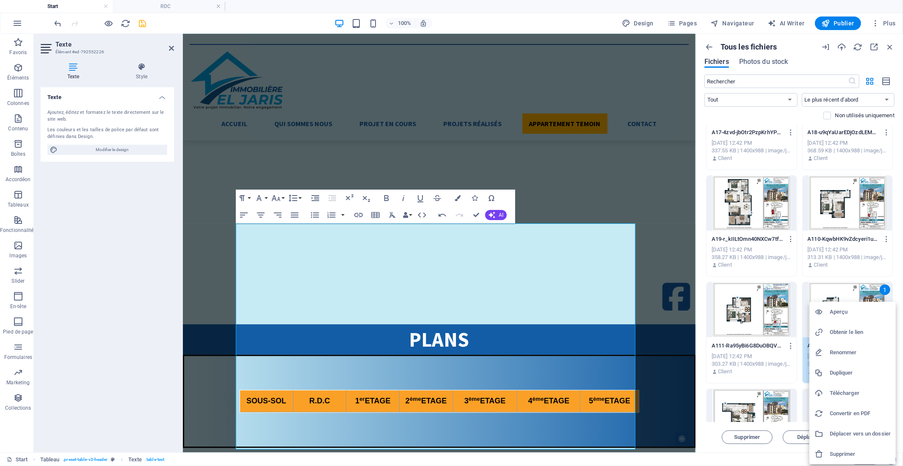
click at [860, 331] on h6 "Obtenir le lien" at bounding box center [860, 332] width 61 height 10
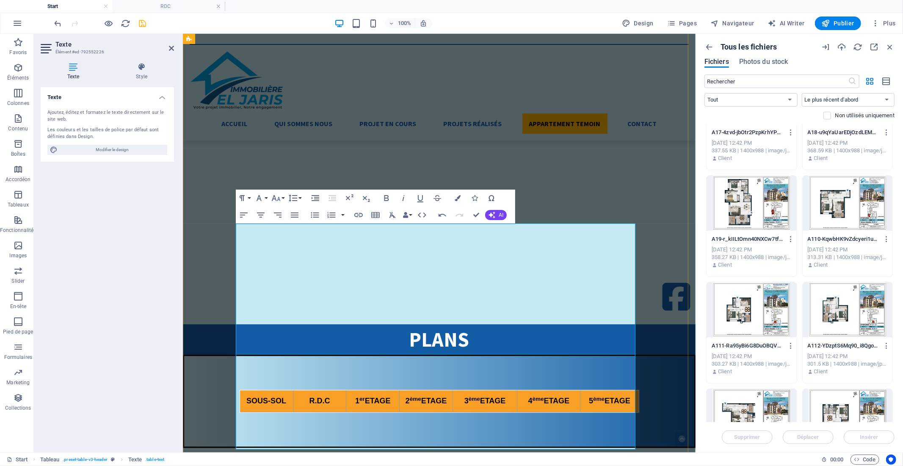
click at [483, 379] on icon "button" at bounding box center [486, 380] width 10 height 10
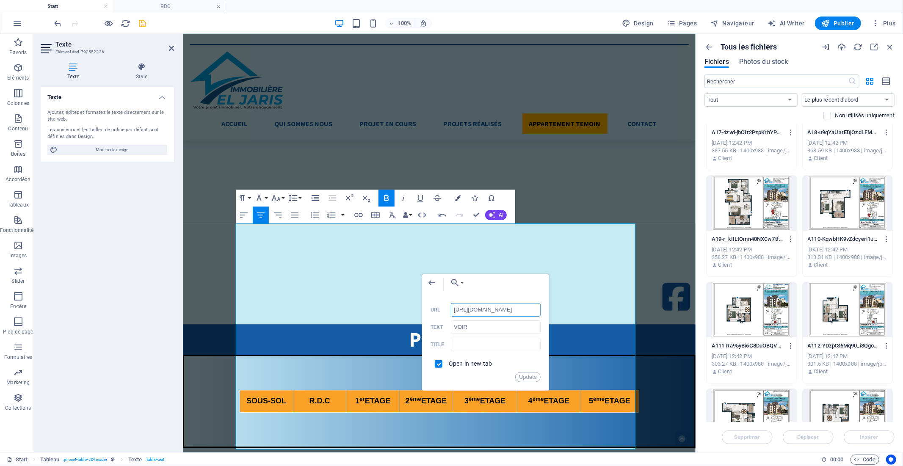
scroll to position [0, 128]
click at [468, 310] on input "[URL][DOMAIN_NAME]" at bounding box center [496, 310] width 90 height 14
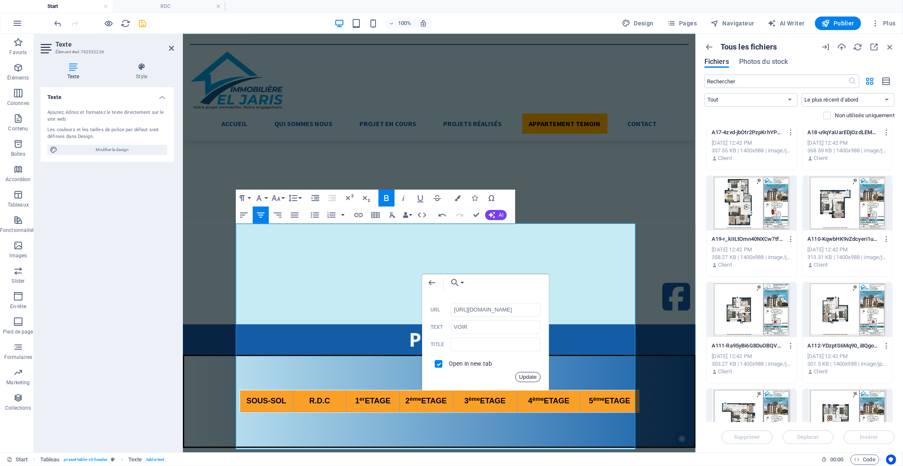
click at [534, 378] on button "Update" at bounding box center [527, 377] width 25 height 10
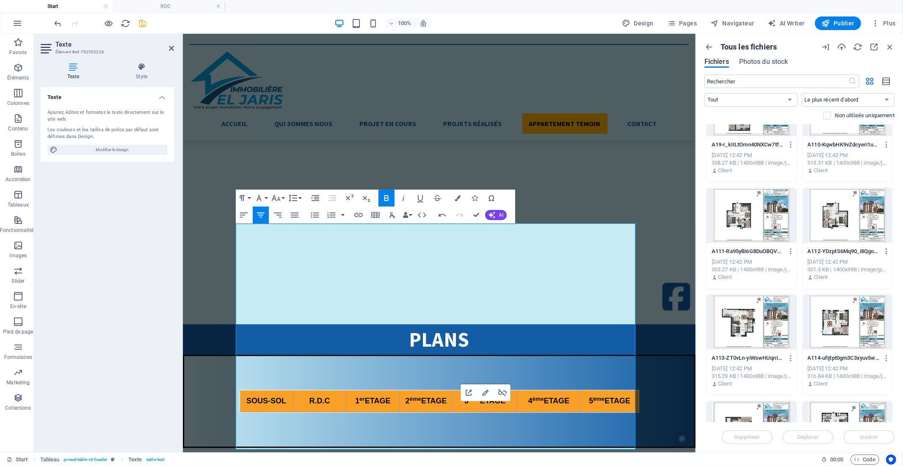
click at [756, 329] on div at bounding box center [752, 322] width 90 height 55
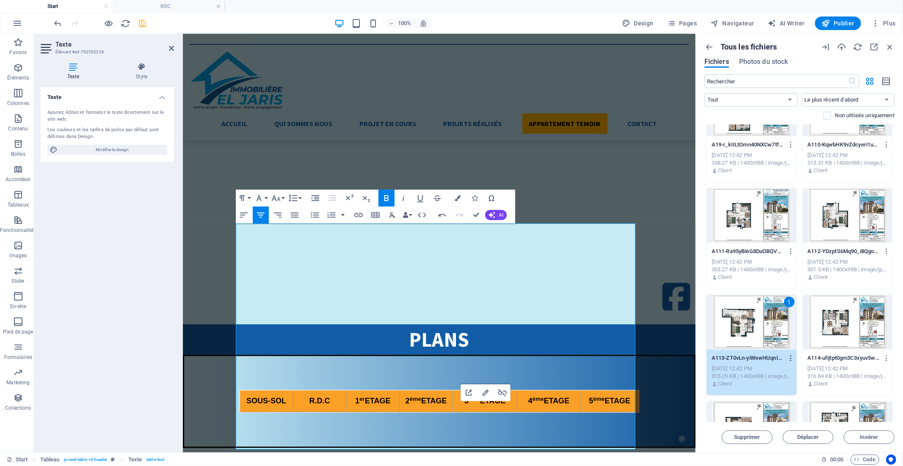
click at [789, 357] on icon "button" at bounding box center [791, 359] width 8 height 8
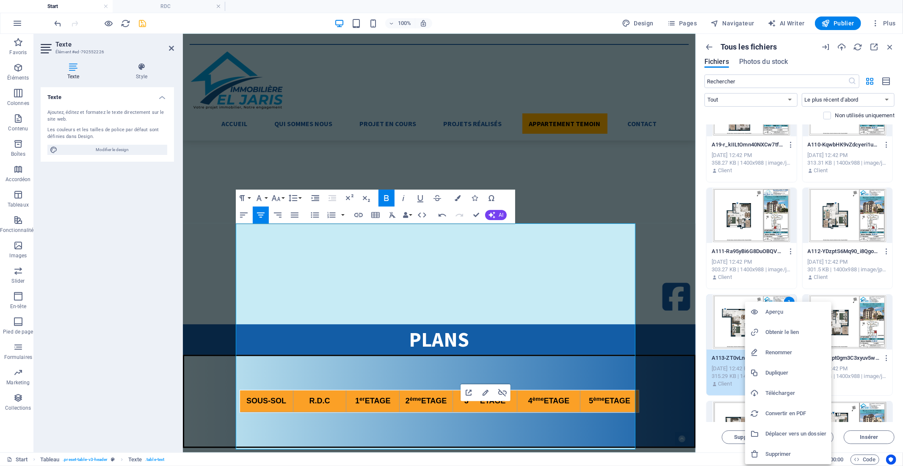
click at [778, 332] on h6 "Obtenir le lien" at bounding box center [796, 332] width 61 height 10
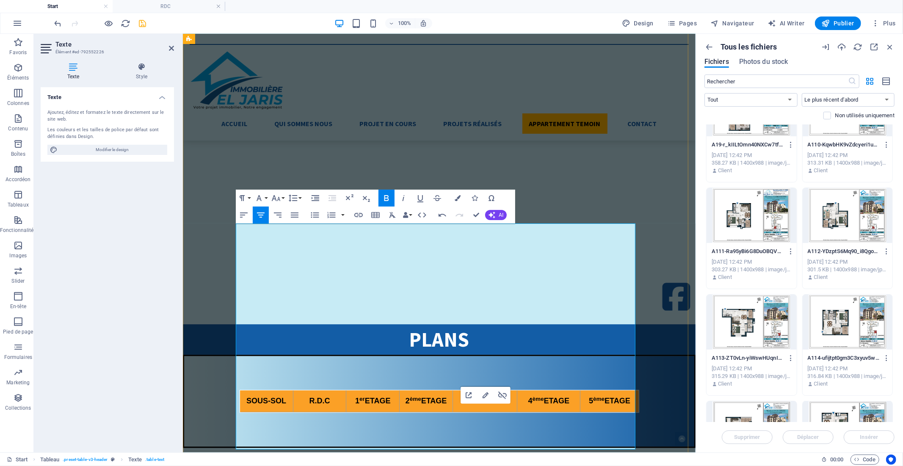
click at [487, 392] on icon "button" at bounding box center [486, 393] width 6 height 6
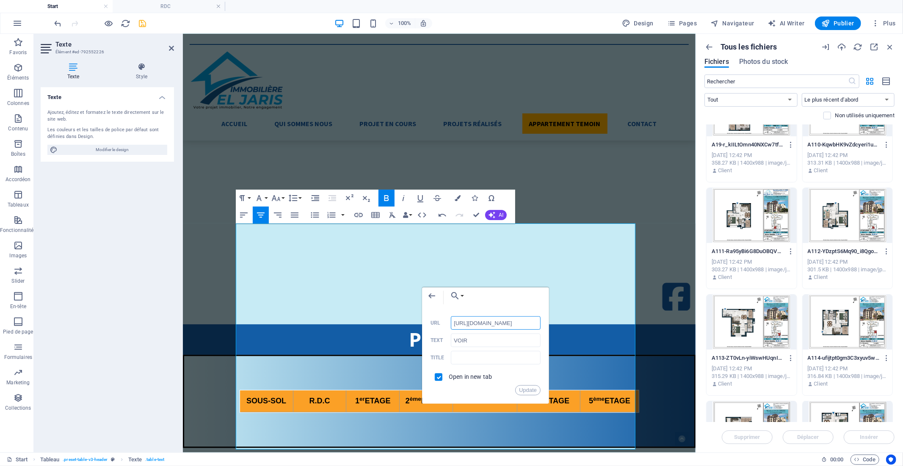
scroll to position [0, 126]
click at [477, 323] on input "[URL][DOMAIN_NAME]" at bounding box center [496, 323] width 90 height 14
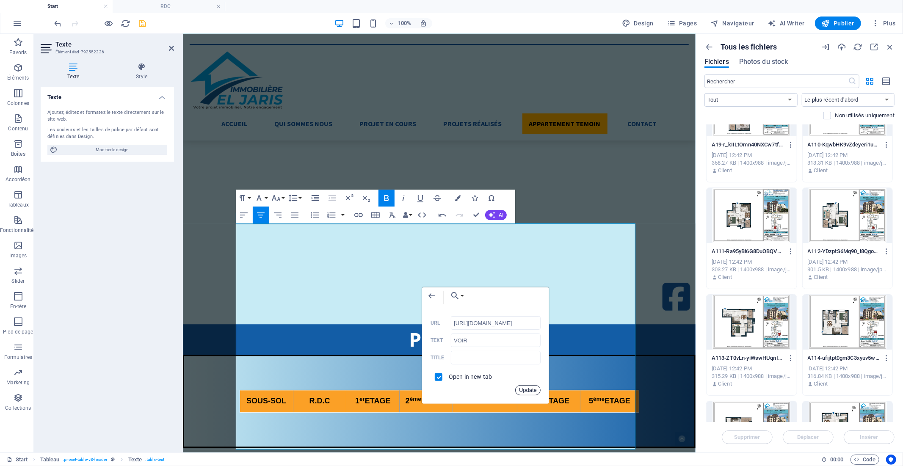
click at [533, 388] on button "Update" at bounding box center [527, 390] width 25 height 10
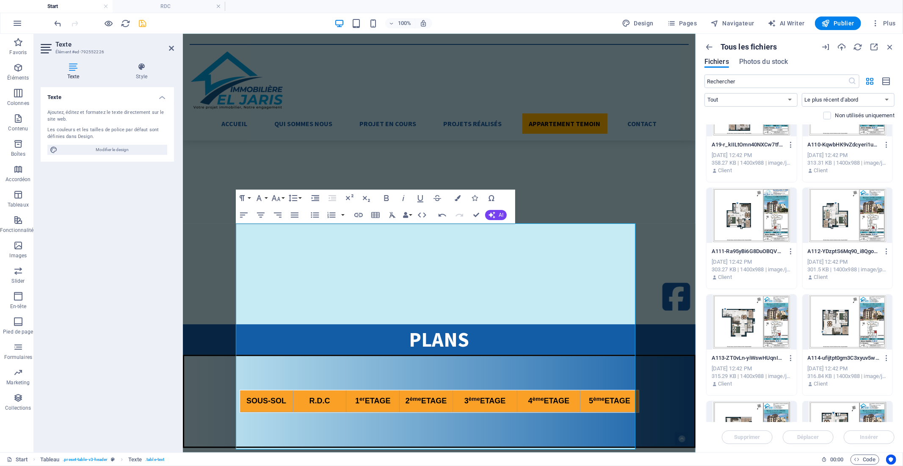
scroll to position [518, 0]
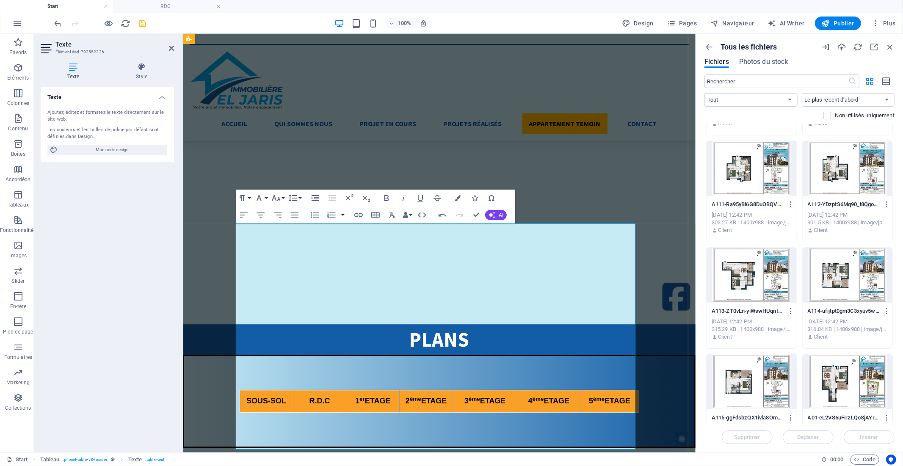
click at [484, 407] on icon "button" at bounding box center [486, 406] width 6 height 6
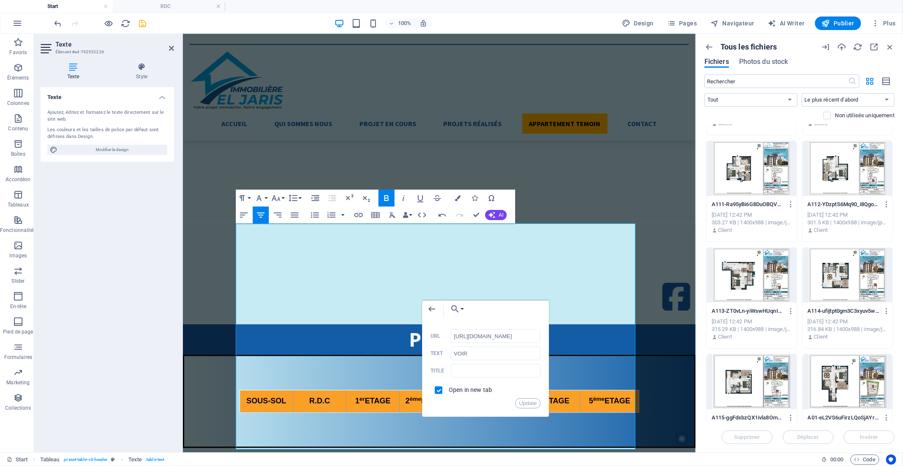
scroll to position [0, 0]
click at [841, 277] on div at bounding box center [848, 275] width 90 height 55
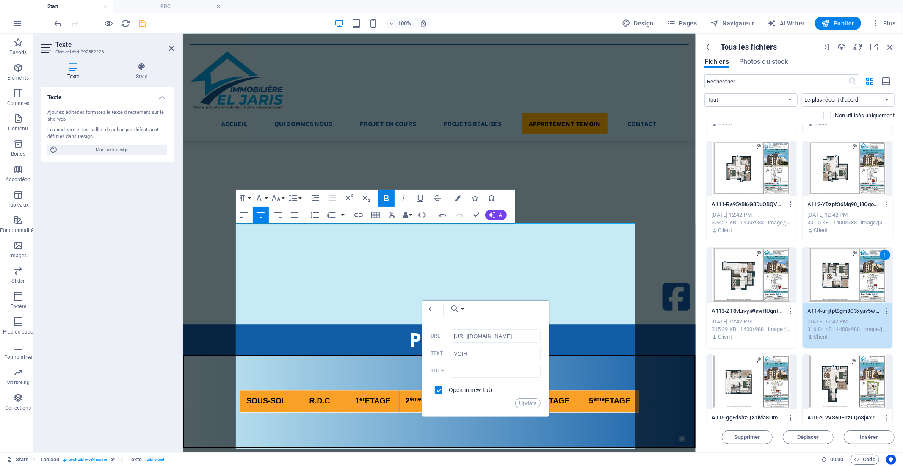
click at [886, 312] on icon "button" at bounding box center [887, 311] width 8 height 8
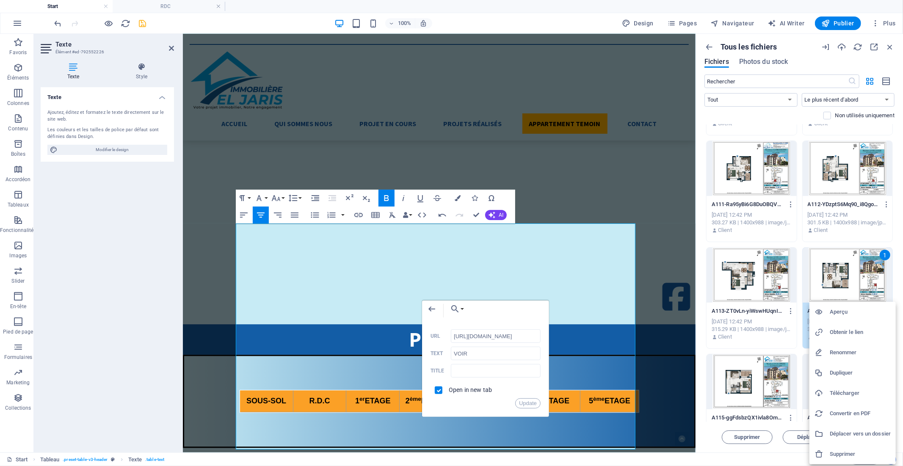
click at [849, 332] on h6 "Obtenir le lien" at bounding box center [860, 332] width 61 height 10
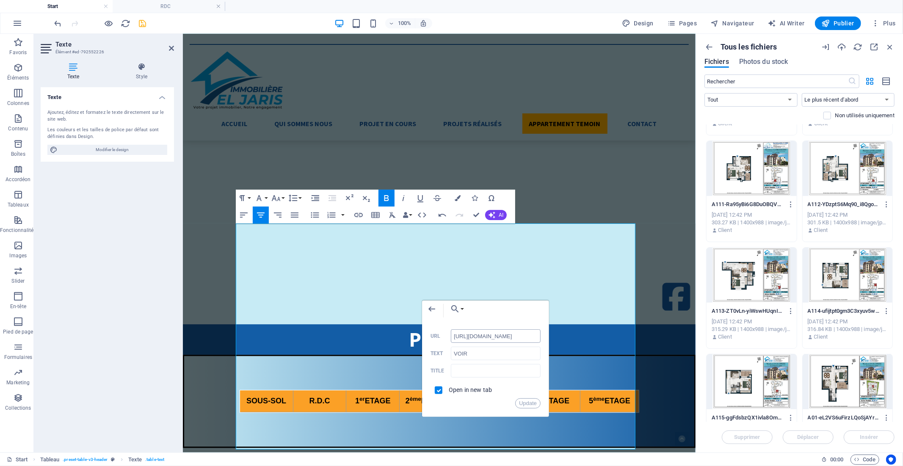
click at [480, 339] on input "[URL][DOMAIN_NAME]" at bounding box center [496, 337] width 90 height 14
paste input "8989971/A114-ufijtpt0gm3C3xyuv5waqw"
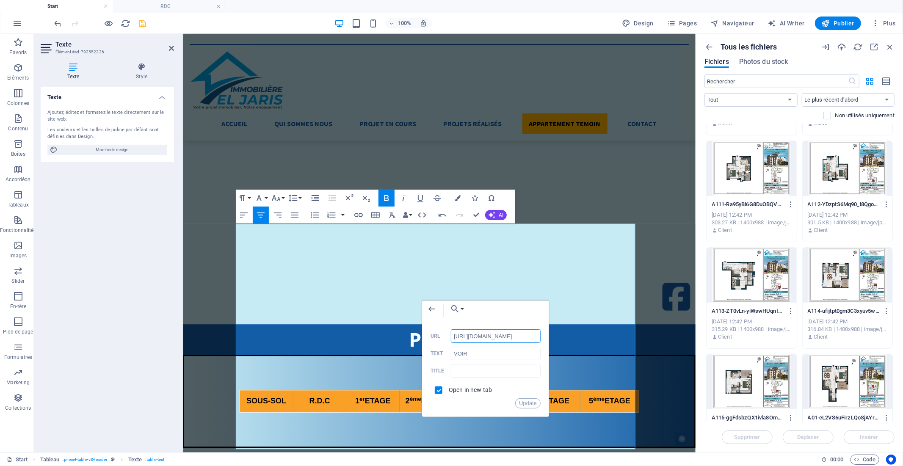
scroll to position [0, 116]
click at [523, 403] on button "Update" at bounding box center [527, 404] width 25 height 10
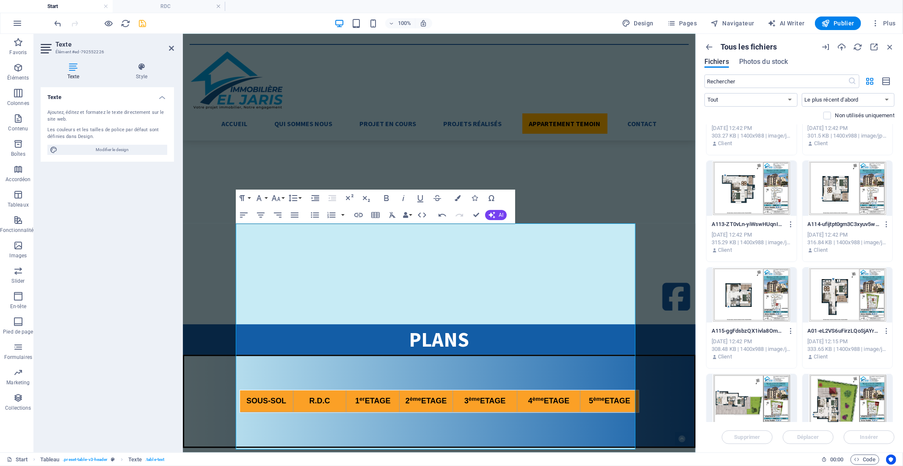
scroll to position [612, 0]
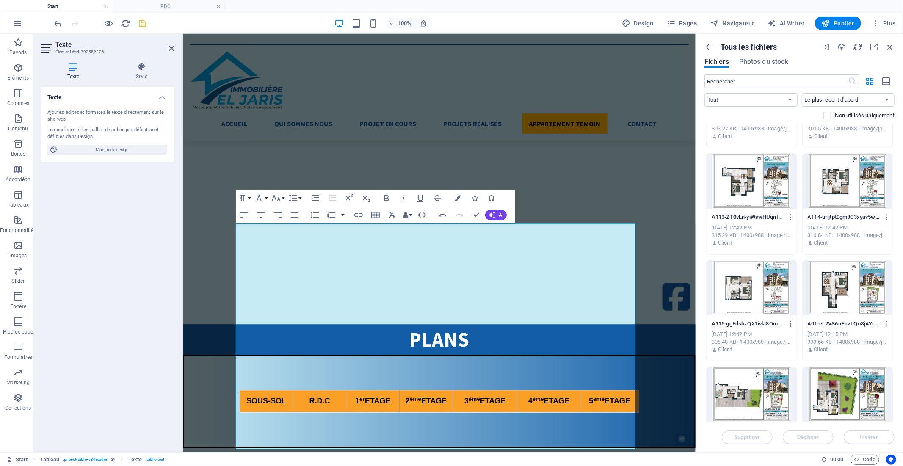
click at [748, 286] on div at bounding box center [752, 287] width 90 height 55
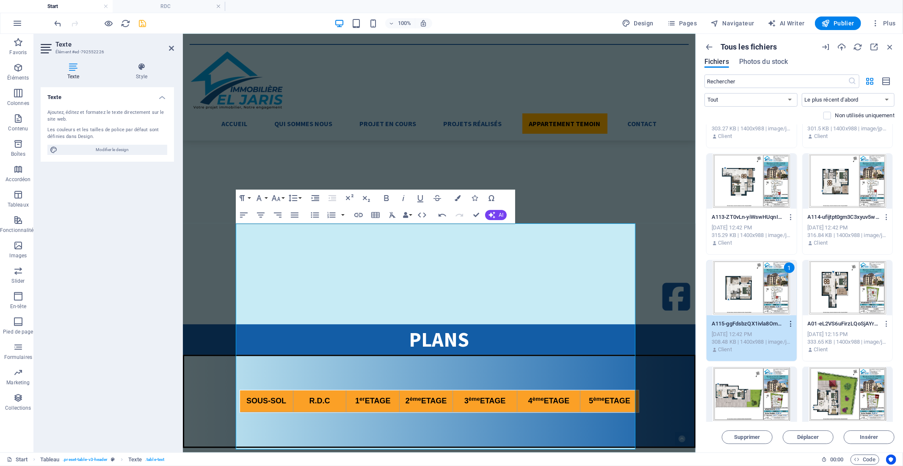
click at [789, 325] on icon "button" at bounding box center [791, 324] width 8 height 8
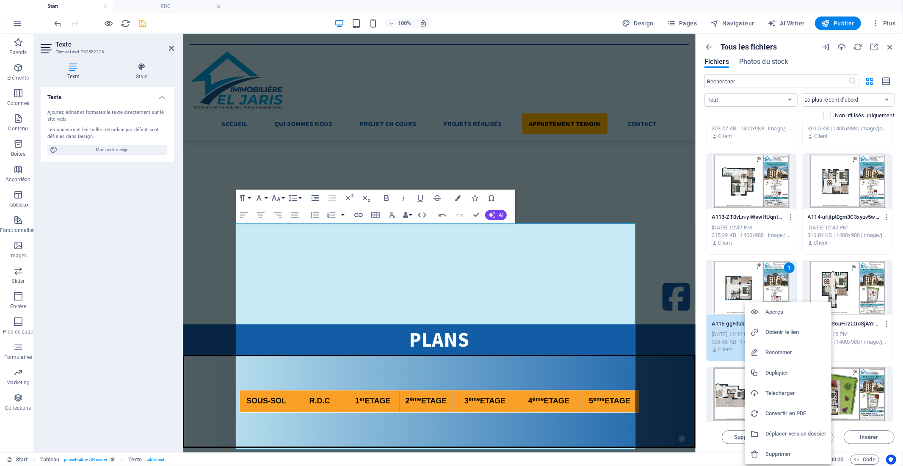
click at [781, 332] on h6 "Obtenir le lien" at bounding box center [796, 332] width 61 height 10
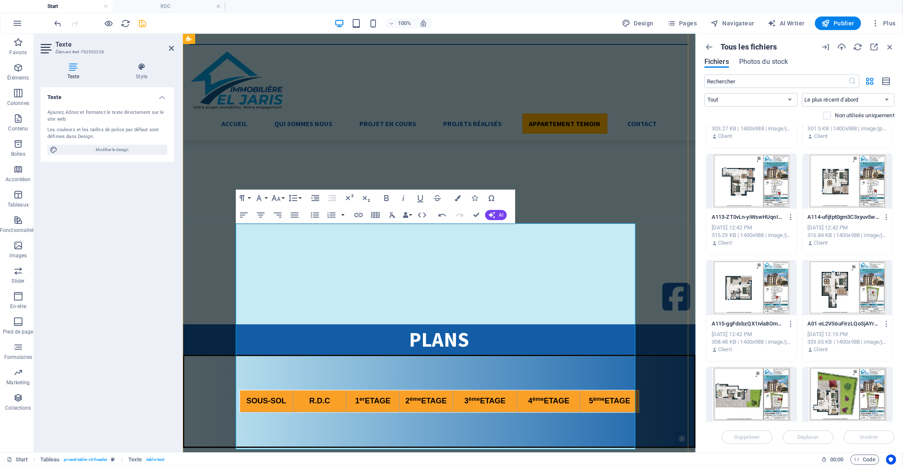
click at [486, 421] on icon "button" at bounding box center [486, 419] width 10 height 10
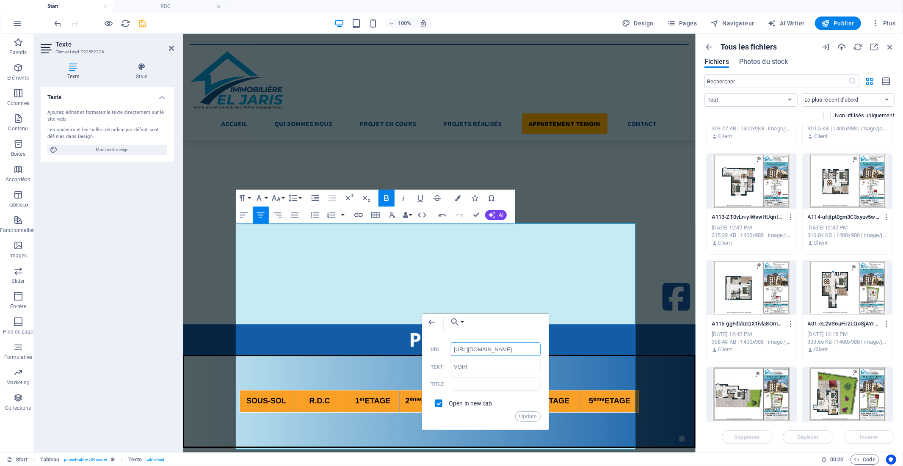
click at [486, 349] on input "[URL][DOMAIN_NAME]" at bounding box center [496, 350] width 90 height 14
type input "[URL][DOMAIN_NAME]"
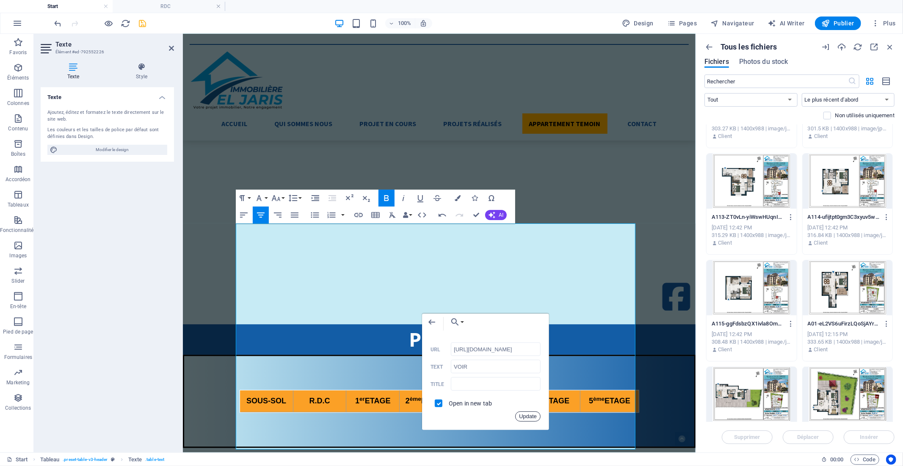
click at [530, 417] on button "Update" at bounding box center [527, 417] width 25 height 10
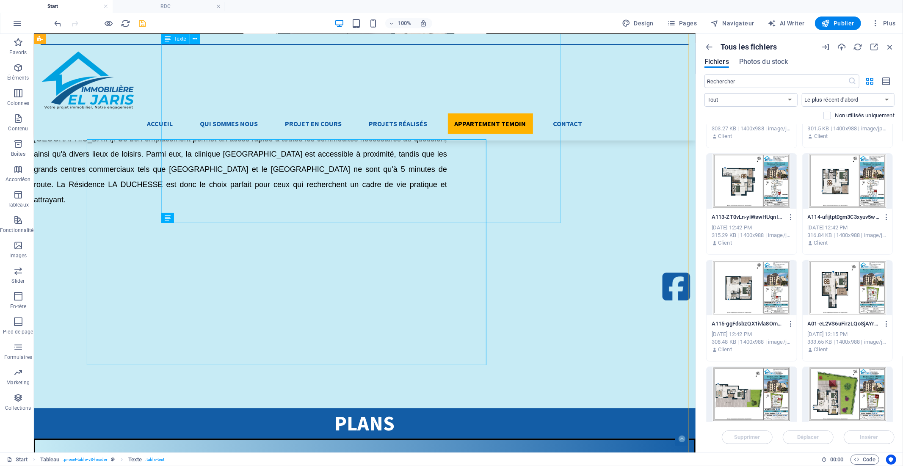
scroll to position [1961, 0]
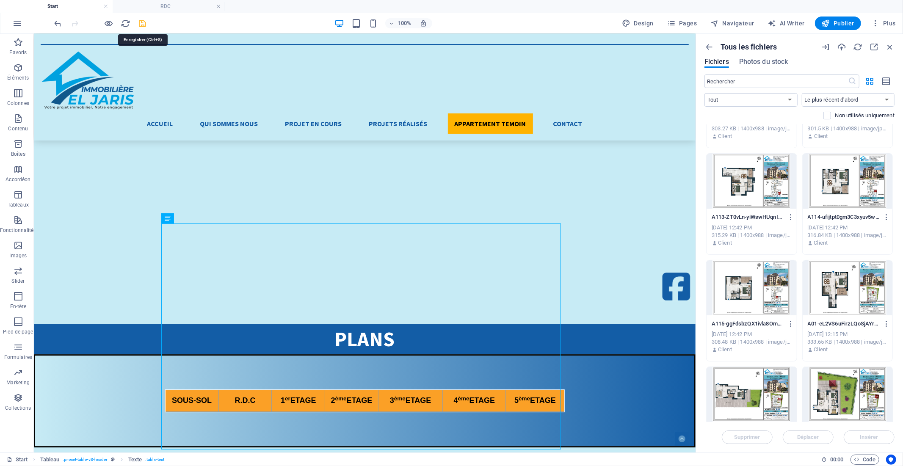
click at [141, 25] on icon "save" at bounding box center [143, 24] width 10 height 10
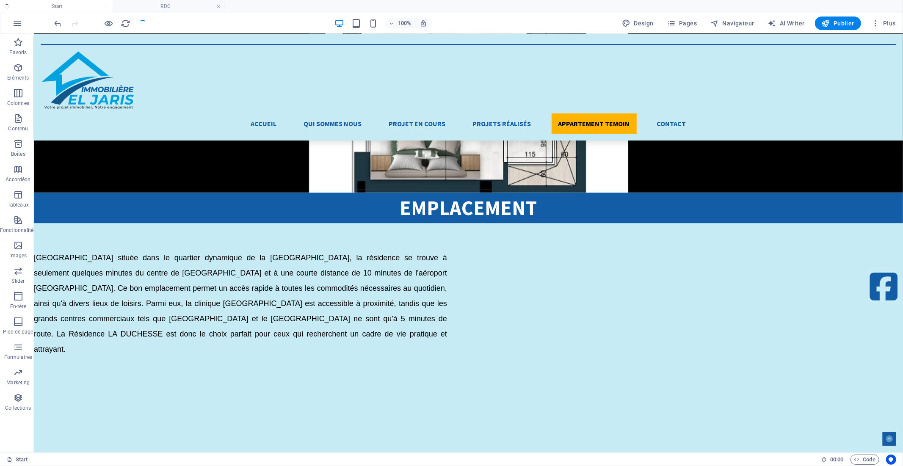
scroll to position [2194, 0]
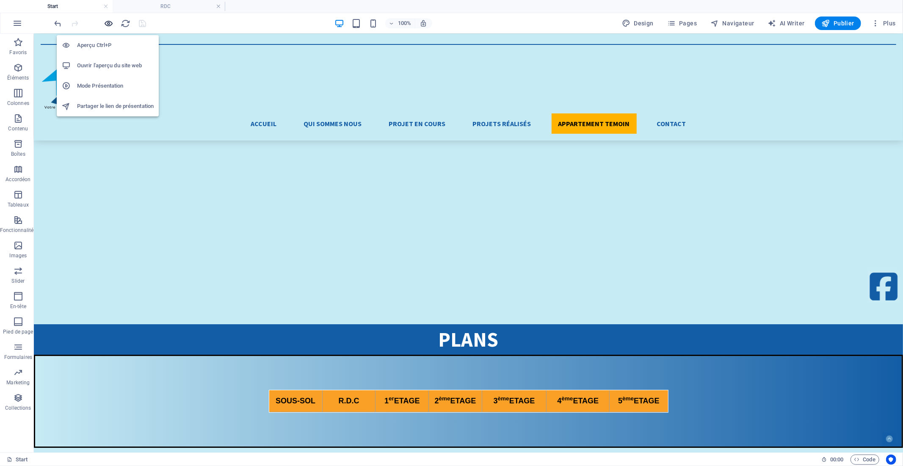
click at [853, 402] on icon "button" at bounding box center [856, 405] width 7 height 7
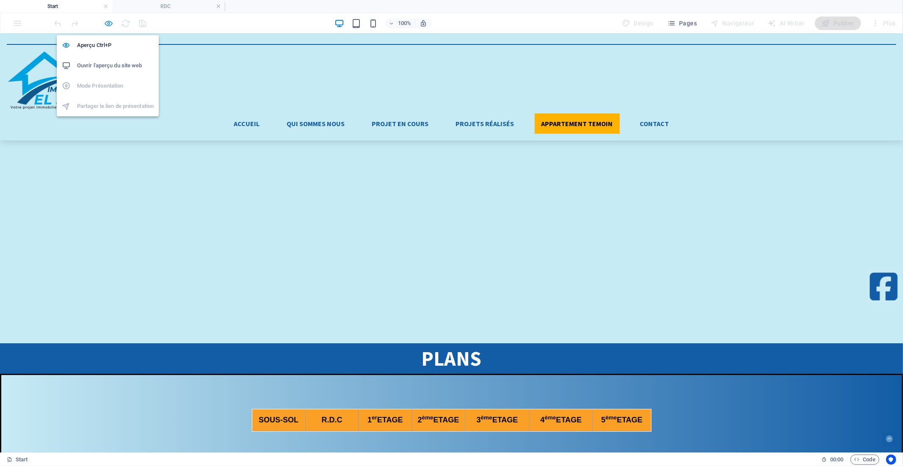
scroll to position [2233, 0]
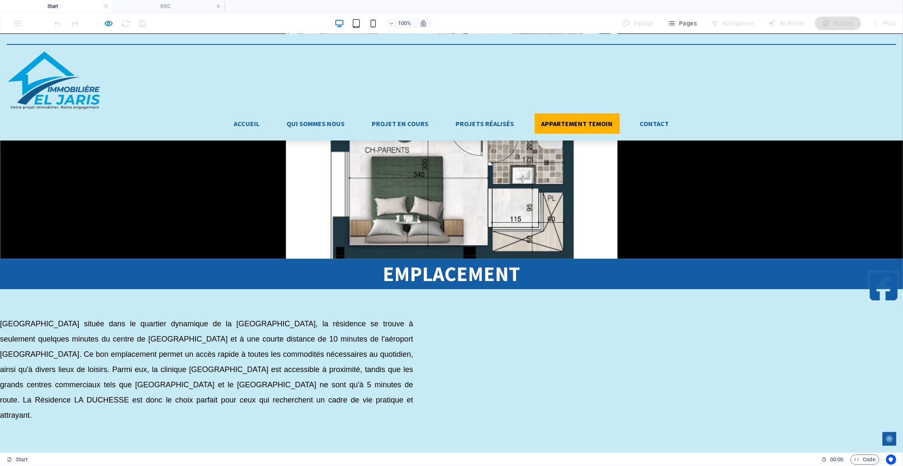
scroll to position [1903, 0]
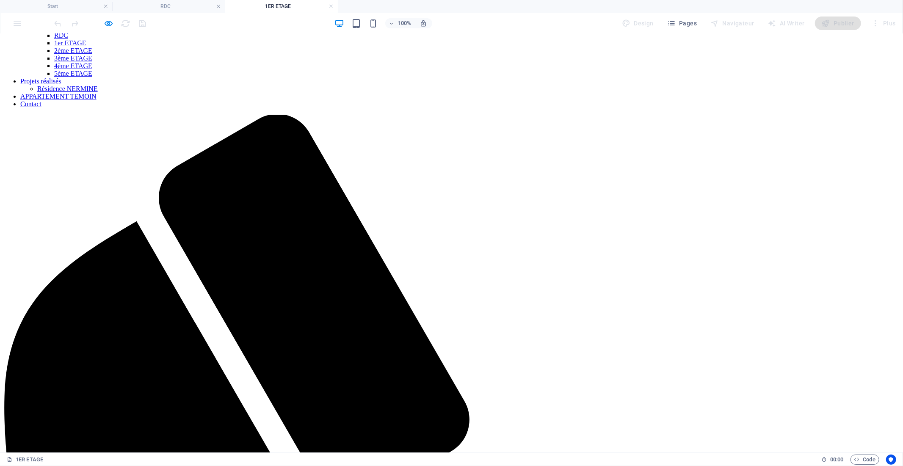
scroll to position [0, 0]
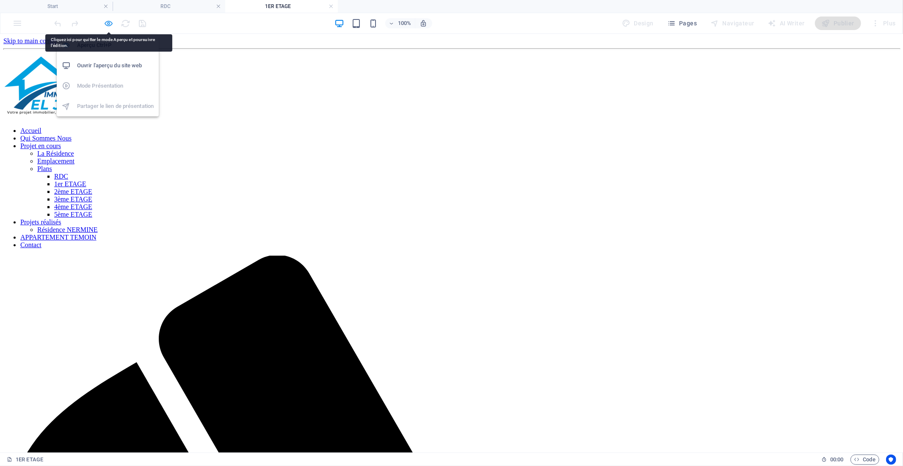
click at [108, 21] on icon "button" at bounding box center [109, 24] width 10 height 10
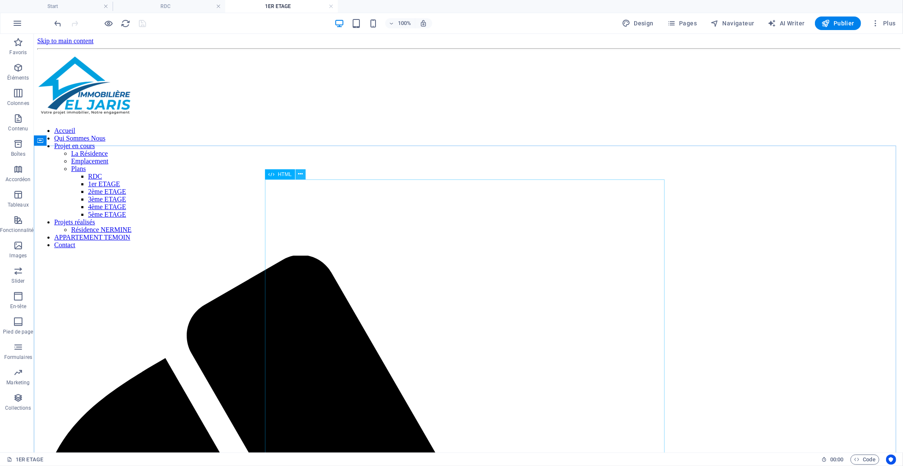
click at [299, 174] on icon at bounding box center [300, 174] width 5 height 9
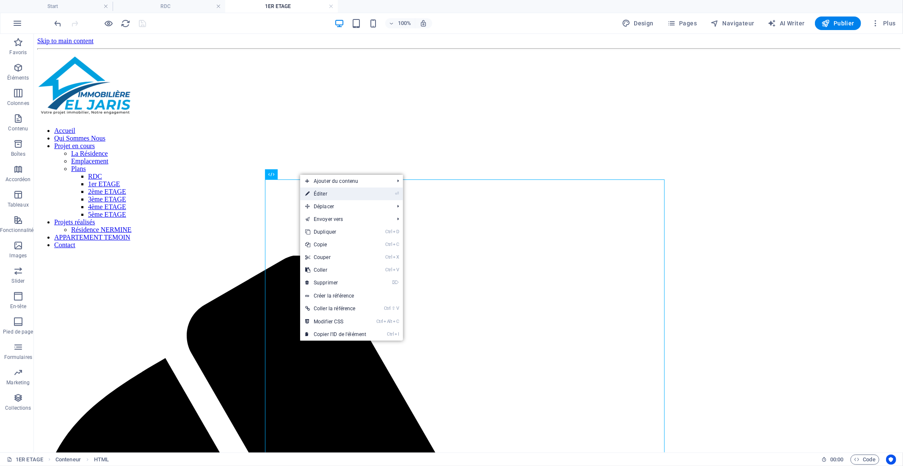
click at [318, 197] on link "⏎ Éditer" at bounding box center [335, 194] width 71 height 13
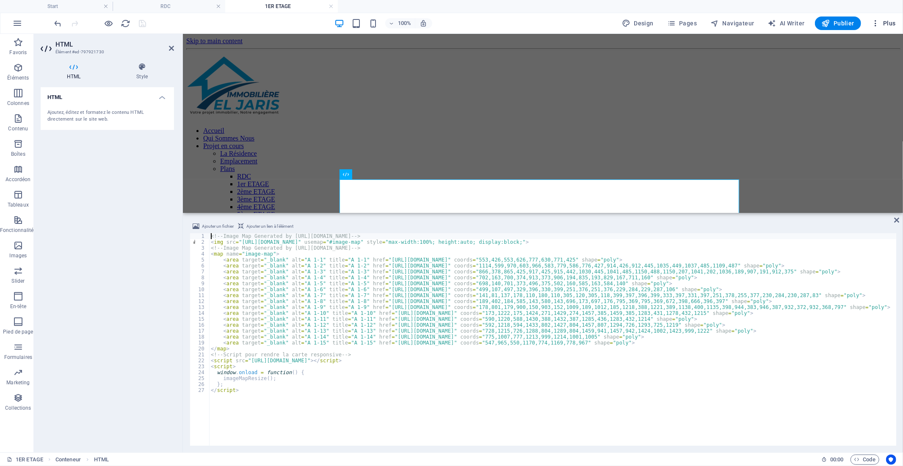
click at [892, 22] on span "Plus" at bounding box center [884, 23] width 25 height 8
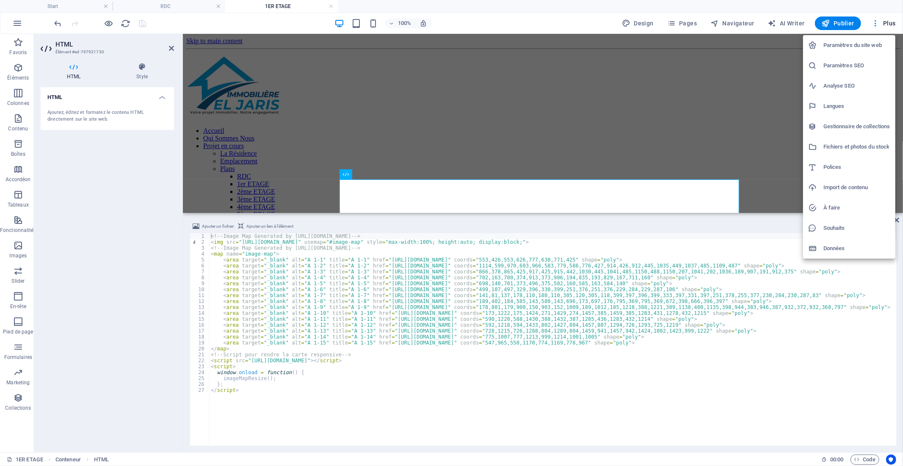
click at [857, 146] on h6 "Fichiers et photos du stock" at bounding box center [857, 147] width 67 height 10
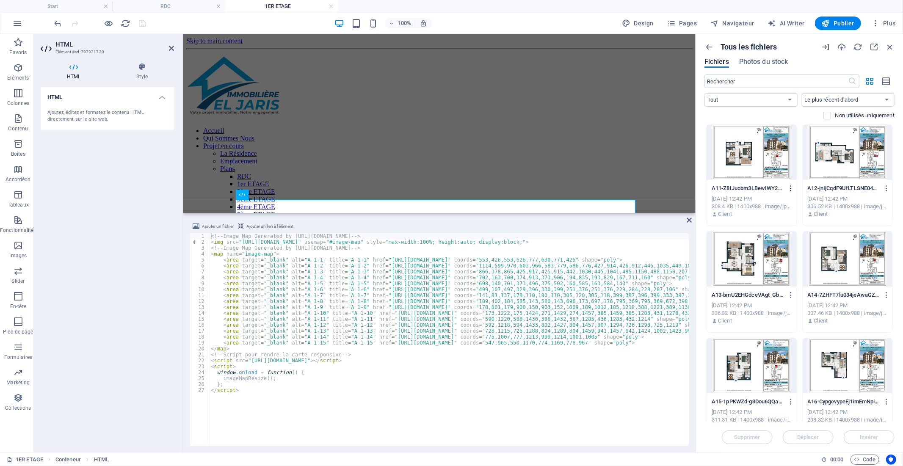
click at [789, 187] on icon "button" at bounding box center [791, 189] width 8 height 8
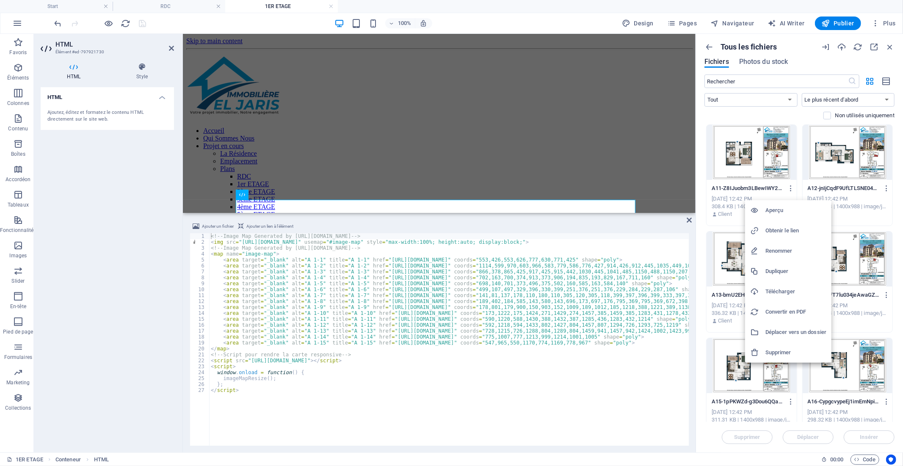
click at [780, 161] on div at bounding box center [451, 233] width 903 height 466
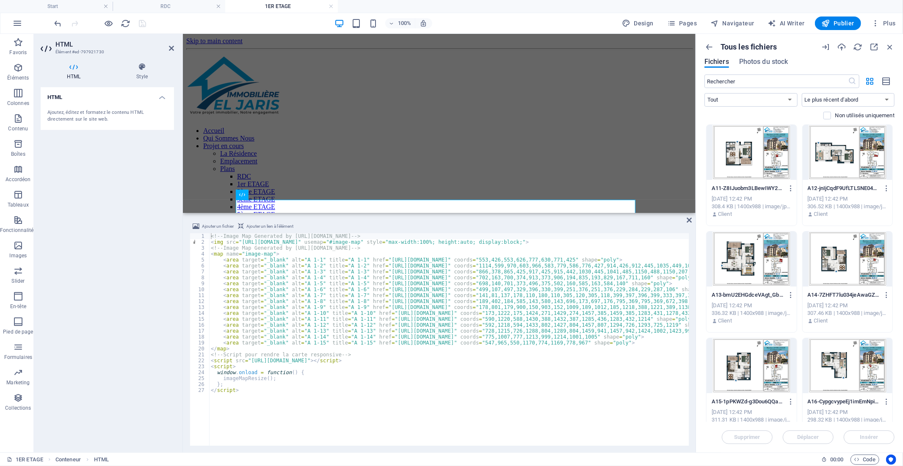
click at [773, 154] on div at bounding box center [752, 152] width 90 height 55
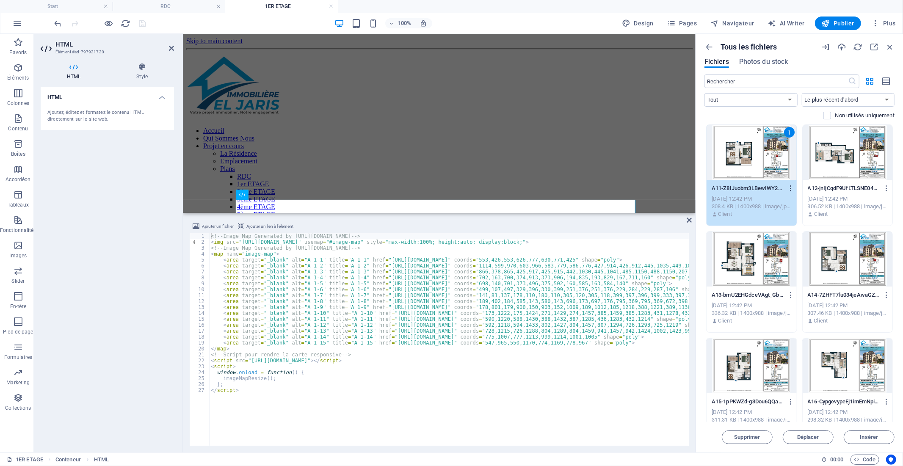
click at [792, 192] on button "button" at bounding box center [789, 189] width 11 height 14
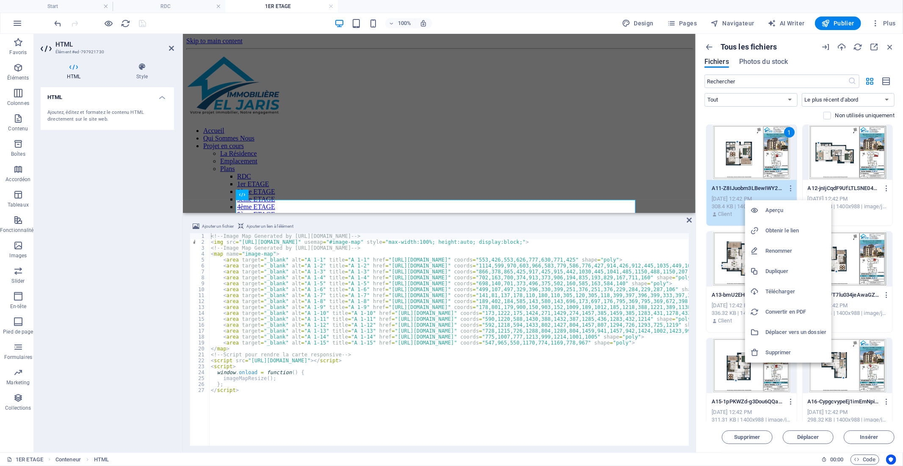
click at [797, 229] on h6 "Obtenir le lien" at bounding box center [796, 231] width 61 height 10
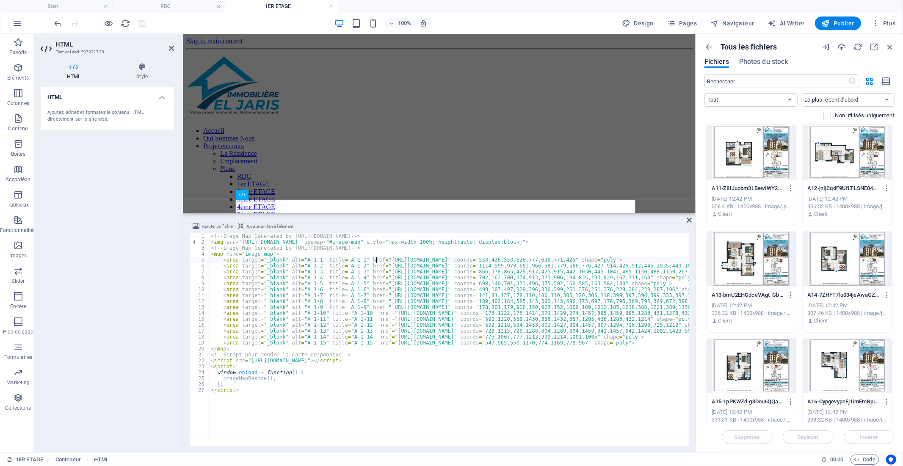
click at [376, 259] on div "<!-- Image Map Generated by [URL][DOMAIN_NAME] --> < img src = "[URL][DOMAIN_NA…" at bounding box center [591, 344] width 765 height 223
click at [566, 259] on div "<!-- Image Map Generated by [URL][DOMAIN_NAME] --> < img src = "[URL][DOMAIN_NA…" at bounding box center [591, 344] width 765 height 223
click at [567, 258] on div "<!-- Image Map Generated by [URL][DOMAIN_NAME] --> < img src = "[URL][DOMAIN_NA…" at bounding box center [591, 344] width 765 height 223
paste textarea "[DOMAIN_NAME][URL]"
click at [376, 267] on div "<!-- Image Map Generated by [URL][DOMAIN_NAME] --> < img src = "[URL][DOMAIN_NA…" at bounding box center [591, 344] width 765 height 223
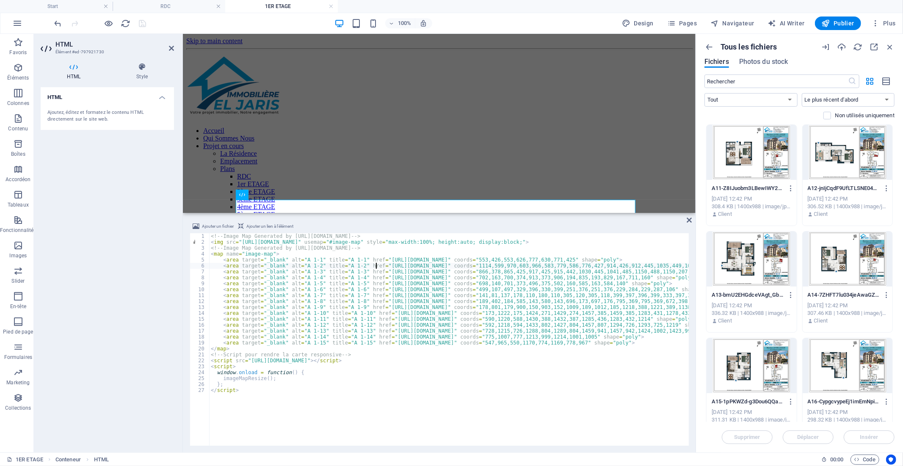
type textarea "<area target="_blank" alt="A 1-2" title="A 1-2" href="[URL][DOMAIN_NAME]" coord…"
click at [833, 160] on div at bounding box center [848, 152] width 90 height 55
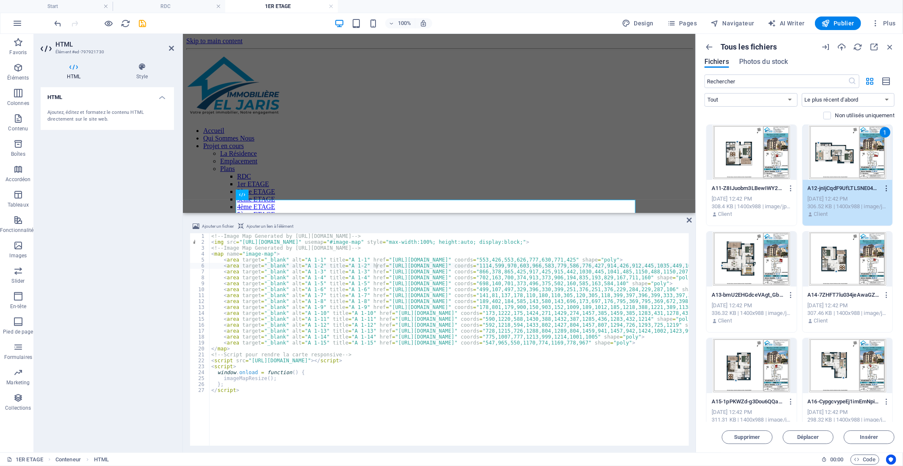
click at [886, 188] on icon "button" at bounding box center [887, 189] width 8 height 8
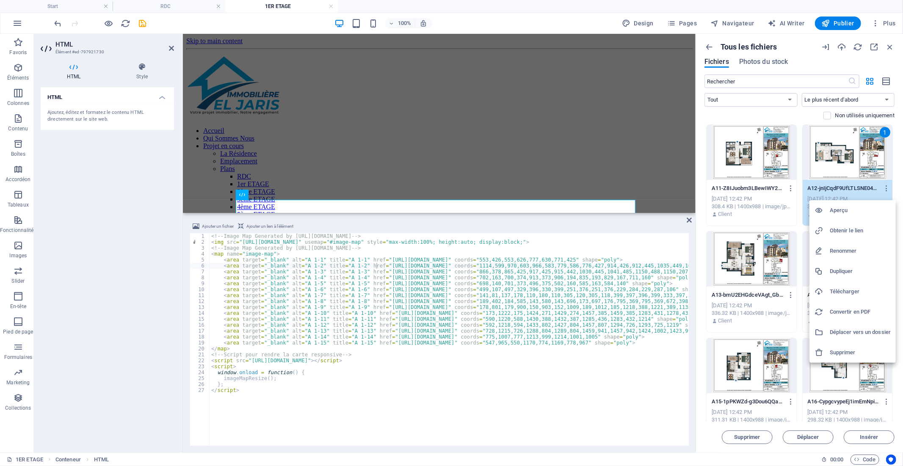
click at [864, 227] on h6 "Obtenir le lien" at bounding box center [860, 231] width 61 height 10
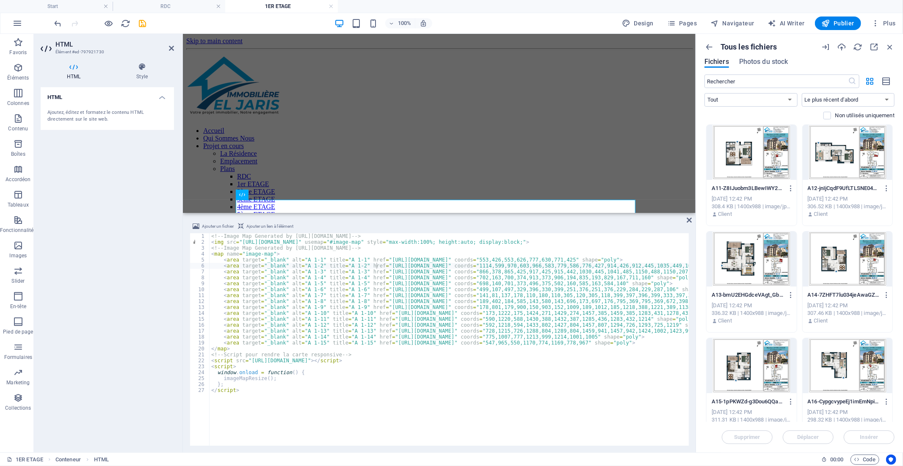
click at [568, 266] on div "<!-- Image Map Generated by [URL][DOMAIN_NAME] --> < img src = "[URL][DOMAIN_NA…" at bounding box center [592, 344] width 765 height 223
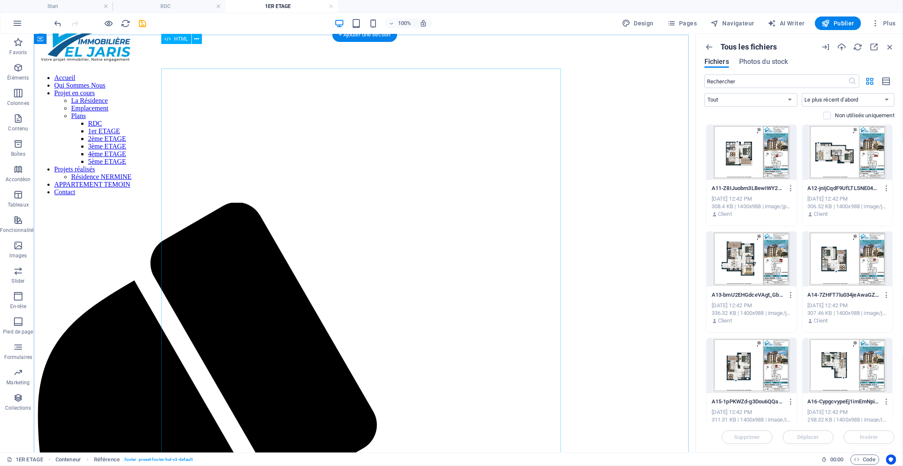
scroll to position [24, 0]
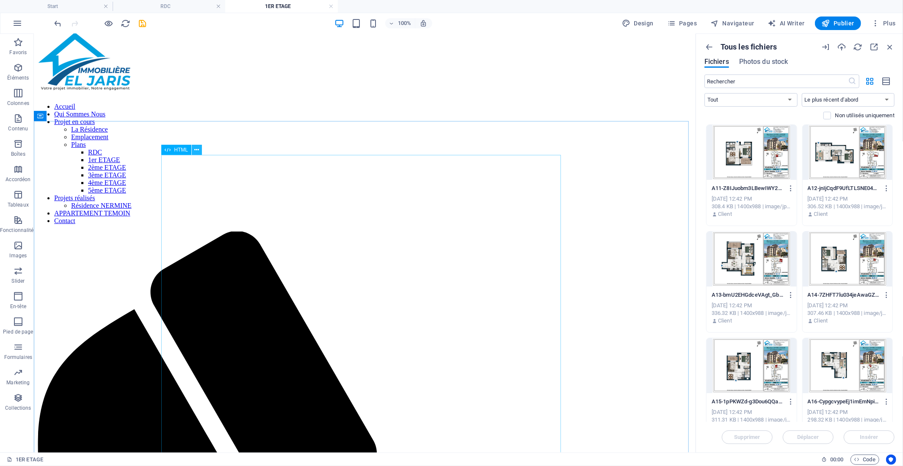
click at [197, 150] on icon at bounding box center [196, 150] width 5 height 9
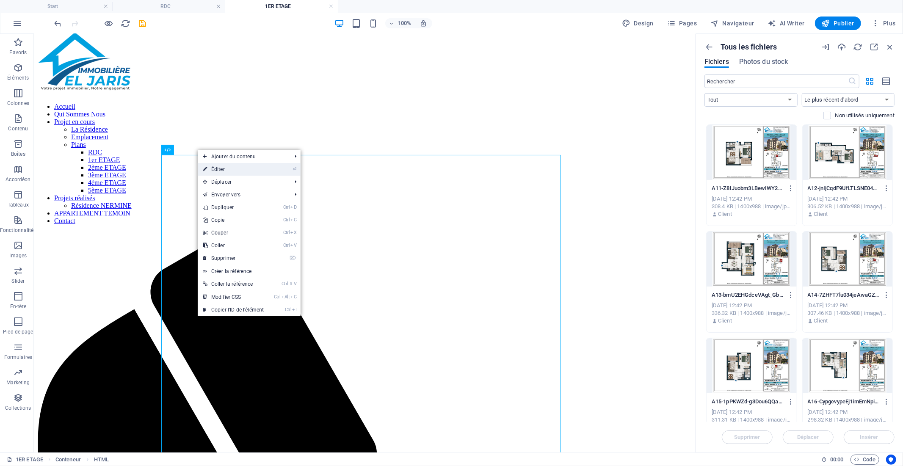
drag, startPoint x: 225, startPoint y: 168, endPoint x: 43, endPoint y: 134, distance: 185.7
click at [225, 168] on link "⏎ Éditer" at bounding box center [233, 169] width 71 height 13
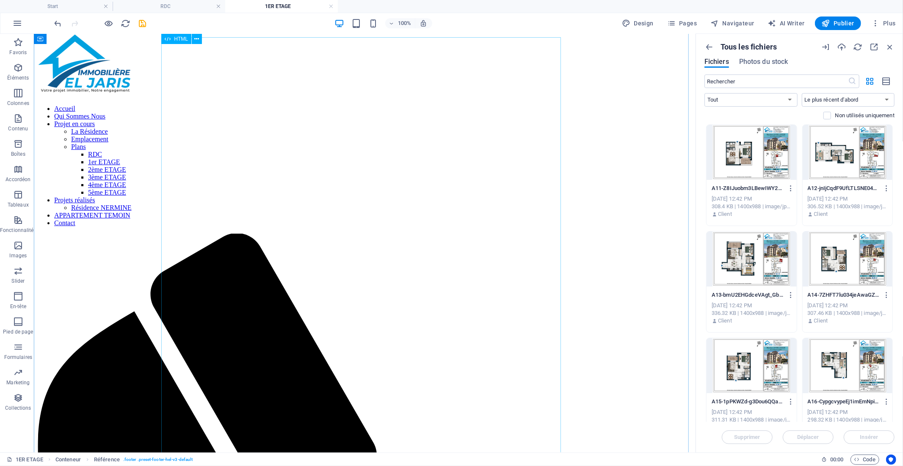
scroll to position [0, 0]
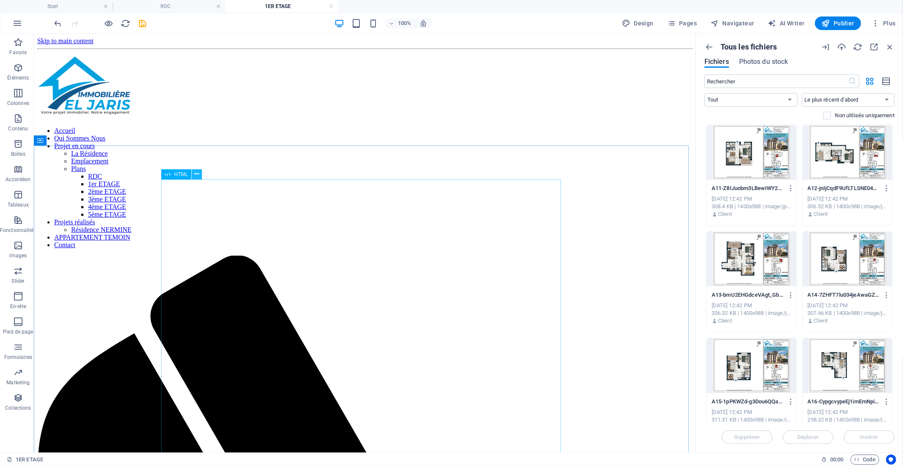
click at [198, 178] on icon at bounding box center [196, 174] width 5 height 9
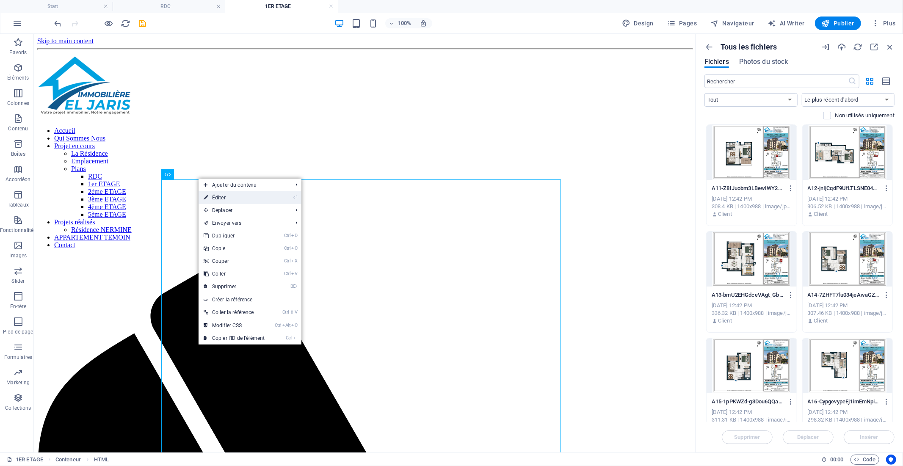
click at [222, 200] on link "⏎ Éditer" at bounding box center [234, 197] width 71 height 13
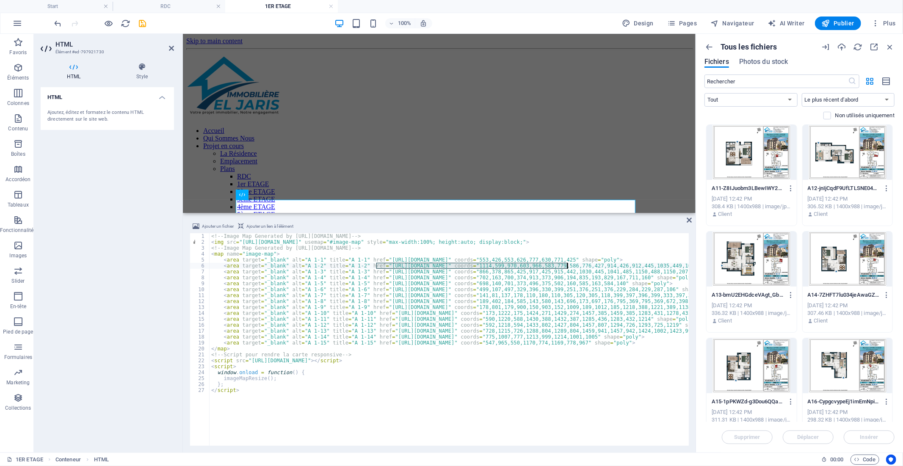
paste textarea "[DOMAIN_NAME][URL]"
click at [375, 272] on div "<!-- Image Map Generated by [URL][DOMAIN_NAME] --> < img src = "[URL][DOMAIN_NA…" at bounding box center [592, 344] width 765 height 223
click at [766, 266] on div at bounding box center [752, 259] width 90 height 55
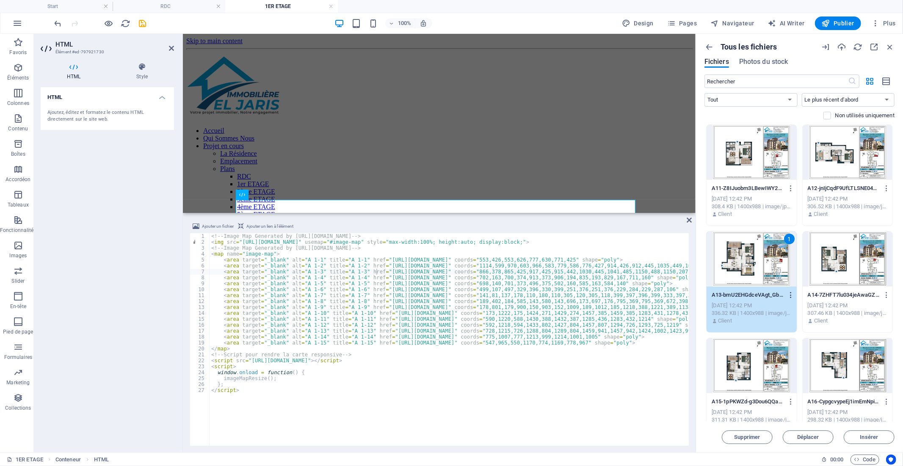
click at [791, 296] on icon "button" at bounding box center [791, 295] width 8 height 8
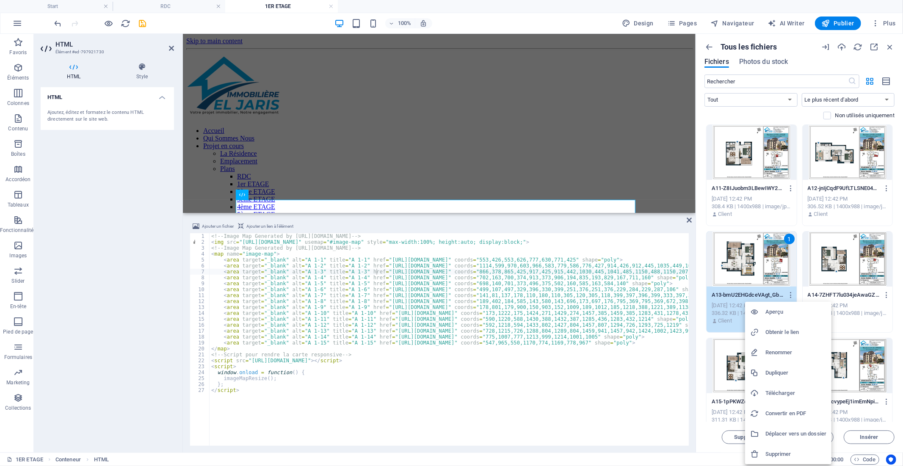
click at [781, 333] on h6 "Obtenir le lien" at bounding box center [796, 332] width 61 height 10
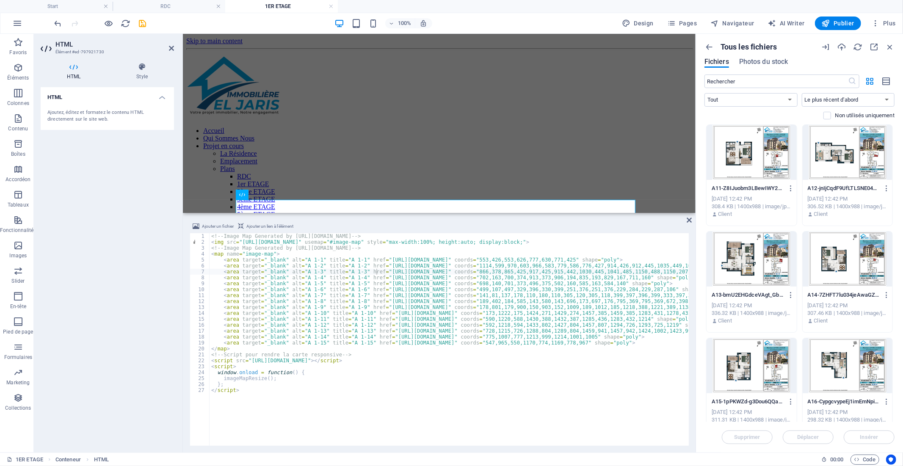
click at [376, 273] on div "<!-- Image Map Generated by [URL][DOMAIN_NAME] --> < img src = "[URL][DOMAIN_NA…" at bounding box center [592, 344] width 765 height 223
click at [566, 272] on div "<!-- Image Map Generated by [URL][DOMAIN_NAME] --> < img src = "[URL][DOMAIN_NA…" at bounding box center [592, 344] width 765 height 223
click at [567, 270] on div "<!-- Image Map Generated by [URL][DOMAIN_NAME] --> < img src = "[URL][DOMAIN_NA…" at bounding box center [592, 344] width 765 height 223
paste textarea "[DOMAIN_NAME][URL]"
click at [854, 268] on div at bounding box center [848, 259] width 90 height 55
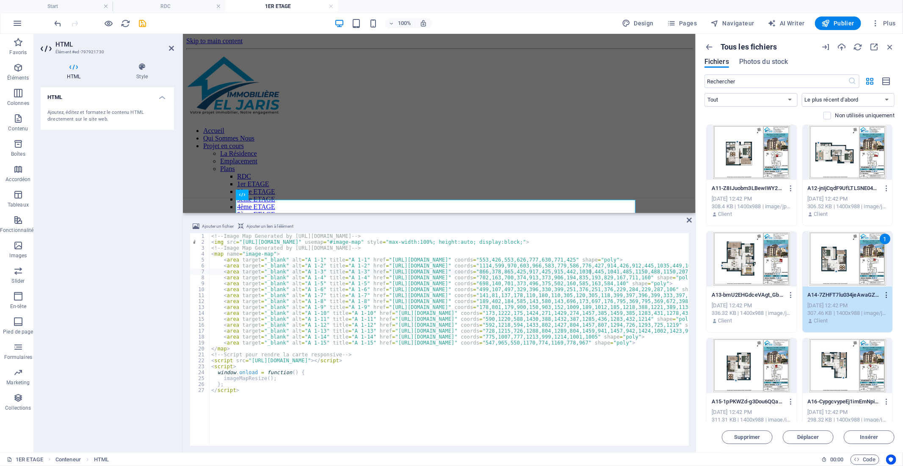
click at [885, 296] on icon "button" at bounding box center [887, 295] width 8 height 8
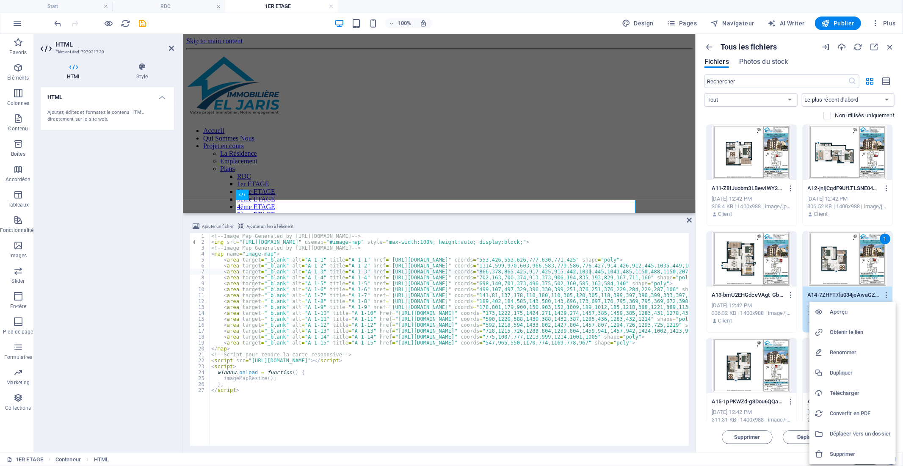
click at [844, 332] on h6 "Obtenir le lien" at bounding box center [860, 332] width 61 height 10
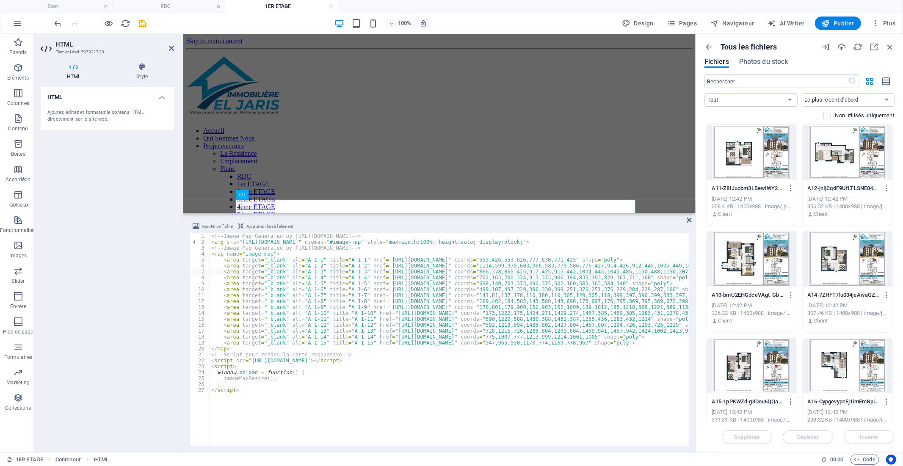
click at [376, 278] on div "<!-- Image Map Generated by [URL][DOMAIN_NAME] --> < img src = "[URL][DOMAIN_NA…" at bounding box center [592, 344] width 765 height 223
click at [567, 277] on div "<!-- Image Map Generated by [URL][DOMAIN_NAME] --> < img src = "[URL][DOMAIN_NA…" at bounding box center [592, 344] width 765 height 223
paste textarea "[DOMAIN_NAME][URL]"
click at [756, 349] on div at bounding box center [752, 365] width 90 height 55
click at [791, 402] on icon "button" at bounding box center [791, 402] width 8 height 8
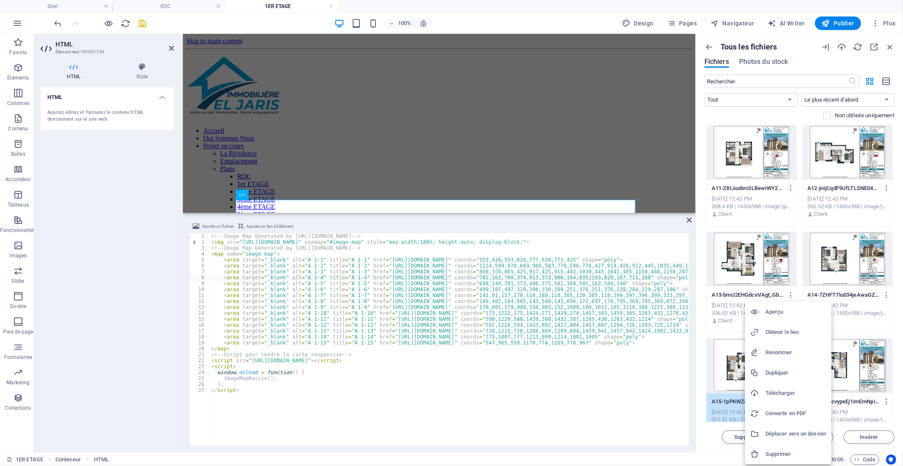
click at [784, 331] on h6 "Obtenir le lien" at bounding box center [796, 332] width 61 height 10
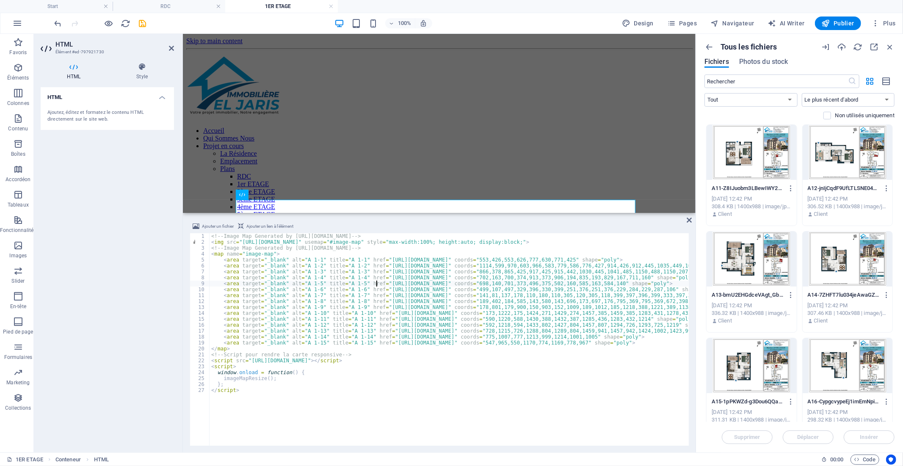
click at [376, 285] on div "<!-- Image Map Generated by [URL][DOMAIN_NAME] --> < img src = "[URL][DOMAIN_NA…" at bounding box center [592, 344] width 765 height 223
click at [566, 284] on div "<!-- Image Map Generated by [URL][DOMAIN_NAME] --> < img src = "[URL][DOMAIN_NA…" at bounding box center [592, 344] width 765 height 223
click at [567, 284] on div "<!-- Image Map Generated by [URL][DOMAIN_NAME] --> < img src = "[URL][DOMAIN_NA…" at bounding box center [592, 344] width 765 height 223
paste textarea "[DOMAIN_NAME][URL]"
click at [814, 364] on div at bounding box center [848, 365] width 90 height 55
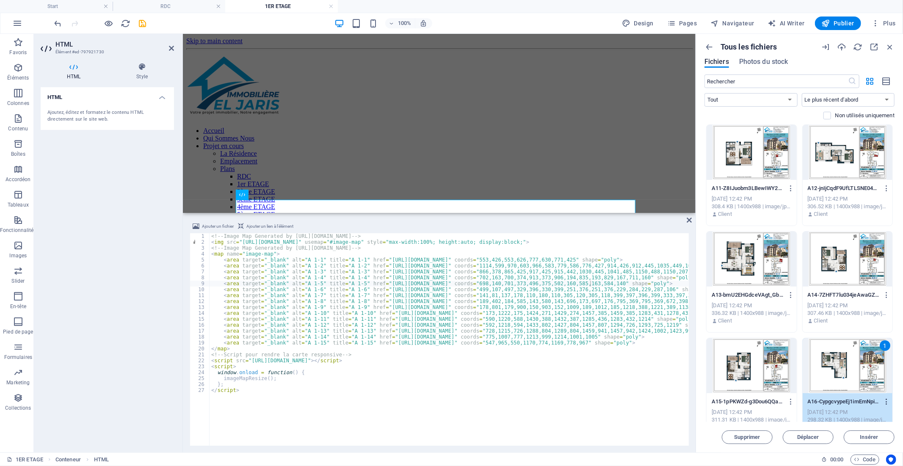
click at [886, 404] on icon "button" at bounding box center [887, 402] width 8 height 8
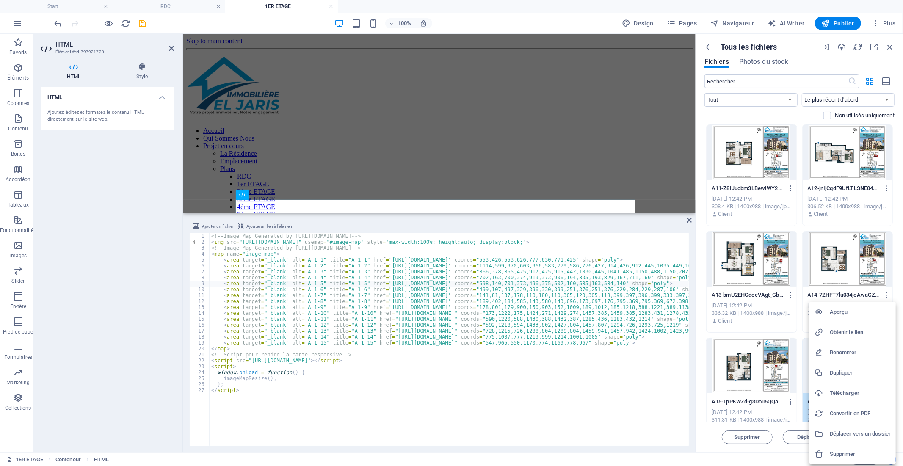
click at [849, 333] on h6 "Obtenir le lien" at bounding box center [860, 332] width 61 height 10
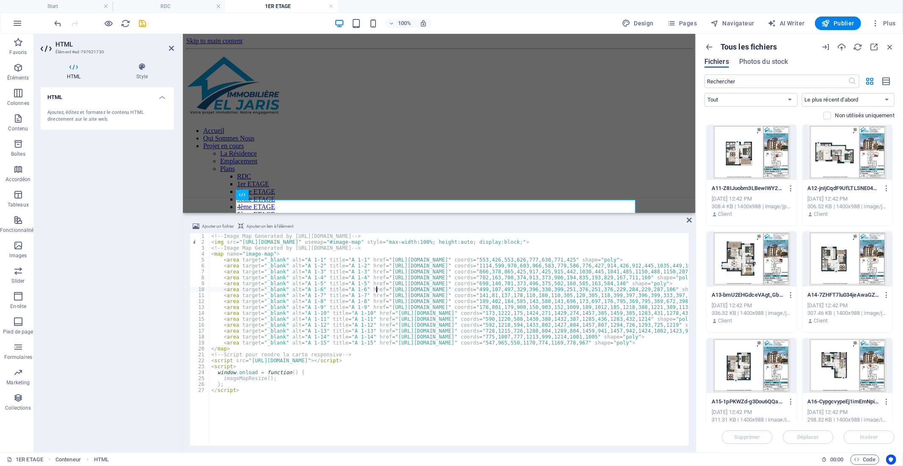
click at [376, 291] on div "<!-- Image Map Generated by [URL][DOMAIN_NAME] --> < img src = "[URL][DOMAIN_NA…" at bounding box center [592, 344] width 765 height 223
click at [566, 291] on div "<!-- Image Map Generated by [URL][DOMAIN_NAME] --> < img src = "[URL][DOMAIN_NA…" at bounding box center [592, 344] width 765 height 223
paste textarea "[DOMAIN_NAME][URL]"
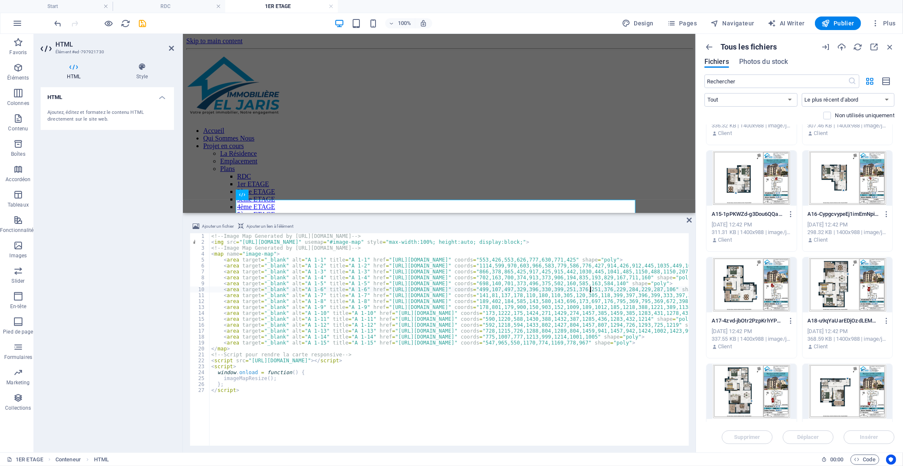
scroll to position [188, 0]
click at [763, 289] on div at bounding box center [752, 284] width 90 height 55
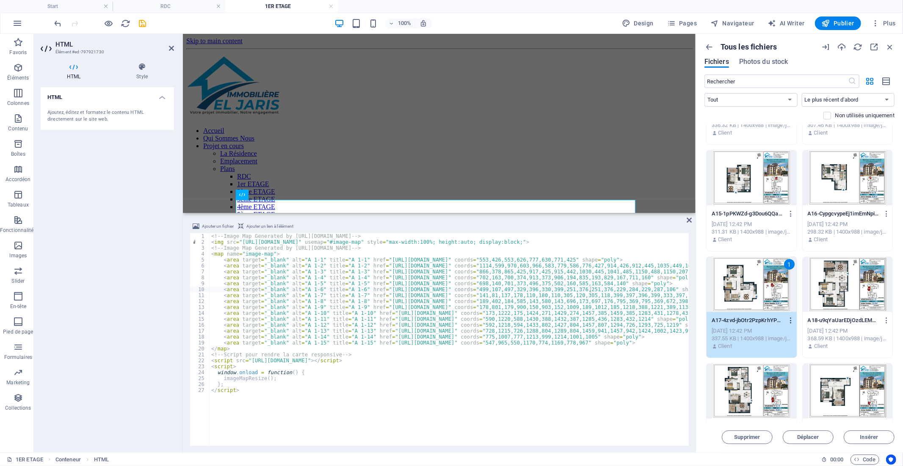
click at [789, 322] on icon "button" at bounding box center [791, 321] width 8 height 8
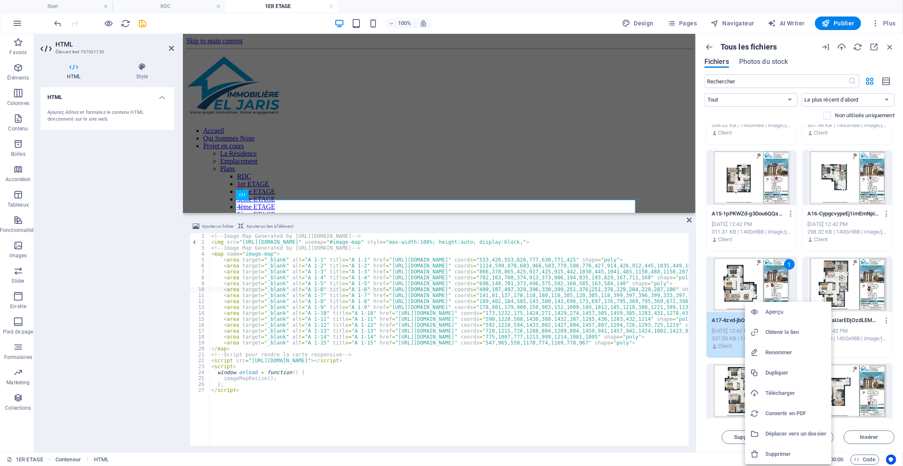
click at [780, 327] on h6 "Obtenir le lien" at bounding box center [796, 332] width 61 height 10
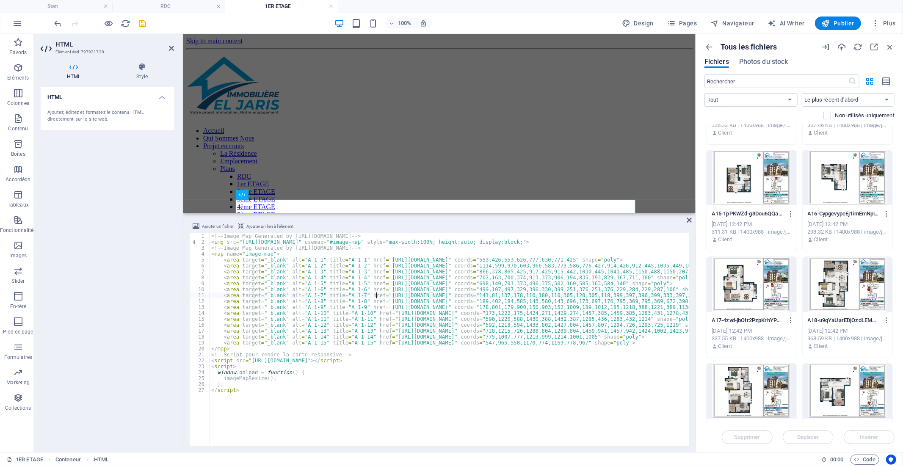
click at [375, 296] on div "<!-- Image Map Generated by [URL][DOMAIN_NAME] --> < img src = "[URL][DOMAIN_NA…" at bounding box center [592, 344] width 765 height 223
click at [566, 295] on div "<!-- Image Map Generated by [URL][DOMAIN_NAME] --> < img src = "[URL][DOMAIN_NA…" at bounding box center [592, 344] width 765 height 223
paste textarea "[DOMAIN_NAME][URL]"
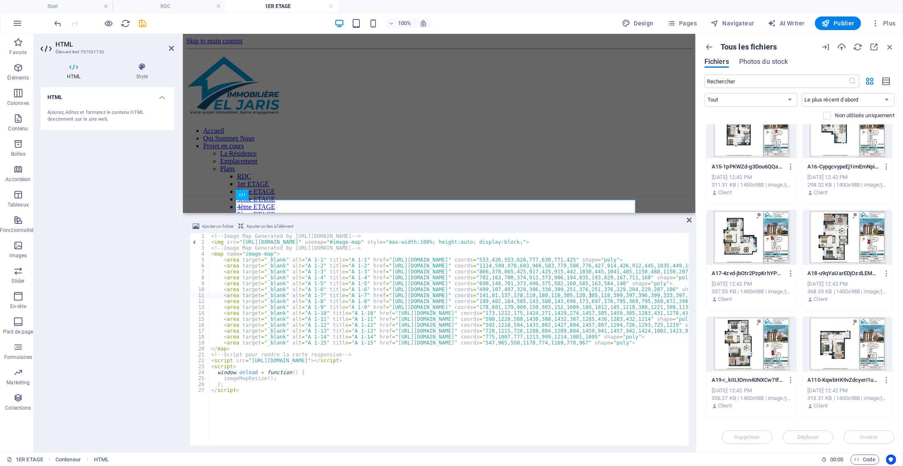
click at [747, 351] on div at bounding box center [752, 344] width 90 height 55
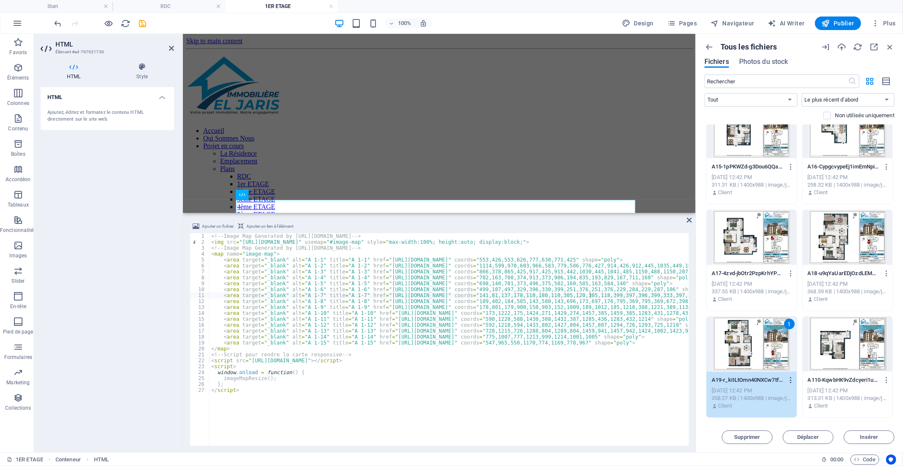
click at [791, 382] on icon "button" at bounding box center [791, 381] width 8 height 8
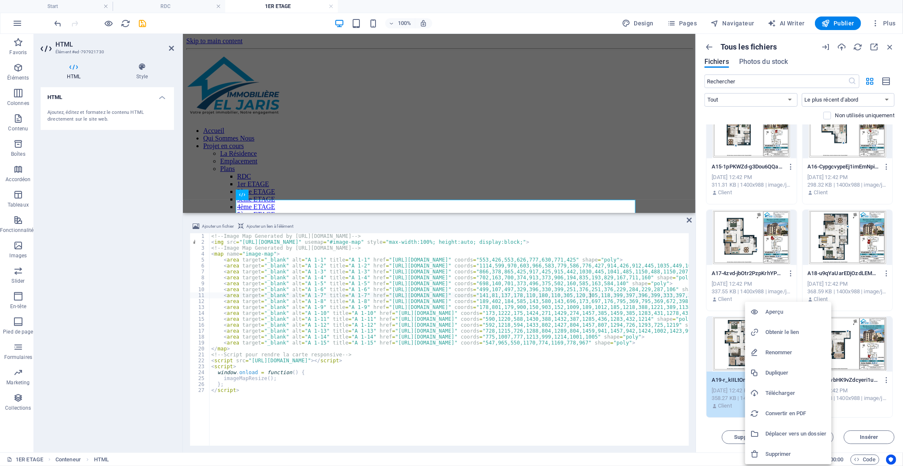
click at [779, 334] on h6 "Obtenir le lien" at bounding box center [796, 332] width 61 height 10
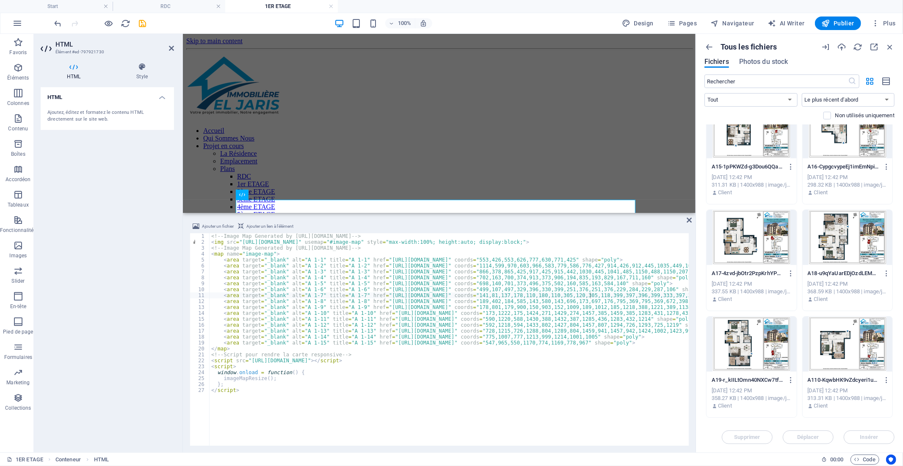
click at [376, 307] on div "<!-- Image Map Generated by [URL][DOMAIN_NAME] --> < img src = "[URL][DOMAIN_NA…" at bounding box center [592, 344] width 765 height 223
click at [568, 307] on div "<!-- Image Map Generated by [URL][DOMAIN_NAME] --> < img src = "[URL][DOMAIN_NA…" at bounding box center [592, 344] width 765 height 223
paste textarea "[DOMAIN_NAME][URL]"
click at [832, 333] on div at bounding box center [848, 344] width 90 height 55
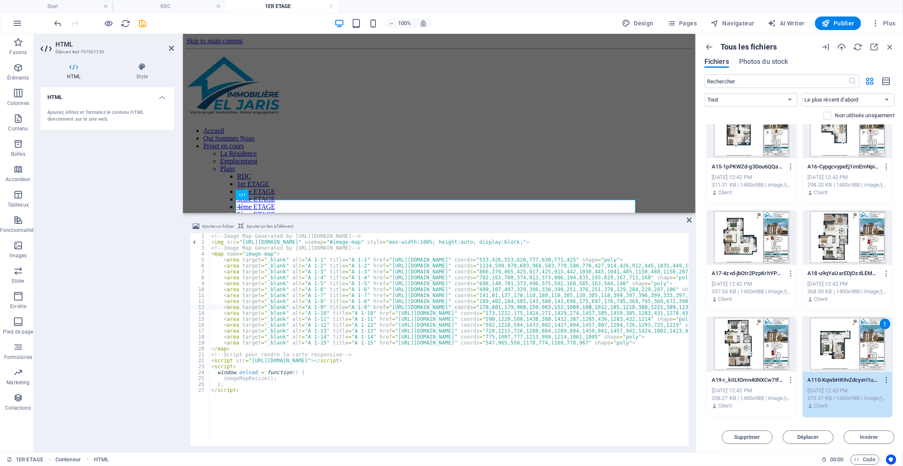
click at [885, 380] on icon "button" at bounding box center [887, 381] width 8 height 8
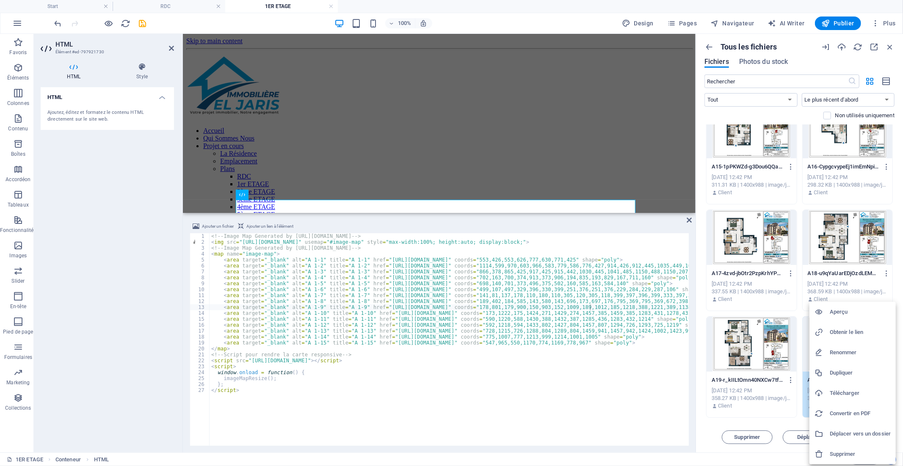
click at [852, 332] on h6 "Obtenir le lien" at bounding box center [860, 332] width 61 height 10
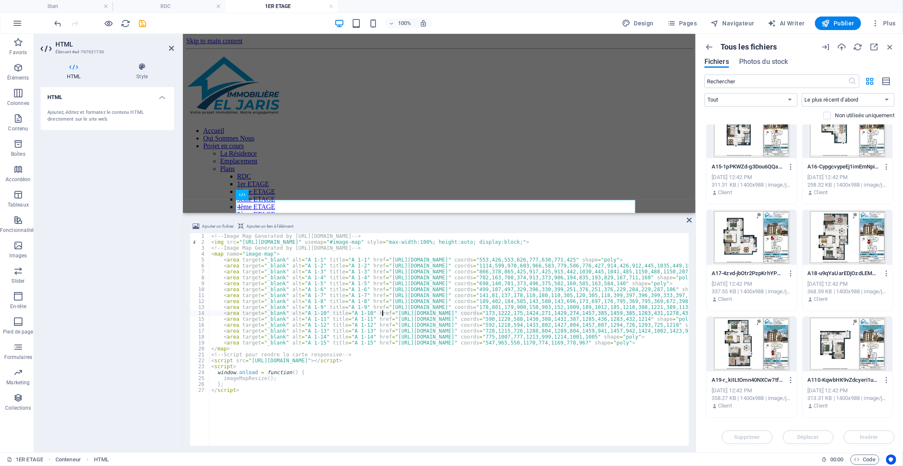
click at [381, 313] on div "<!-- Image Map Generated by [URL][DOMAIN_NAME] --> < img src = "[URL][DOMAIN_NA…" at bounding box center [603, 344] width 787 height 223
click at [574, 312] on div "<!-- Image Map Generated by [URL][DOMAIN_NAME] --> < img src = "[URL][DOMAIN_NA…" at bounding box center [603, 344] width 787 height 223
click at [575, 313] on div "<!-- Image Map Generated by [URL][DOMAIN_NAME] --> < img src = "[URL][DOMAIN_NA…" at bounding box center [603, 344] width 787 height 223
paste textarea "[DOMAIN_NAME][URL]"
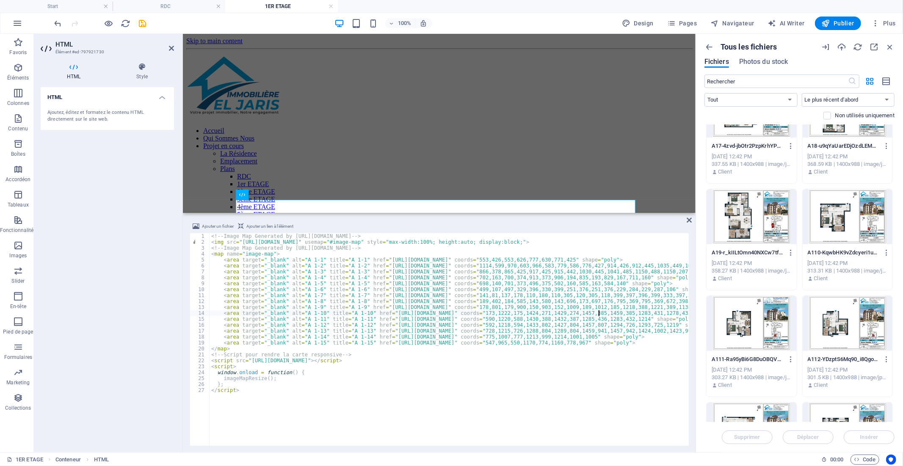
scroll to position [376, 0]
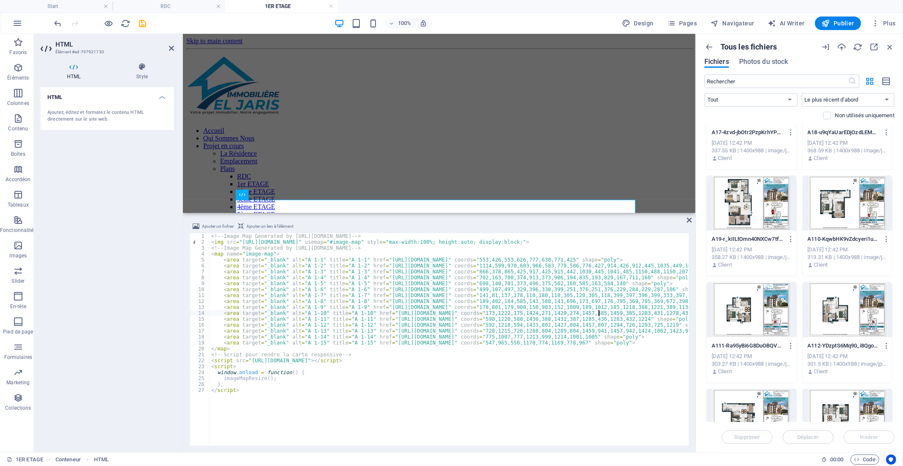
click at [774, 314] on div at bounding box center [752, 310] width 90 height 55
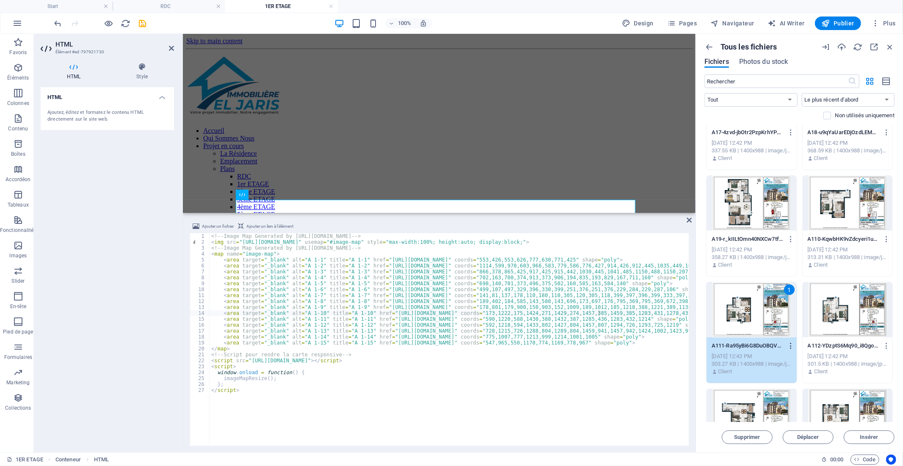
click at [790, 347] on icon "button" at bounding box center [791, 346] width 8 height 8
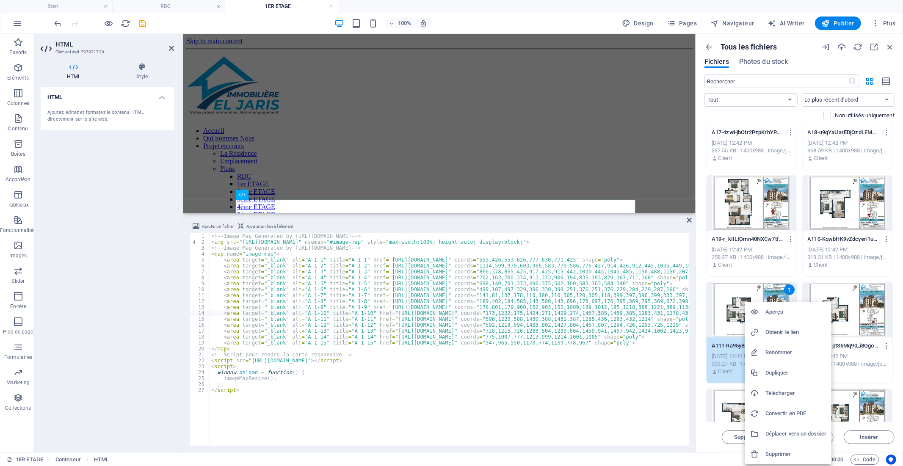
click at [778, 332] on h6 "Obtenir le lien" at bounding box center [796, 332] width 61 height 10
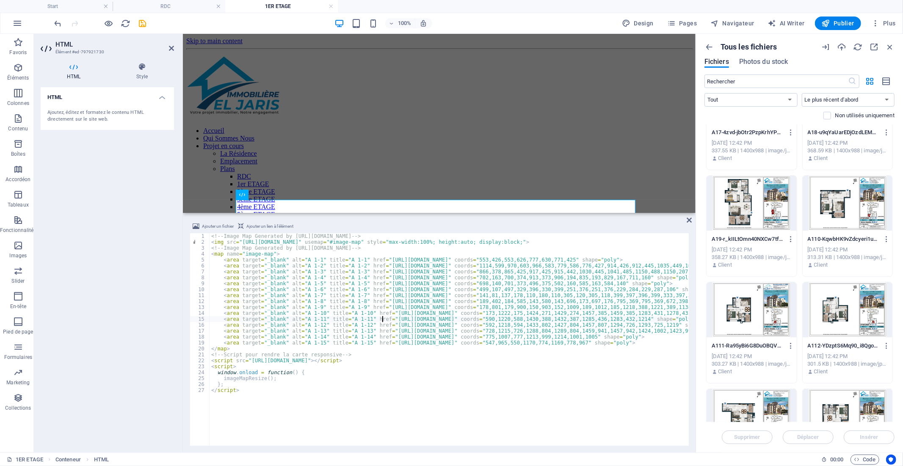
click at [382, 320] on div "<!-- Image Map Generated by [URL][DOMAIN_NAME] --> < img src = "[URL][DOMAIN_NA…" at bounding box center [603, 344] width 787 height 223
click at [575, 319] on div "<!-- Image Map Generated by [URL][DOMAIN_NAME] --> < img src = "[URL][DOMAIN_NA…" at bounding box center [603, 344] width 787 height 223
click at [576, 319] on div "<!-- Image Map Generated by [URL][DOMAIN_NAME] --> < img src = "[URL][DOMAIN_NA…" at bounding box center [603, 344] width 787 height 223
paste textarea "[DOMAIN_NAME][URL]"
click at [858, 323] on div at bounding box center [848, 310] width 90 height 55
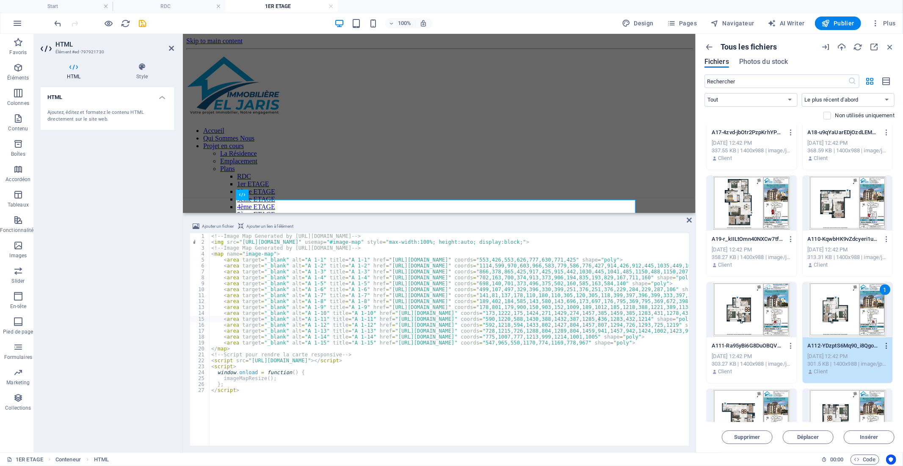
click at [884, 348] on icon "button" at bounding box center [887, 346] width 8 height 8
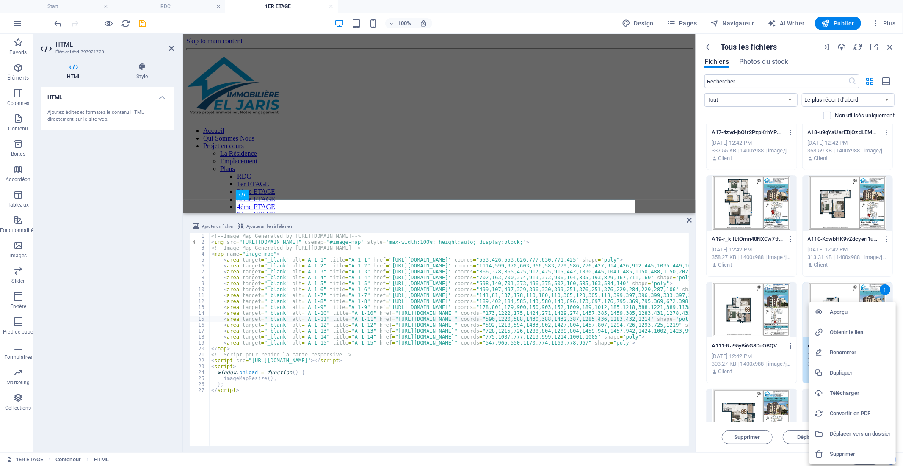
click at [849, 332] on h6 "Obtenir le lien" at bounding box center [860, 332] width 61 height 10
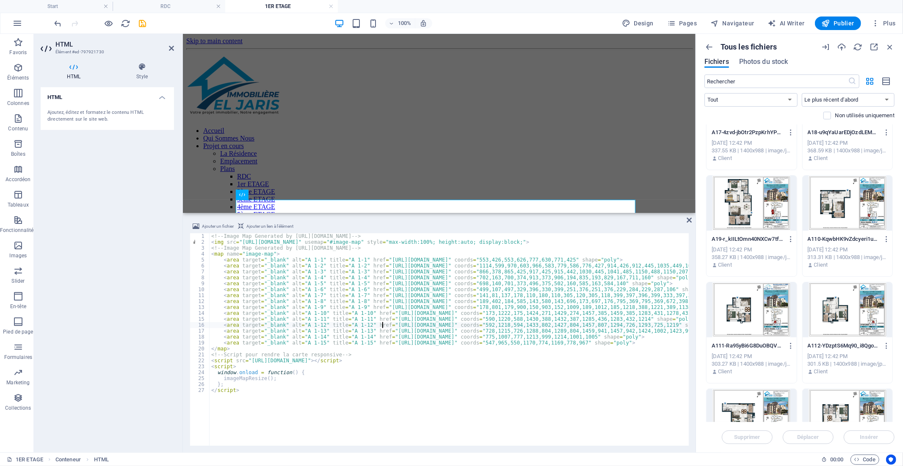
click at [382, 326] on div "<!-- Image Map Generated by [URL][DOMAIN_NAME] --> < img src = "[URL][DOMAIN_NA…" at bounding box center [603, 344] width 787 height 223
click at [575, 324] on div "<!-- Image Map Generated by [URL][DOMAIN_NAME] --> < img src = "[URL][DOMAIN_NA…" at bounding box center [603, 344] width 787 height 223
paste textarea "[DOMAIN_NAME][URL]"
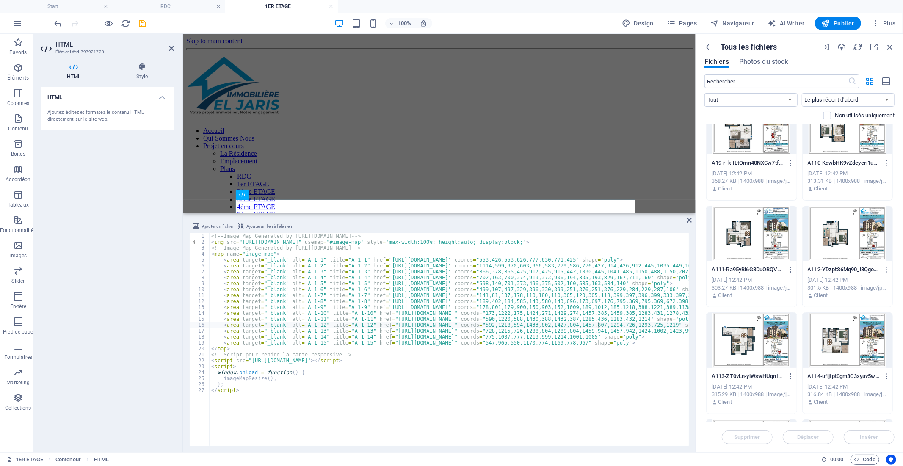
scroll to position [471, 0]
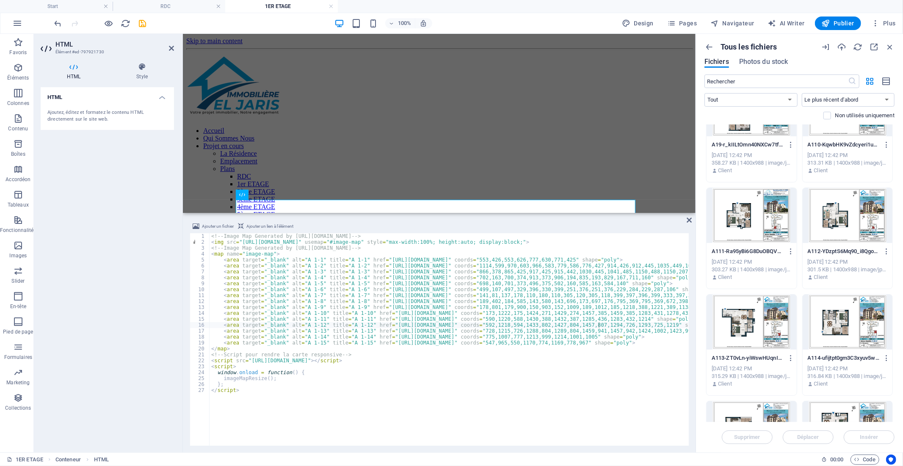
click at [751, 325] on div at bounding box center [752, 322] width 90 height 55
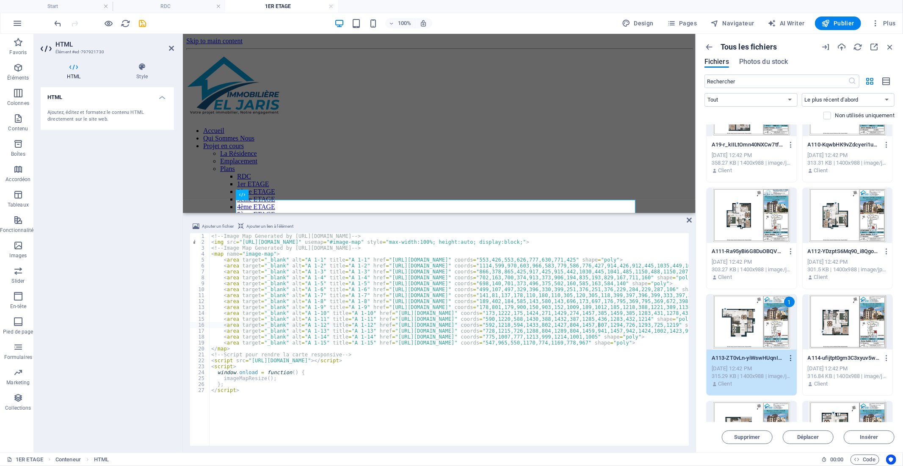
click at [790, 356] on icon "button" at bounding box center [791, 359] width 8 height 8
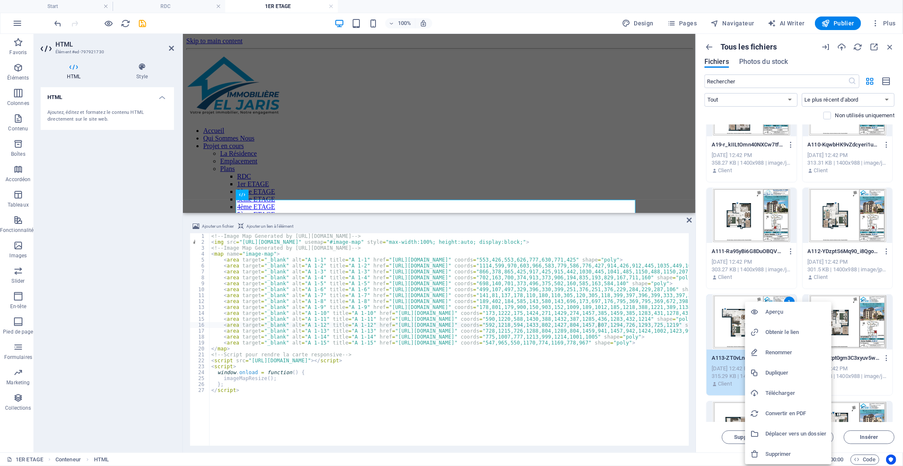
click at [781, 332] on h6 "Obtenir le lien" at bounding box center [796, 332] width 61 height 10
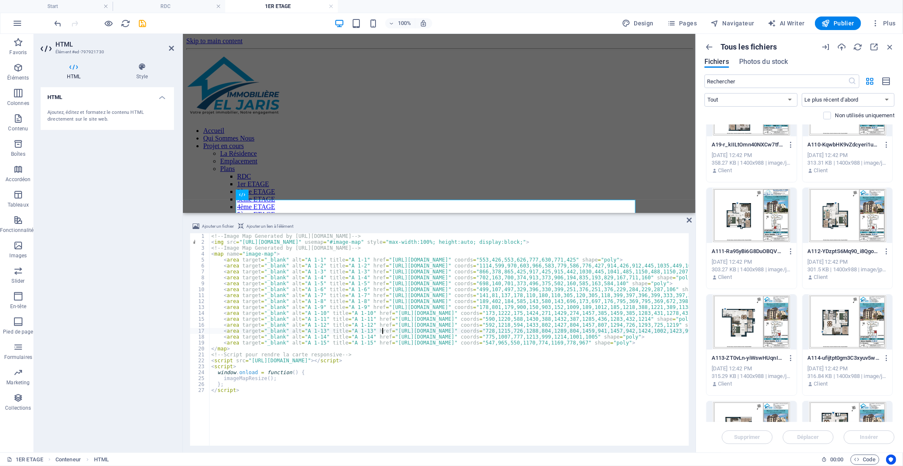
click at [382, 332] on div "<!-- Image Map Generated by [URL][DOMAIN_NAME] --> < img src = "[URL][DOMAIN_NA…" at bounding box center [603, 344] width 787 height 223
click at [575, 333] on div "<!-- Image Map Generated by [URL][DOMAIN_NAME] --> < img src = "[URL][DOMAIN_NA…" at bounding box center [603, 344] width 787 height 223
paste textarea "[DOMAIN_NAME][URL]"
click at [832, 323] on div at bounding box center [848, 322] width 90 height 55
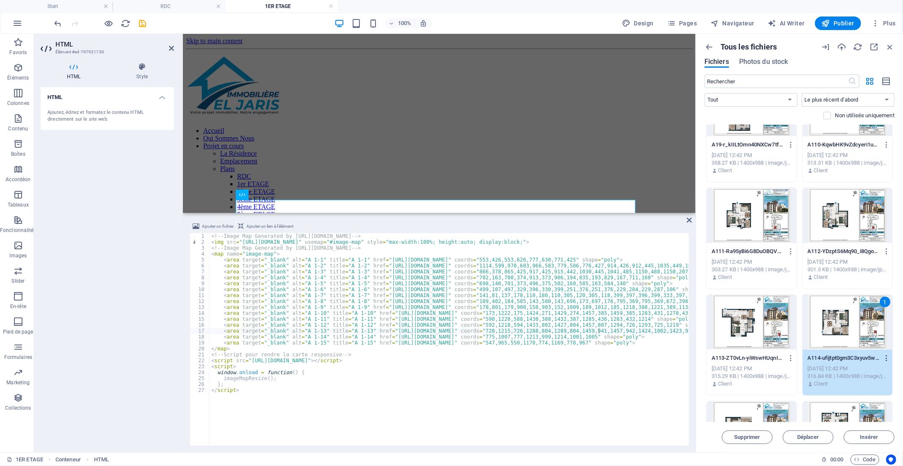
click at [886, 357] on icon "button" at bounding box center [887, 359] width 8 height 8
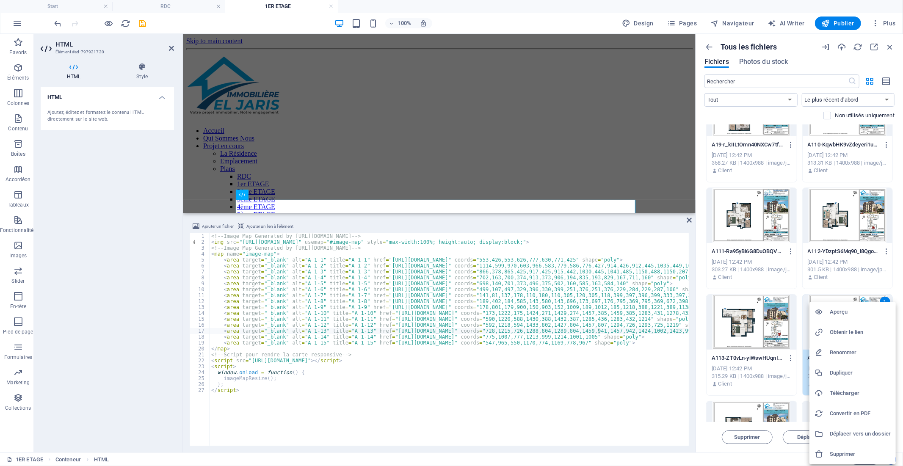
click at [856, 331] on h6 "Obtenir le lien" at bounding box center [860, 332] width 61 height 10
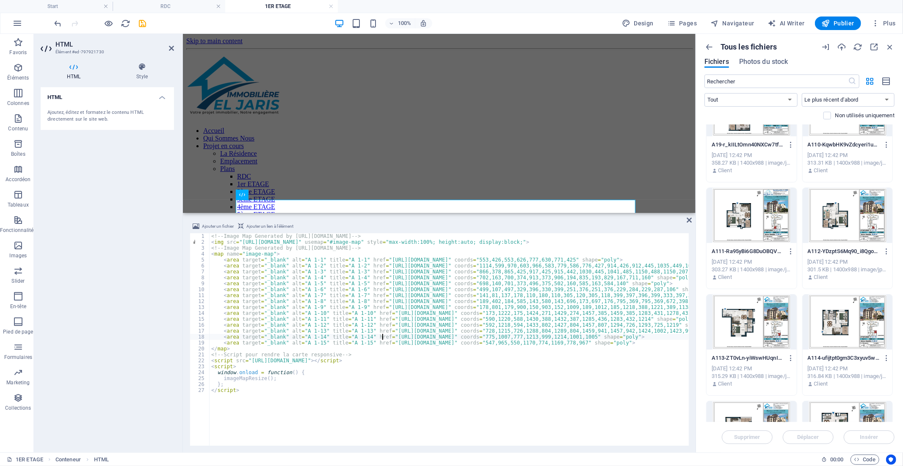
click at [382, 337] on div "<!-- Image Map Generated by [URL][DOMAIN_NAME] --> < img src = "[URL][DOMAIN_NA…" at bounding box center [603, 344] width 787 height 223
click at [575, 339] on div "<!-- Image Map Generated by [URL][DOMAIN_NAME] --> < img src = "[URL][DOMAIN_NA…" at bounding box center [603, 344] width 787 height 223
paste textarea "[DOMAIN_NAME][URL]"
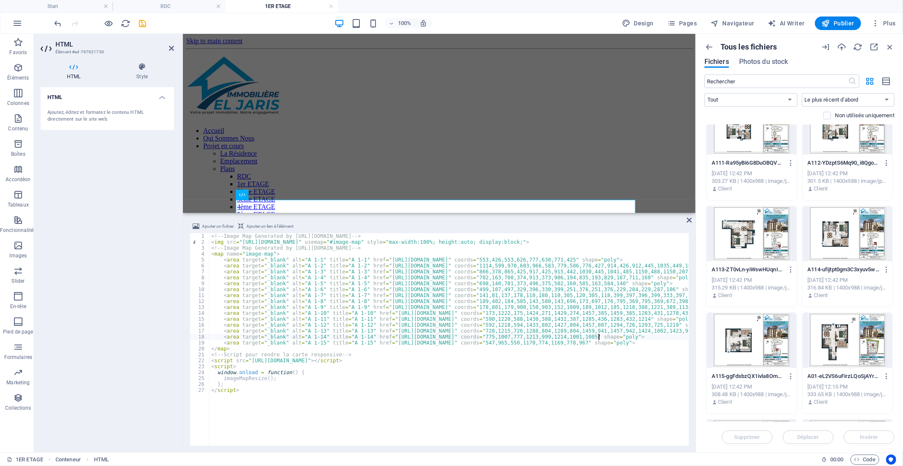
scroll to position [565, 0]
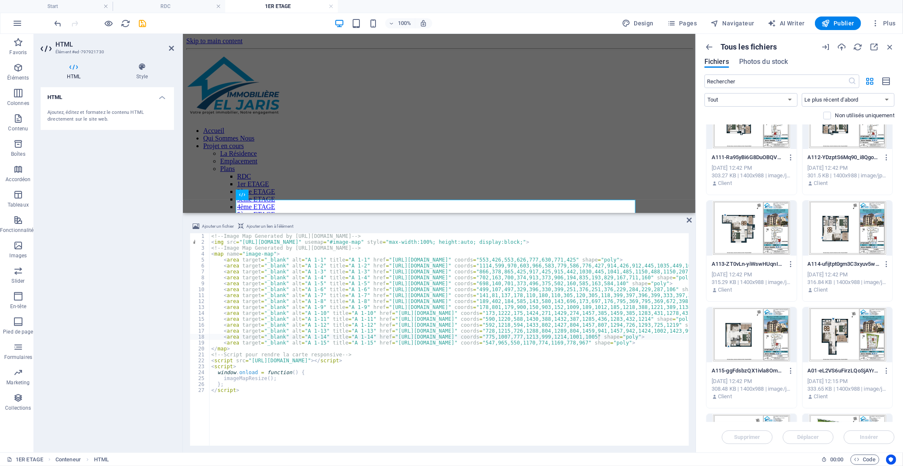
click at [762, 340] on div at bounding box center [752, 334] width 90 height 55
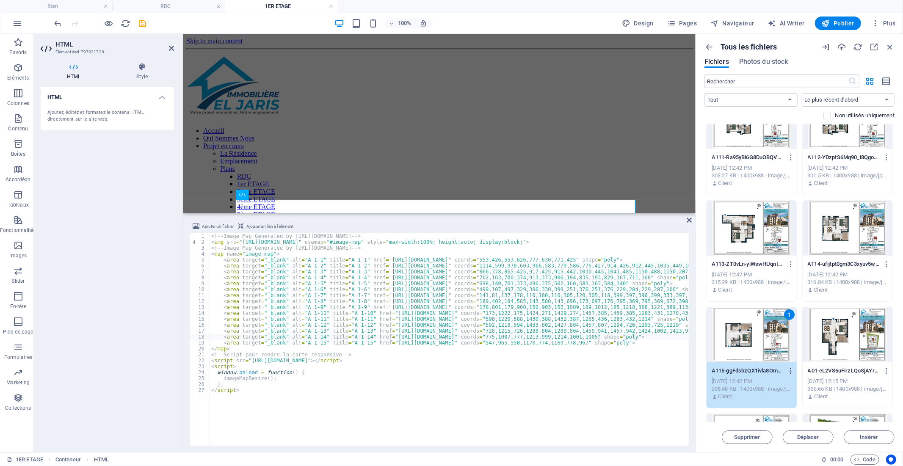
click at [790, 373] on icon "button" at bounding box center [791, 371] width 8 height 8
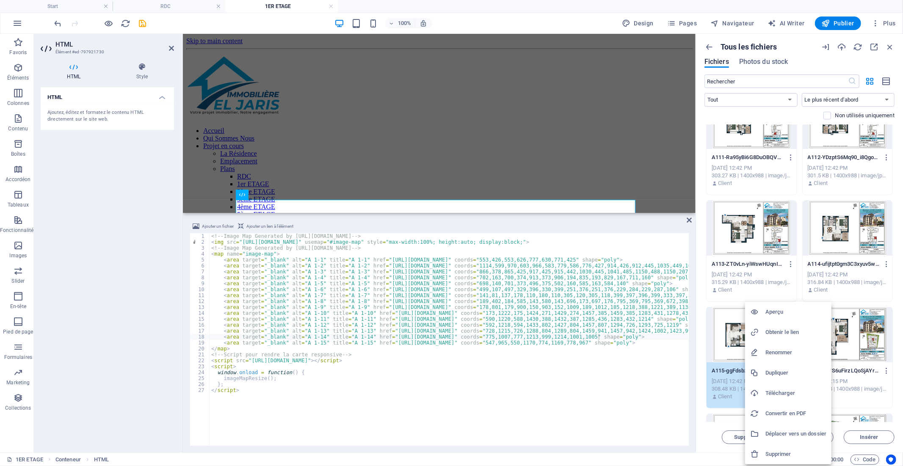
click at [777, 332] on h6 "Obtenir le lien" at bounding box center [796, 332] width 61 height 10
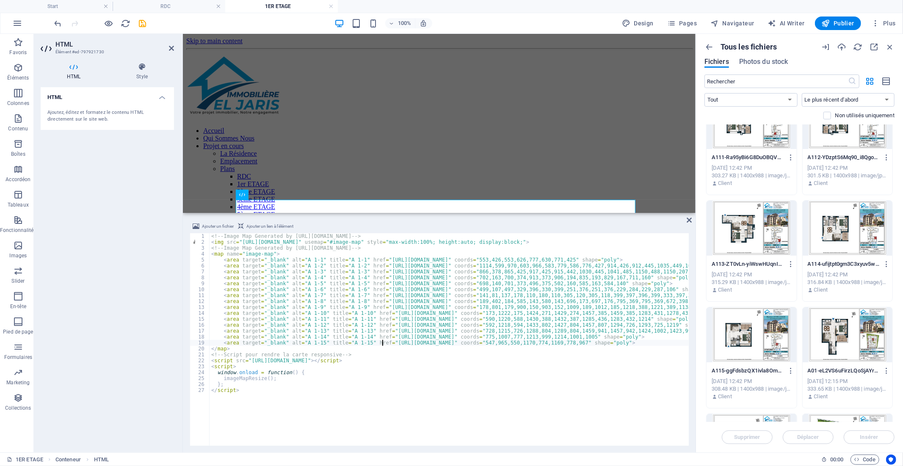
click at [381, 345] on div "<!-- Image Map Generated by [URL][DOMAIN_NAME] --> < img src = "[URL][DOMAIN_NA…" at bounding box center [603, 344] width 787 height 223
click at [575, 343] on div "<!-- Image Map Generated by [URL][DOMAIN_NAME] --> < img src = "[URL][DOMAIN_NA…" at bounding box center [603, 344] width 787 height 223
click at [575, 343] on div "<!-- Image Map Generated by [URL][DOMAIN_NAME] --> < img src = "[URL][DOMAIN_NA…" at bounding box center [449, 339] width 479 height 213
click at [575, 343] on div "<!-- Image Map Generated by [URL][DOMAIN_NAME] --> < img src = "[URL][DOMAIN_NA…" at bounding box center [603, 344] width 787 height 223
paste textarea "[DOMAIN_NAME][URL]"
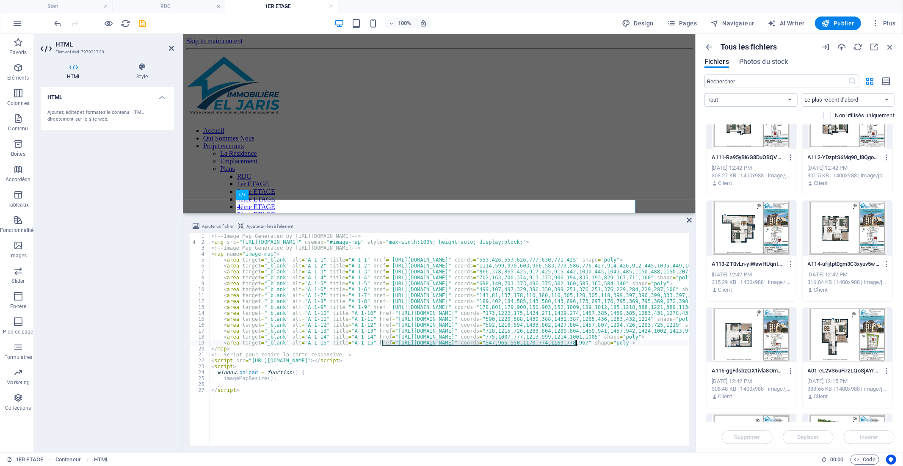
type textarea "<area target="_blank" alt="A 1-15" title="A 1-15" href="[URL][DOMAIN_NAME]" coo…"
click at [145, 24] on icon "save" at bounding box center [143, 24] width 10 height 10
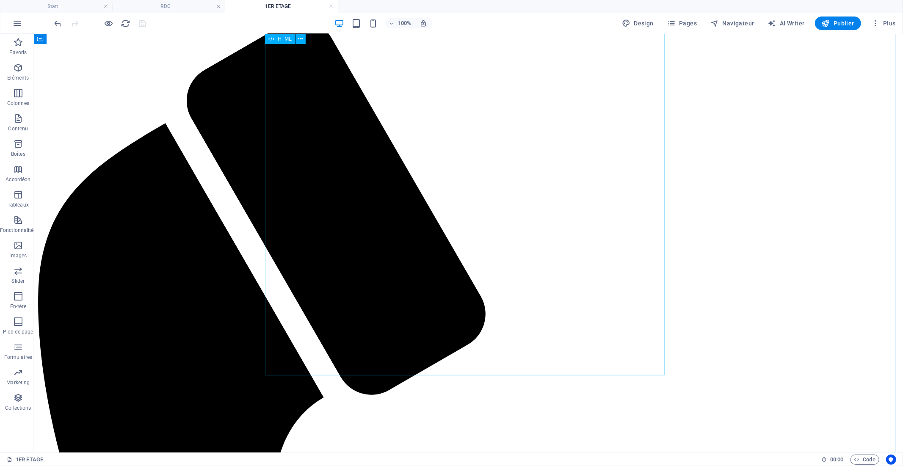
scroll to position [0, 0]
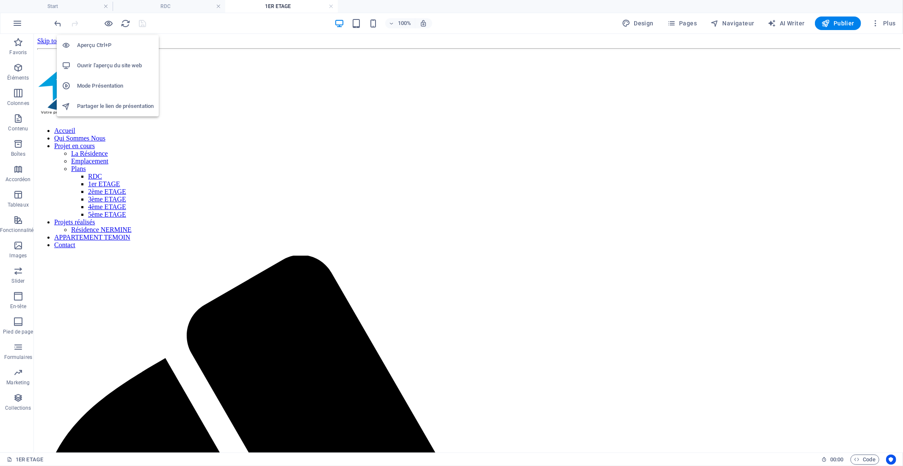
click at [111, 66] on h6 "Ouvrir l'aperçu du site web" at bounding box center [115, 66] width 77 height 10
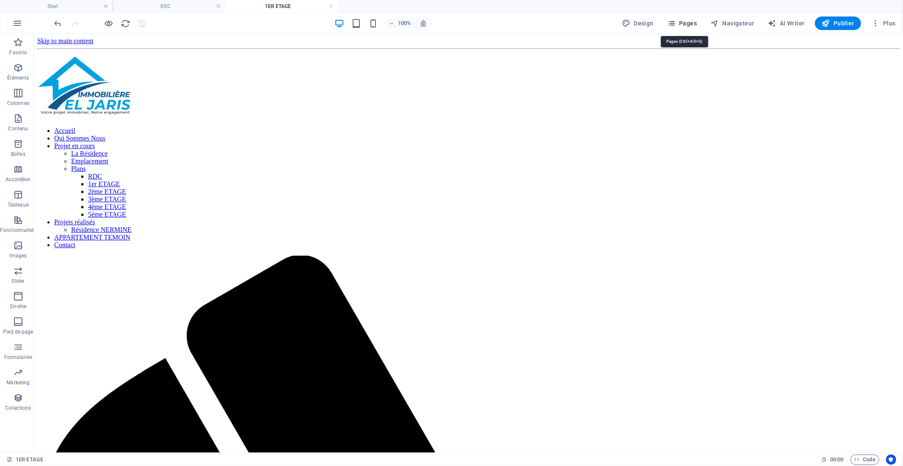
click at [690, 23] on span "Pages" at bounding box center [683, 23] width 30 height 8
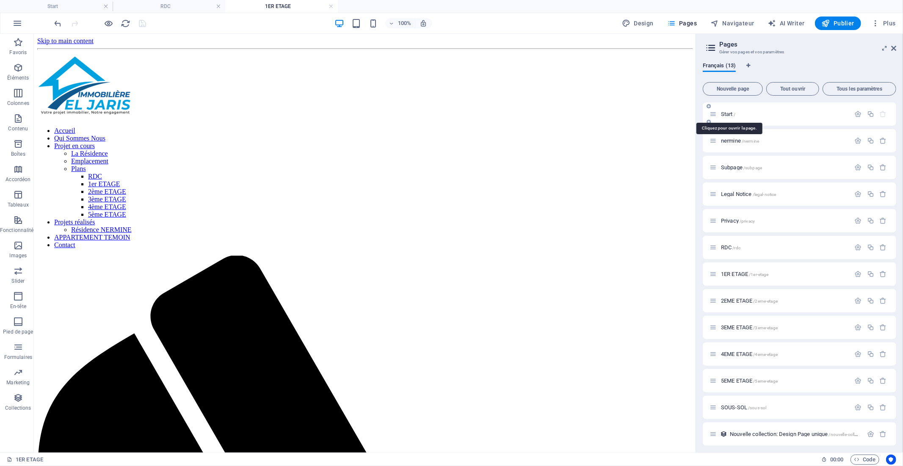
click at [726, 113] on span "Start /" at bounding box center [728, 114] width 14 height 6
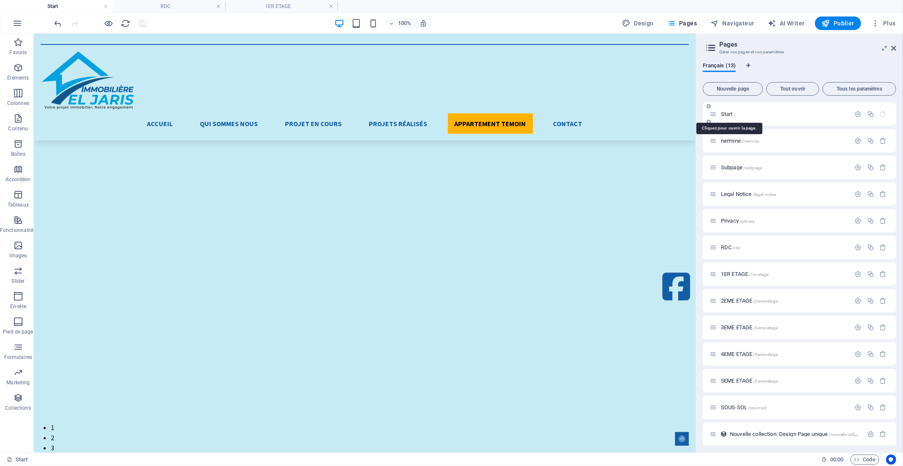
scroll to position [2271, 0]
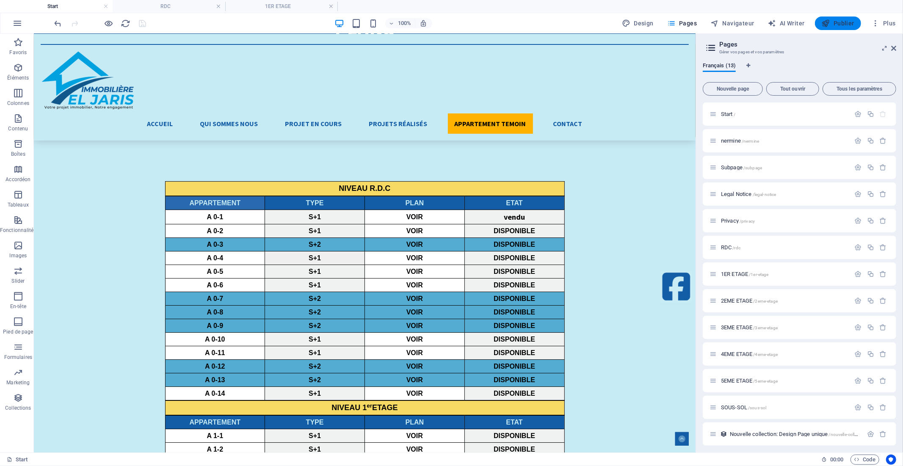
click at [843, 22] on span "Publier" at bounding box center [838, 23] width 33 height 8
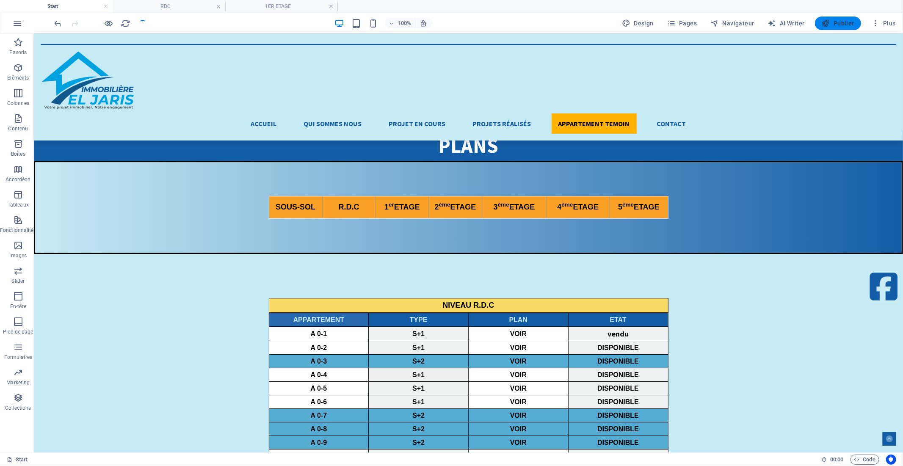
scroll to position [2505, 0]
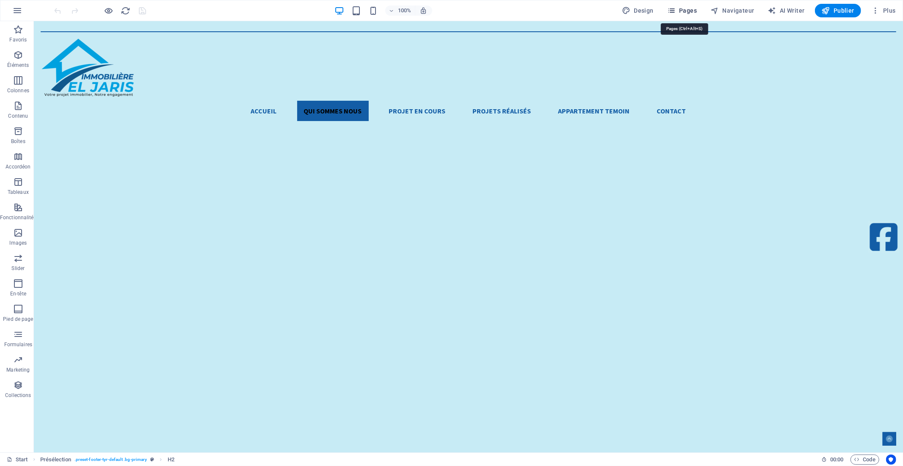
click at [0, 0] on span "Pages" at bounding box center [0, 0] width 0 height 0
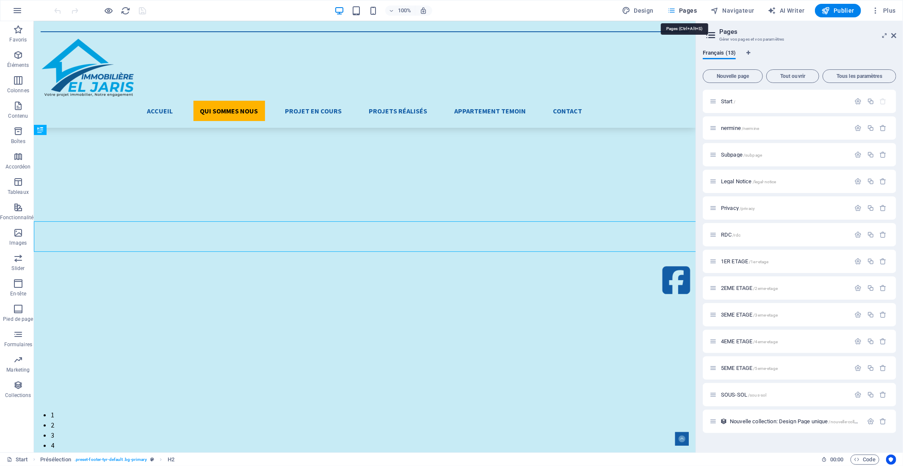
scroll to position [391, 0]
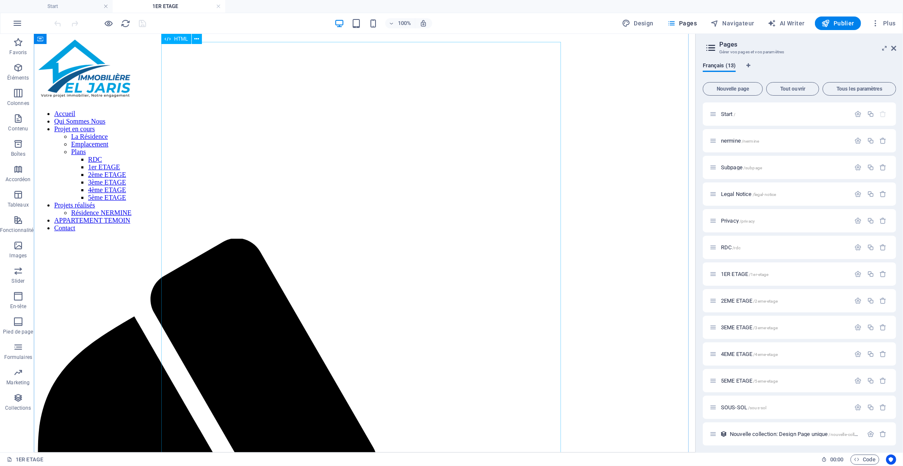
scroll to position [0, 0]
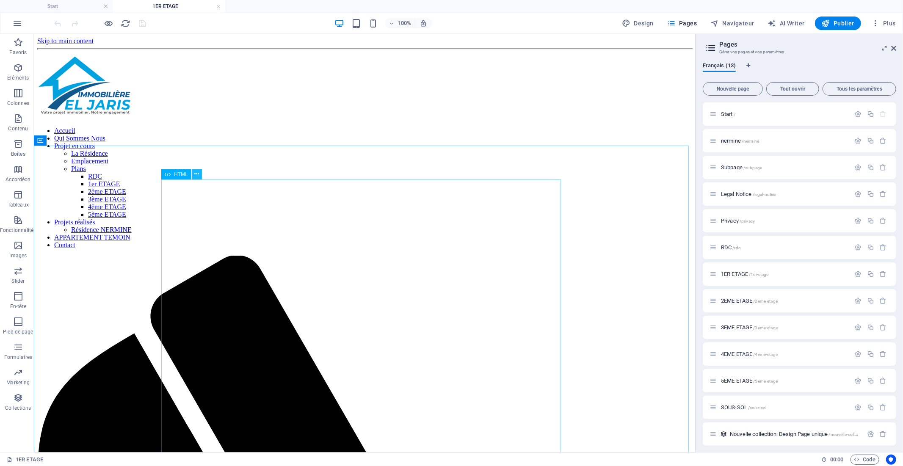
click at [0, 0] on icon at bounding box center [0, 0] width 0 height 0
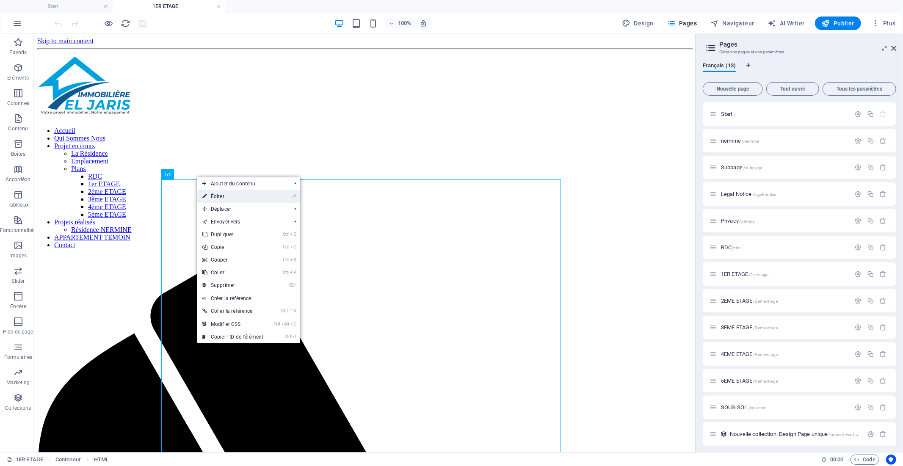
drag, startPoint x: 249, startPoint y: 197, endPoint x: 199, endPoint y: 160, distance: 61.5
click at [249, 197] on link "⏎ Éditer" at bounding box center [232, 196] width 71 height 13
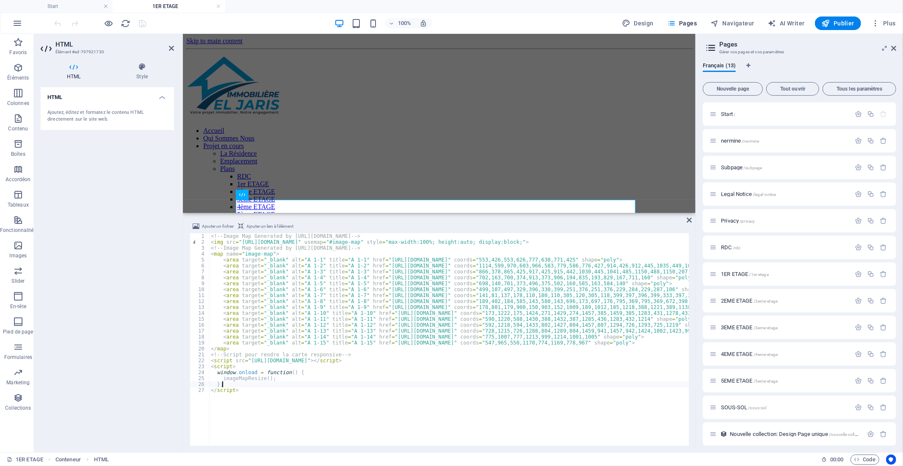
click at [594, 385] on div "<!-- Image Map Generated by [URL][DOMAIN_NAME] --> < img src = "[URL][DOMAIN_NA…" at bounding box center [602, 344] width 787 height 223
click at [298, 243] on div "<!-- Image Map Generated by [URL][DOMAIN_NAME] --> < img src = "[URL][DOMAIN_NA…" at bounding box center [602, 344] width 787 height 223
type textarea "<img src="https://cdn1.site-media.eu/images/0/17732219/p1etge-Z_O_GPUBq021WCmBg…"
click at [0, 0] on icon "reload" at bounding box center [0, 0] width 0 height 0
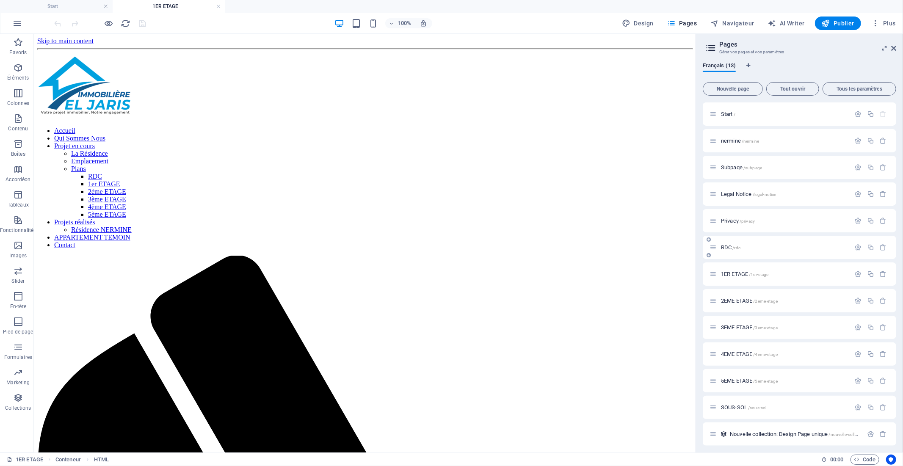
click at [0, 0] on span "RDC /rdc" at bounding box center [0, 0] width 0 height 0
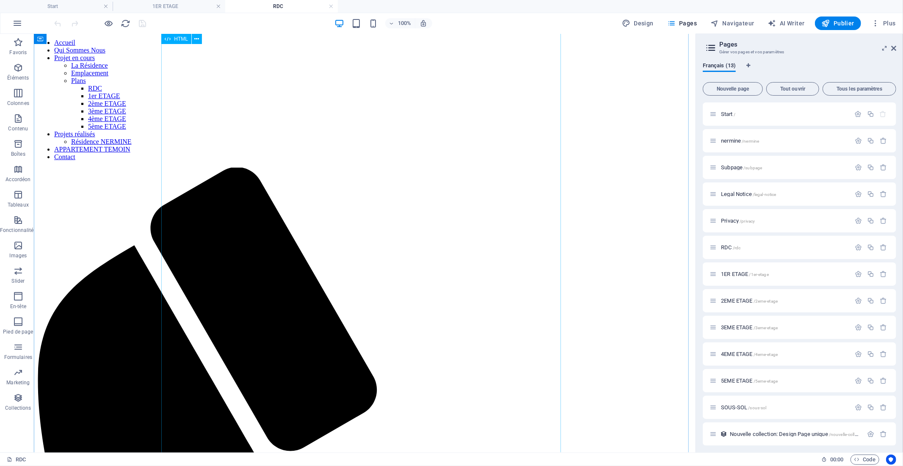
scroll to position [47, 0]
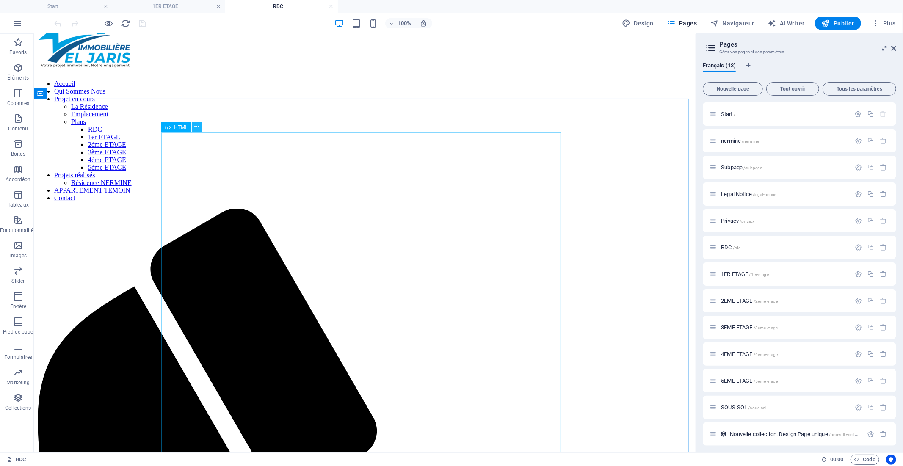
click at [196, 123] on icon at bounding box center [196, 127] width 5 height 9
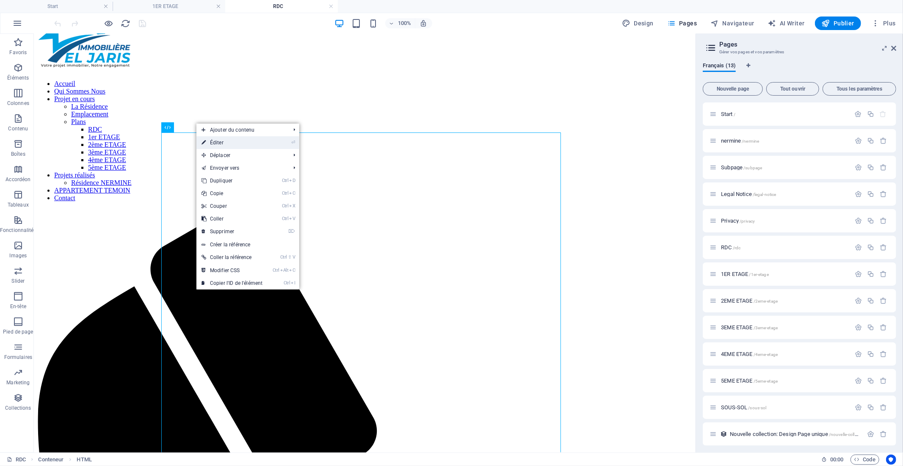
click at [230, 145] on link "⏎ Éditer" at bounding box center [232, 142] width 71 height 13
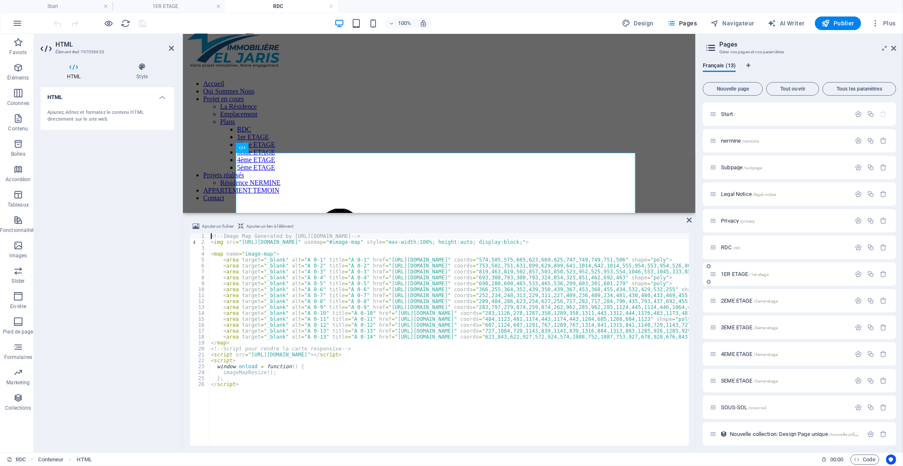
click at [0, 0] on span "1ER ETAGE /1er-etage" at bounding box center [0, 0] width 0 height 0
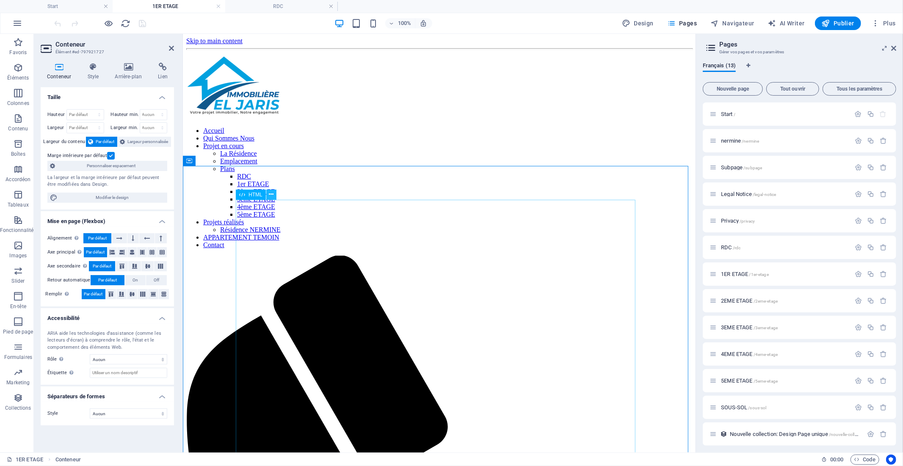
click at [270, 196] on icon at bounding box center [271, 194] width 5 height 9
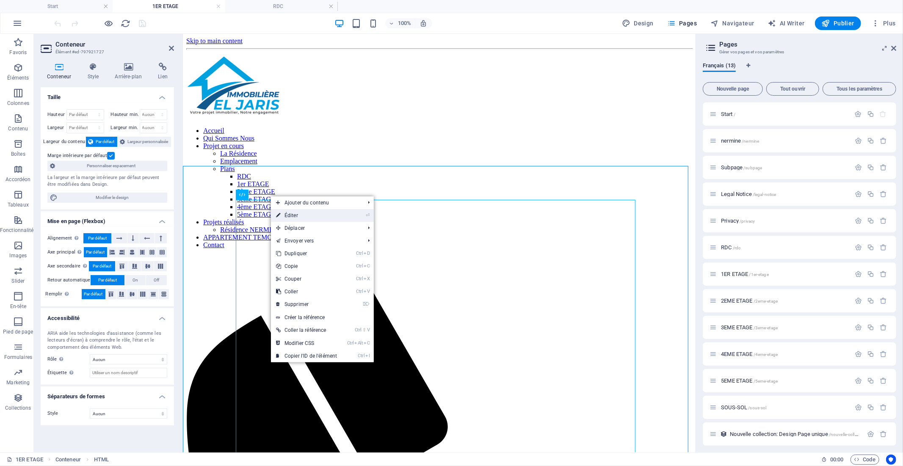
click at [293, 216] on link "⏎ Éditer" at bounding box center [306, 215] width 71 height 13
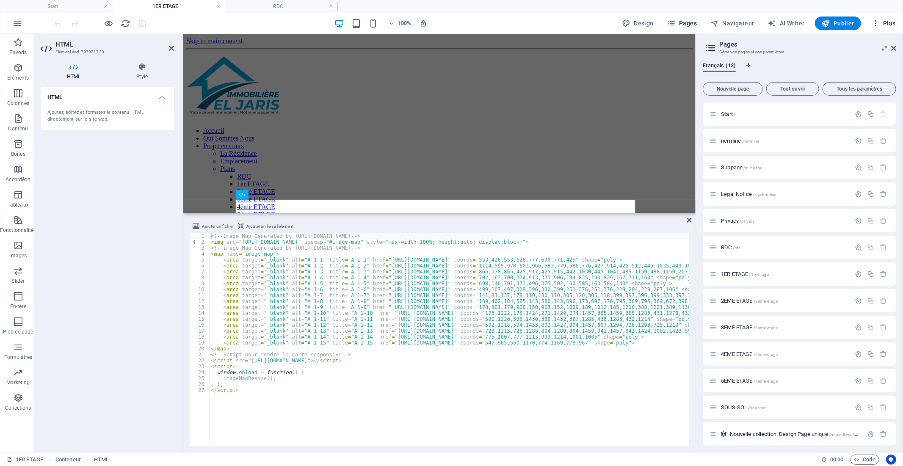
click at [0, 0] on span "Plus" at bounding box center [0, 0] width 0 height 0
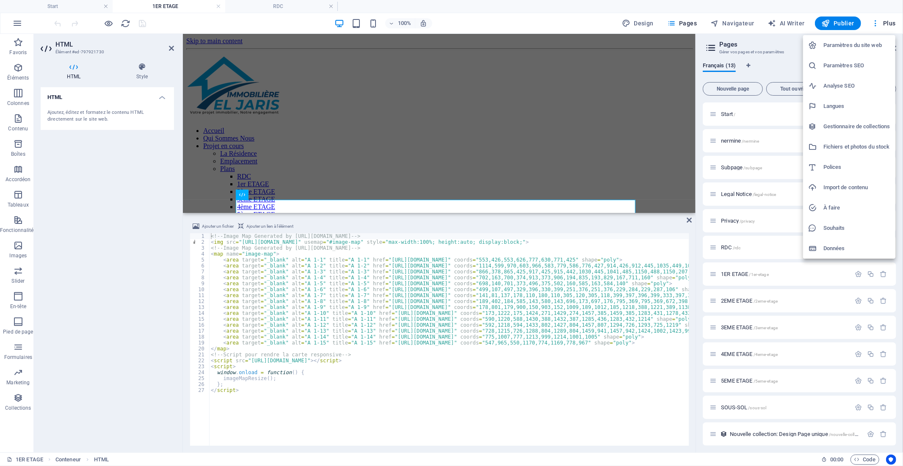
click at [854, 47] on h6 "Paramètres du site web" at bounding box center [857, 45] width 67 height 10
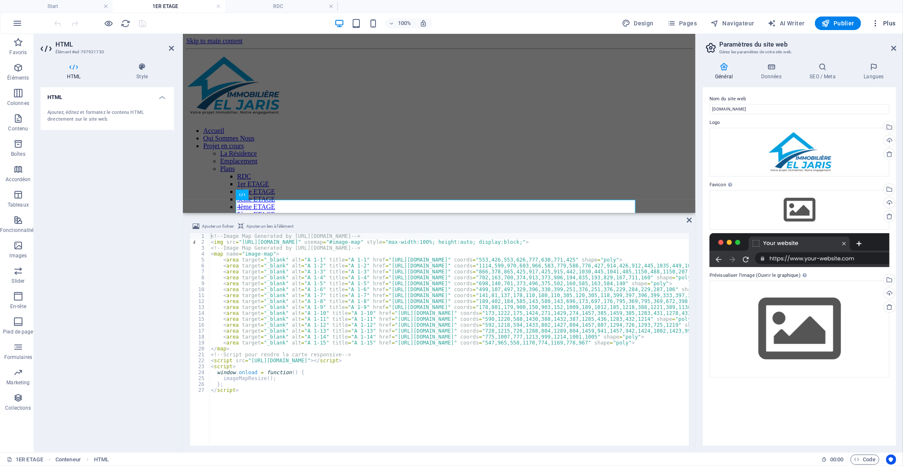
click at [0, 0] on span "Plus" at bounding box center [0, 0] width 0 height 0
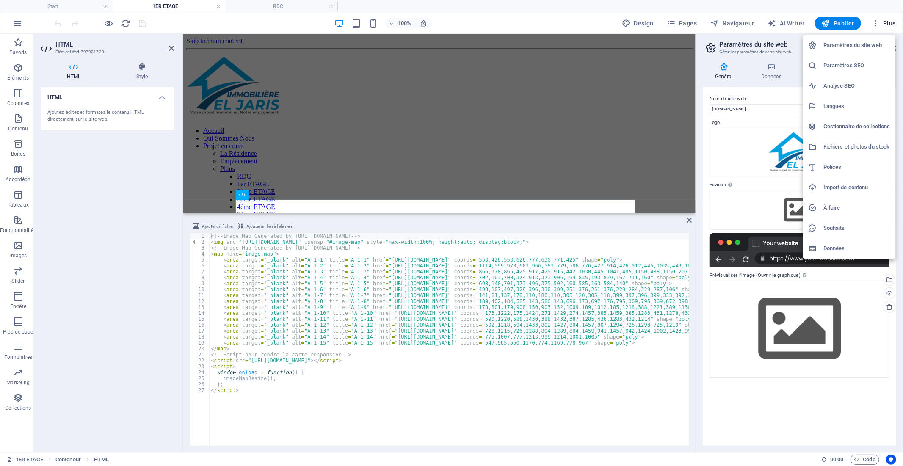
click at [850, 145] on h6 "Fichiers et photos du stock" at bounding box center [857, 147] width 67 height 10
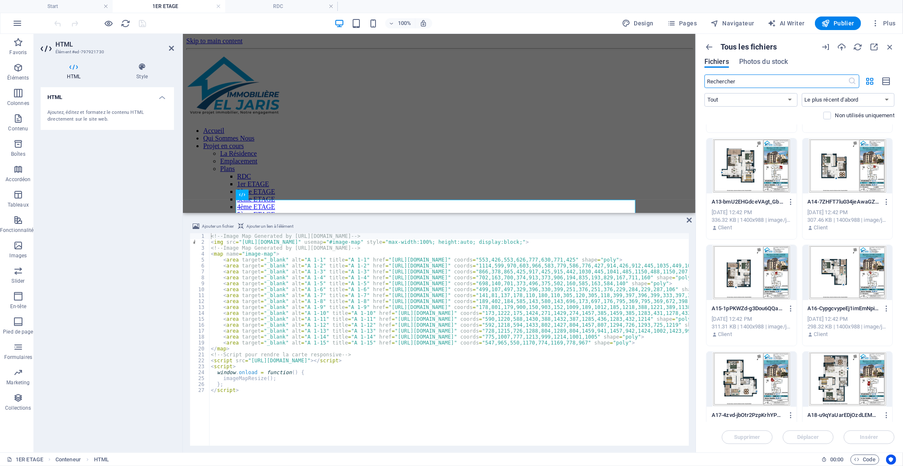
scroll to position [94, 0]
click at [767, 251] on div at bounding box center [752, 271] width 90 height 55
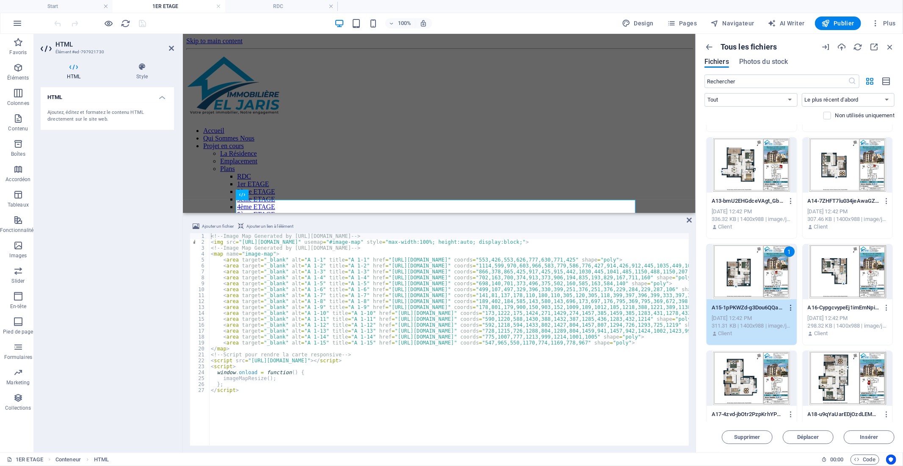
click at [788, 307] on icon "button" at bounding box center [791, 308] width 8 height 8
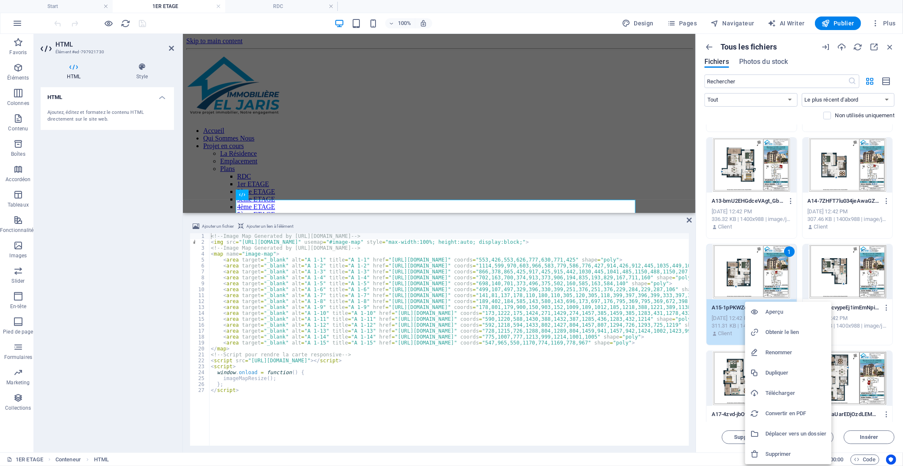
click at [784, 330] on h6 "Obtenir le lien" at bounding box center [796, 332] width 61 height 10
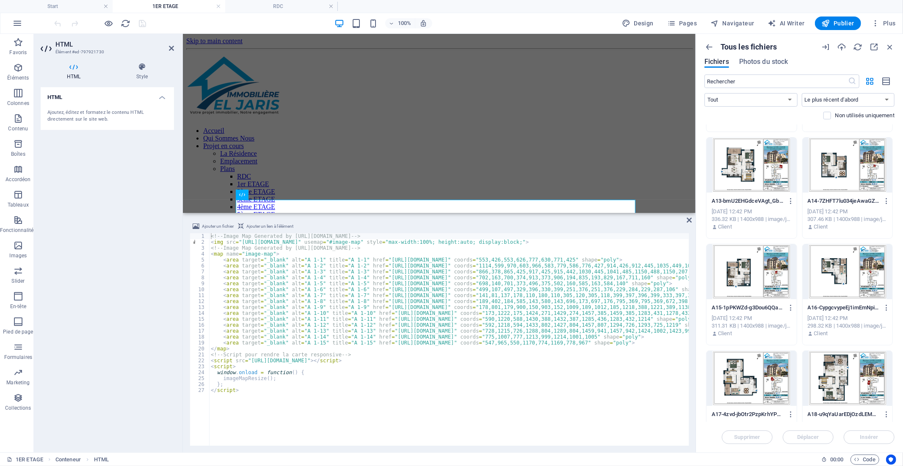
click at [377, 282] on div "<!-- Image Map Generated by [URL][DOMAIN_NAME] --> < img src = "[URL][DOMAIN_NA…" at bounding box center [602, 344] width 787 height 223
click at [589, 284] on div "<!-- Image Map Generated by [URL][DOMAIN_NAME] --> < img src = "[URL][DOMAIN_NA…" at bounding box center [602, 344] width 787 height 223
click at [550, 364] on div "<!-- Image Map Generated by [URL][DOMAIN_NAME] --> < img src = "[URL][DOMAIN_NA…" at bounding box center [602, 344] width 787 height 223
click at [376, 281] on div "<!-- Image Map Generated by [URL][DOMAIN_NAME] --> < img src = "[URL][DOMAIN_NA…" at bounding box center [602, 344] width 787 height 223
click at [589, 283] on div "<!-- Image Map Generated by [URL][DOMAIN_NAME] --> < img src = "[URL][DOMAIN_NA…" at bounding box center [602, 344] width 787 height 223
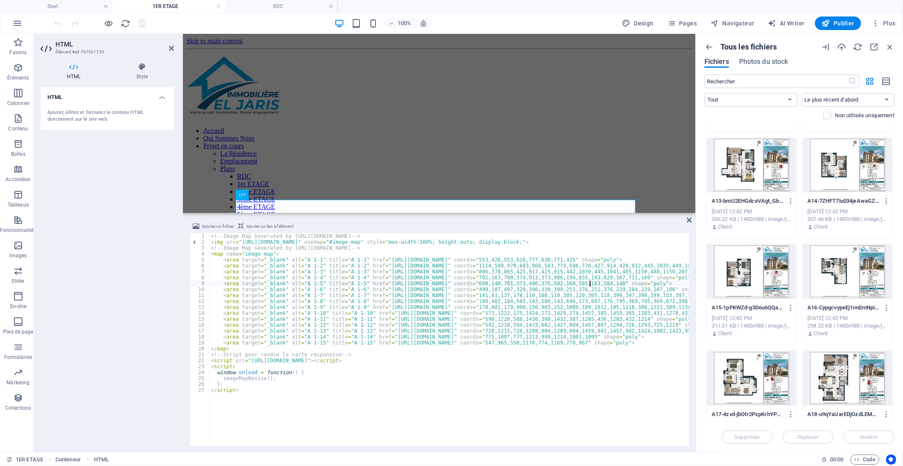
click at [615, 385] on div "<!-- Image Map Generated by [URL][DOMAIN_NAME] --> < img src = "[URL][DOMAIN_NA…" at bounding box center [602, 344] width 787 height 223
type textarea "};"
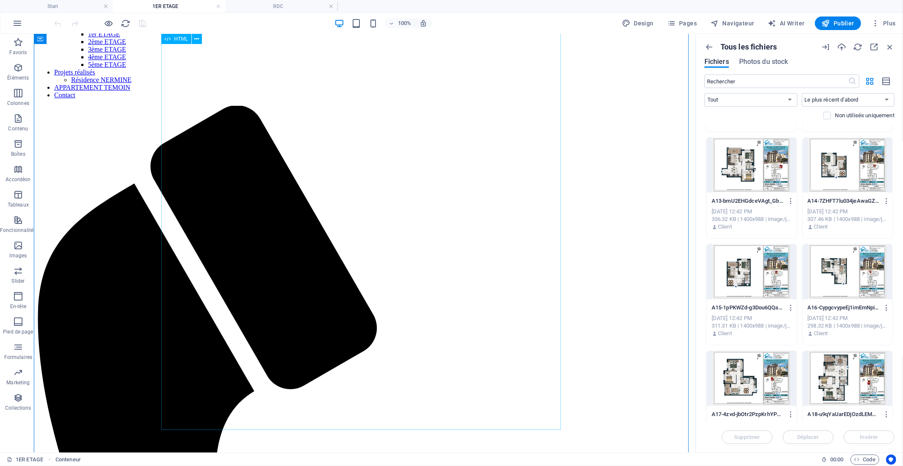
scroll to position [0, 0]
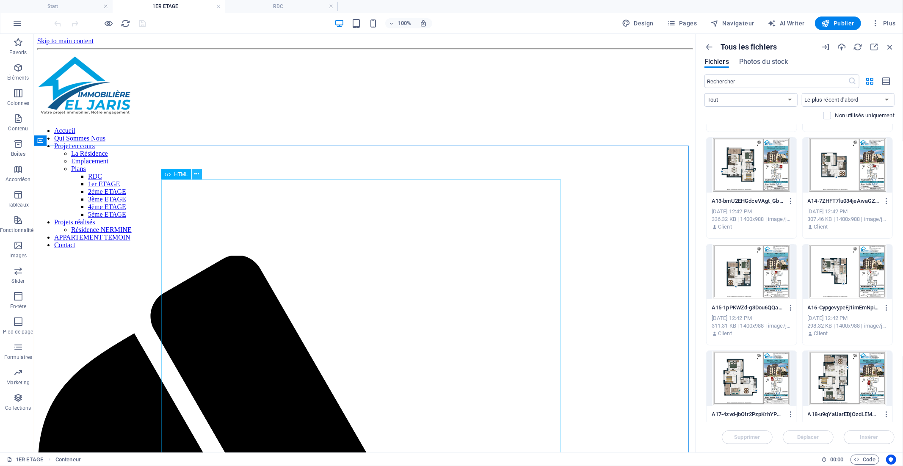
click at [195, 174] on icon at bounding box center [196, 174] width 5 height 9
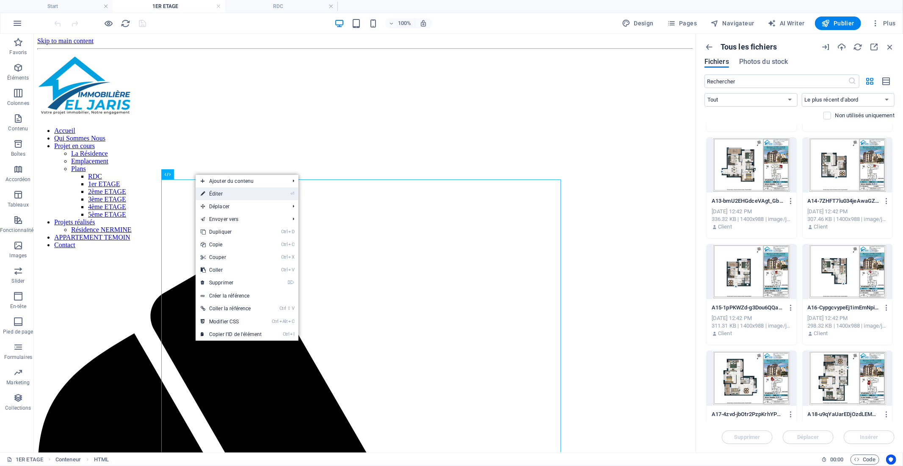
click at [212, 192] on link "⏎ Éditer" at bounding box center [231, 194] width 71 height 13
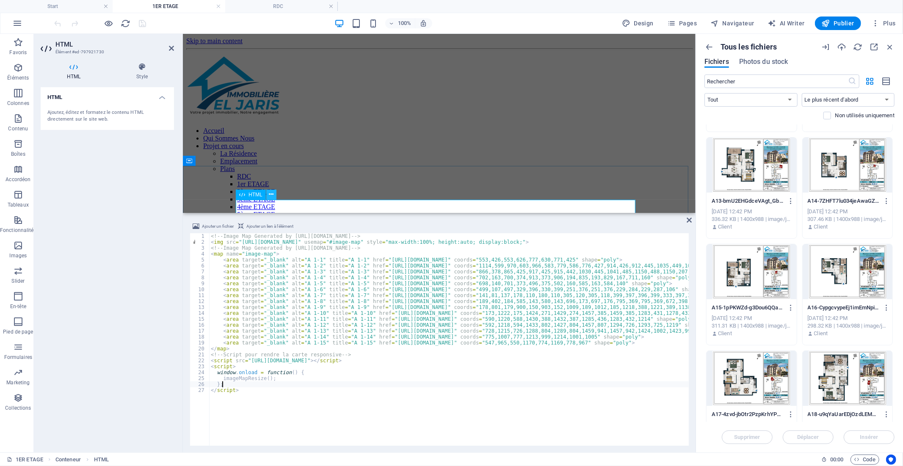
click at [273, 195] on icon at bounding box center [271, 194] width 5 height 9
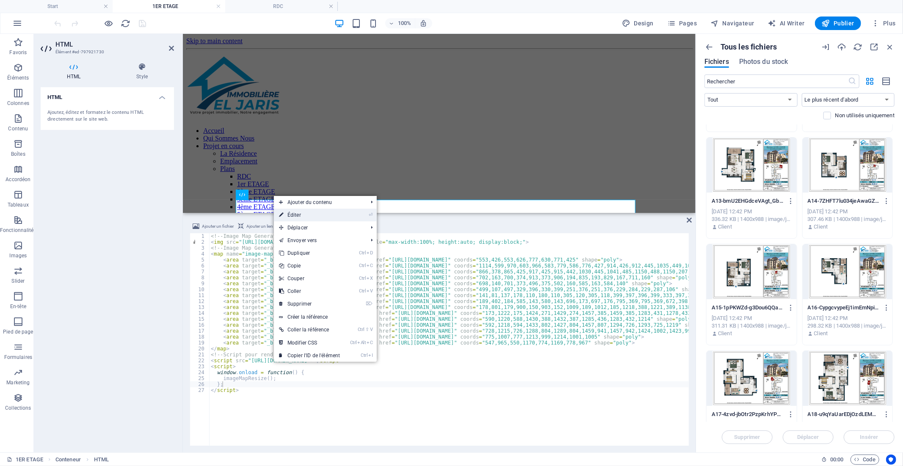
click at [286, 212] on link "⏎ Éditer" at bounding box center [309, 215] width 71 height 13
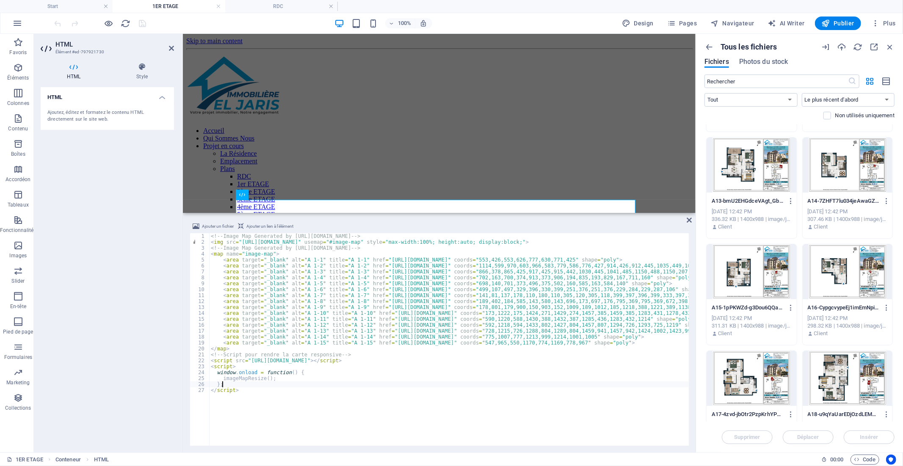
click at [293, 395] on div "<!-- Image Map Generated by [URL][DOMAIN_NAME] --> < img src = "[URL][DOMAIN_NA…" at bounding box center [602, 344] width 787 height 223
type textarea "</script>"
click at [841, 19] on span "Publier" at bounding box center [838, 23] width 33 height 8
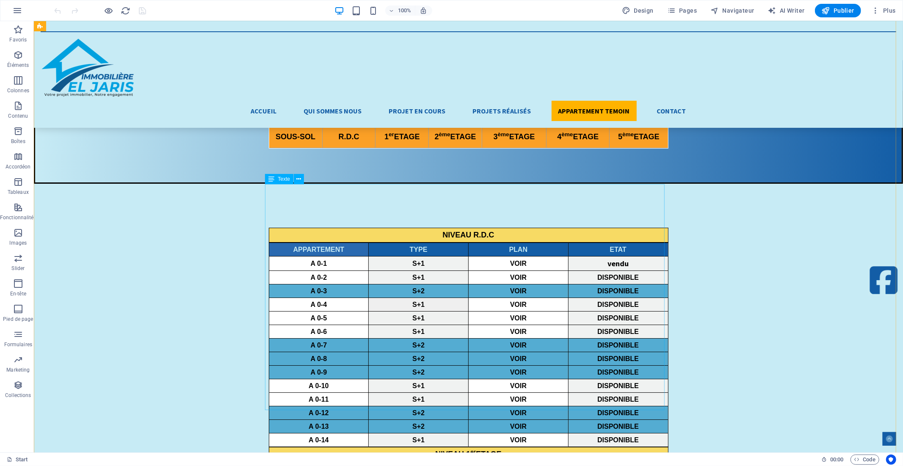
scroll to position [2447, 0]
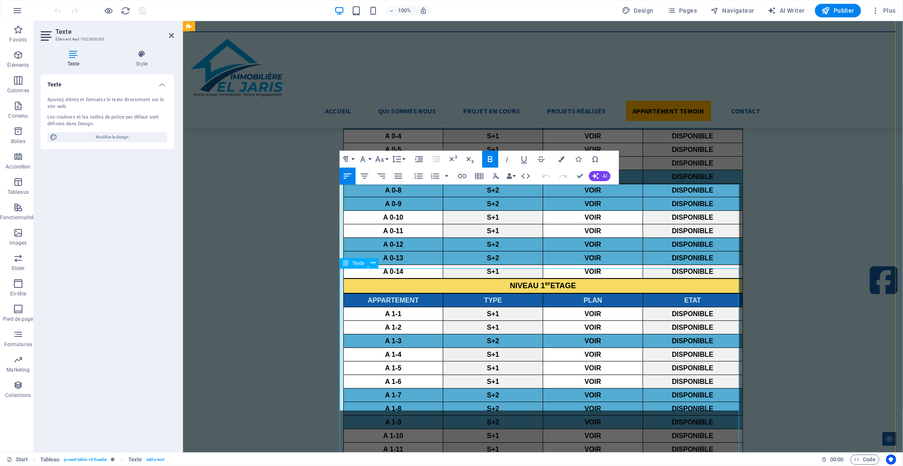
scroll to position [2279, 0]
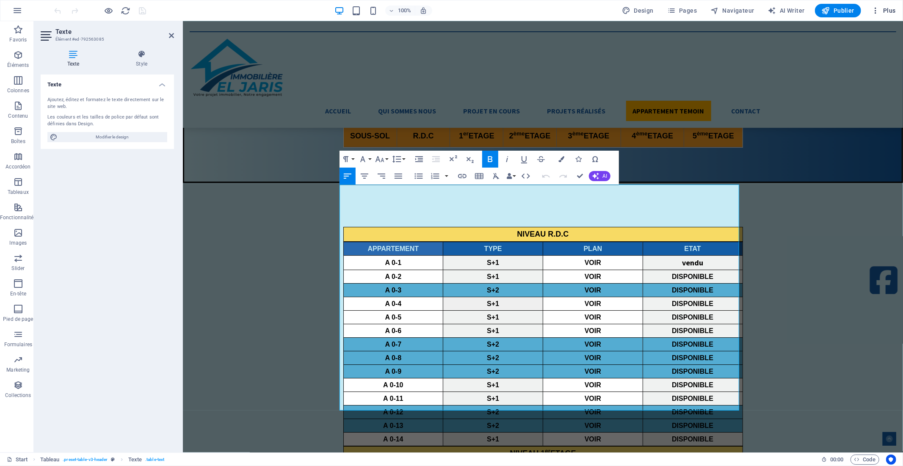
click at [368, 111] on span "Plus" at bounding box center [348, 115] width 42 height 8
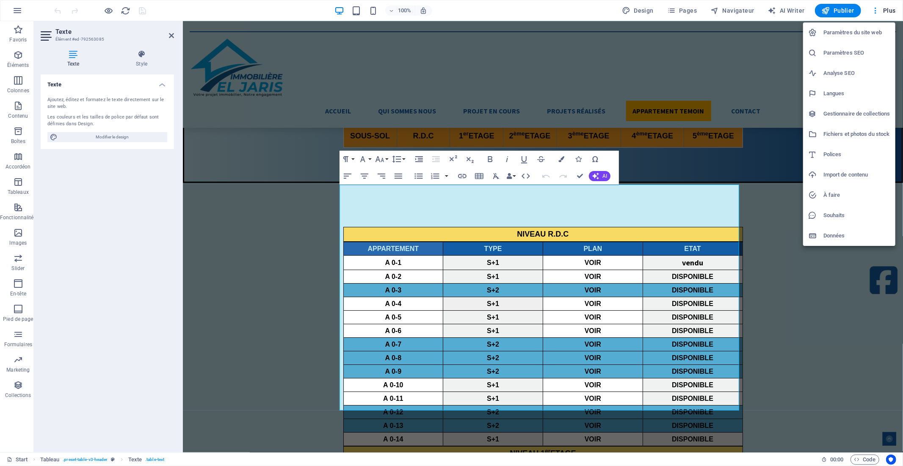
click at [205, 285] on div at bounding box center [451, 233] width 903 height 466
